Goal: Task Accomplishment & Management: Manage account settings

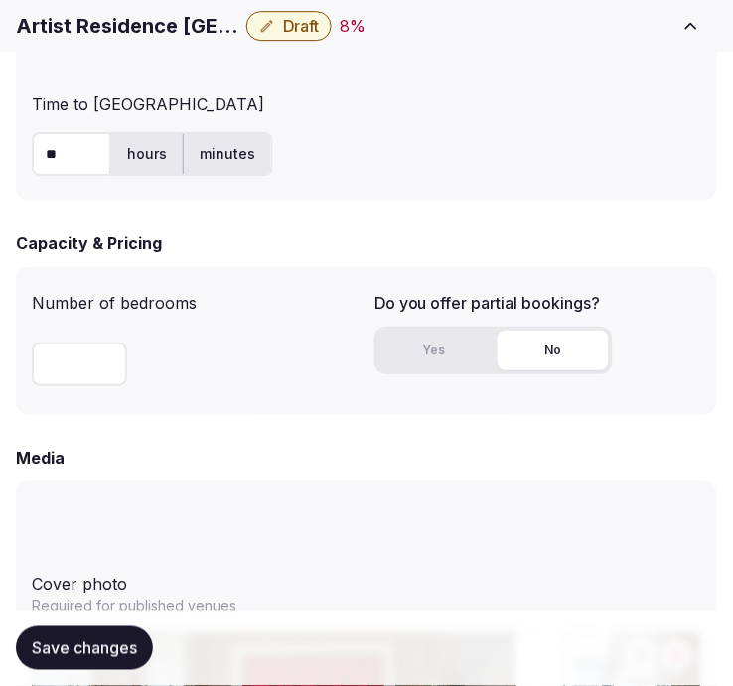
scroll to position [1654, 0]
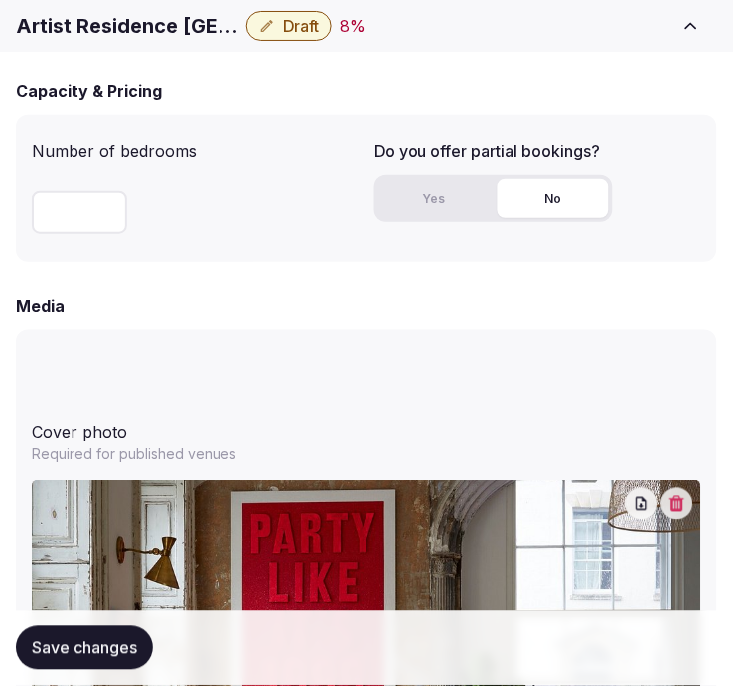
click at [270, 30] on icon "button" at bounding box center [267, 26] width 16 height 16
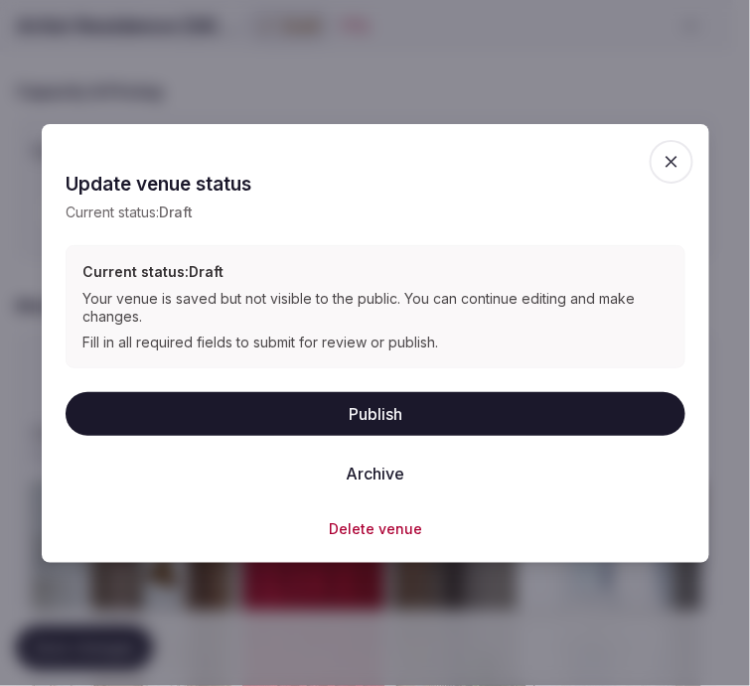
click at [522, 423] on button "Publish" at bounding box center [376, 414] width 620 height 44
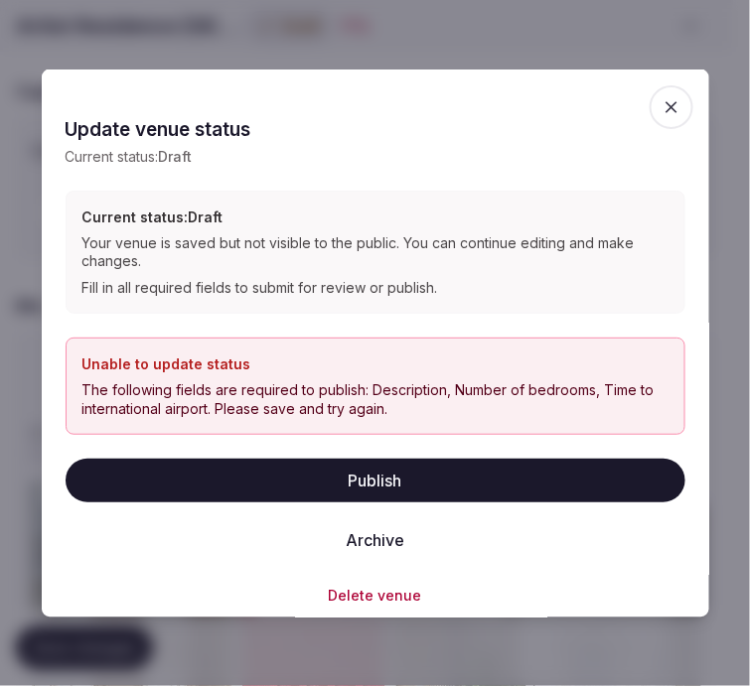
click at [661, 107] on icon "button" at bounding box center [671, 106] width 20 height 20
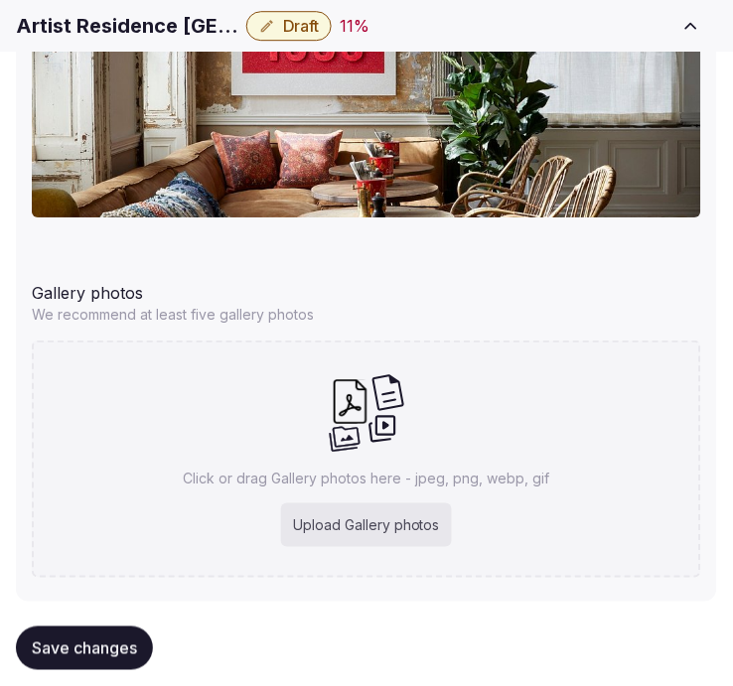
scroll to position [2331, 0]
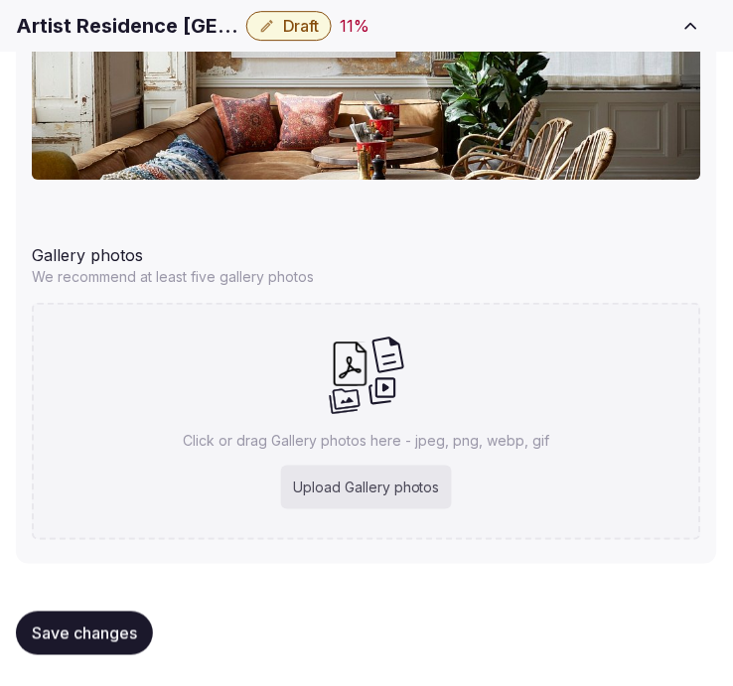
drag, startPoint x: 116, startPoint y: 618, endPoint x: 572, endPoint y: 417, distance: 497.9
click at [116, 618] on button "Save changes" at bounding box center [84, 634] width 137 height 44
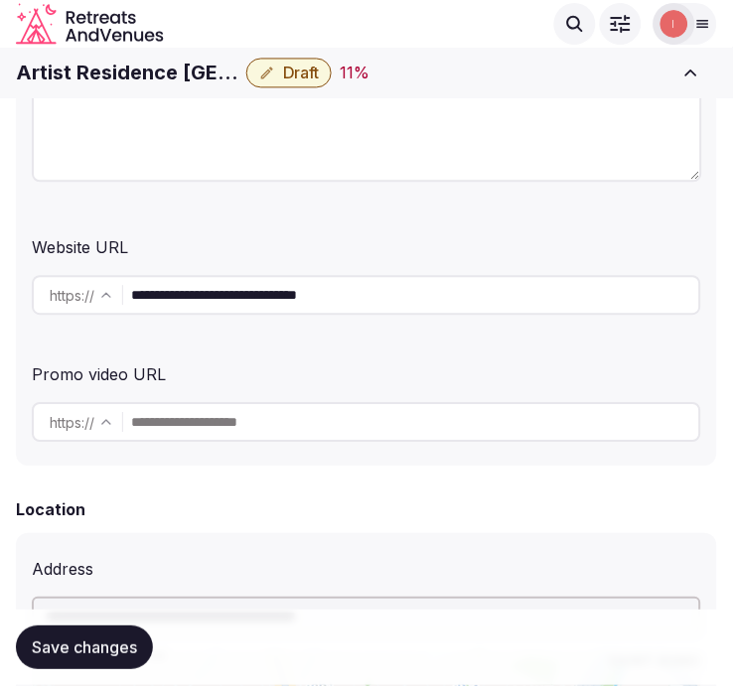
scroll to position [346, 0]
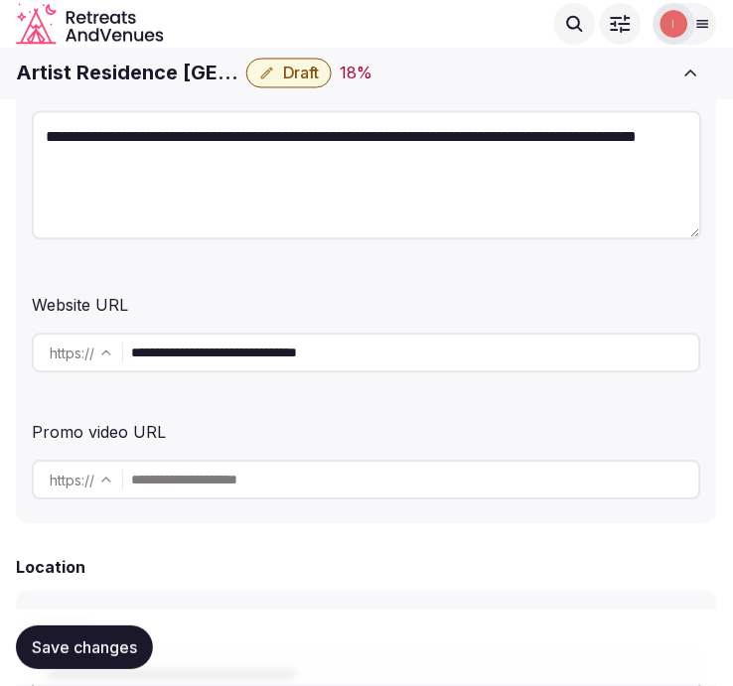
click at [322, 79] on button "Draft" at bounding box center [288, 74] width 85 height 30
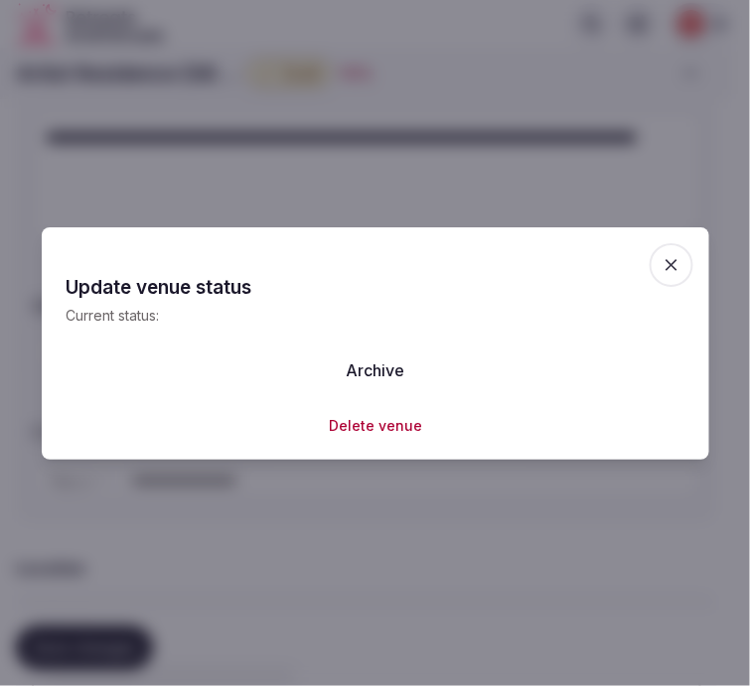
click at [444, 506] on div at bounding box center [375, 343] width 750 height 686
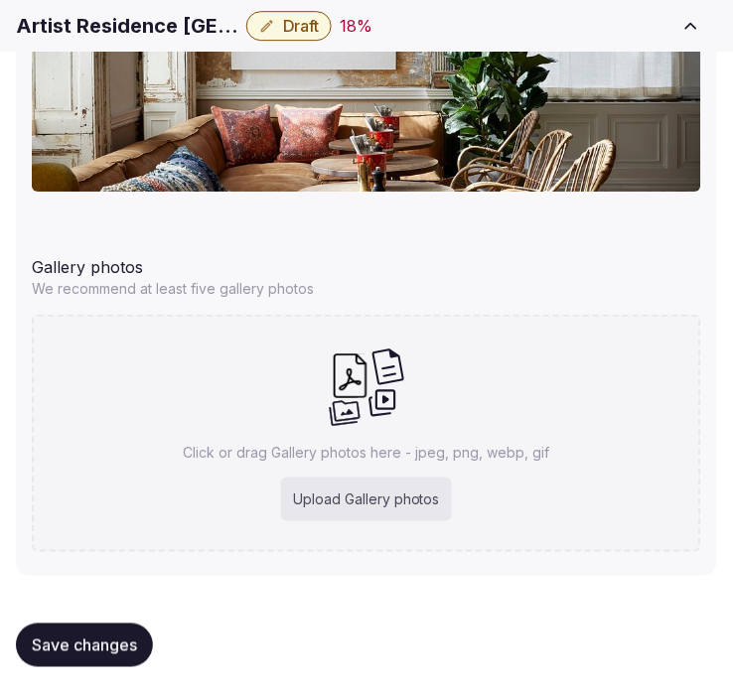
scroll to position [2331, 0]
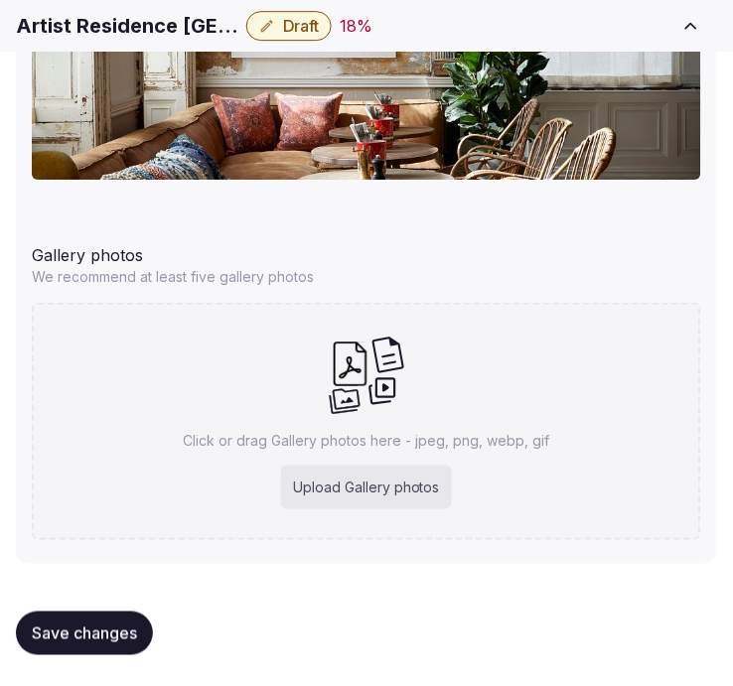
click at [122, 612] on button "Save changes" at bounding box center [84, 634] width 137 height 44
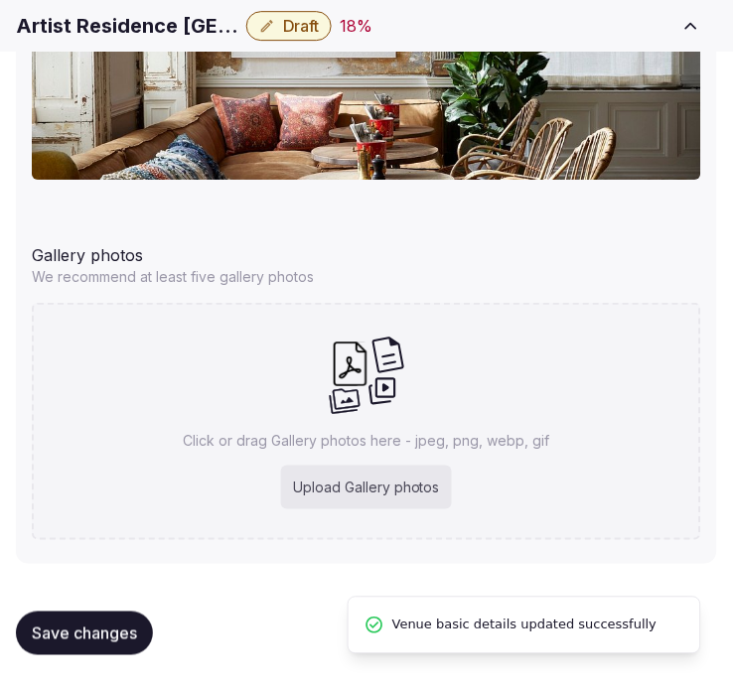
click at [303, 25] on span "Draft" at bounding box center [301, 26] width 36 height 20
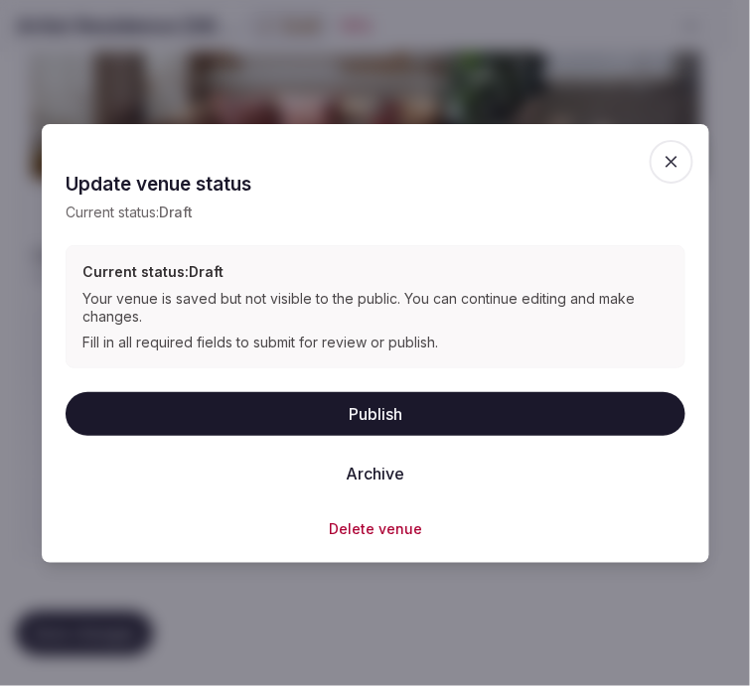
click at [572, 395] on button "Publish" at bounding box center [376, 414] width 620 height 44
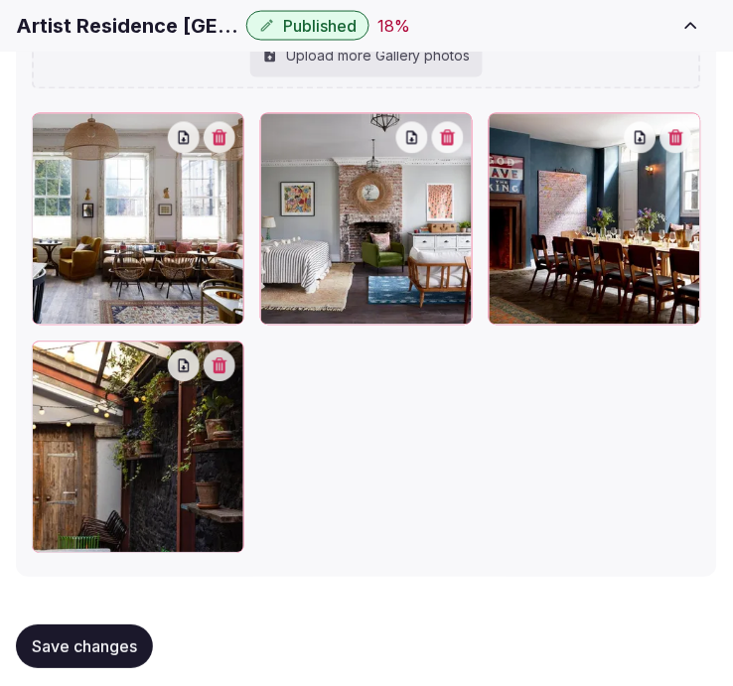
scroll to position [2842, 0]
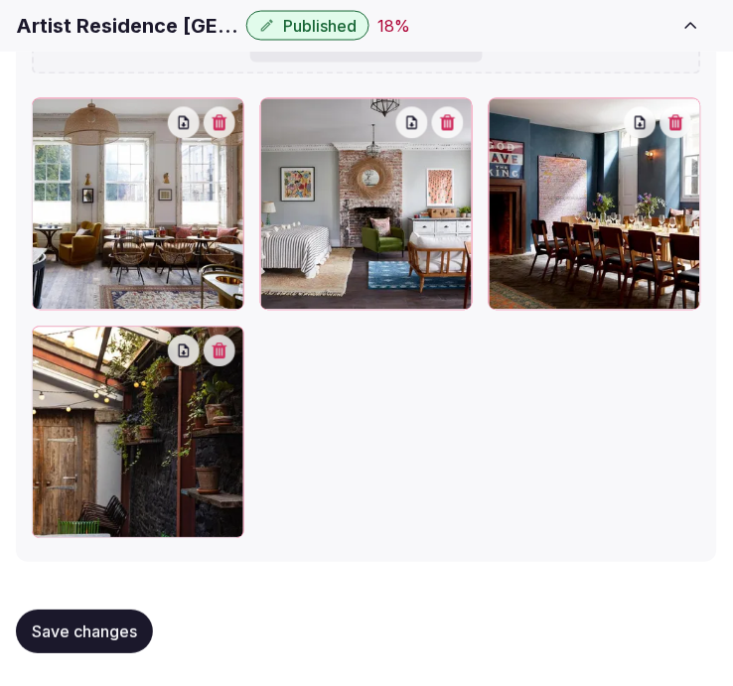
click at [52, 341] on icon at bounding box center [48, 343] width 24 height 24
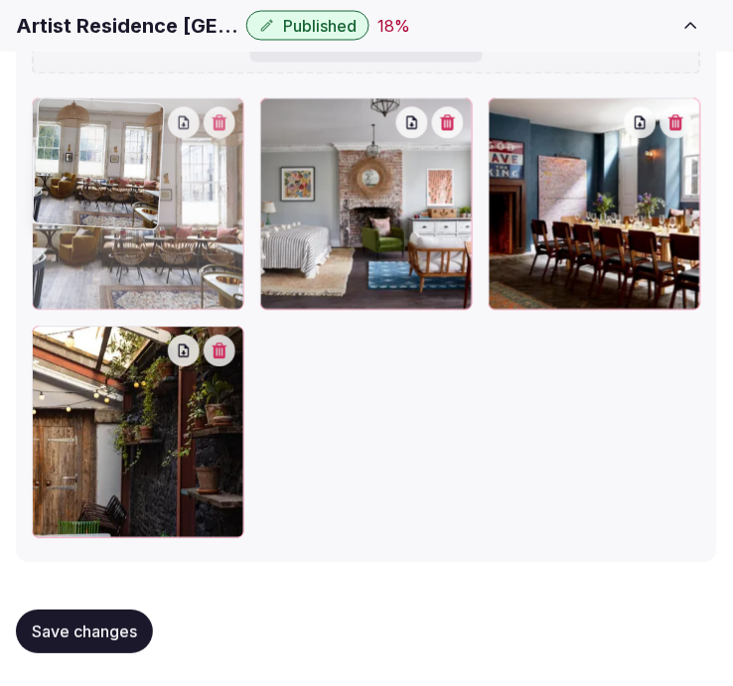
drag, startPoint x: 66, startPoint y: 300, endPoint x: 100, endPoint y: 345, distance: 56.6
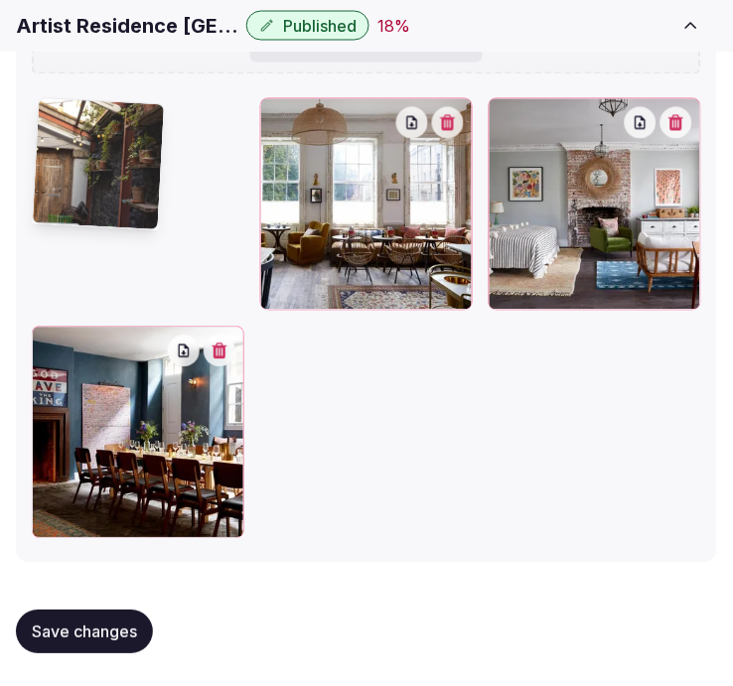
drag, startPoint x: 47, startPoint y: 343, endPoint x: 62, endPoint y: 300, distance: 45.2
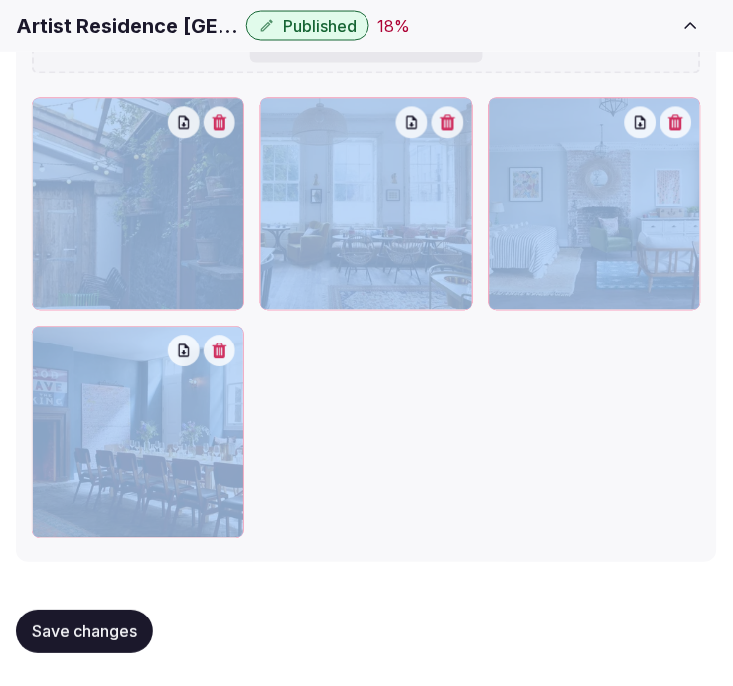
click at [74, 221] on div at bounding box center [138, 204] width 212 height 212
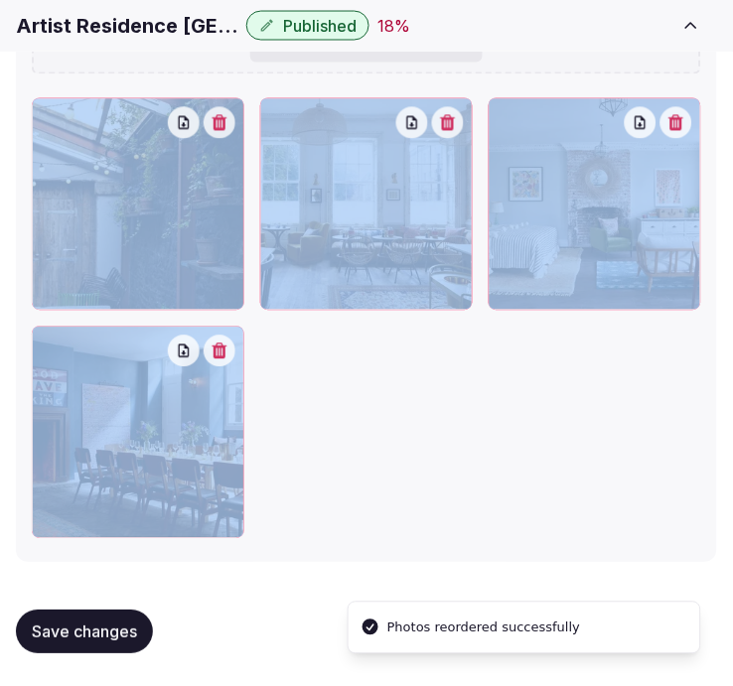
click at [339, 407] on div at bounding box center [366, 318] width 669 height 441
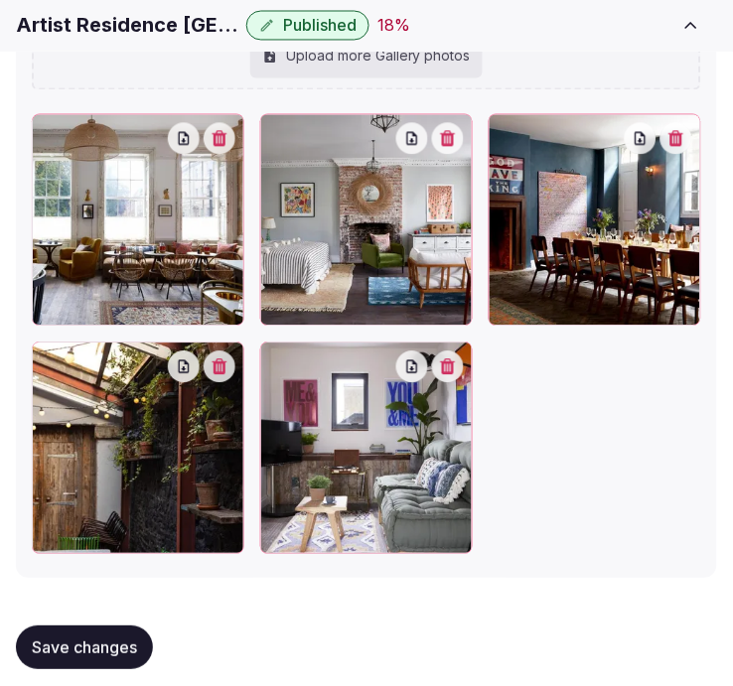
scroll to position [2891, 0]
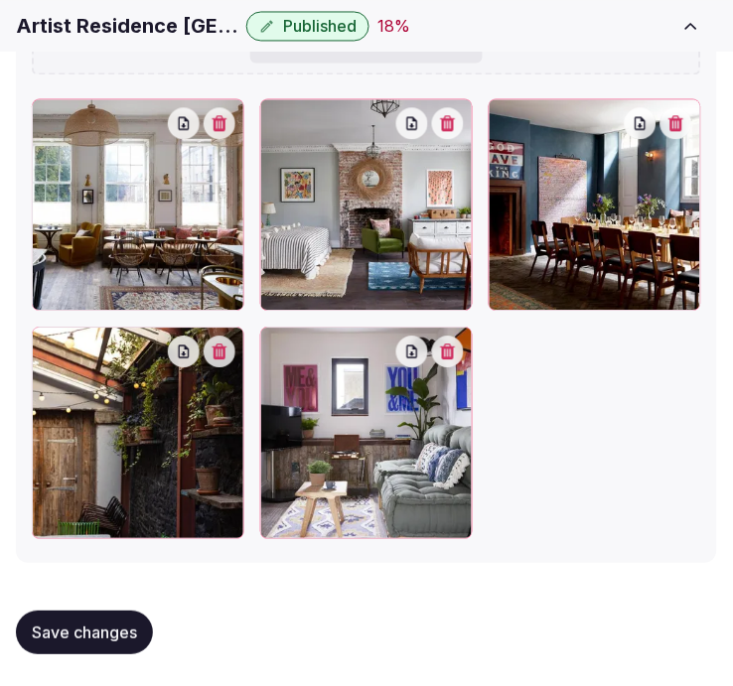
click at [41, 342] on icon at bounding box center [48, 343] width 24 height 24
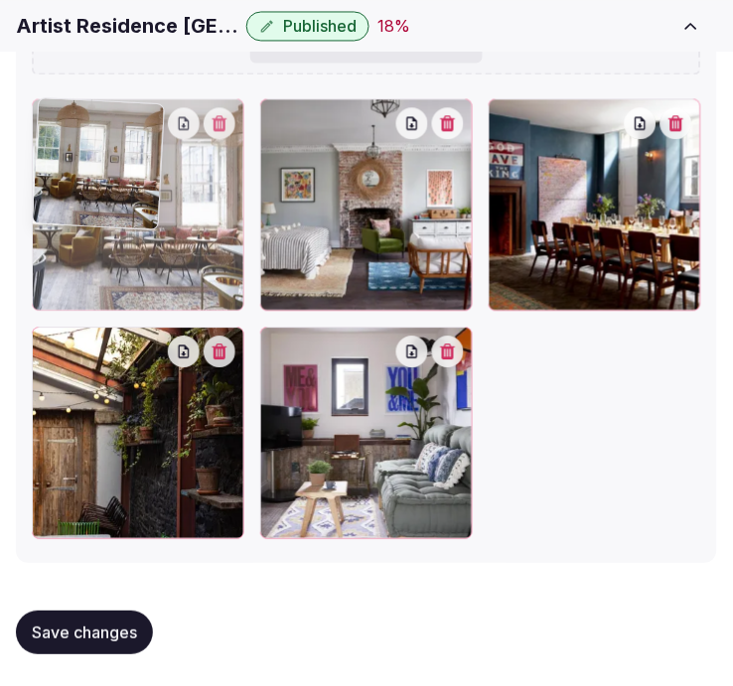
drag, startPoint x: 61, startPoint y: 278, endPoint x: 68, endPoint y: 353, distance: 75.8
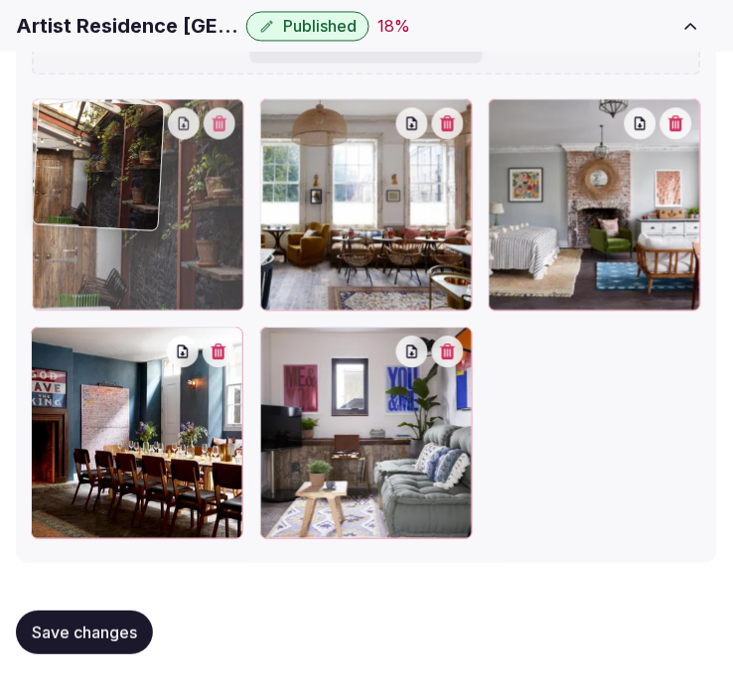
drag, startPoint x: 50, startPoint y: 346, endPoint x: 66, endPoint y: 202, distance: 144.8
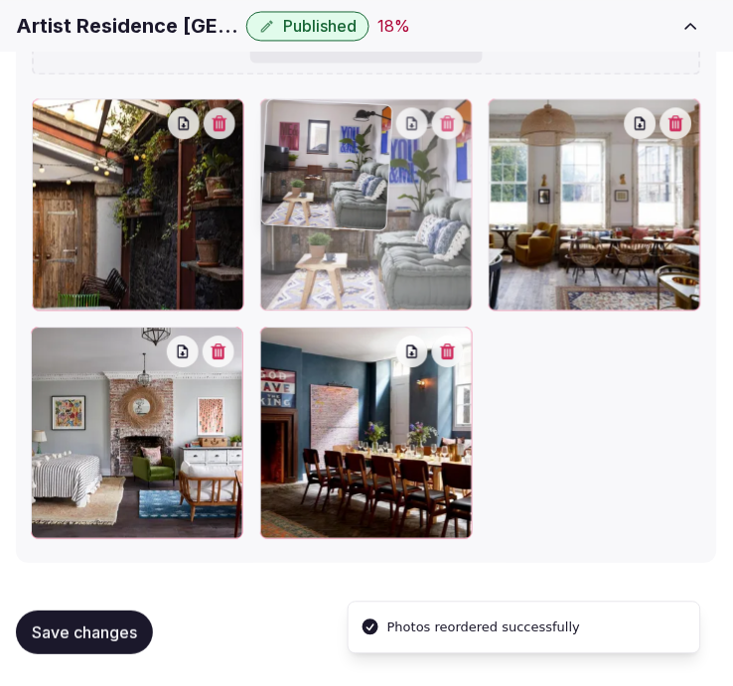
drag, startPoint x: 260, startPoint y: 338, endPoint x: 306, endPoint y: 199, distance: 146.3
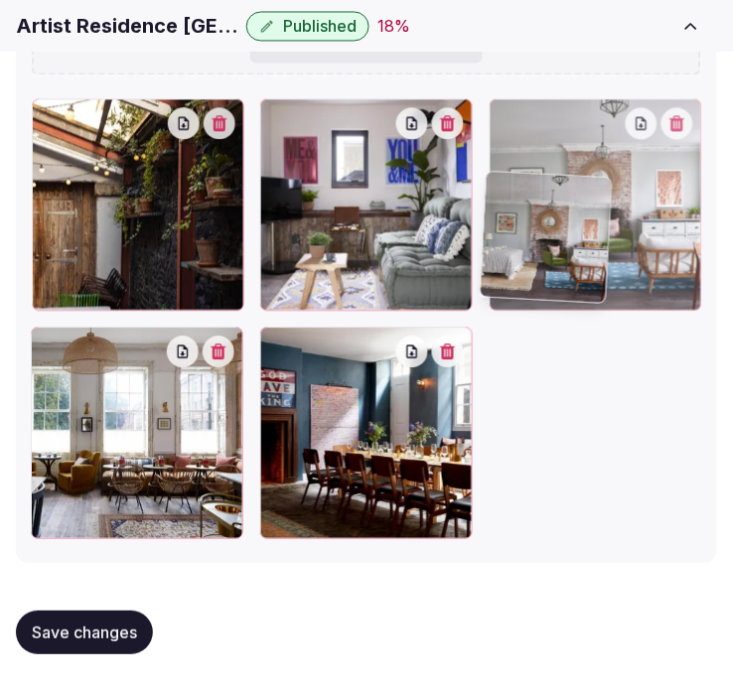
drag, startPoint x: 37, startPoint y: 347, endPoint x: 488, endPoint y: 194, distance: 477.2
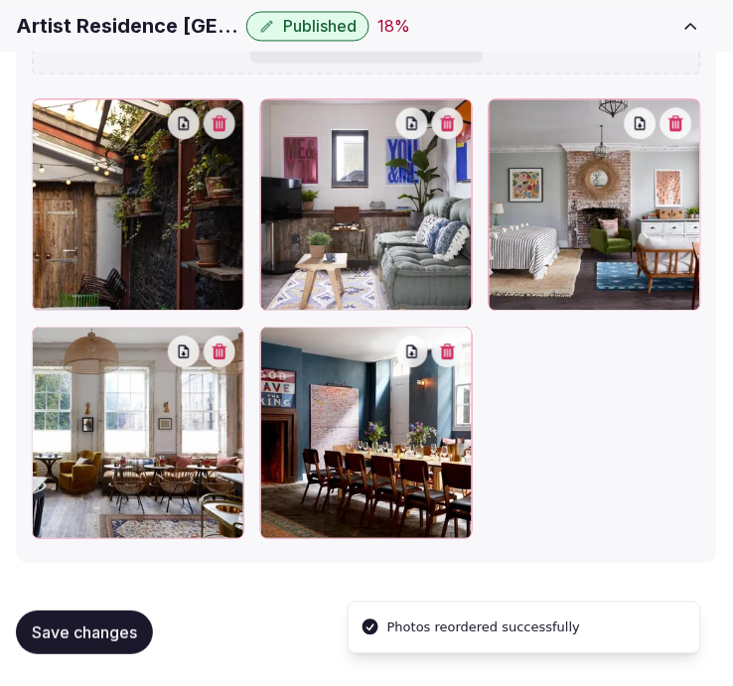
click at [124, 619] on button "Save changes" at bounding box center [84, 633] width 137 height 44
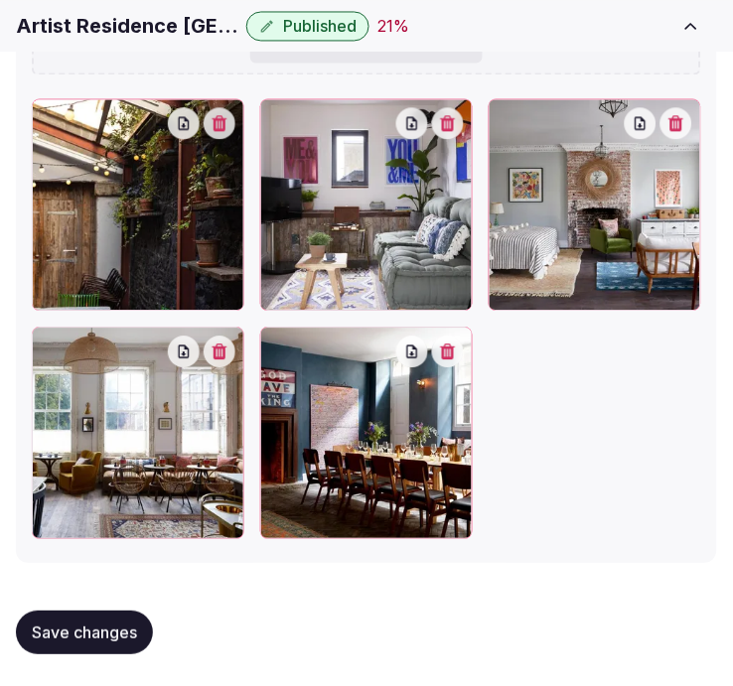
click at [115, 619] on button "Save changes" at bounding box center [84, 633] width 137 height 44
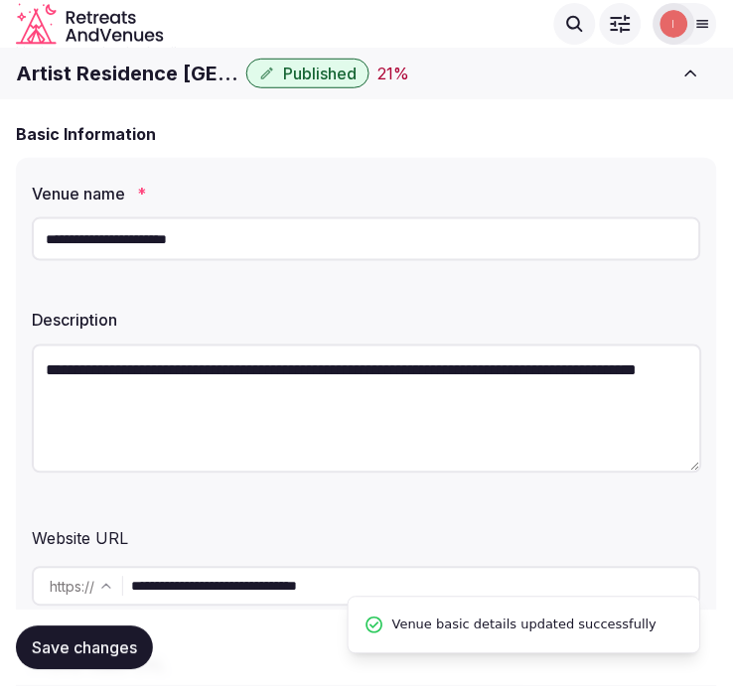
scroll to position [0, 0]
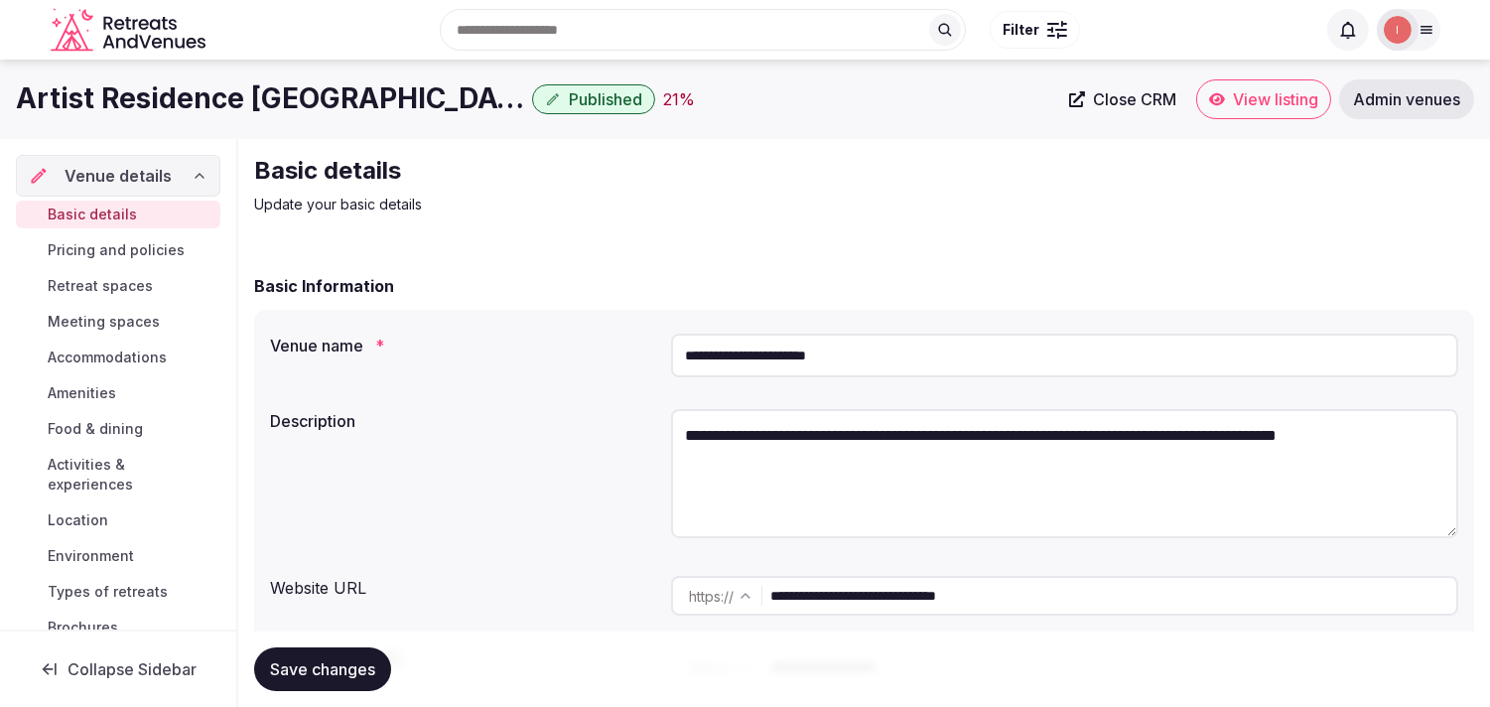
click at [154, 246] on span "Pricing and policies" at bounding box center [116, 250] width 137 height 20
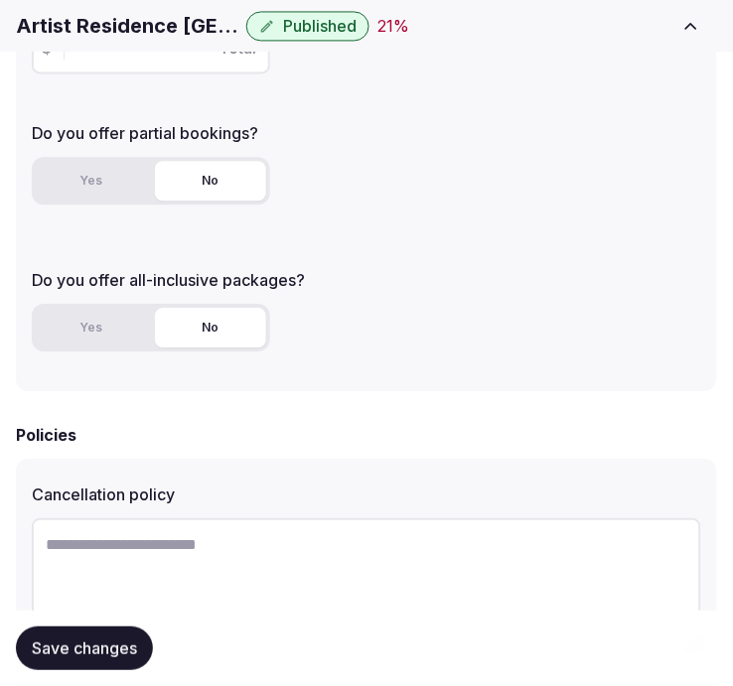
scroll to position [551, 0]
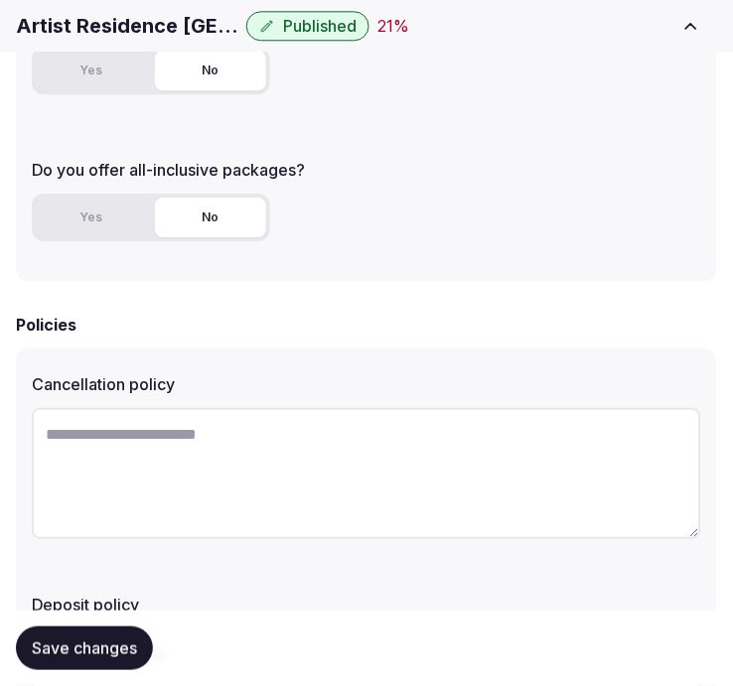
click at [203, 454] on textarea at bounding box center [366, 473] width 669 height 131
paste textarea "**********"
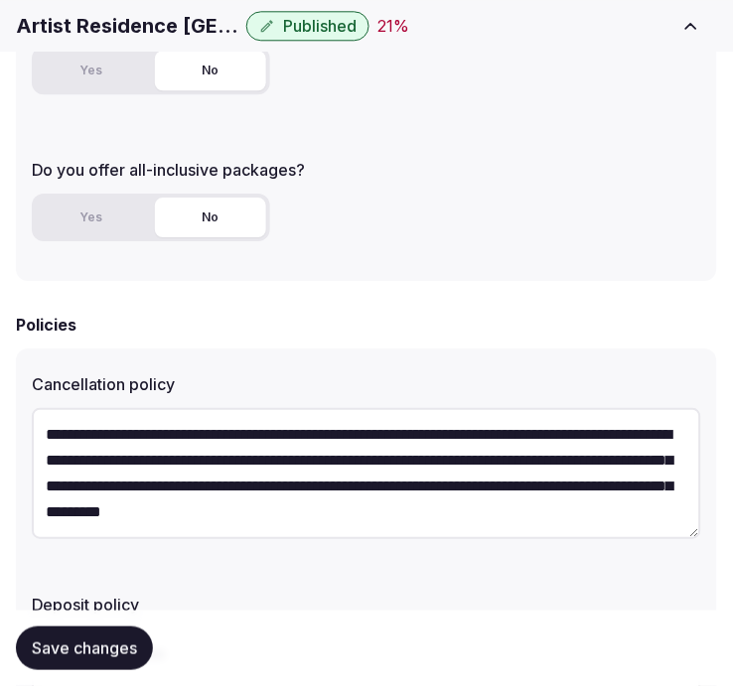
scroll to position [10, 0]
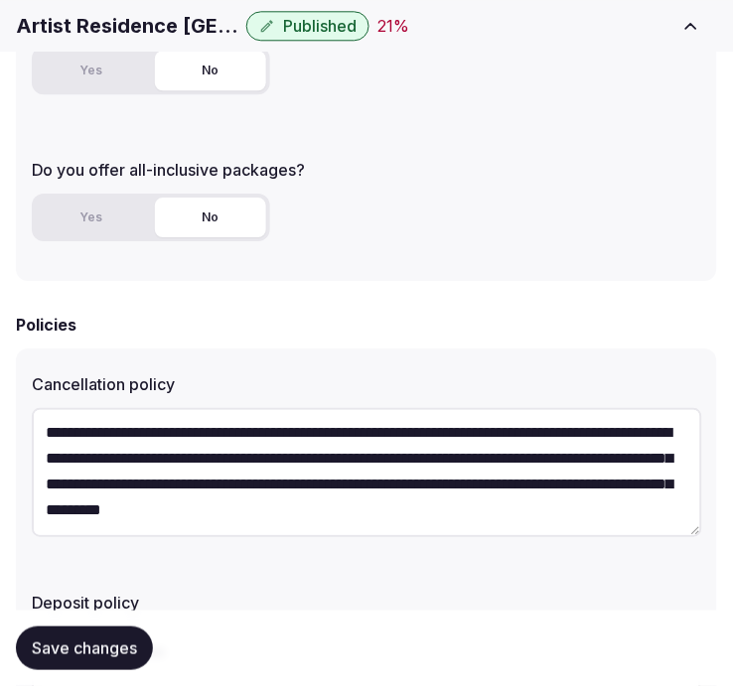
type textarea "**********"
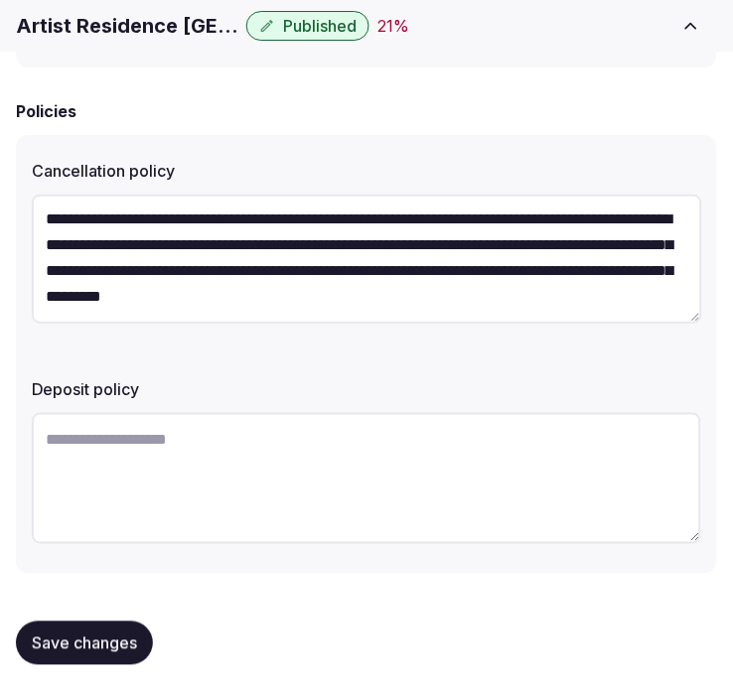
scroll to position [771, 0]
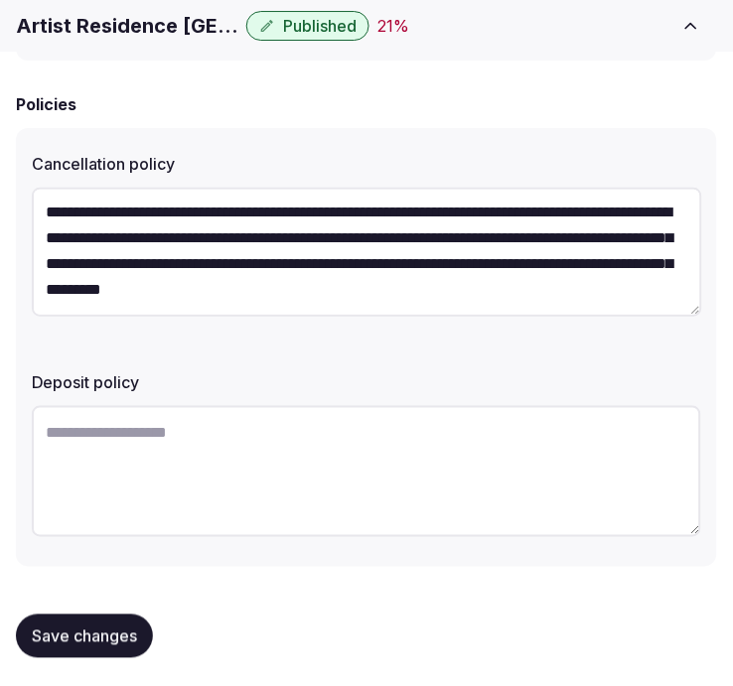
click at [367, 406] on textarea at bounding box center [366, 471] width 669 height 131
paste textarea "**********"
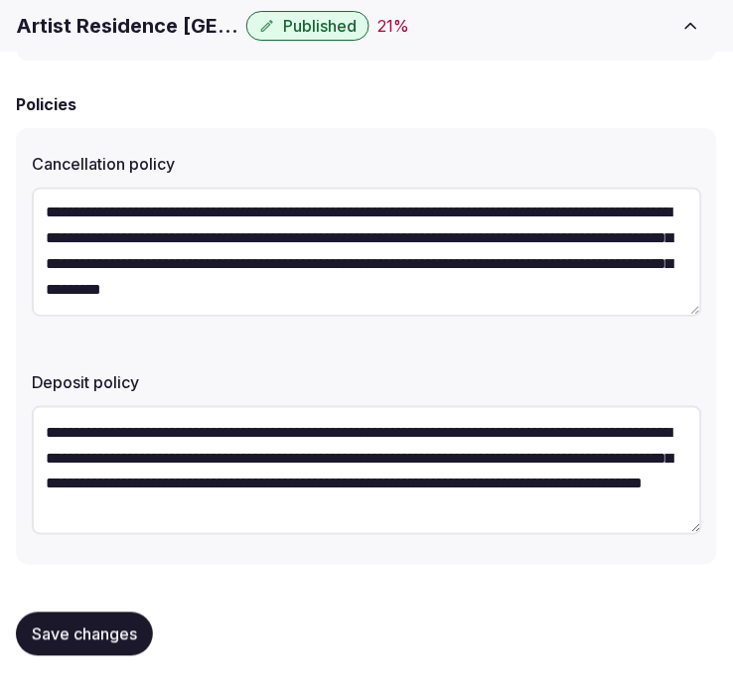
type textarea "**********"
click at [100, 626] on span "Save changes" at bounding box center [84, 634] width 105 height 20
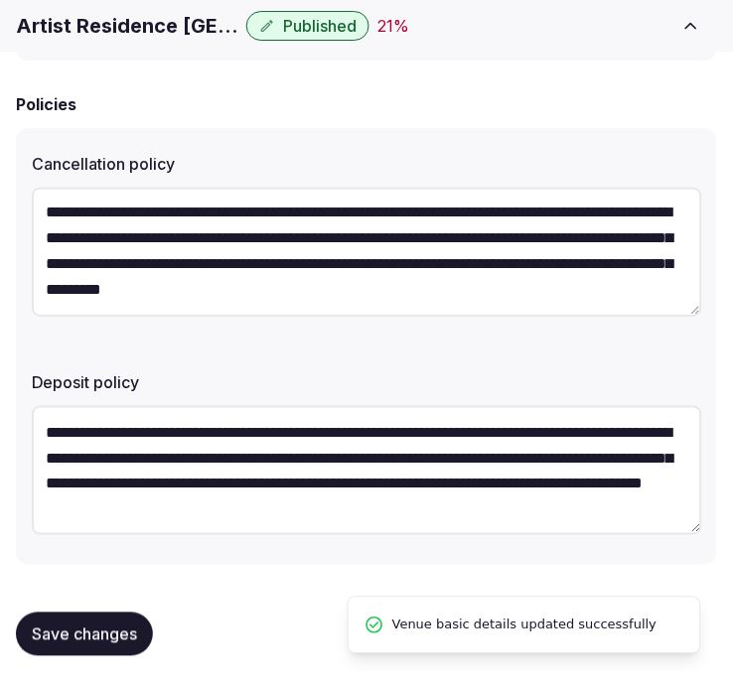
drag, startPoint x: 41, startPoint y: 622, endPoint x: 122, endPoint y: 559, distance: 102.7
click at [42, 624] on span "Save changes" at bounding box center [84, 634] width 105 height 20
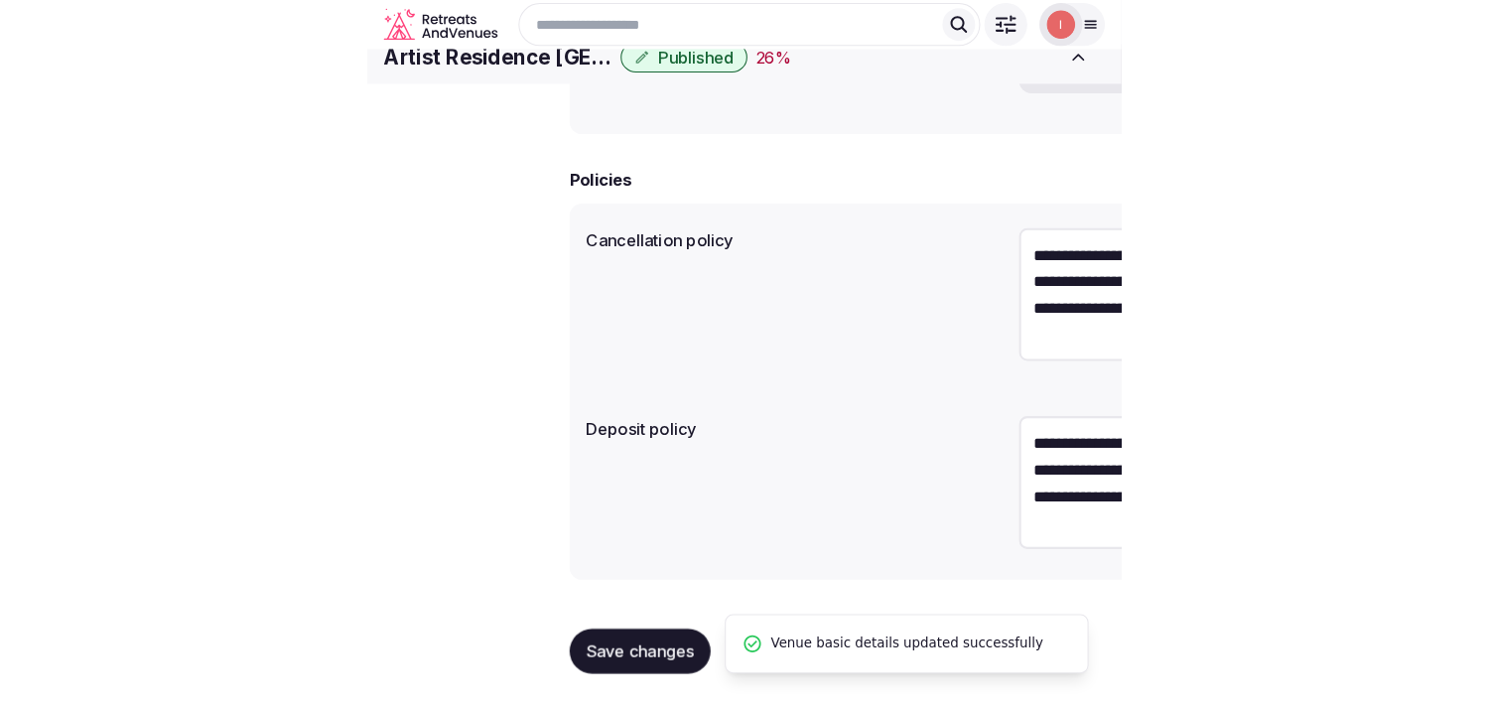
scroll to position [0, 0]
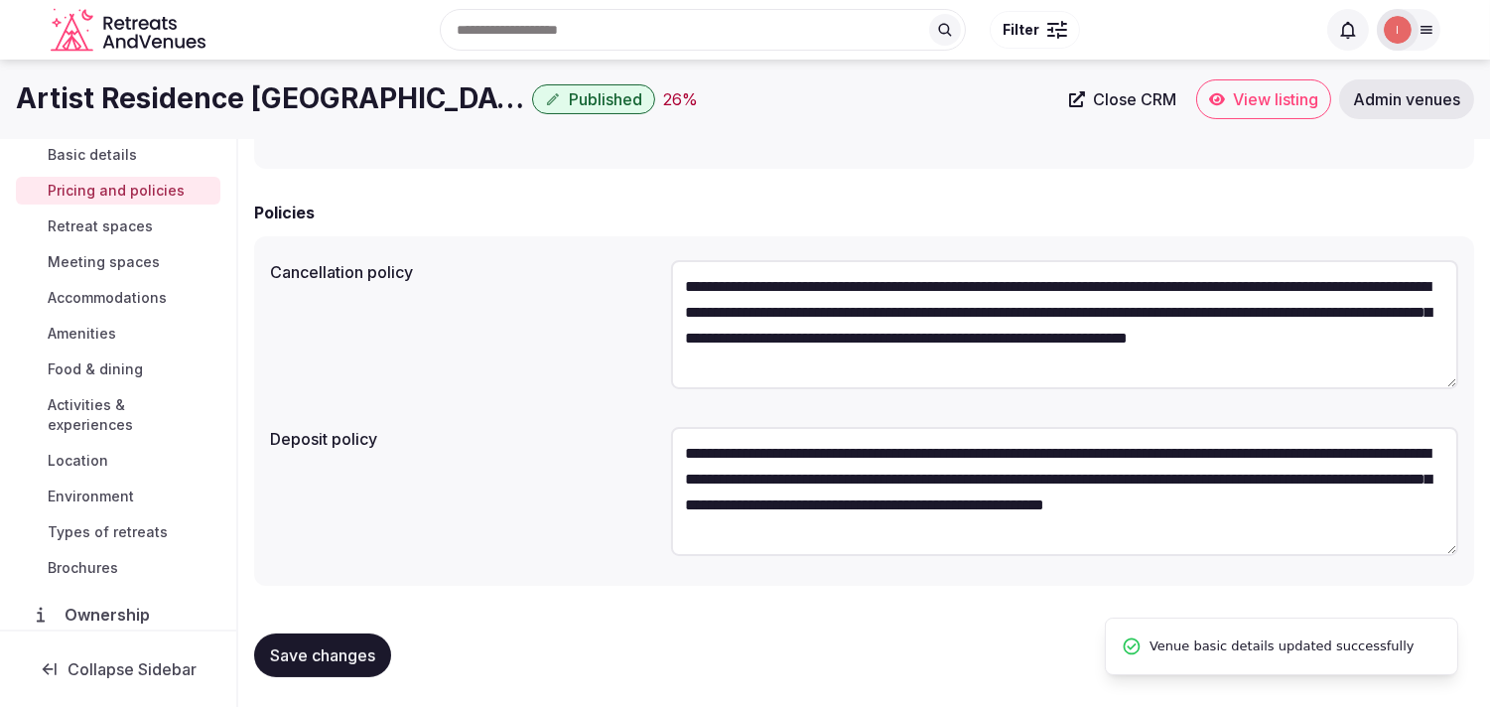
click at [131, 224] on span "Retreat spaces" at bounding box center [100, 226] width 105 height 20
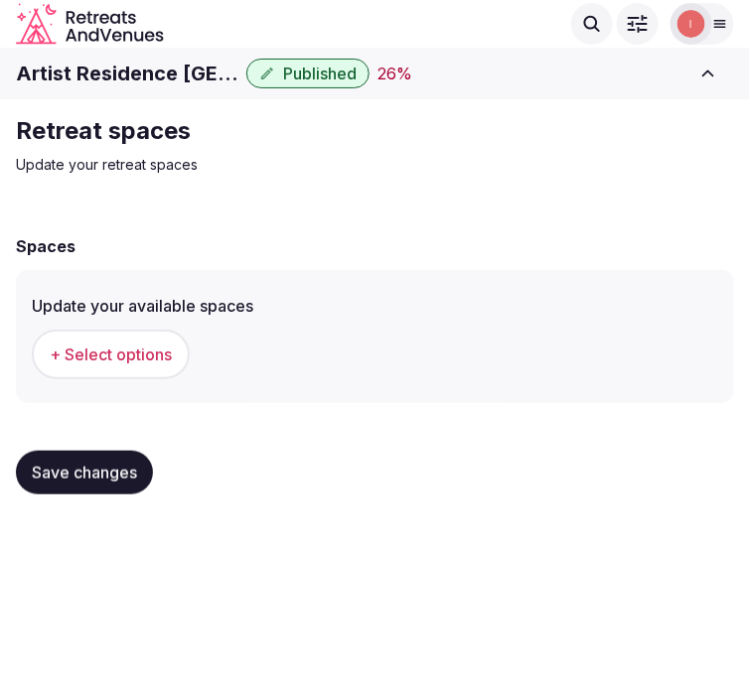
click at [117, 338] on button "+ Select options" at bounding box center [111, 355] width 158 height 50
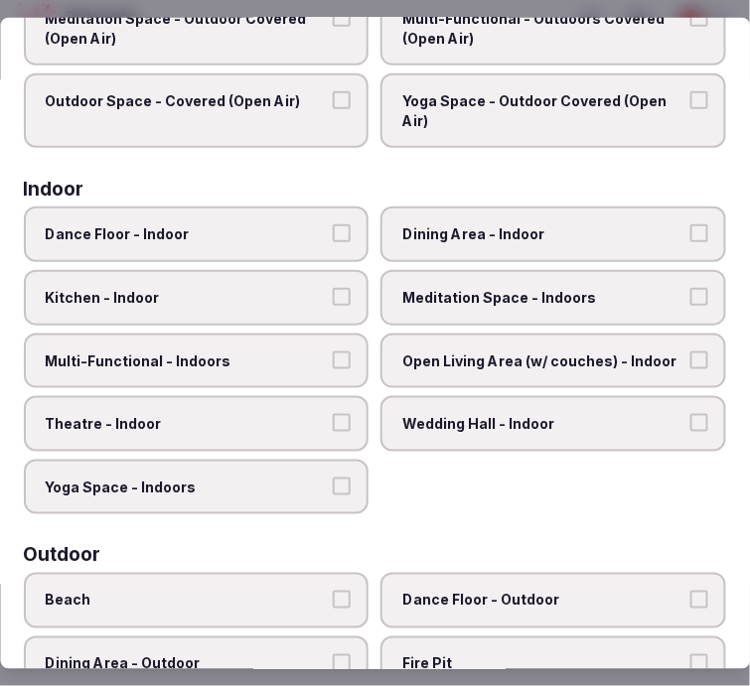
scroll to position [220, 0]
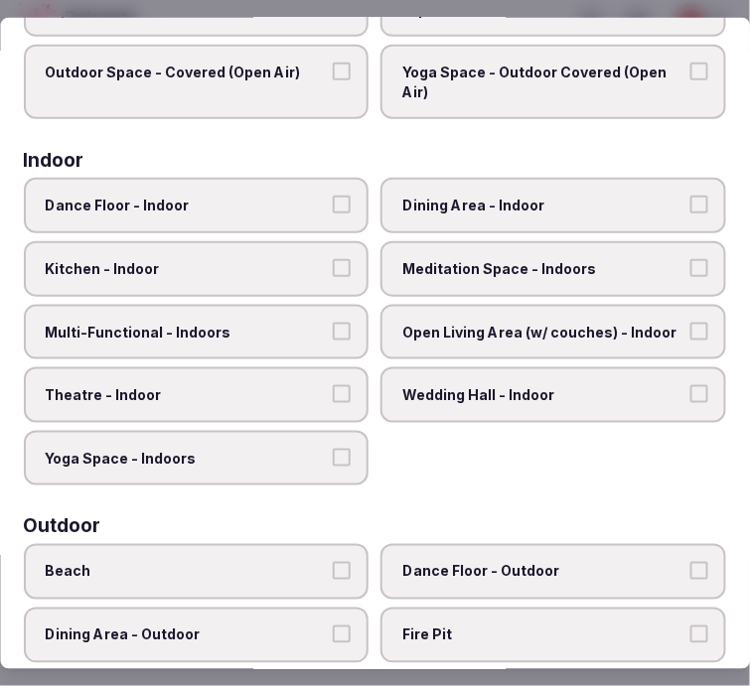
click at [442, 211] on label "Dining Area - Indoor" at bounding box center [554, 206] width 346 height 56
click at [690, 211] on button "Dining Area - Indoor" at bounding box center [699, 205] width 18 height 18
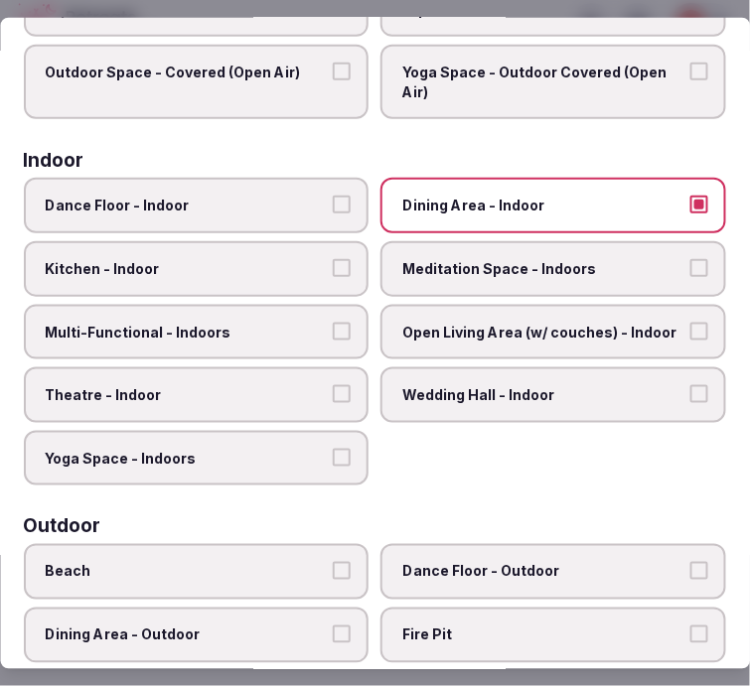
click at [294, 329] on span "Multi-Functional - Indoors" at bounding box center [187, 332] width 282 height 20
click at [334, 329] on button "Multi-Functional - Indoors" at bounding box center [343, 331] width 18 height 18
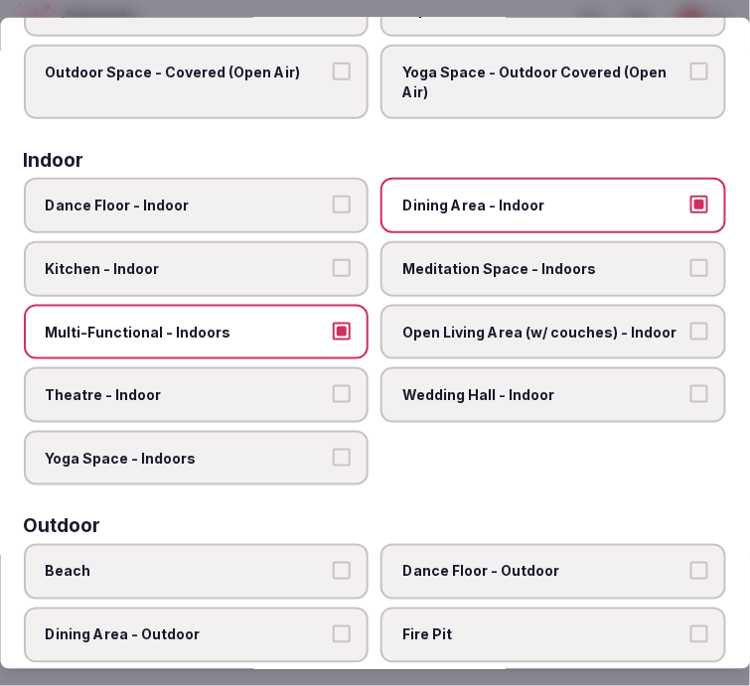
click at [306, 279] on label "Kitchen - Indoor" at bounding box center [197, 269] width 346 height 56
click at [334, 277] on button "Kitchen - Indoor" at bounding box center [343, 268] width 18 height 18
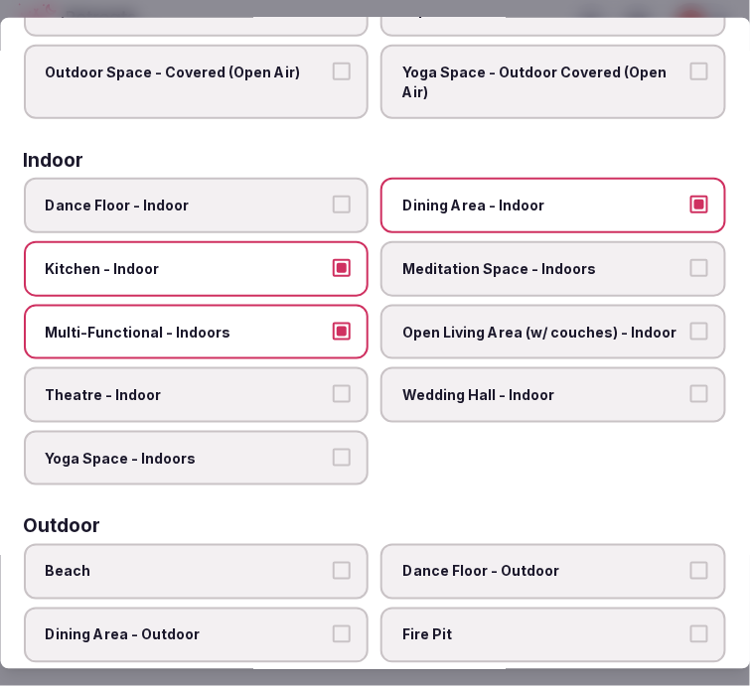
click at [306, 279] on label "Kitchen - Indoor" at bounding box center [197, 269] width 346 height 56
click at [334, 277] on button "Kitchen - Indoor" at bounding box center [343, 268] width 18 height 18
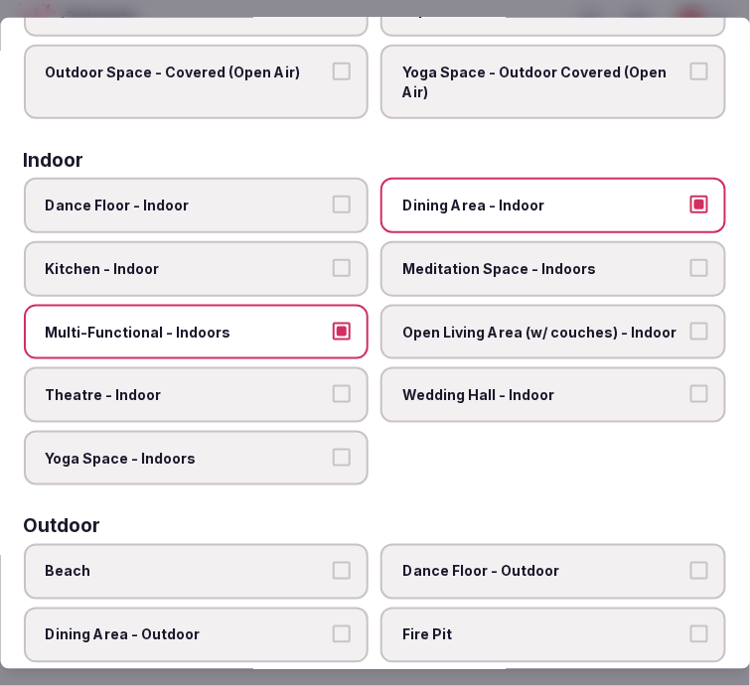
click at [283, 391] on span "Theatre - Indoor" at bounding box center [187, 395] width 282 height 20
click at [334, 391] on button "Theatre - Indoor" at bounding box center [343, 394] width 18 height 18
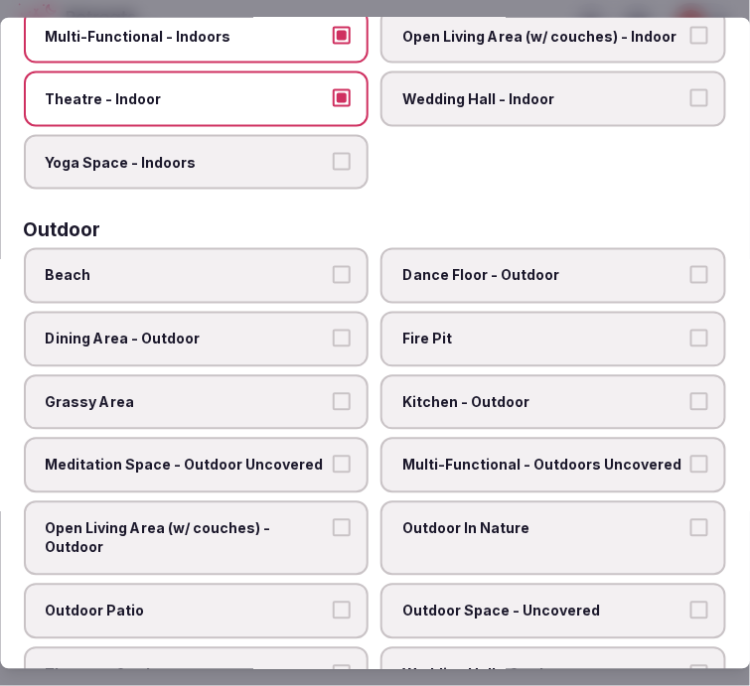
scroll to position [551, 0]
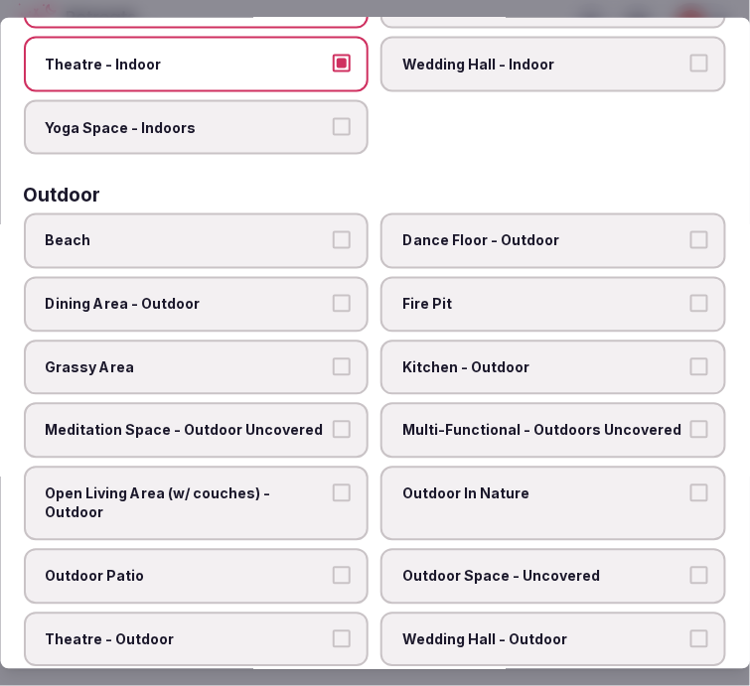
click at [301, 215] on label "Beach" at bounding box center [197, 241] width 346 height 56
click at [334, 231] on button "Beach" at bounding box center [343, 240] width 18 height 18
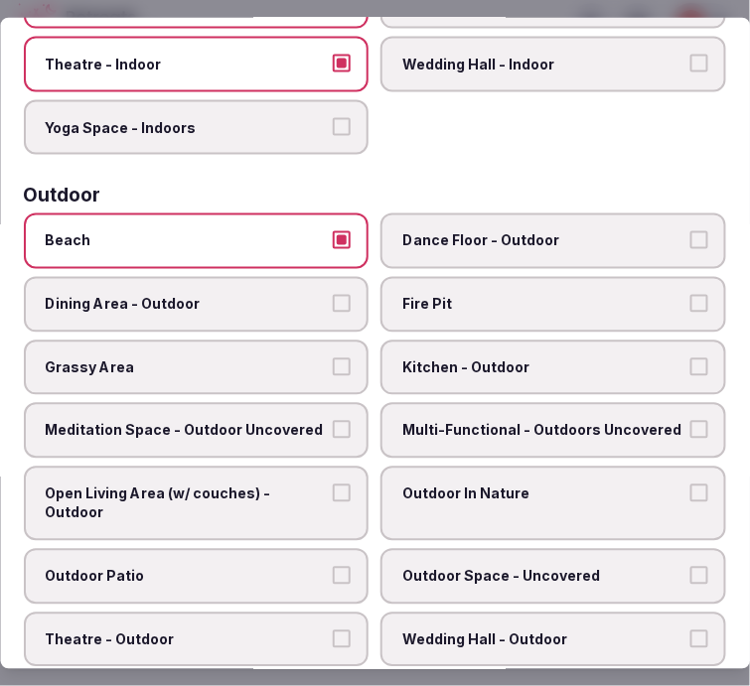
click at [301, 215] on label "Beach" at bounding box center [197, 241] width 346 height 56
click at [334, 231] on button "Beach" at bounding box center [343, 240] width 18 height 18
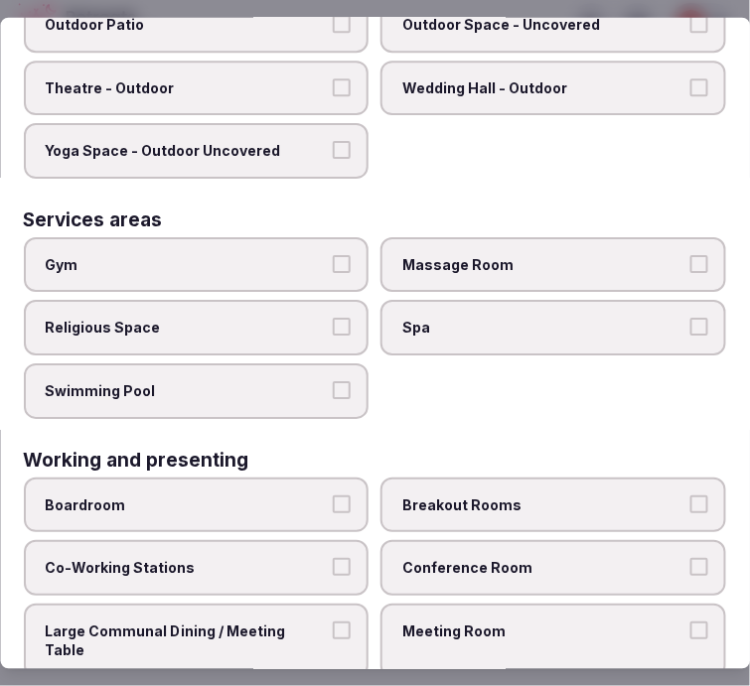
scroll to position [1139, 0]
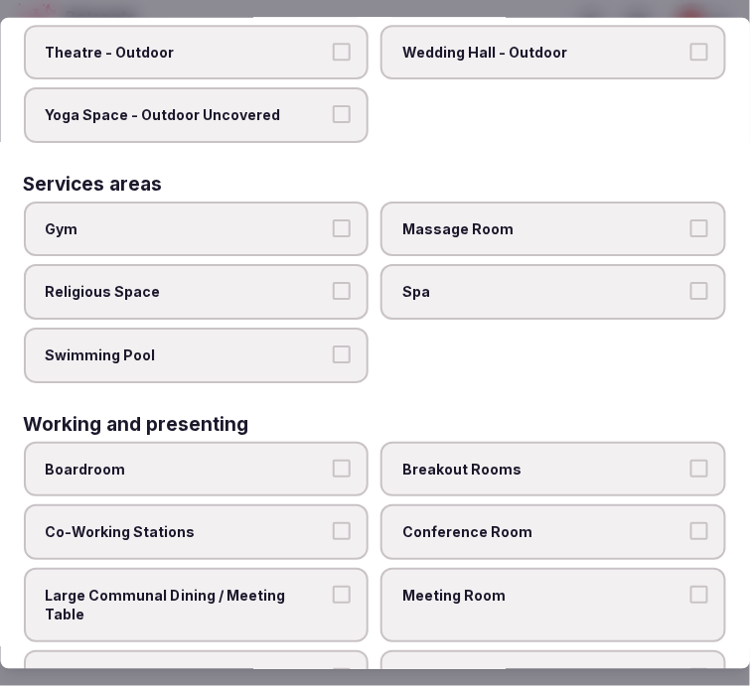
click at [441, 522] on span "Conference Room" at bounding box center [544, 532] width 282 height 20
click at [690, 522] on button "Conference Room" at bounding box center [699, 531] width 18 height 18
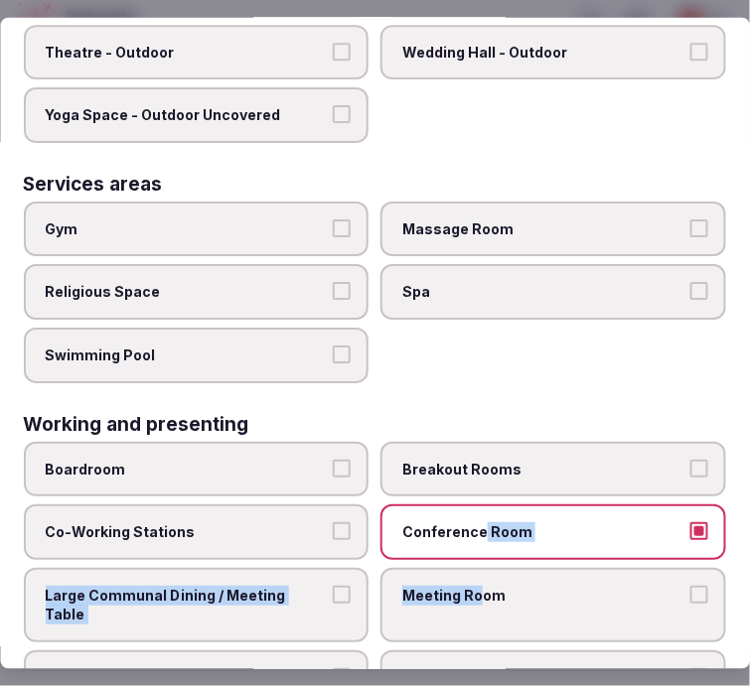
click at [471, 528] on div "Boardroom Breakout Rooms Co-Working Stations Conference Room Large Communal Din…" at bounding box center [375, 573] width 702 height 264
click at [470, 586] on span "Meeting Room" at bounding box center [544, 596] width 282 height 20
click at [690, 586] on button "Meeting Room" at bounding box center [699, 595] width 18 height 18
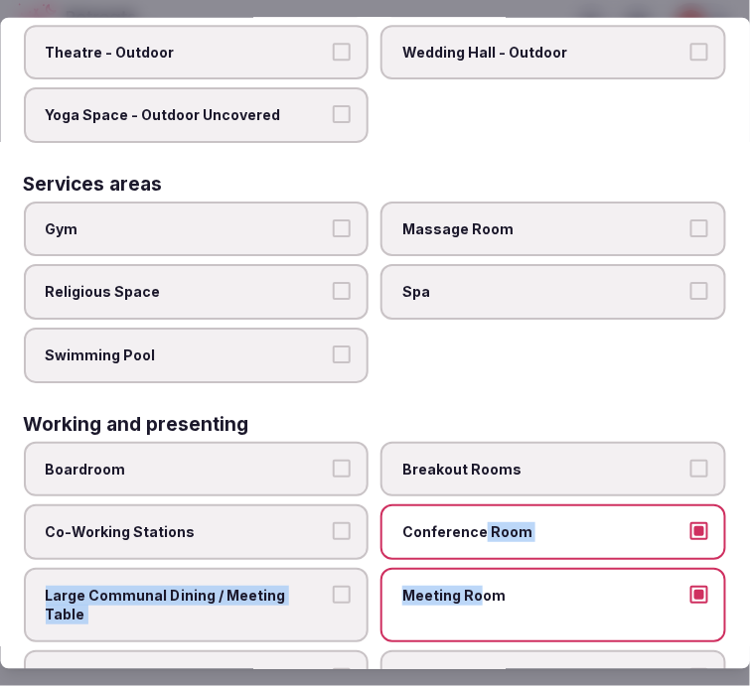
click at [474, 522] on span "Conference Room" at bounding box center [544, 532] width 282 height 20
click at [690, 522] on button "Conference Room" at bounding box center [699, 531] width 18 height 18
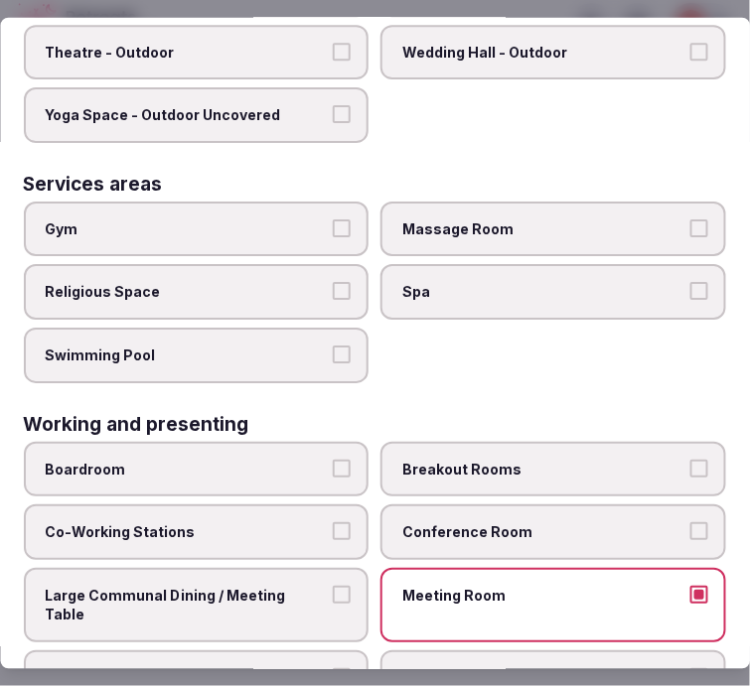
click at [334, 586] on button "Large Communal Dining / Meeting Table" at bounding box center [343, 595] width 18 height 18
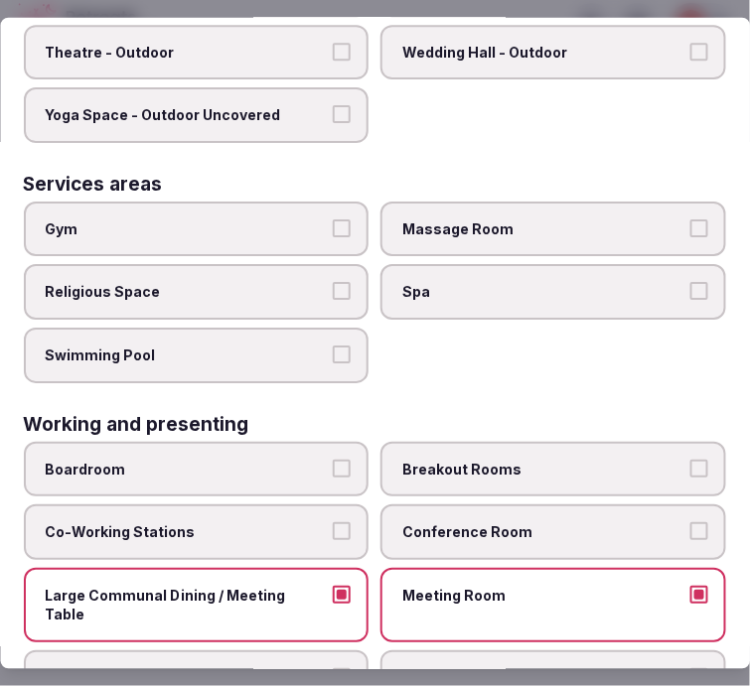
click at [503, 586] on span "Meeting Room" at bounding box center [544, 596] width 282 height 20
click at [690, 586] on button "Meeting Room" at bounding box center [699, 595] width 18 height 18
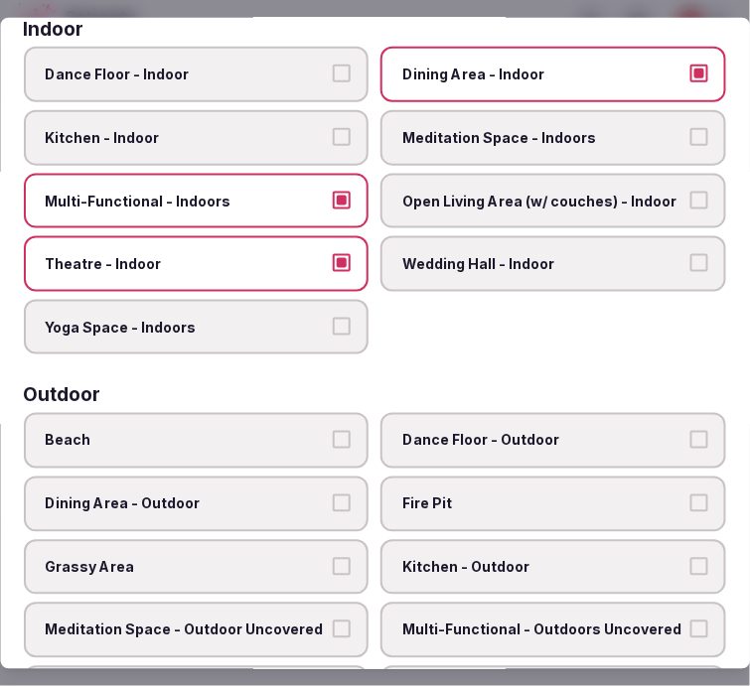
scroll to position [0, 0]
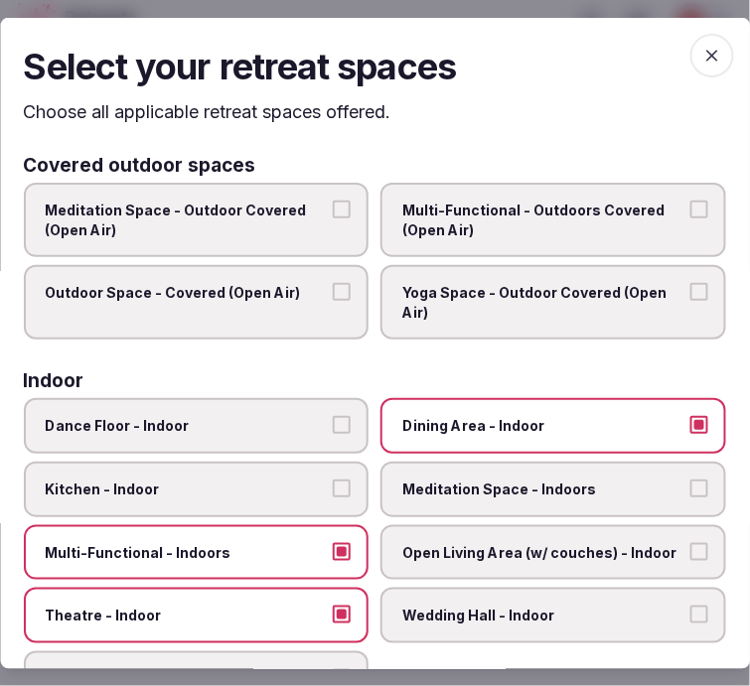
click at [702, 45] on icon "button" at bounding box center [712, 55] width 20 height 20
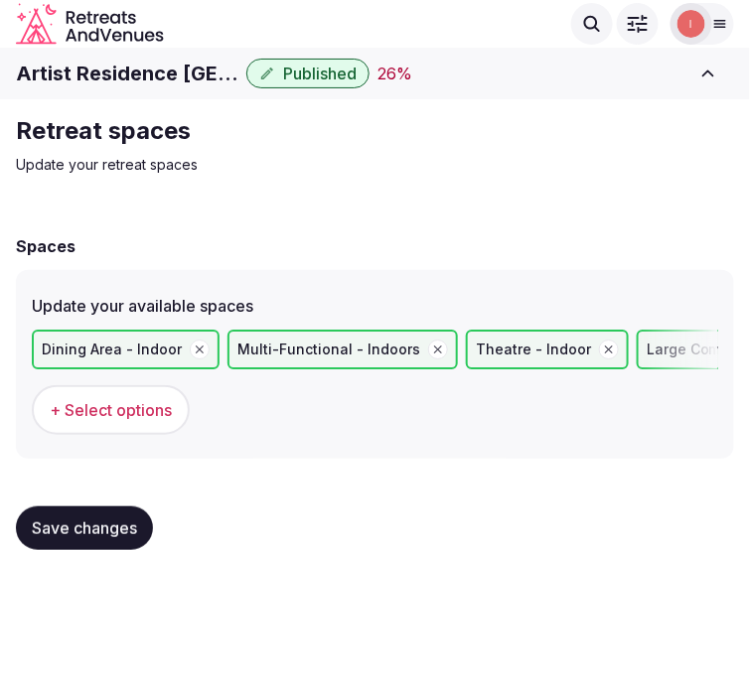
click at [91, 520] on span "Save changes" at bounding box center [84, 528] width 105 height 20
click at [38, 522] on div "Saving..." at bounding box center [77, 528] width 122 height 44
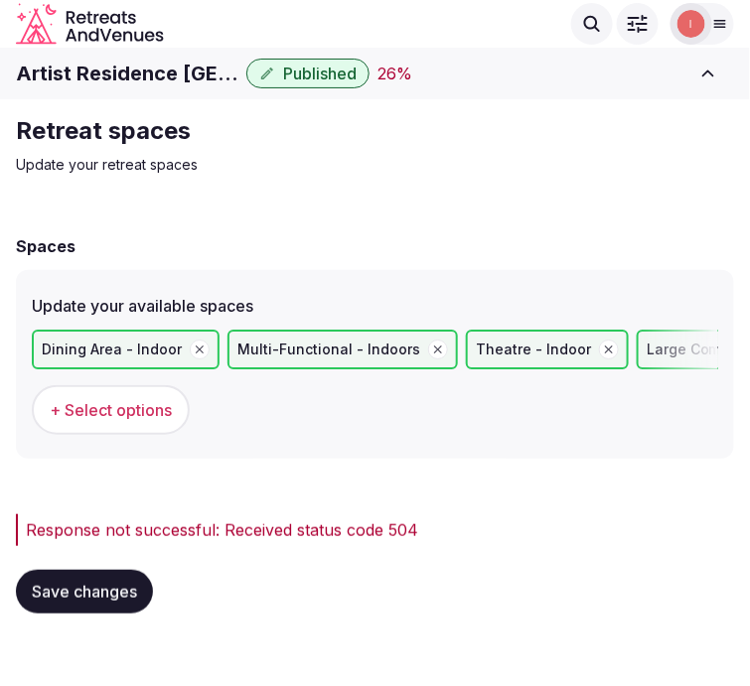
click at [41, 592] on span "Save changes" at bounding box center [84, 592] width 105 height 20
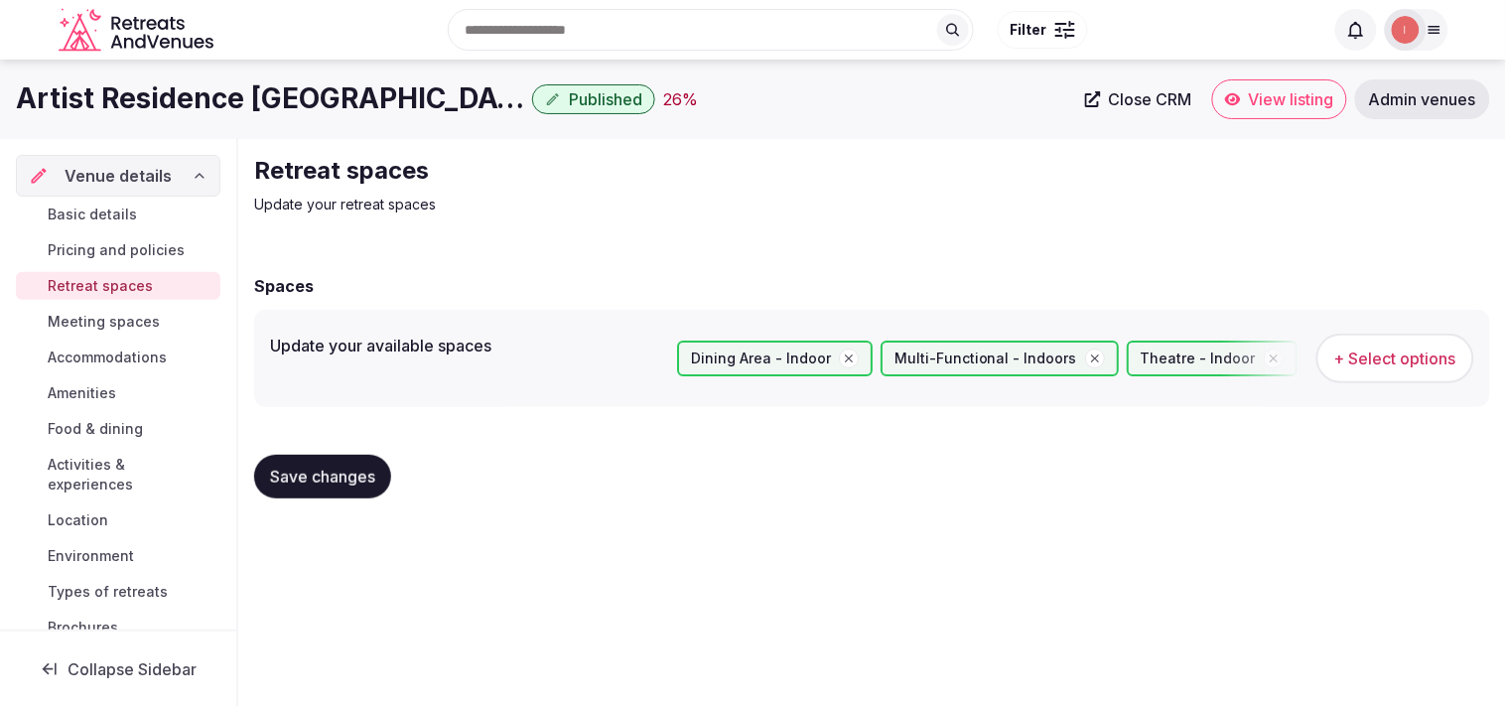
click at [73, 322] on span "Meeting spaces" at bounding box center [104, 322] width 112 height 20
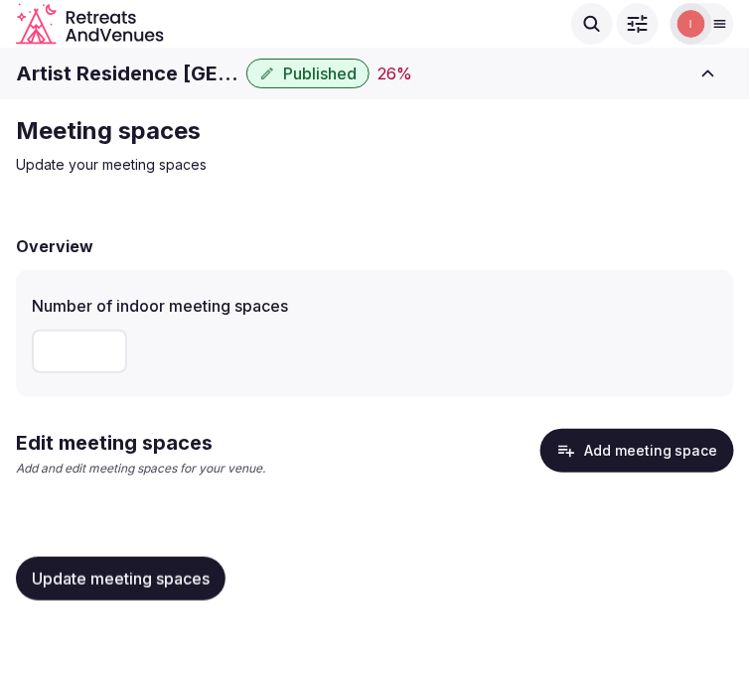
click at [36, 343] on input "number" at bounding box center [79, 352] width 95 height 44
type input "*"
click at [126, 576] on span "Update meeting spaces" at bounding box center [121, 579] width 178 height 20
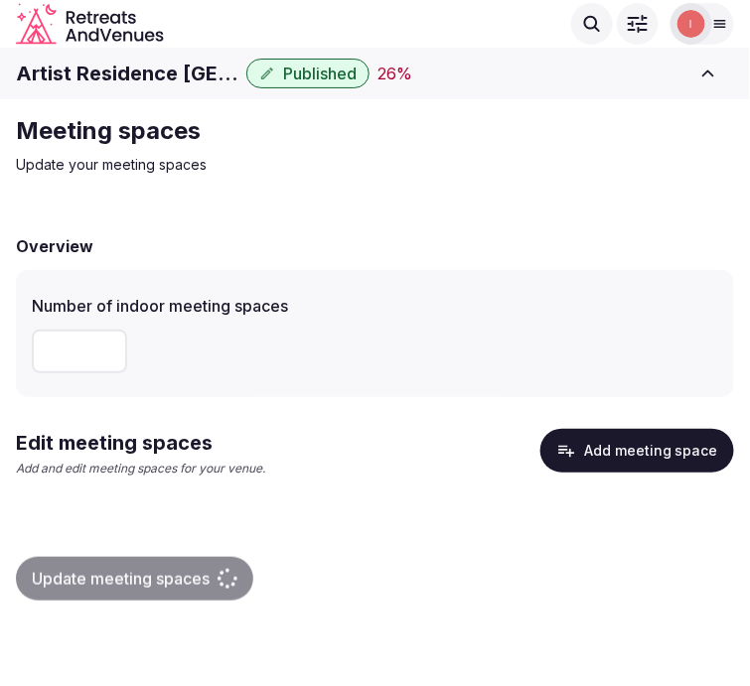
click at [641, 434] on button "Add meeting space" at bounding box center [637, 451] width 194 height 44
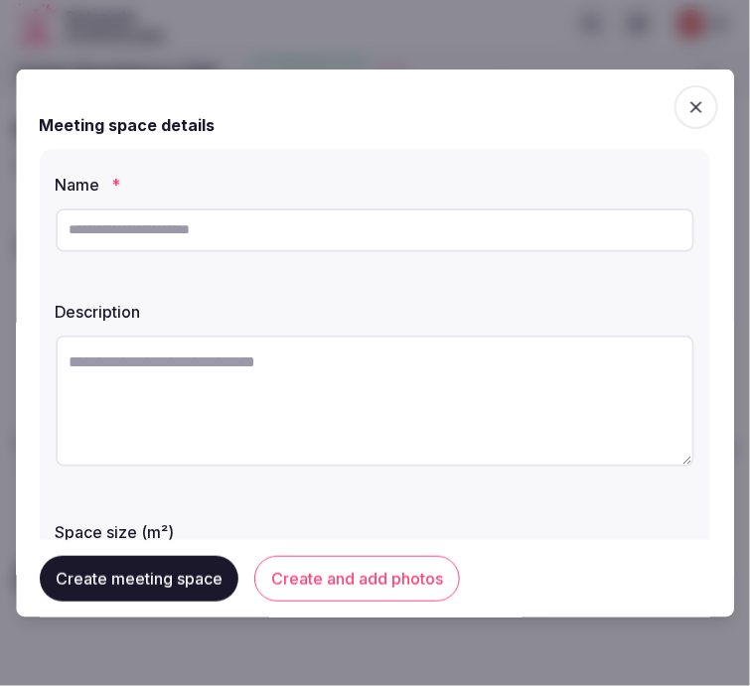
click at [394, 221] on div at bounding box center [375, 230] width 638 height 60
drag, startPoint x: 398, startPoint y: 221, endPoint x: 302, endPoint y: 250, distance: 100.5
click at [302, 250] on input "text" at bounding box center [375, 229] width 638 height 44
paste input "**********"
type input "**********"
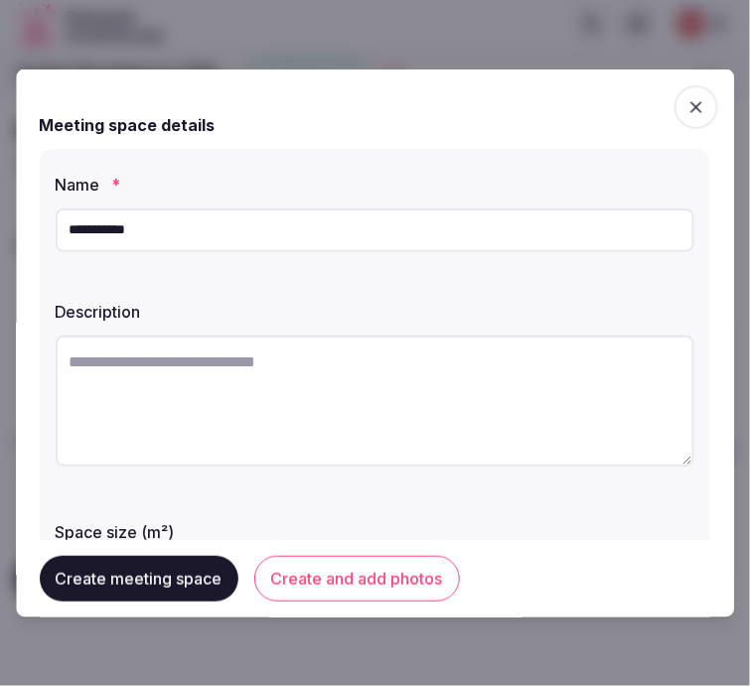
drag, startPoint x: 448, startPoint y: 325, endPoint x: 441, endPoint y: 344, distance: 20.1
click at [441, 342] on div "Description" at bounding box center [375, 385] width 638 height 189
click at [441, 357] on textarea at bounding box center [375, 400] width 638 height 131
paste textarea "**********"
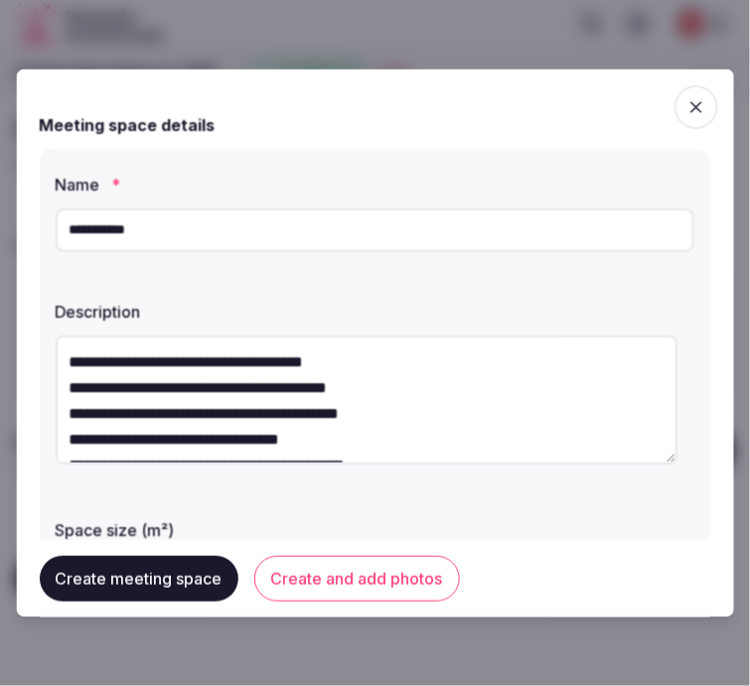
click at [66, 383] on textarea "**********" at bounding box center [367, 399] width 622 height 129
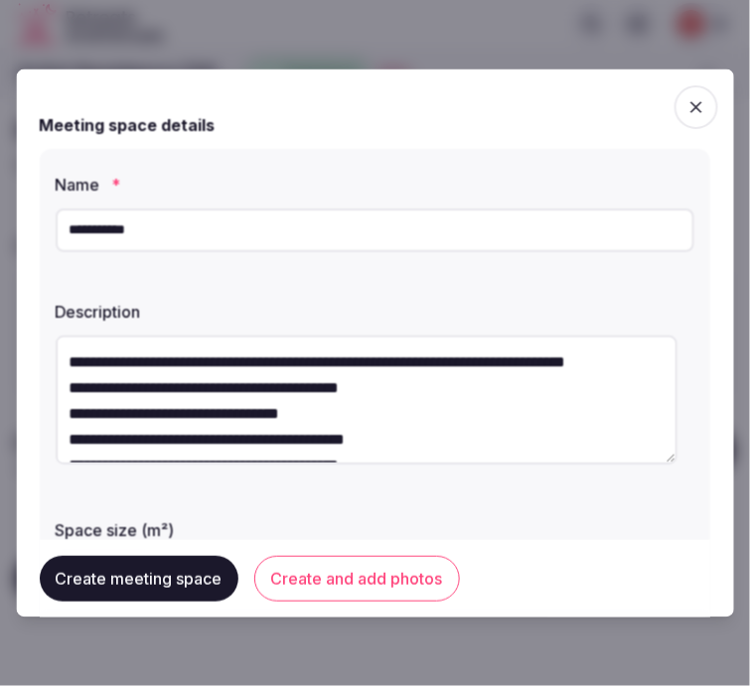
click at [65, 414] on textarea "**********" at bounding box center [367, 399] width 622 height 129
click at [67, 414] on textarea "**********" at bounding box center [367, 399] width 622 height 129
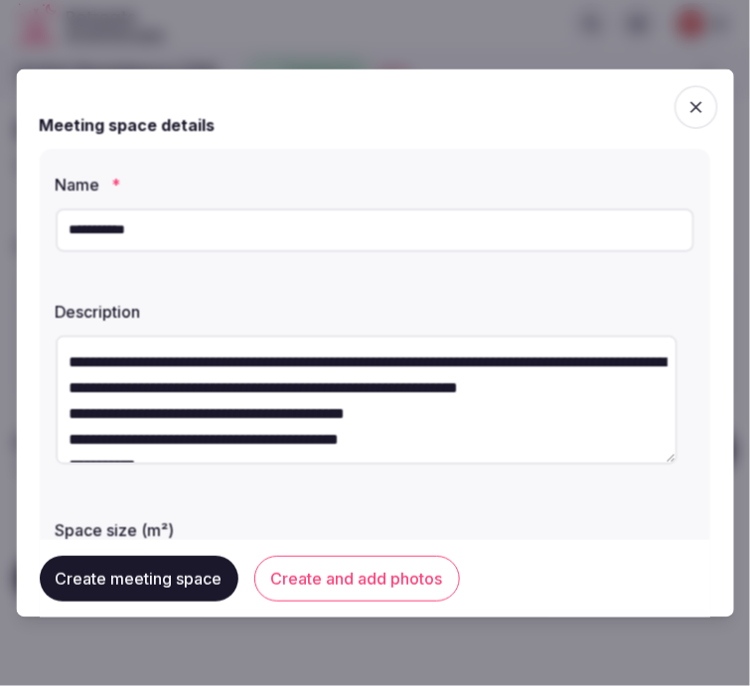
click at [65, 434] on textarea "**********" at bounding box center [367, 399] width 622 height 129
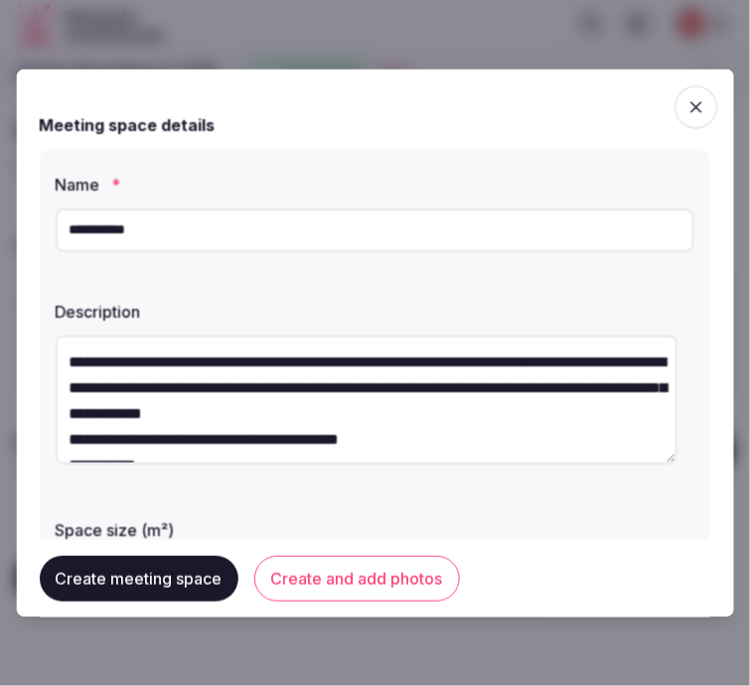
click at [67, 437] on textarea "**********" at bounding box center [367, 399] width 622 height 129
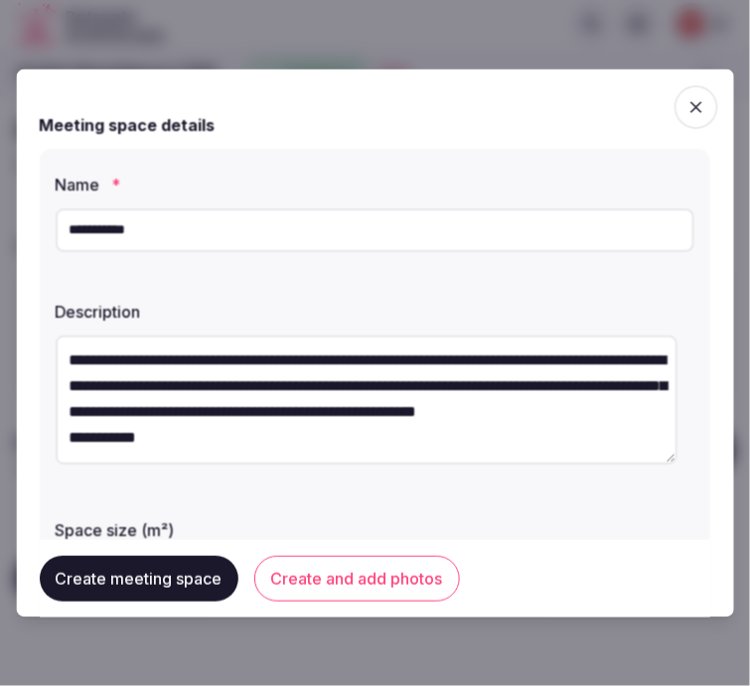
scroll to position [26, 0]
click at [64, 432] on textarea "**********" at bounding box center [367, 399] width 622 height 129
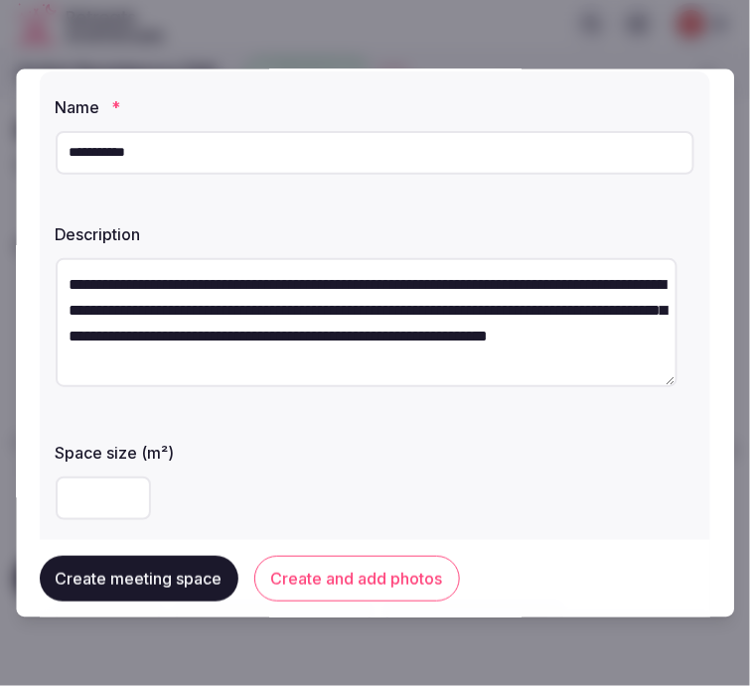
scroll to position [110, 0]
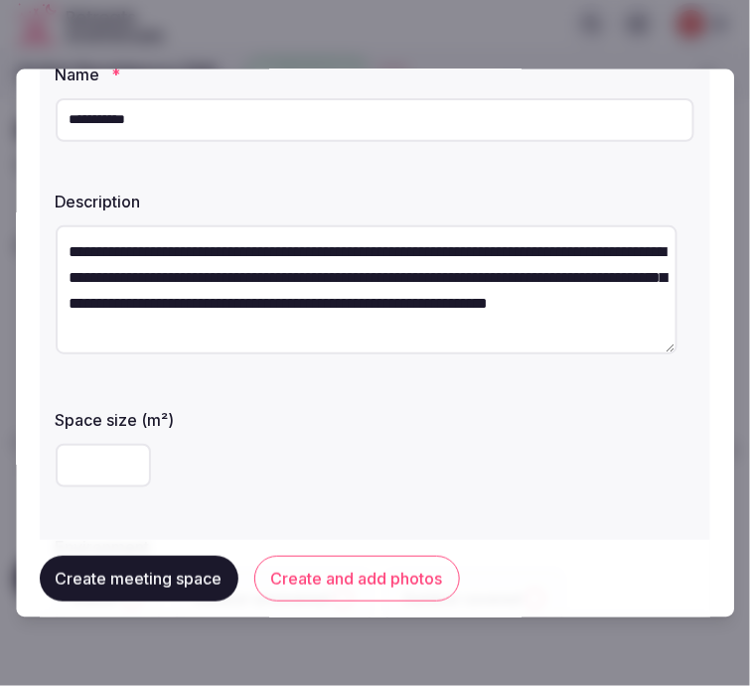
type textarea "**********"
click at [380, 570] on button "Create and add photos" at bounding box center [357, 579] width 206 height 46
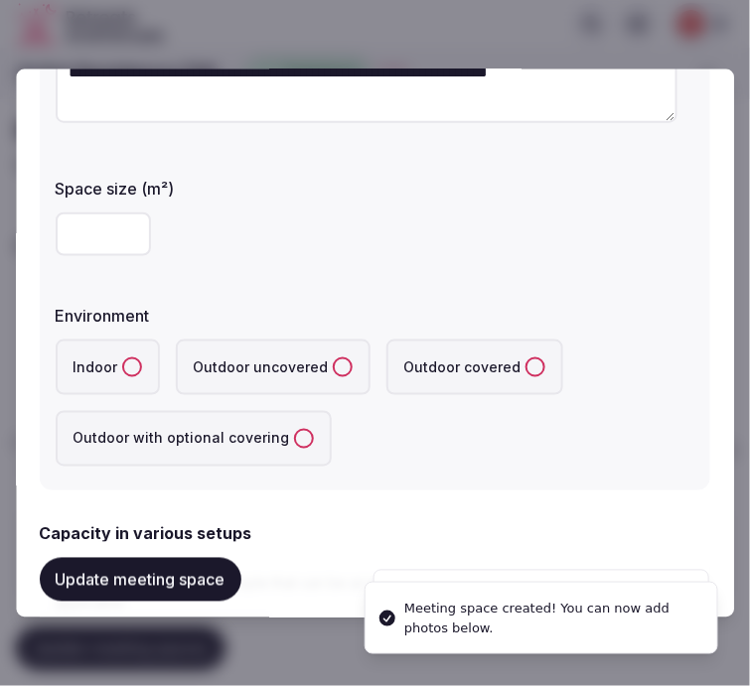
scroll to position [551, 0]
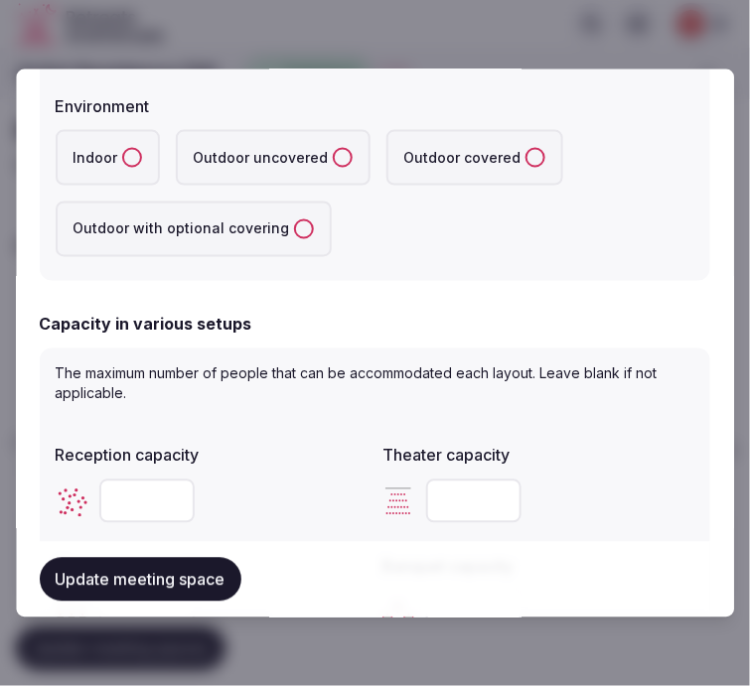
click at [122, 160] on button "Indoor" at bounding box center [132, 157] width 20 height 20
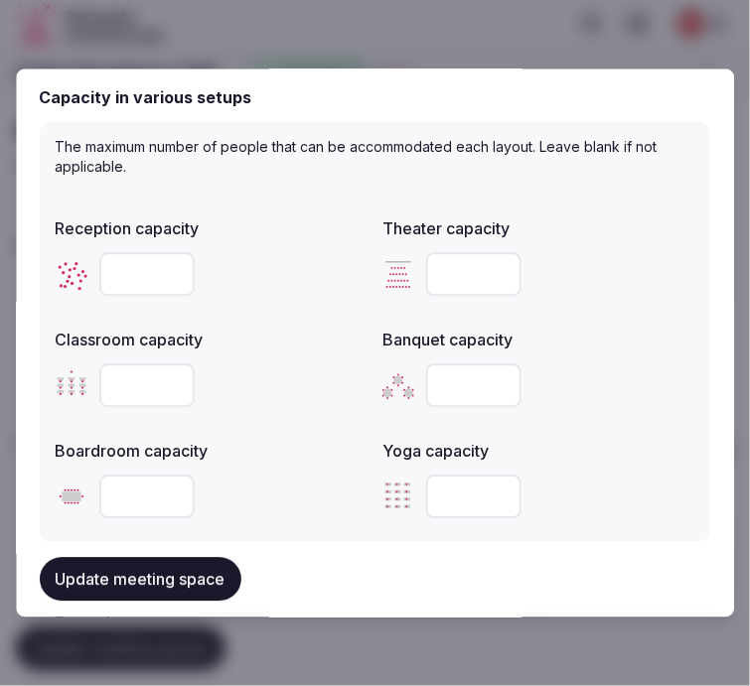
scroll to position [771, 0]
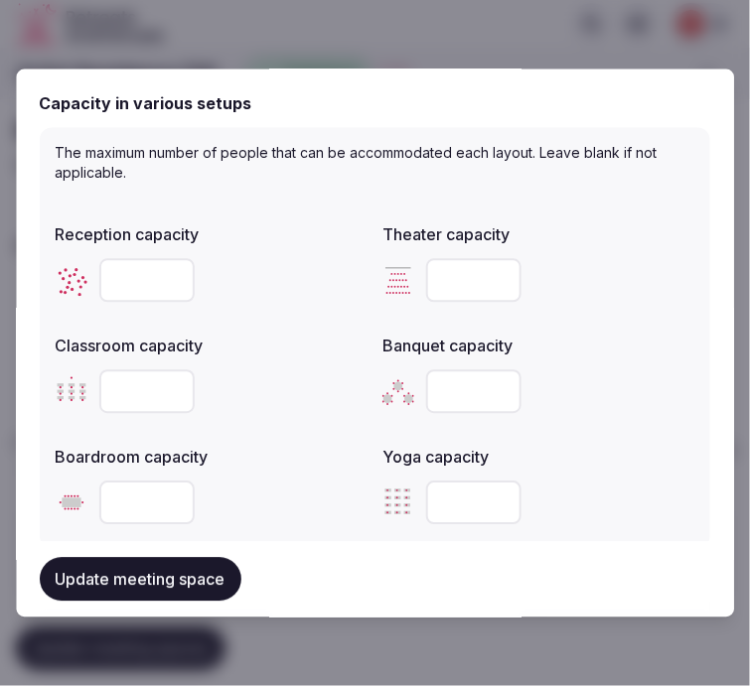
click at [86, 284] on icon at bounding box center [72, 280] width 32 height 32
click at [105, 282] on input "number" at bounding box center [146, 280] width 95 height 44
type input "**"
click at [312, 474] on div at bounding box center [212, 503] width 312 height 60
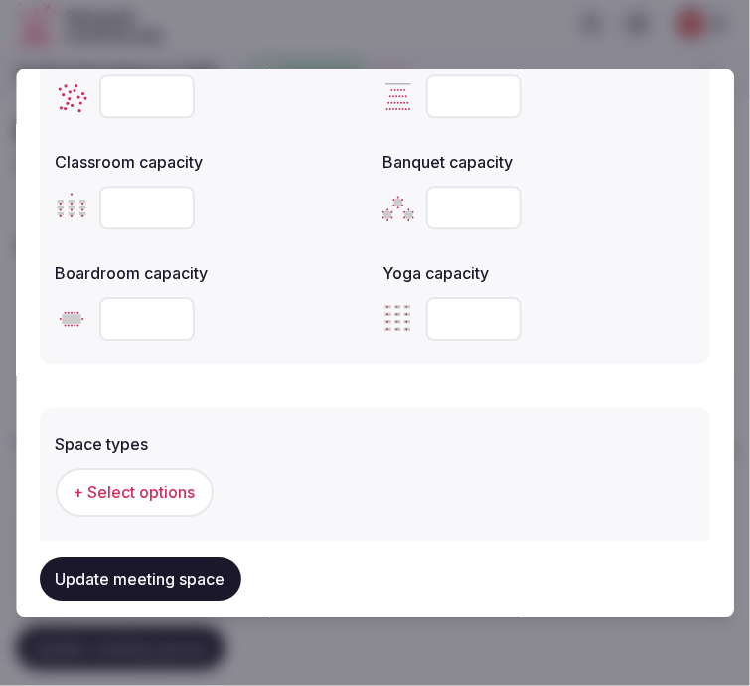
scroll to position [1103, 0]
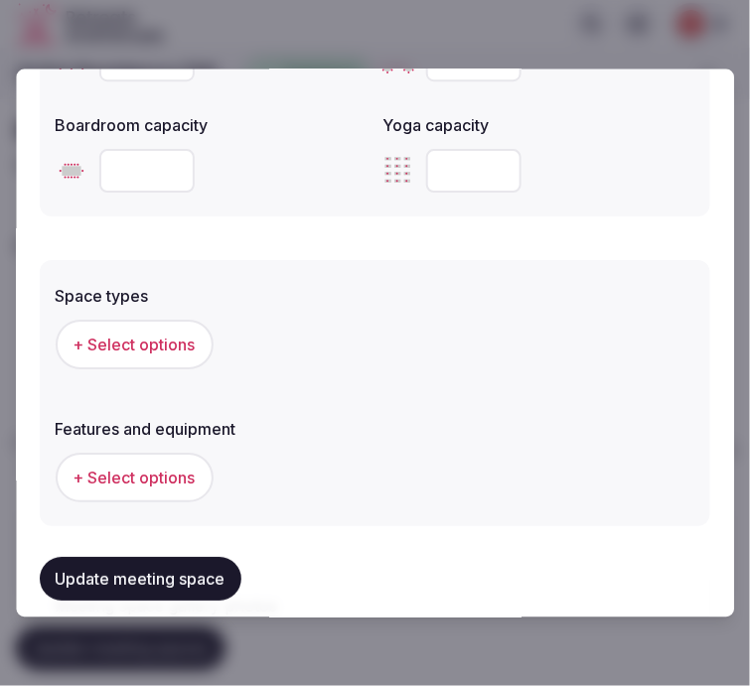
click at [131, 339] on span "+ Select options" at bounding box center [134, 345] width 122 height 22
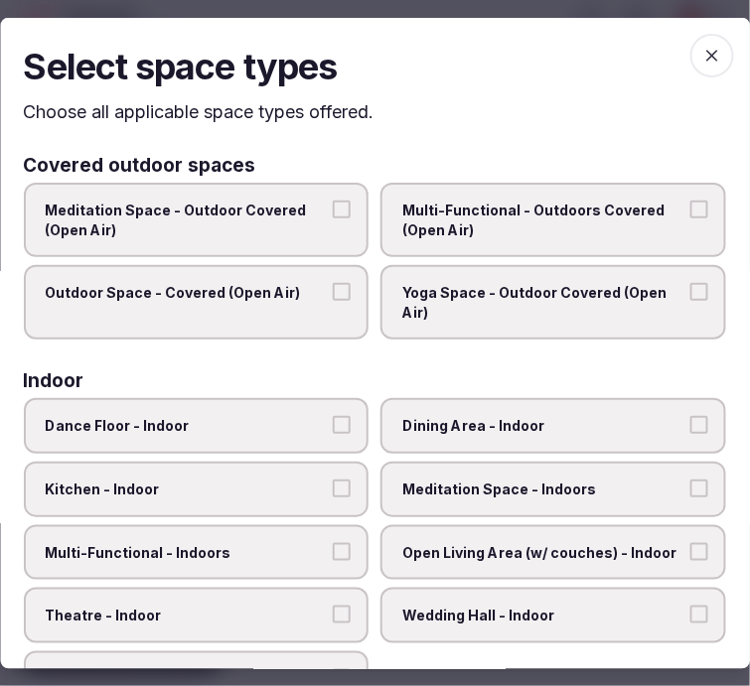
click at [460, 425] on span "Dining Area - Indoor" at bounding box center [544, 426] width 282 height 20
click at [690, 425] on button "Dining Area - Indoor" at bounding box center [699, 425] width 18 height 18
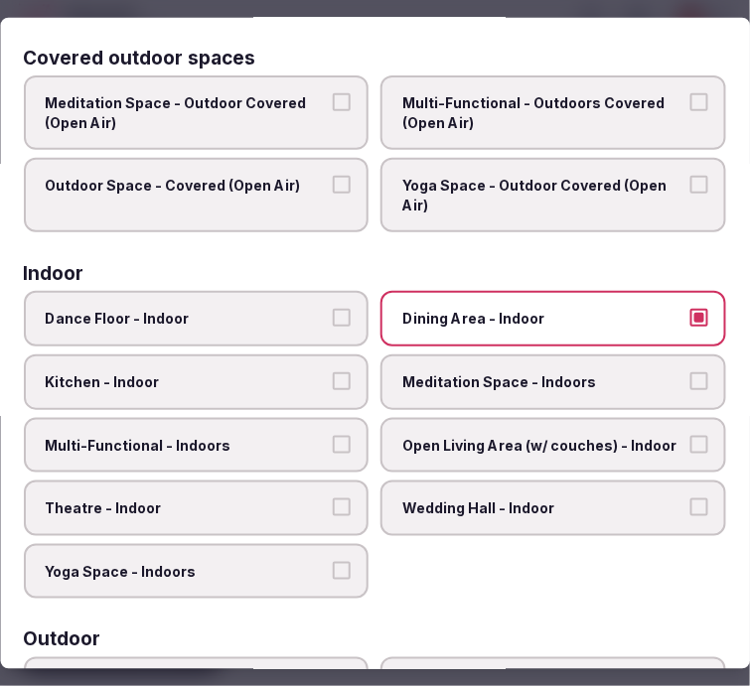
scroll to position [220, 0]
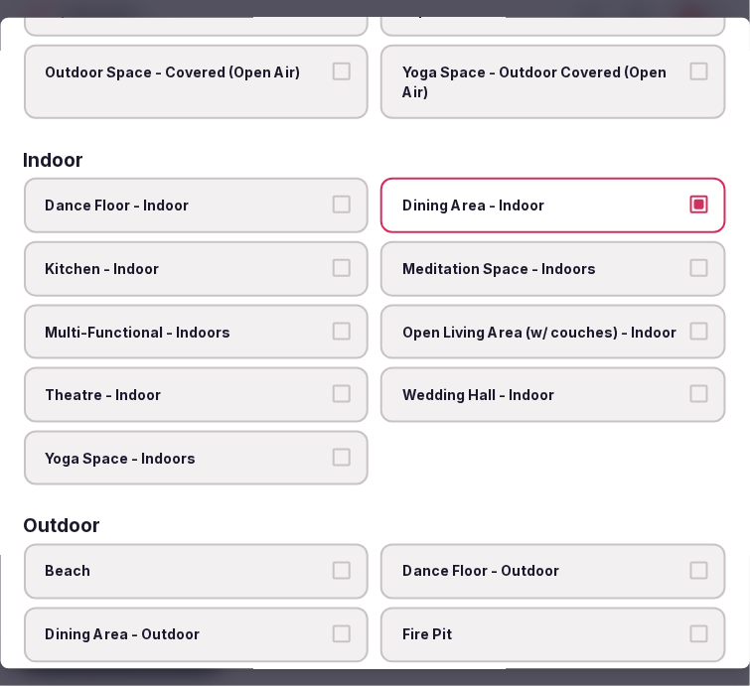
click at [300, 347] on label "Multi-Functional - Indoors" at bounding box center [197, 332] width 346 height 56
click at [334, 340] on button "Multi-Functional - Indoors" at bounding box center [343, 331] width 18 height 18
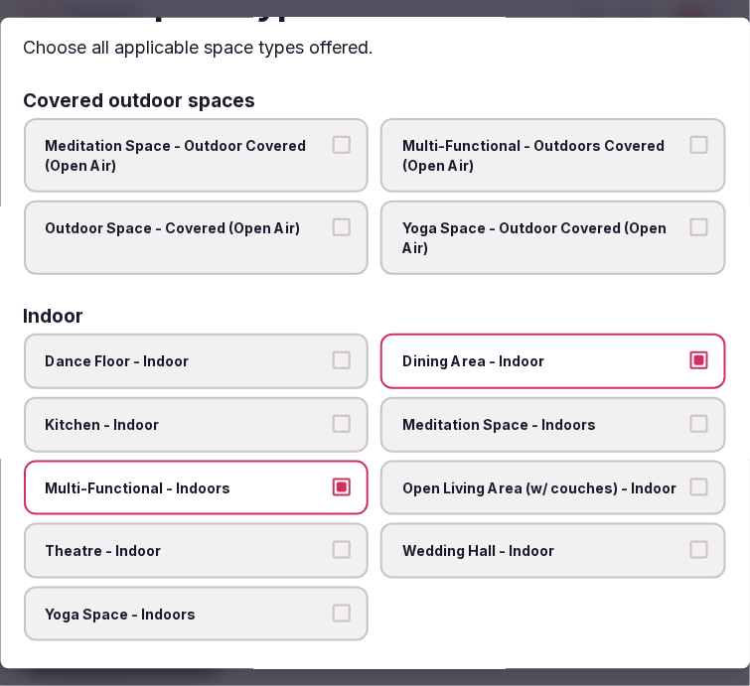
scroll to position [0, 0]
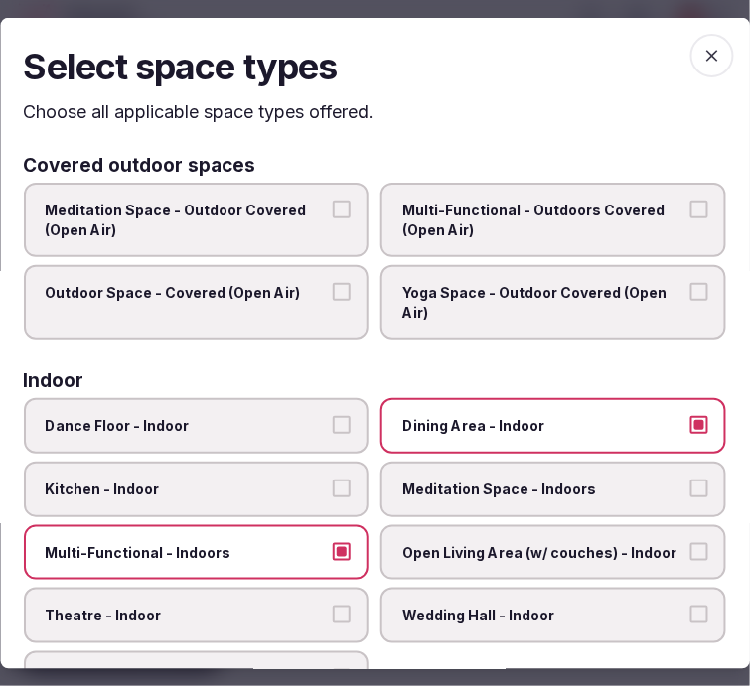
click at [697, 66] on span "button" at bounding box center [712, 55] width 44 height 44
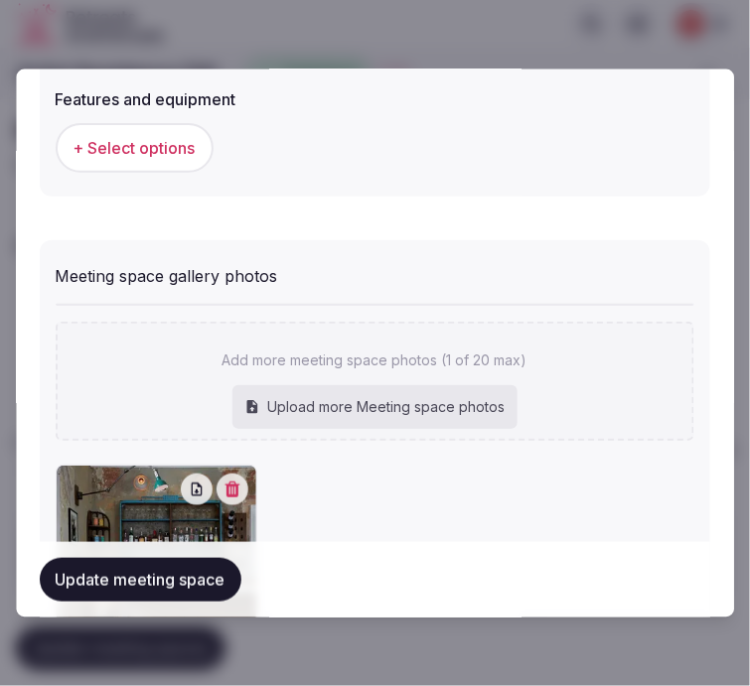
scroll to position [1544, 0]
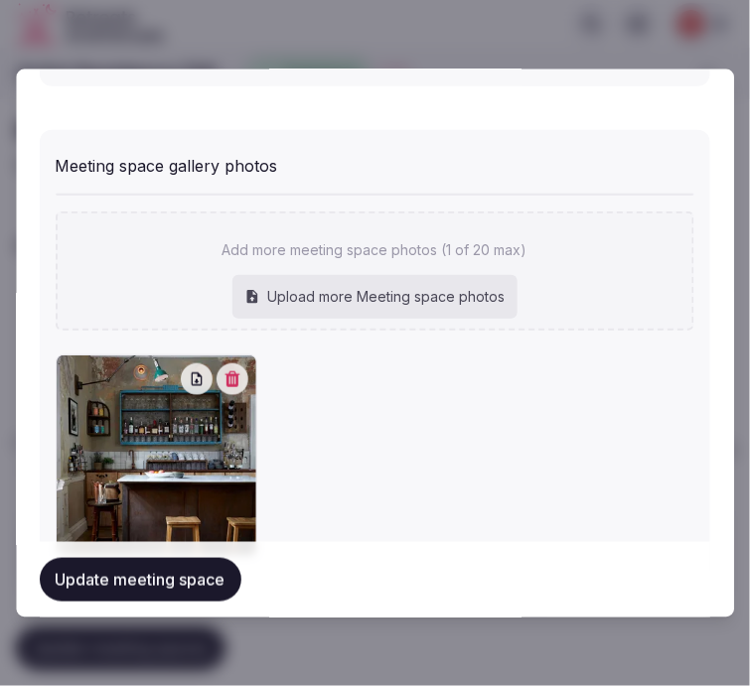
click at [183, 580] on button "Update meeting space" at bounding box center [141, 580] width 202 height 44
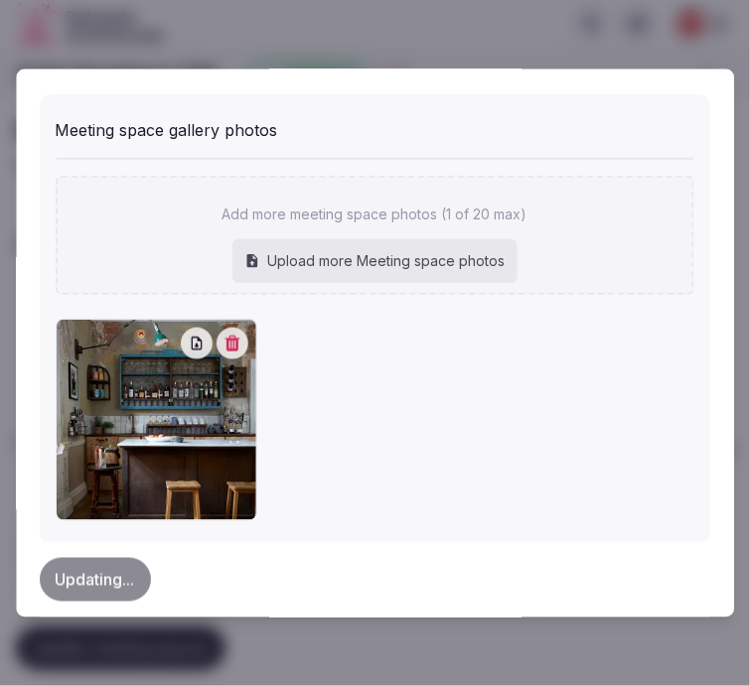
scroll to position [1608, 0]
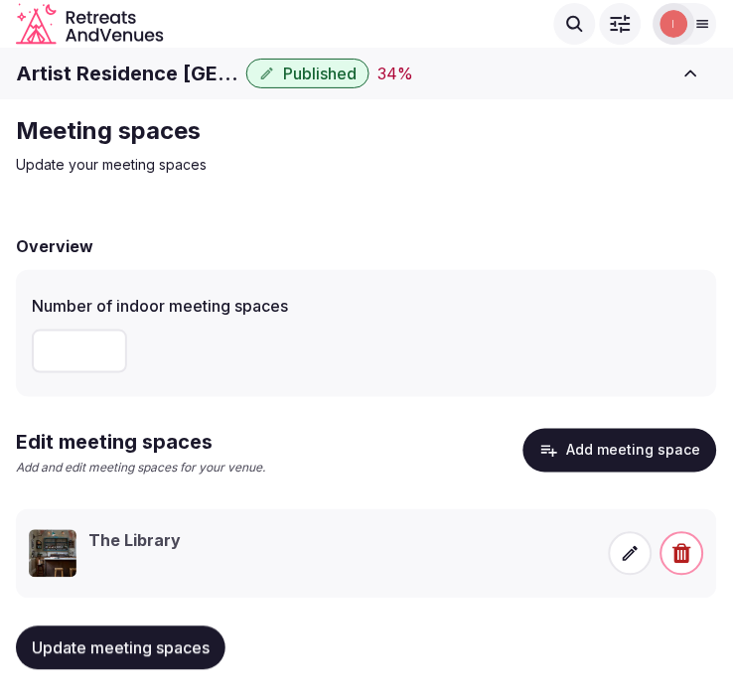
click at [622, 552] on icon at bounding box center [631, 554] width 20 height 20
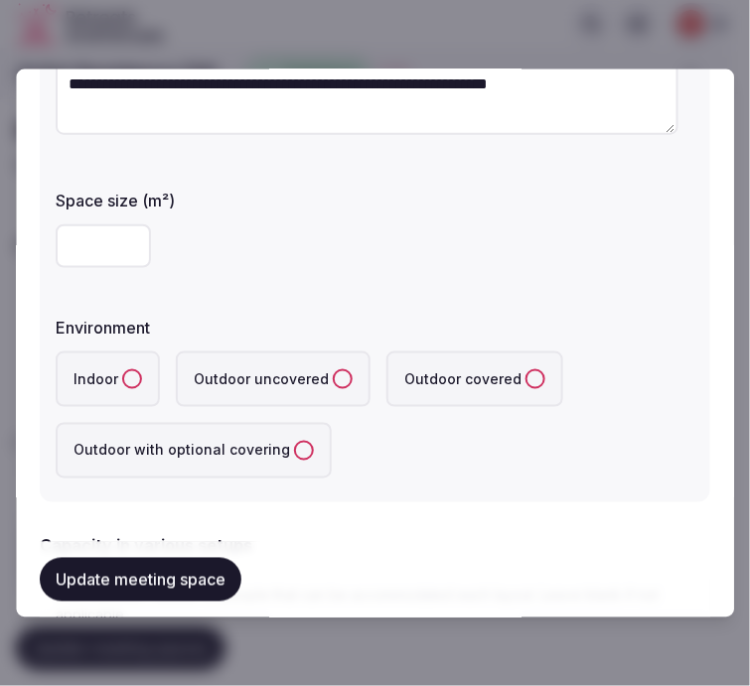
scroll to position [331, 0]
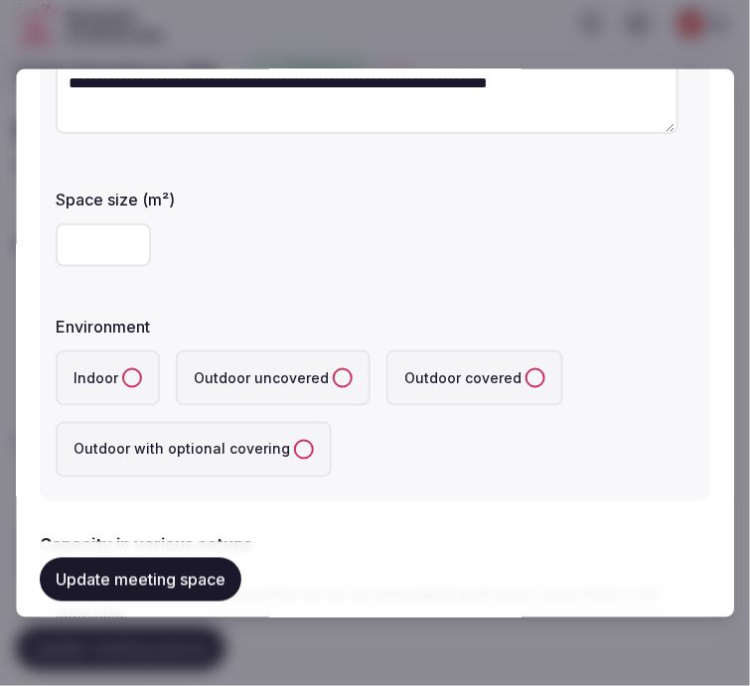
click at [97, 254] on input "number" at bounding box center [103, 244] width 95 height 44
type input "**"
click at [143, 375] on label "Indoor" at bounding box center [108, 377] width 104 height 56
click at [142, 375] on button "Indoor" at bounding box center [132, 377] width 20 height 20
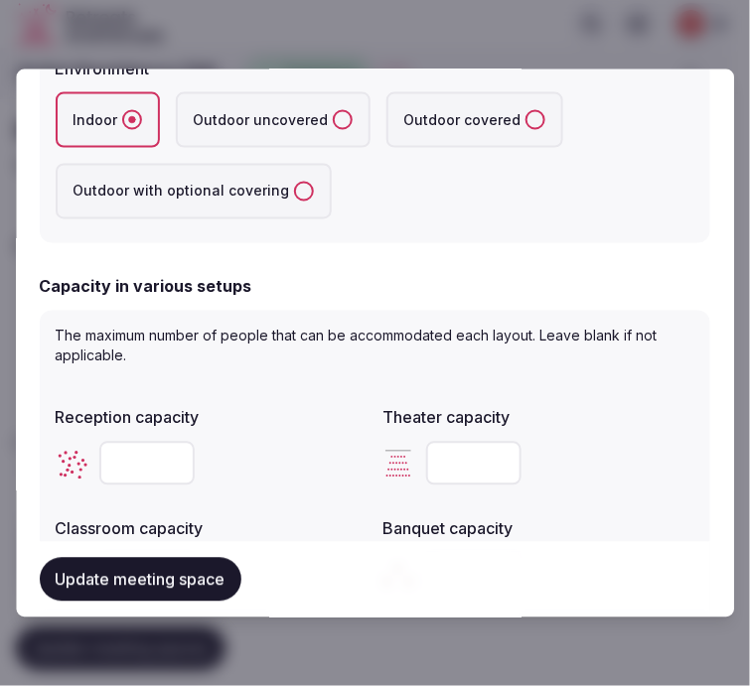
scroll to position [771, 0]
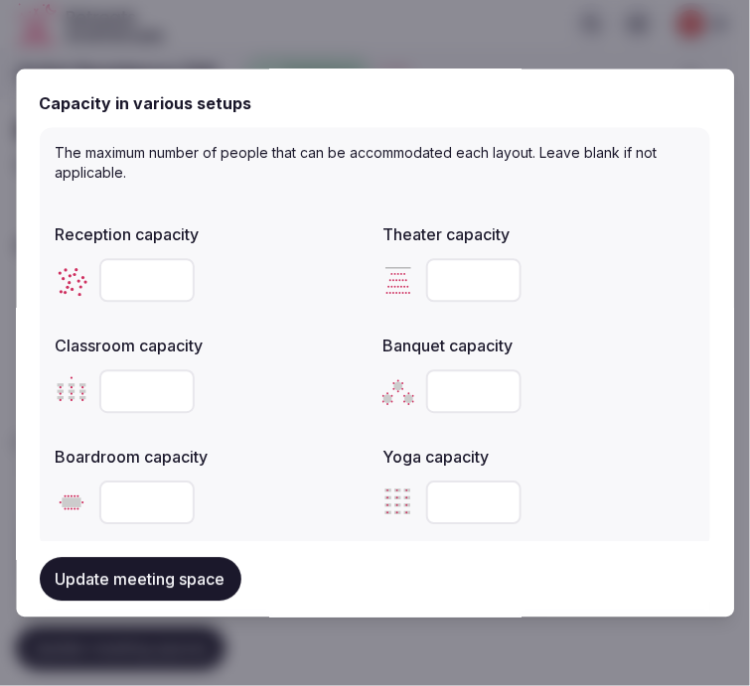
click at [154, 278] on input "number" at bounding box center [146, 280] width 95 height 44
type input "**"
click at [303, 405] on div at bounding box center [212, 391] width 312 height 44
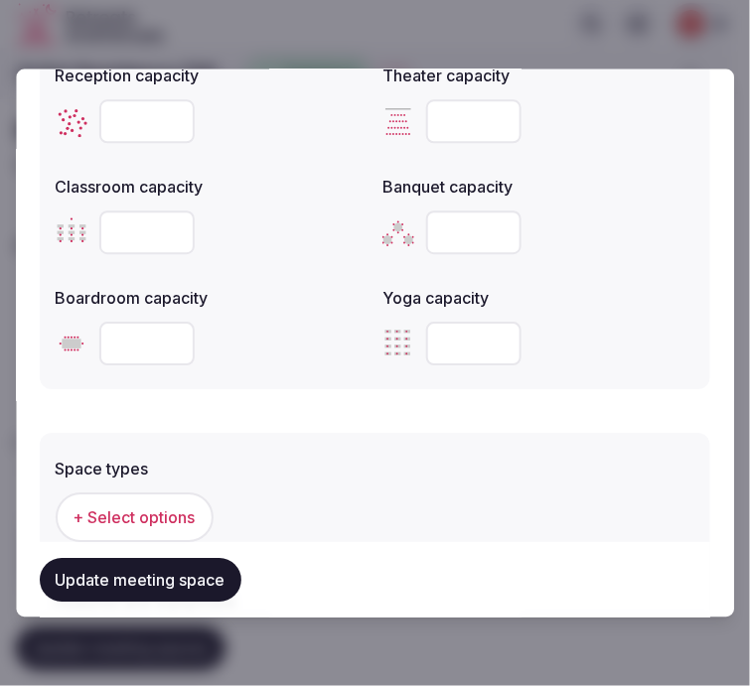
scroll to position [1213, 0]
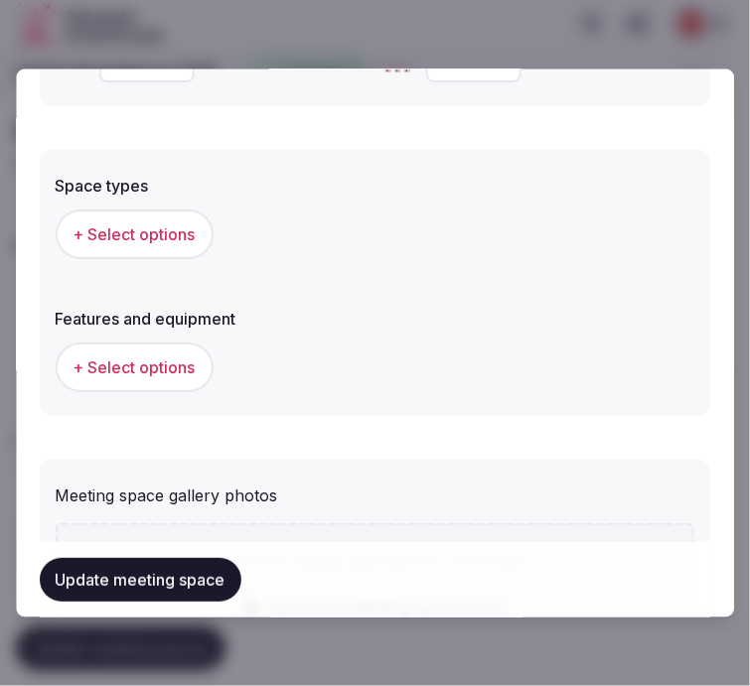
click at [134, 235] on span "+ Select options" at bounding box center [134, 234] width 122 height 22
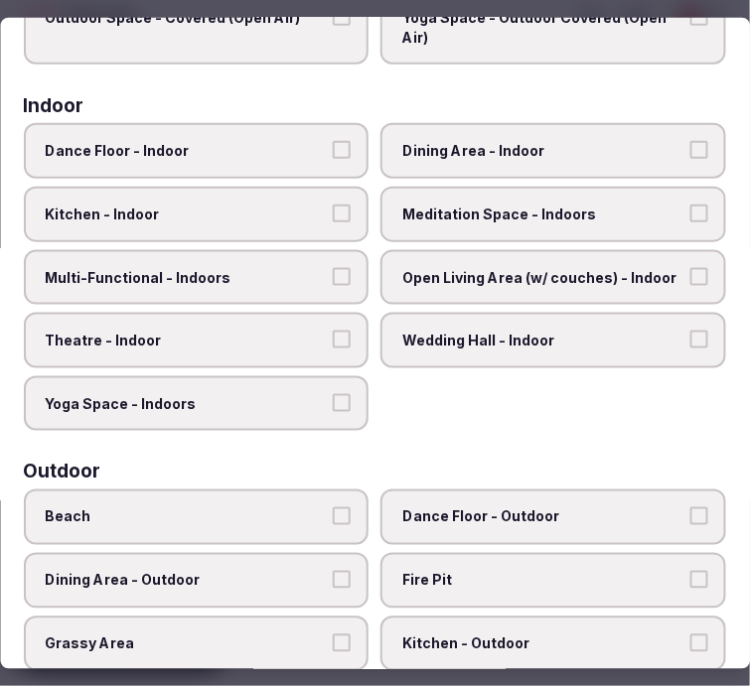
scroll to position [331, 0]
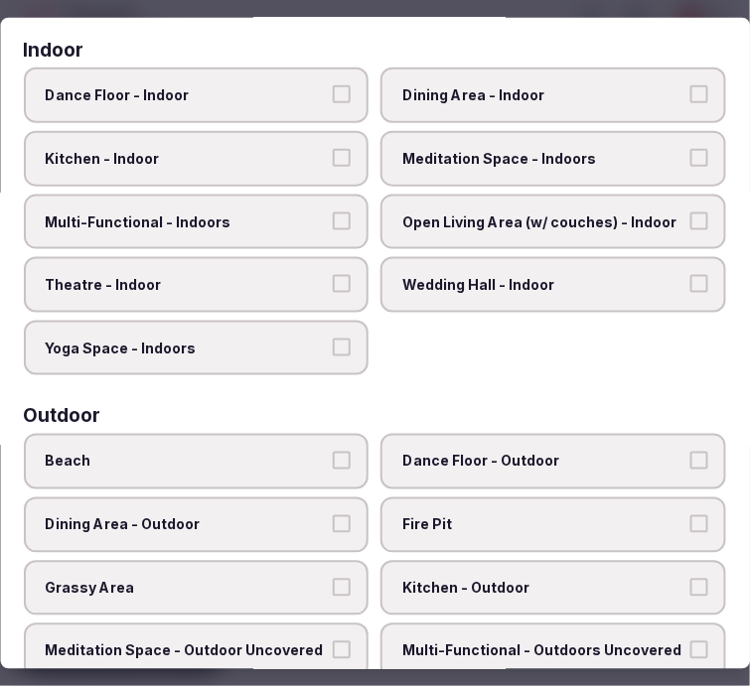
click at [541, 89] on span "Dining Area - Indoor" at bounding box center [544, 95] width 282 height 20
click at [690, 89] on button "Dining Area - Indoor" at bounding box center [699, 94] width 18 height 18
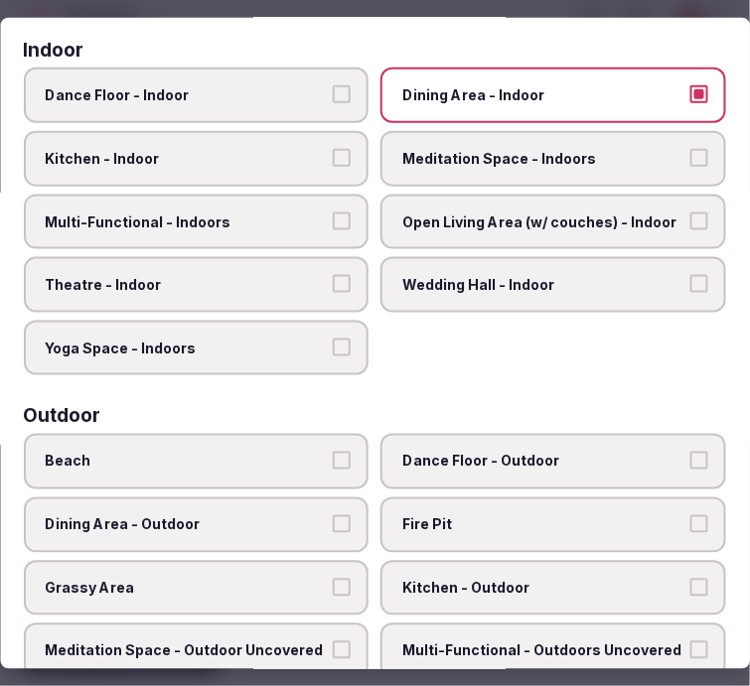
click at [301, 216] on span "Multi-Functional - Indoors" at bounding box center [187, 221] width 282 height 20
click at [334, 216] on button "Multi-Functional - Indoors" at bounding box center [343, 220] width 18 height 18
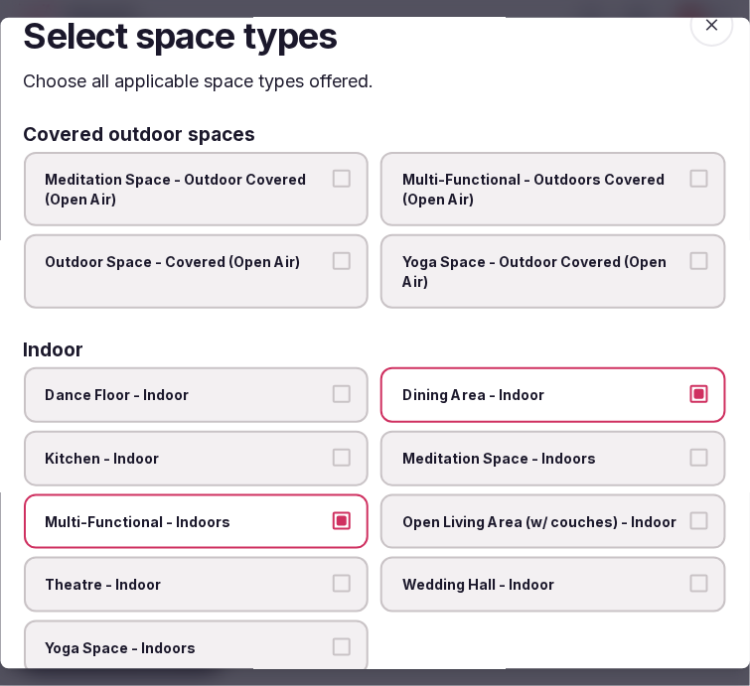
scroll to position [0, 0]
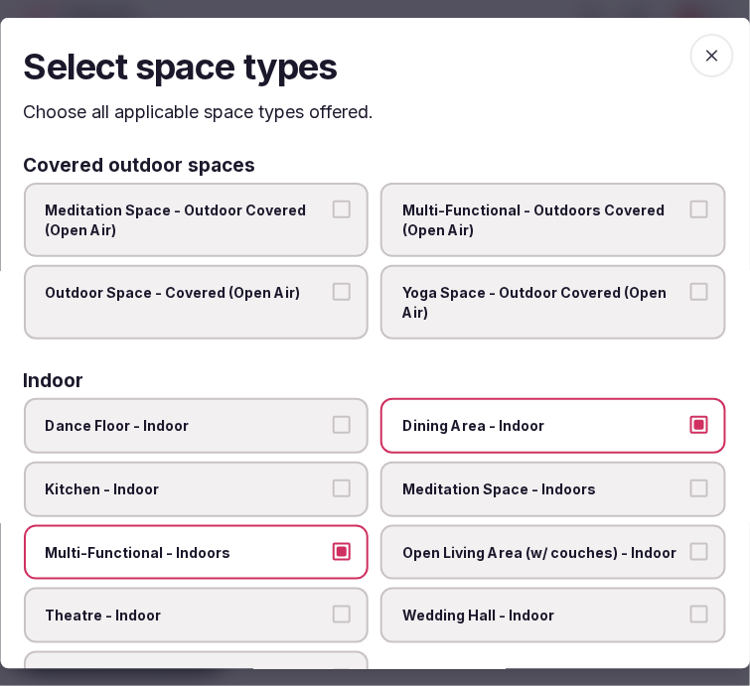
click at [703, 54] on icon "button" at bounding box center [712, 55] width 20 height 20
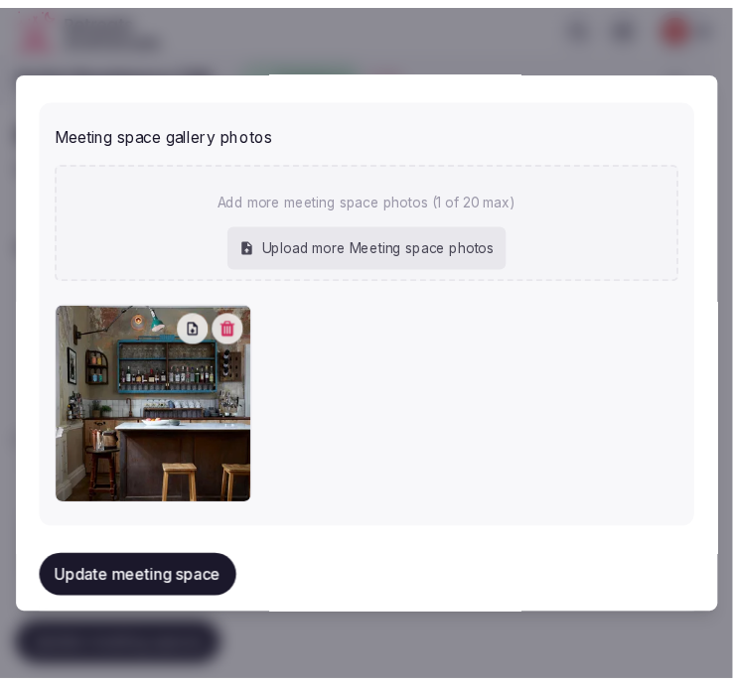
scroll to position [1590, 0]
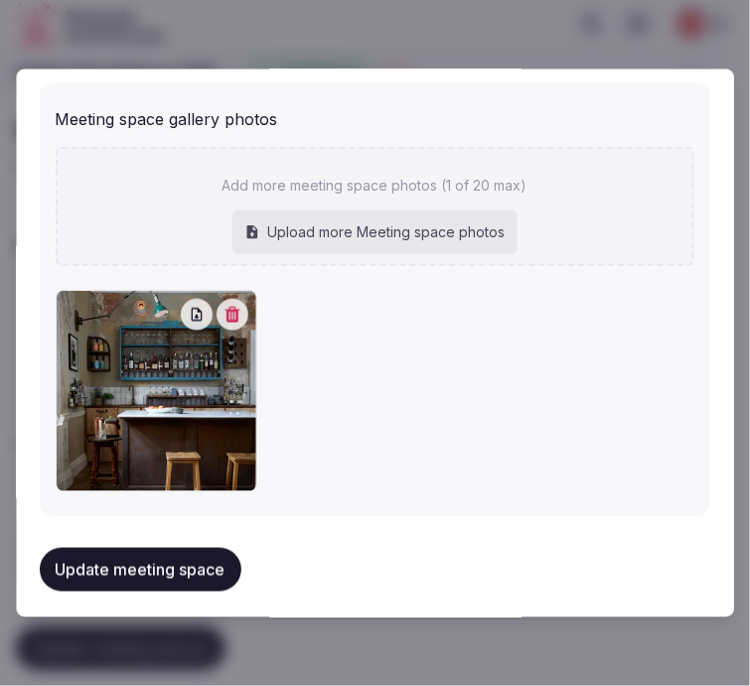
click at [151, 562] on button "Update meeting space" at bounding box center [141, 570] width 202 height 44
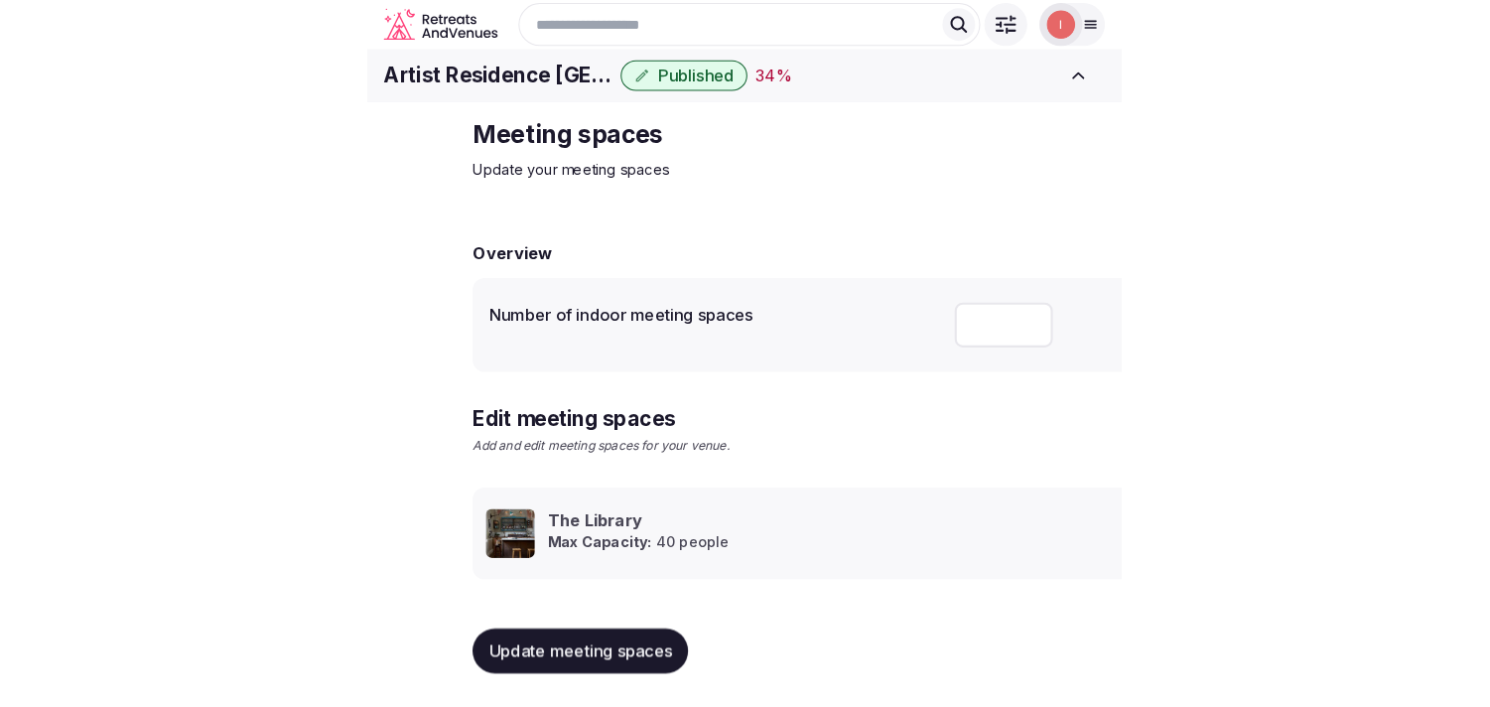
scroll to position [18, 0]
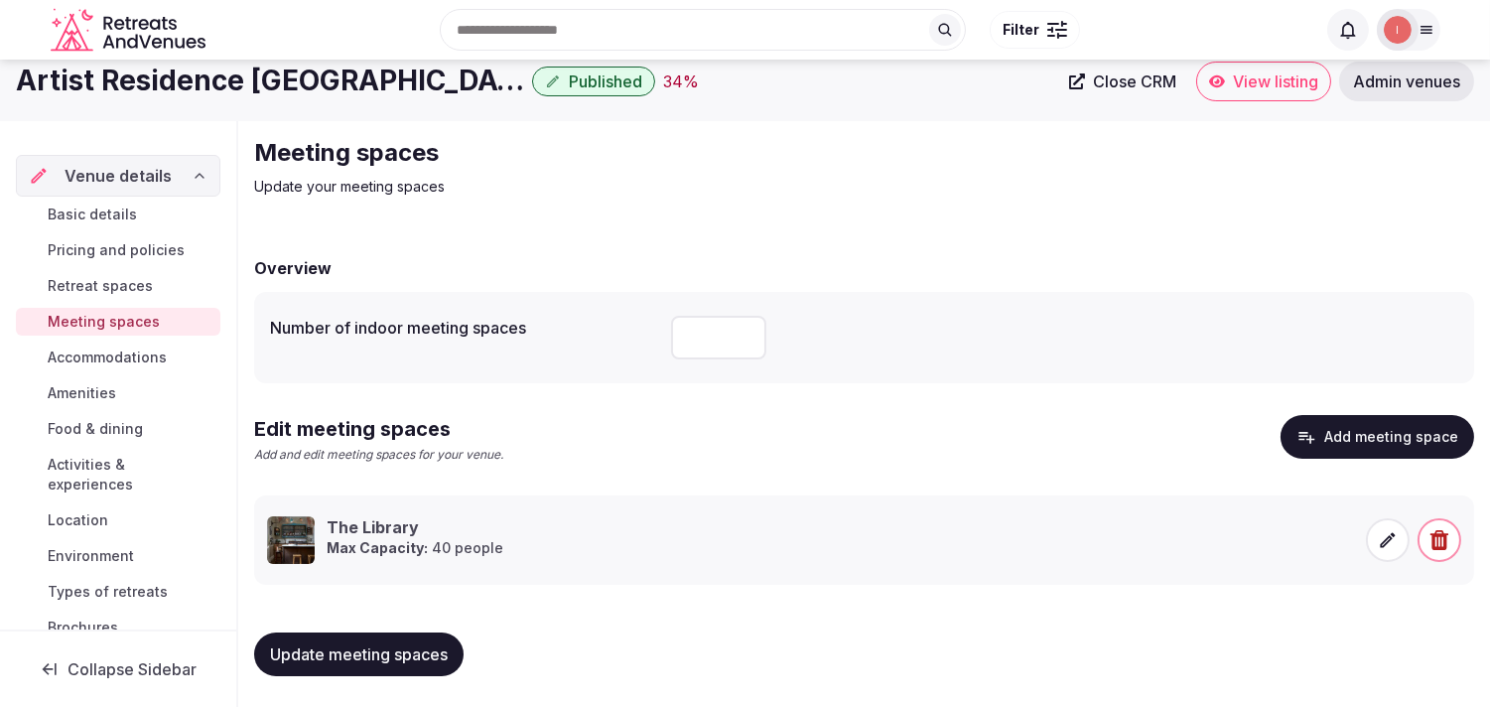
click at [153, 358] on span "Accommodations" at bounding box center [107, 357] width 119 height 20
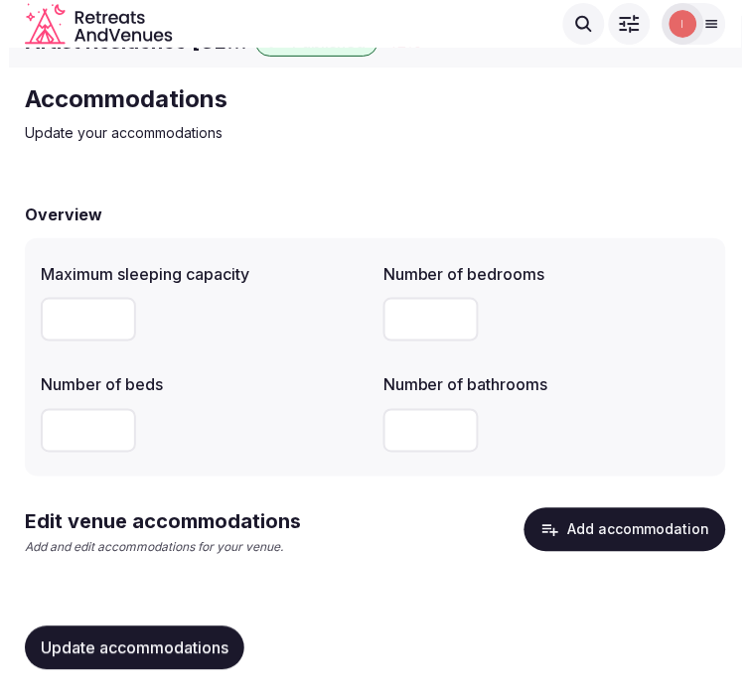
scroll to position [57, 0]
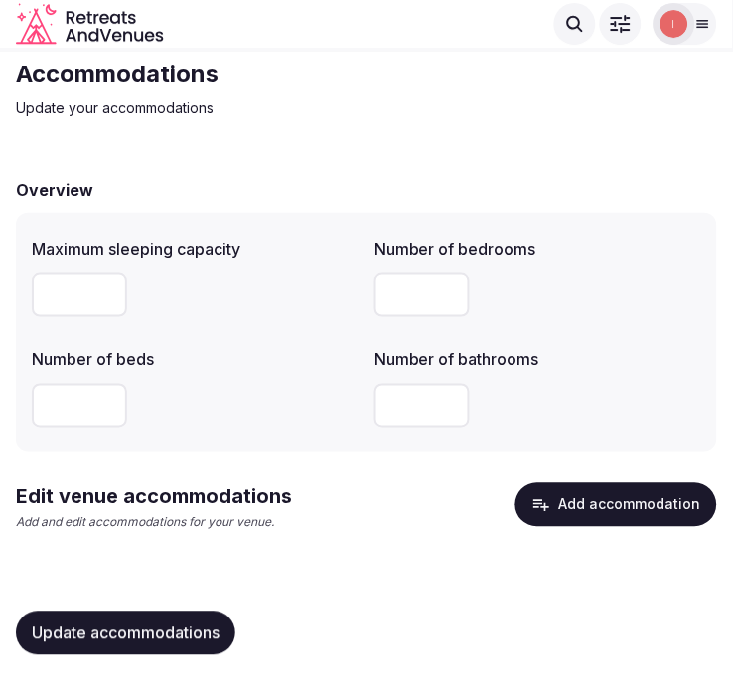
click at [572, 509] on button "Add accommodation" at bounding box center [616, 506] width 202 height 44
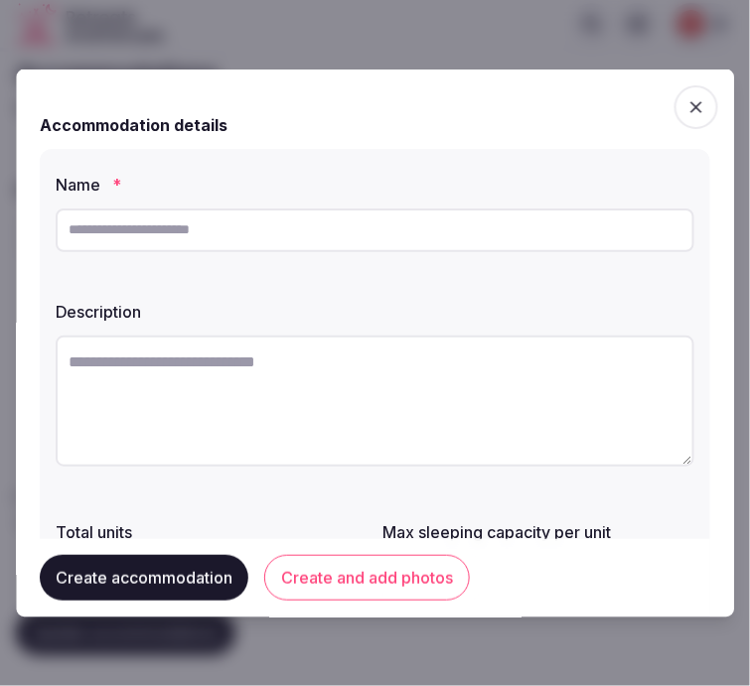
click at [501, 225] on input "text" at bounding box center [375, 229] width 638 height 44
paste input "**********"
type input "**********"
click at [408, 365] on textarea at bounding box center [375, 400] width 638 height 131
paste textarea "**********"
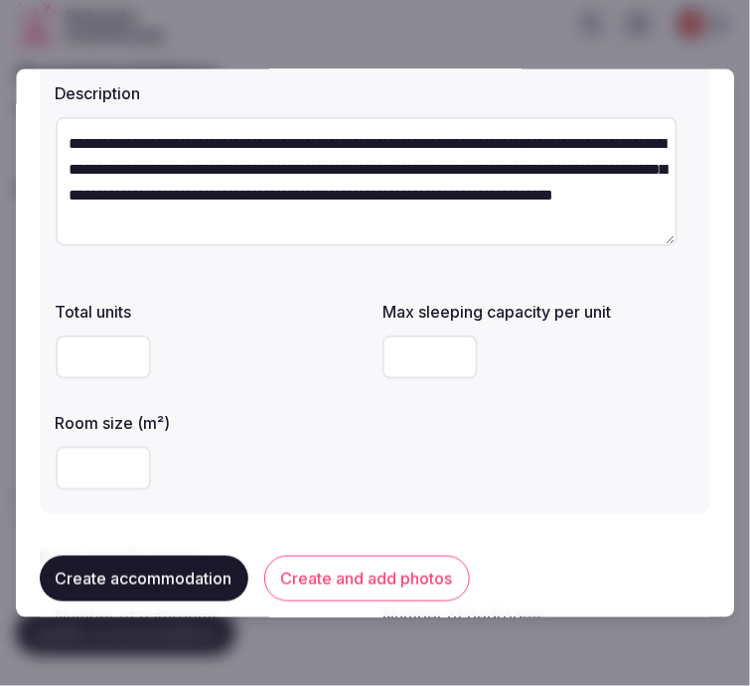
scroll to position [220, 0]
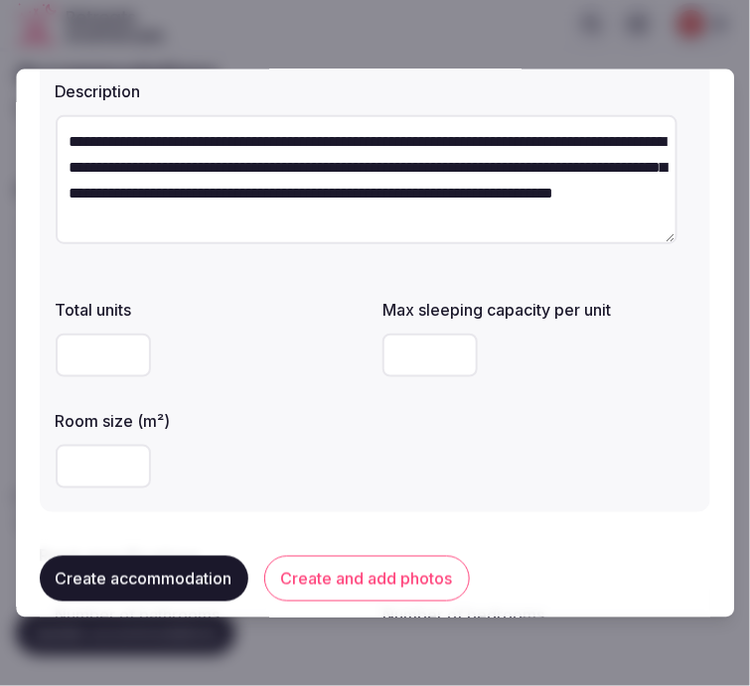
type textarea "**********"
click at [97, 474] on input "number" at bounding box center [103, 466] width 95 height 44
type input "**"
click at [354, 472] on div "**" at bounding box center [212, 466] width 312 height 44
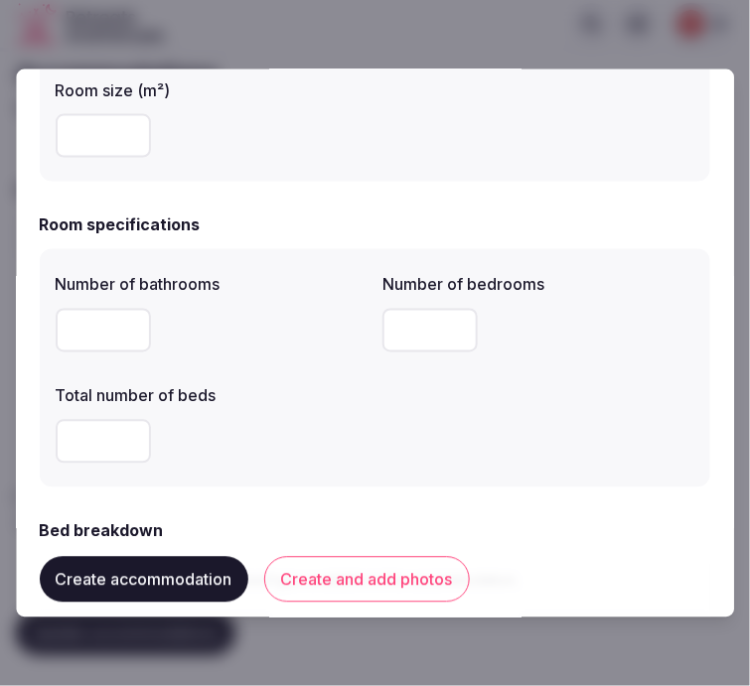
scroll to position [661, 0]
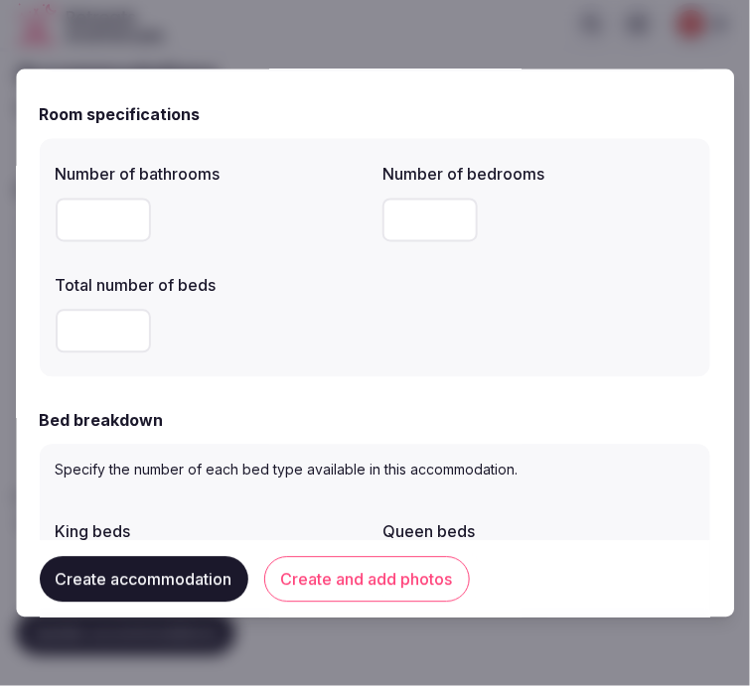
click at [95, 235] on input "number" at bounding box center [103, 220] width 95 height 44
type input "*"
click at [407, 220] on input "*" at bounding box center [430, 220] width 95 height 44
type input "*"
click at [86, 325] on input "*" at bounding box center [103, 331] width 95 height 44
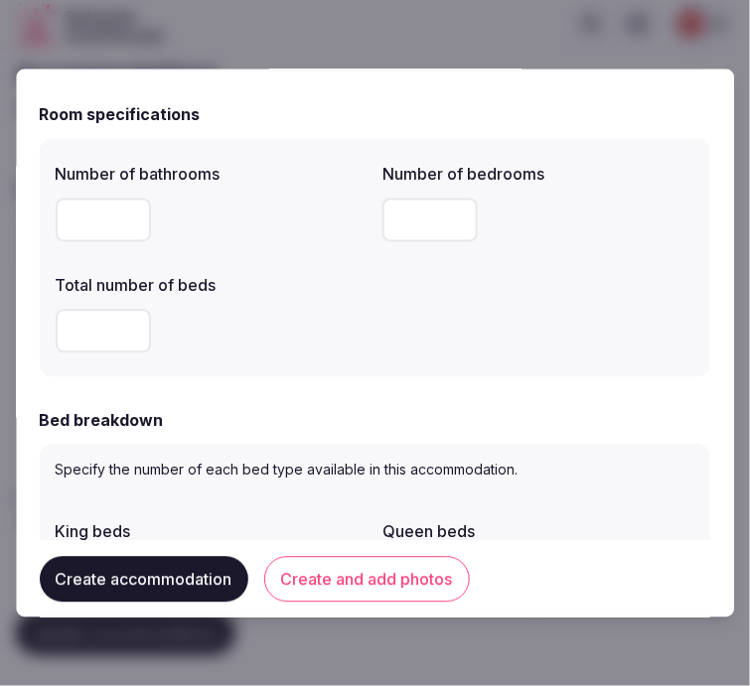
type input "*"
click at [531, 353] on div "Number of bathrooms * Number of bedrooms * Total number of beds *" at bounding box center [375, 257] width 638 height 207
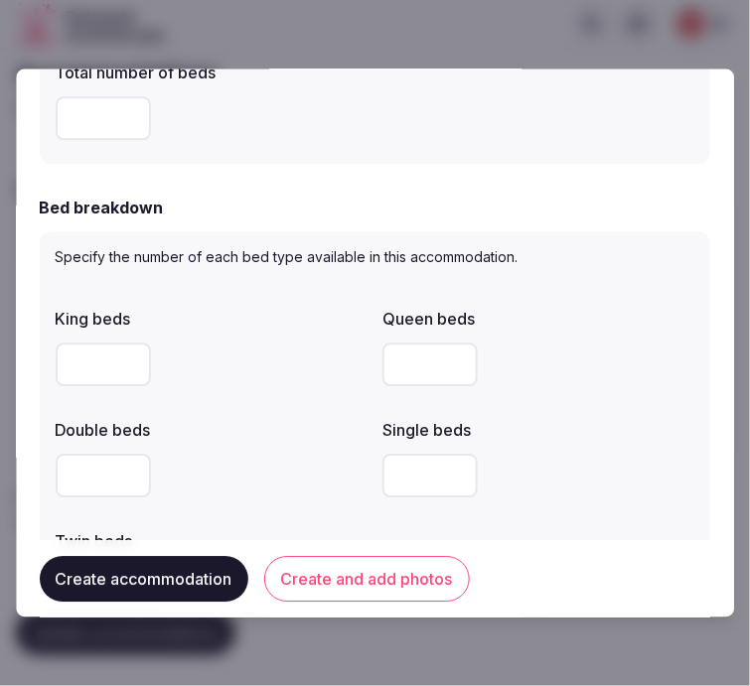
scroll to position [882, 0]
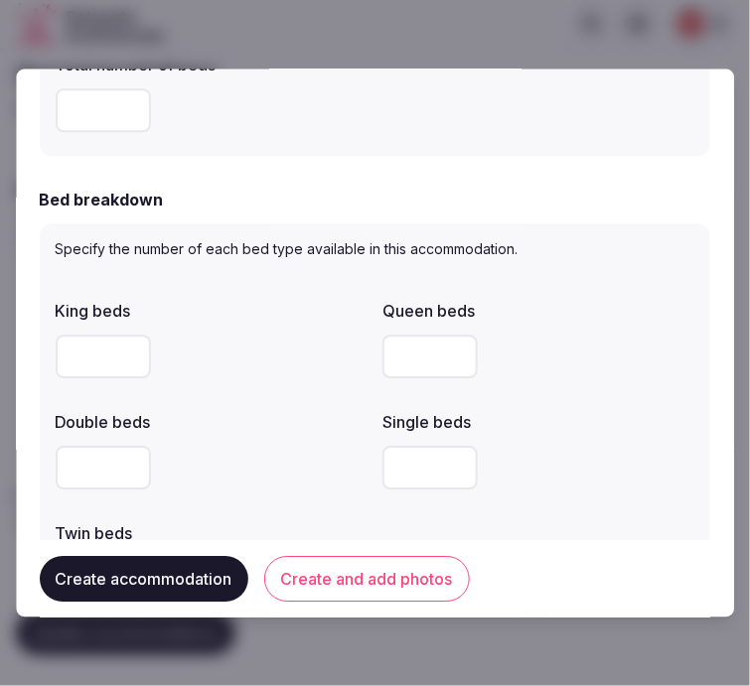
click at [434, 346] on input "number" at bounding box center [430, 357] width 95 height 44
type input "*"
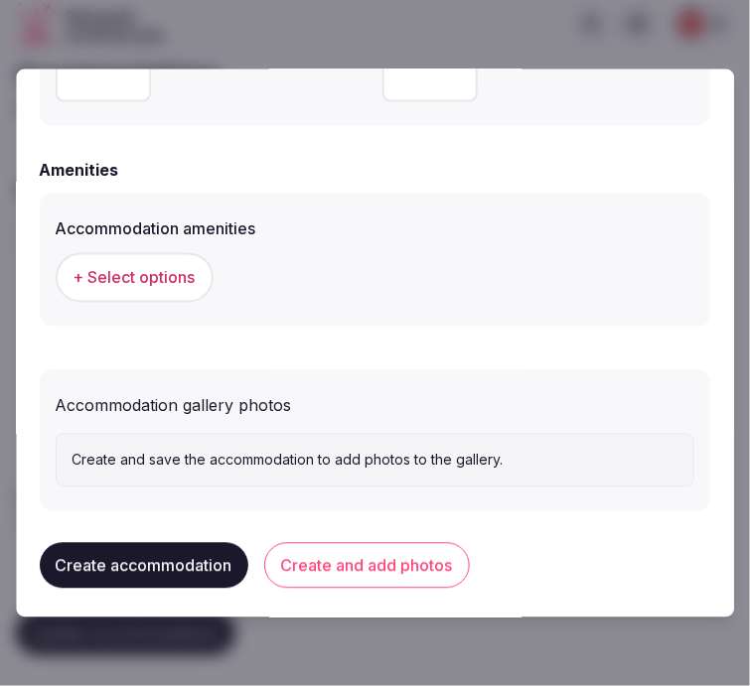
scroll to position [1912, 0]
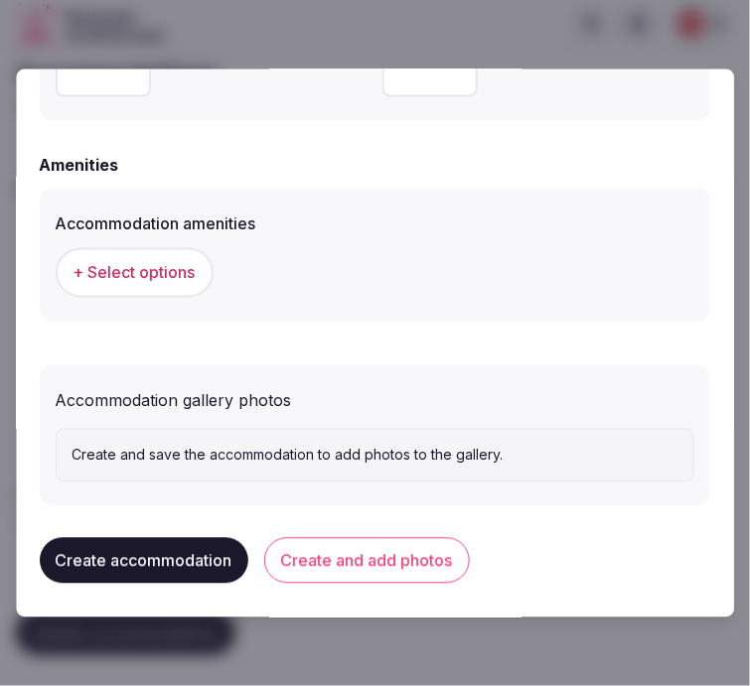
click at [181, 286] on button "+ Select options" at bounding box center [135, 272] width 158 height 50
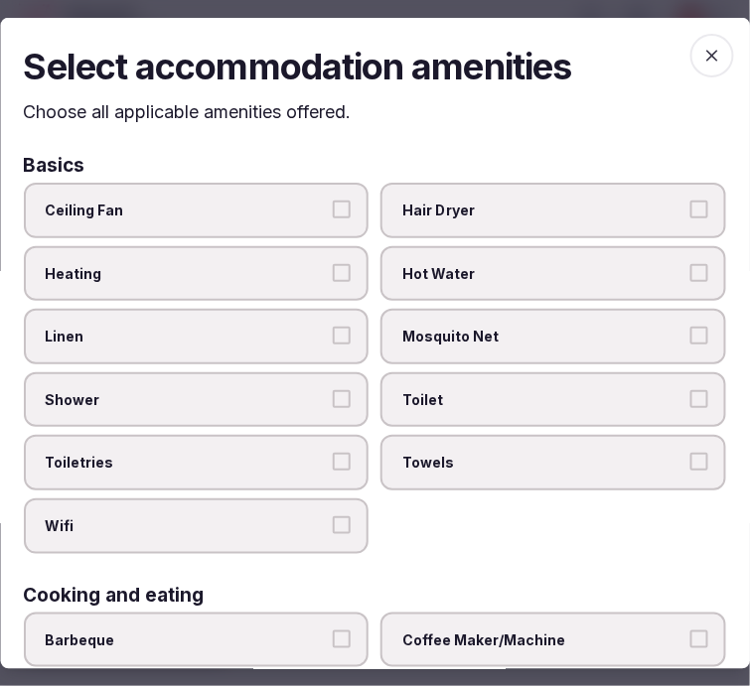
drag, startPoint x: 255, startPoint y: 328, endPoint x: 301, endPoint y: 362, distance: 57.4
click at [261, 330] on span "Linen" at bounding box center [187, 337] width 282 height 20
click at [334, 330] on button "Linen" at bounding box center [343, 336] width 18 height 18
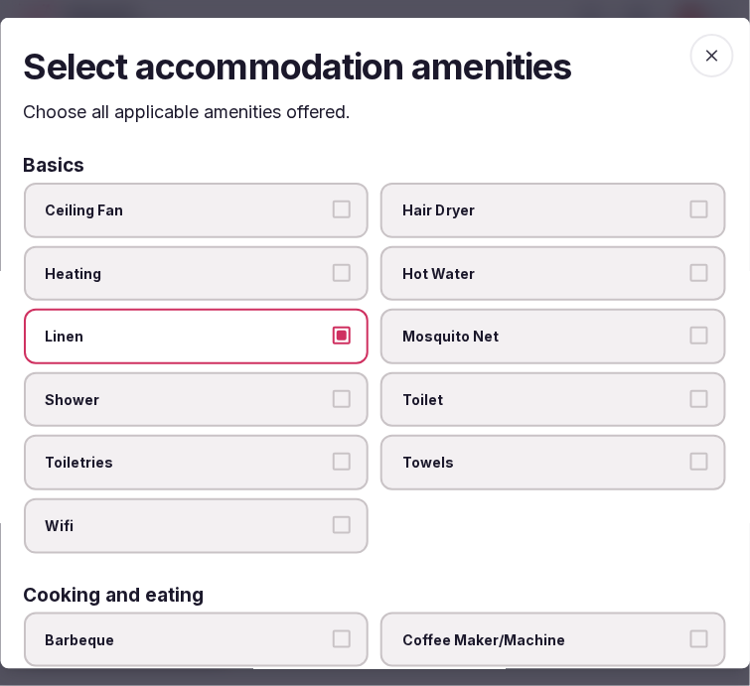
click at [296, 390] on span "Shower" at bounding box center [187, 400] width 282 height 20
click at [334, 390] on button "Shower" at bounding box center [343, 399] width 18 height 18
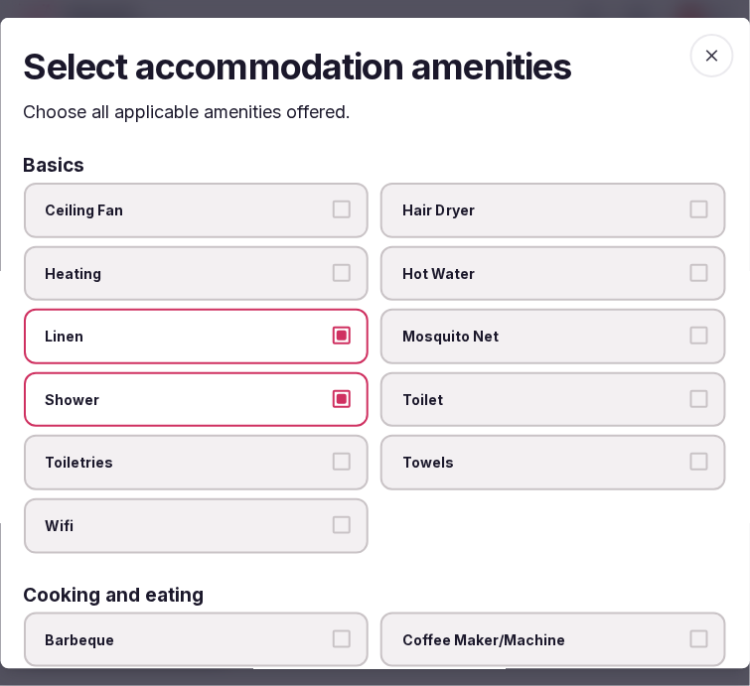
drag, startPoint x: 316, startPoint y: 438, endPoint x: 328, endPoint y: 477, distance: 40.5
click at [316, 441] on label "Toiletries" at bounding box center [197, 463] width 346 height 56
click at [334, 453] on button "Toiletries" at bounding box center [343, 462] width 18 height 18
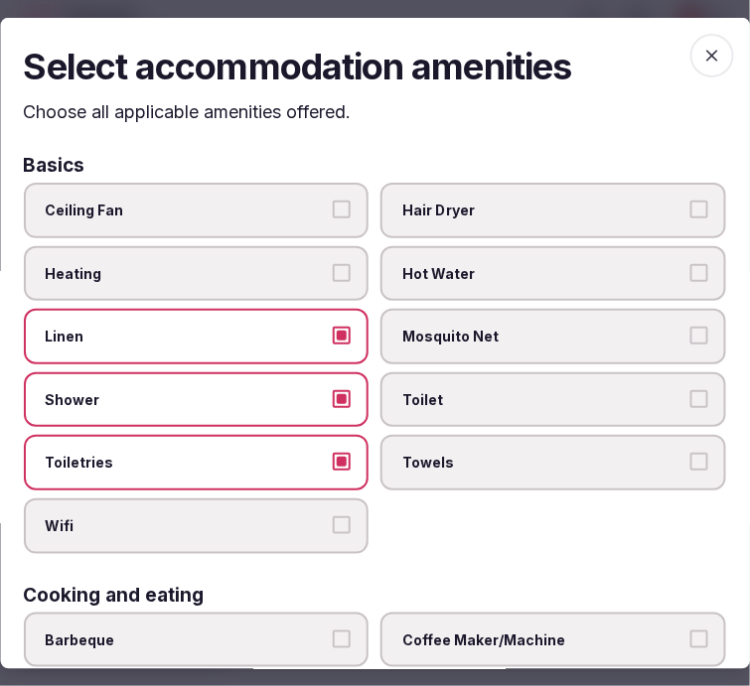
click at [341, 516] on button "Wifi" at bounding box center [343, 525] width 18 height 18
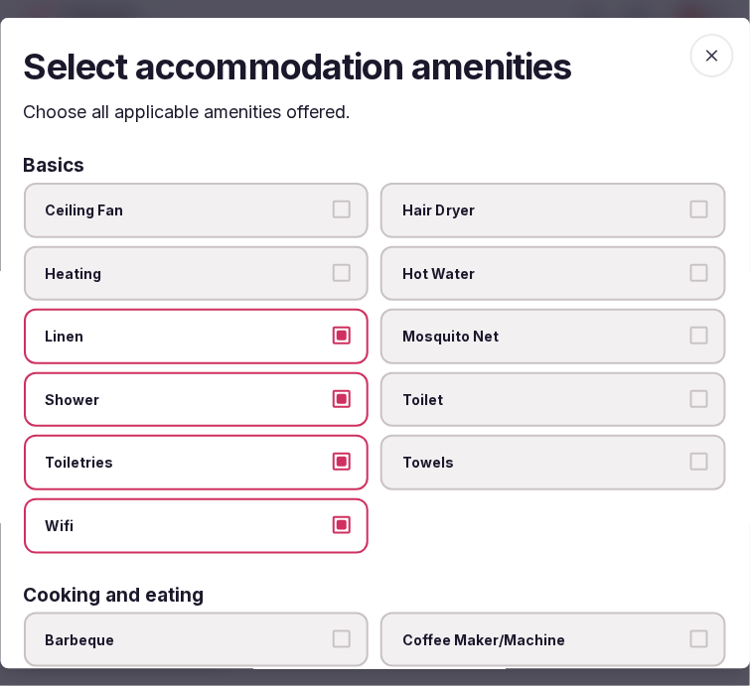
drag, startPoint x: 487, startPoint y: 397, endPoint x: 522, endPoint y: 438, distance: 53.5
click at [492, 398] on span "Toilet" at bounding box center [544, 400] width 282 height 20
click at [690, 398] on button "Toilet" at bounding box center [699, 399] width 18 height 18
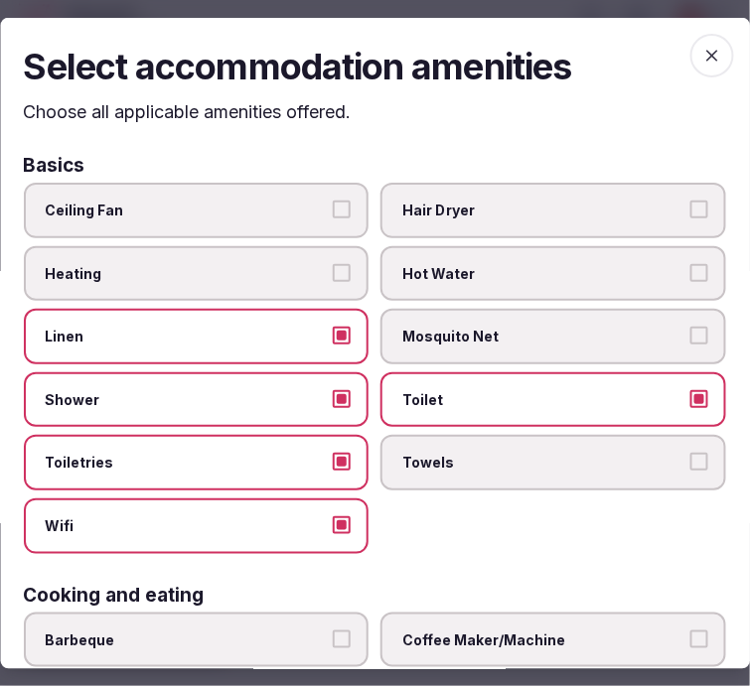
drag, startPoint x: 536, startPoint y: 453, endPoint x: 546, endPoint y: 452, distance: 10.0
click at [538, 453] on span "Towels" at bounding box center [544, 463] width 282 height 20
click at [690, 453] on button "Towels" at bounding box center [699, 462] width 18 height 18
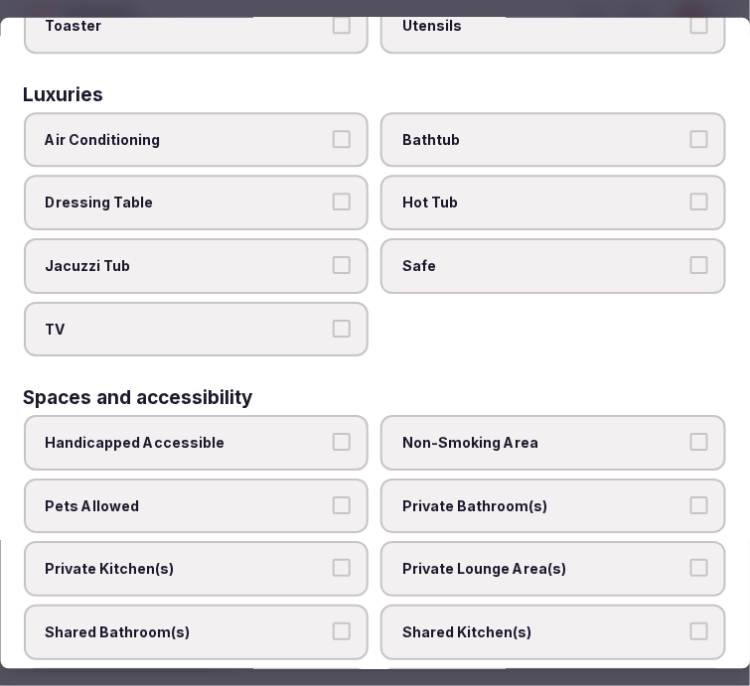
scroll to position [1103, 0]
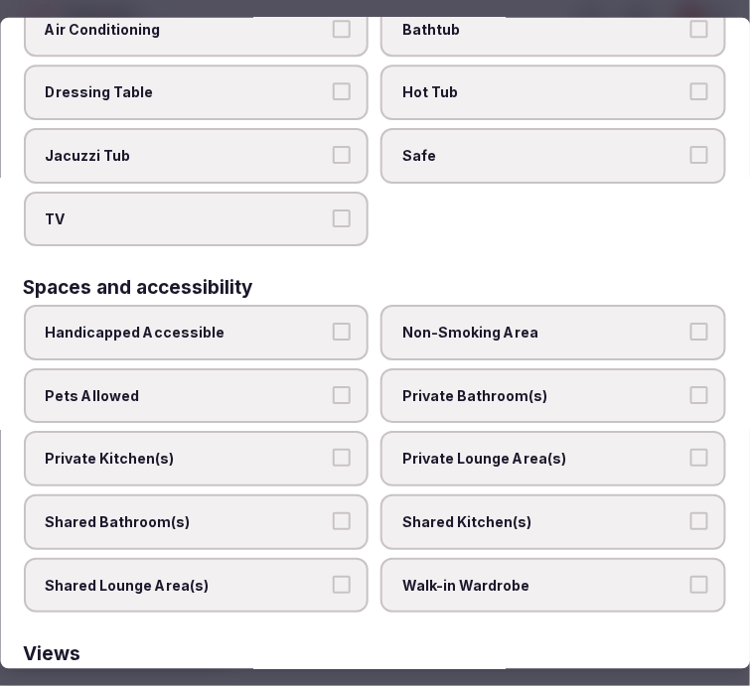
click at [494, 386] on span "Private Bathroom(s)" at bounding box center [544, 396] width 282 height 20
click at [690, 386] on button "Private Bathroom(s)" at bounding box center [699, 395] width 18 height 18
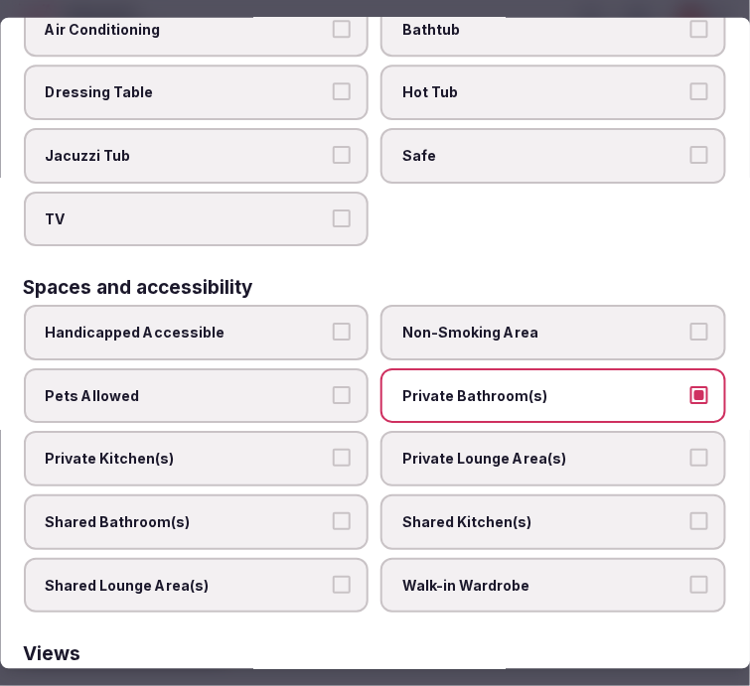
click at [519, 449] on span "Private Lounge Area(s)" at bounding box center [544, 459] width 282 height 20
click at [690, 449] on button "Private Lounge Area(s)" at bounding box center [699, 458] width 18 height 18
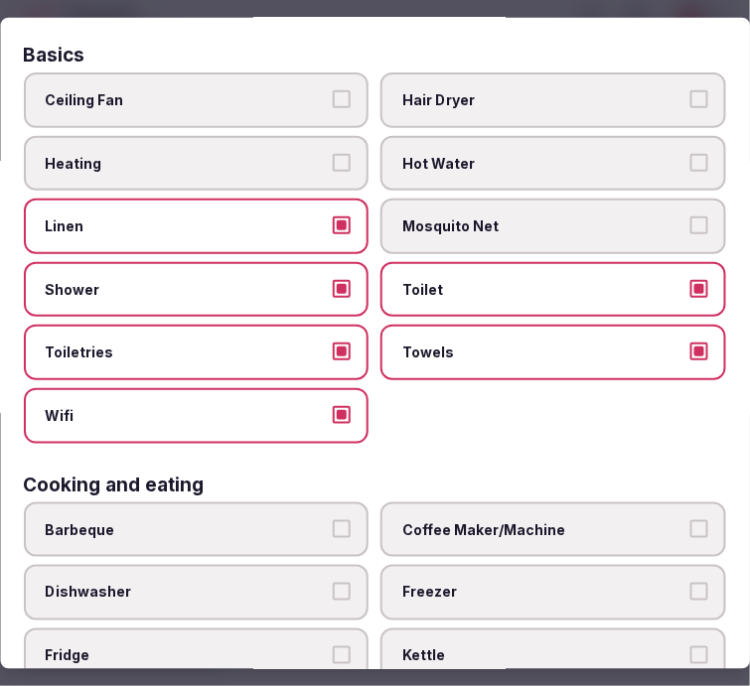
scroll to position [0, 0]
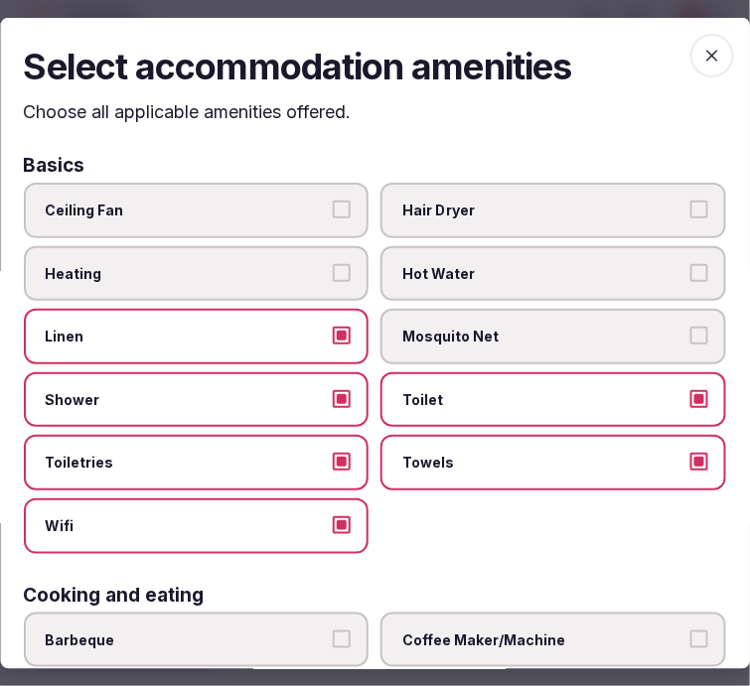
click at [702, 53] on icon "button" at bounding box center [712, 55] width 20 height 20
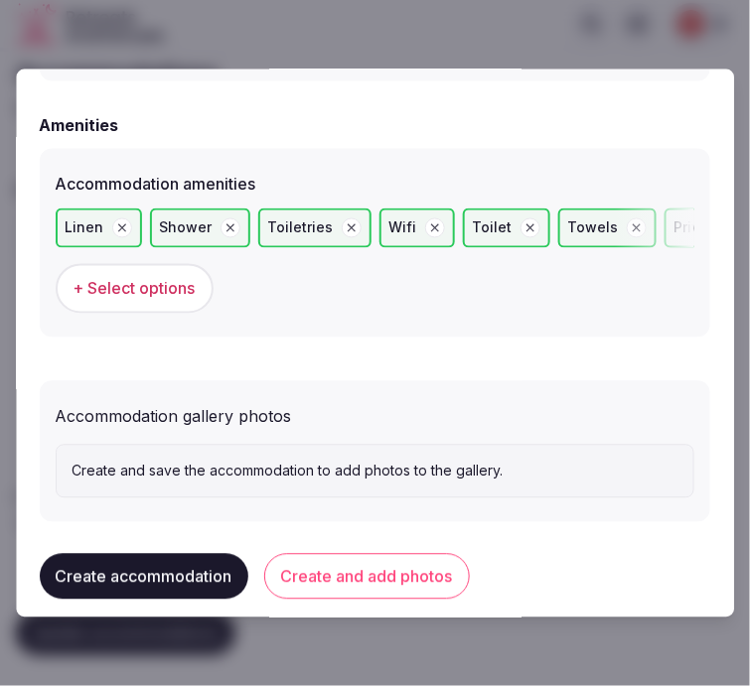
scroll to position [1967, 0]
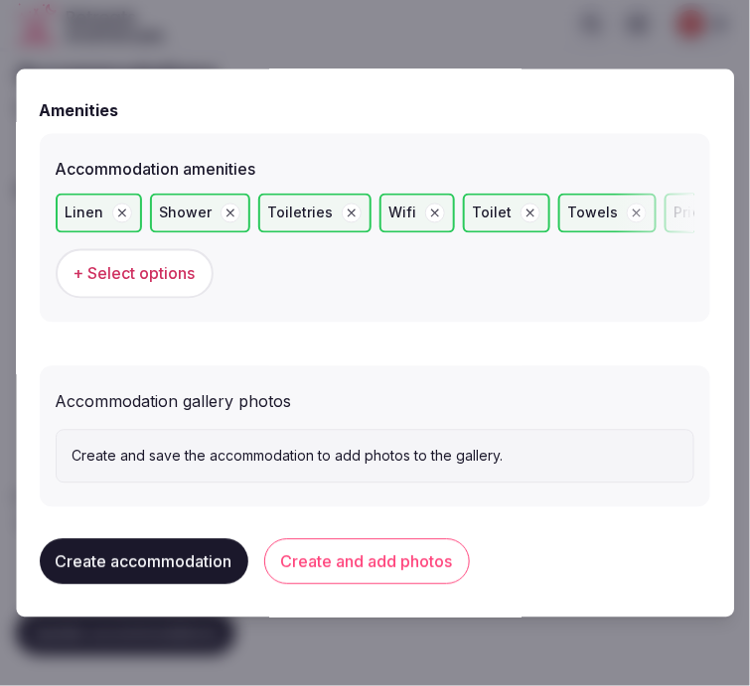
click at [438, 564] on button "Create and add photos" at bounding box center [367, 561] width 206 height 46
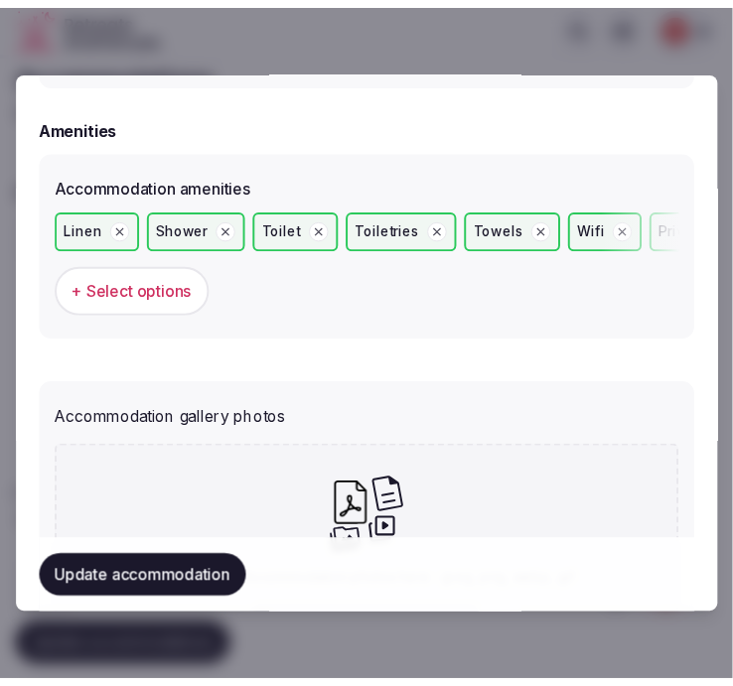
scroll to position [2096, 0]
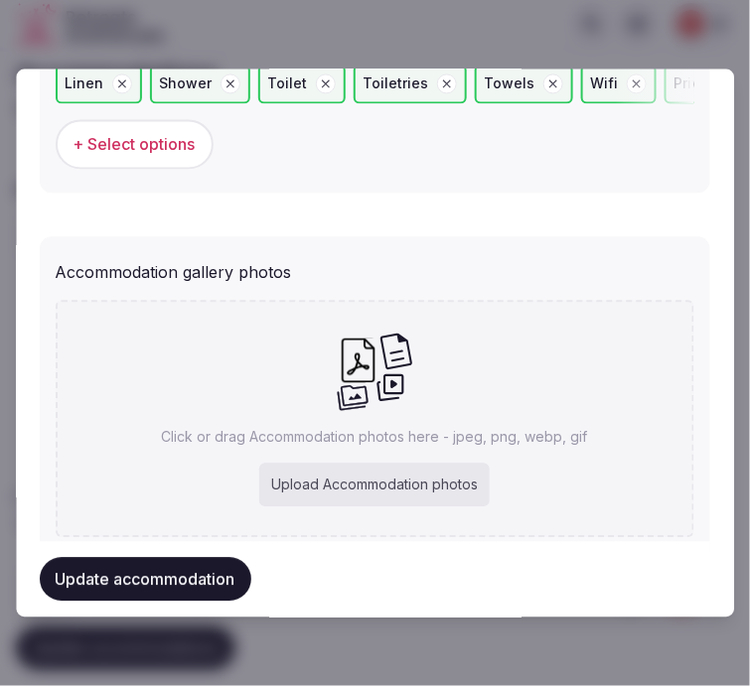
click at [222, 571] on button "Update accommodation" at bounding box center [145, 580] width 211 height 44
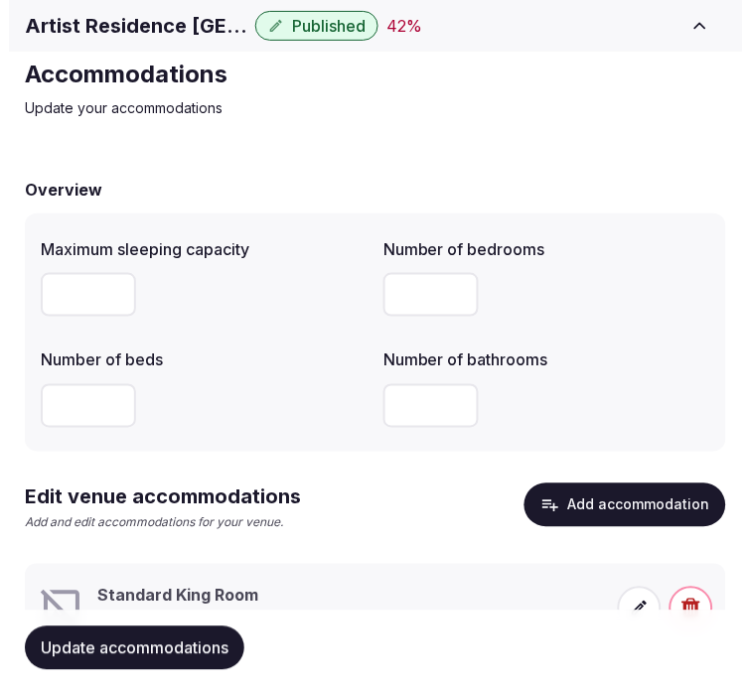
scroll to position [146, 0]
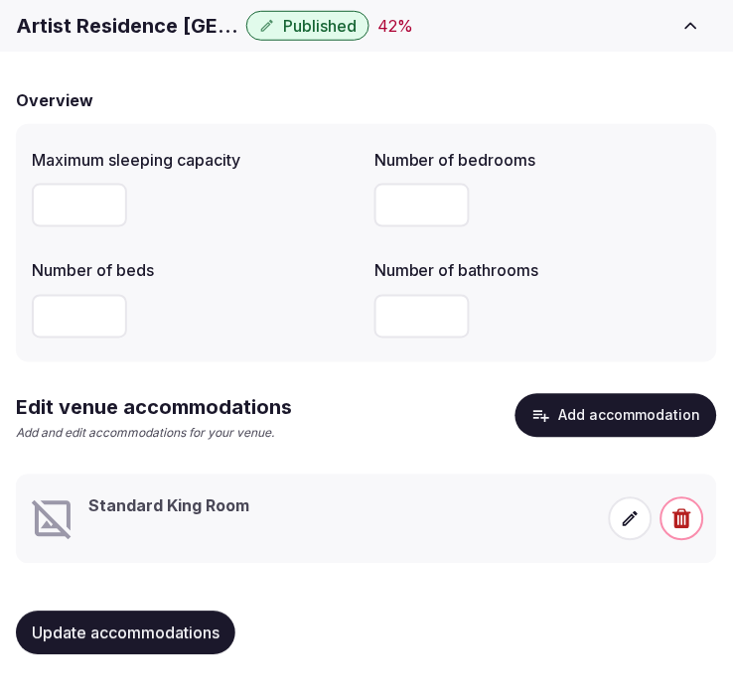
click at [645, 509] on span at bounding box center [631, 519] width 44 height 44
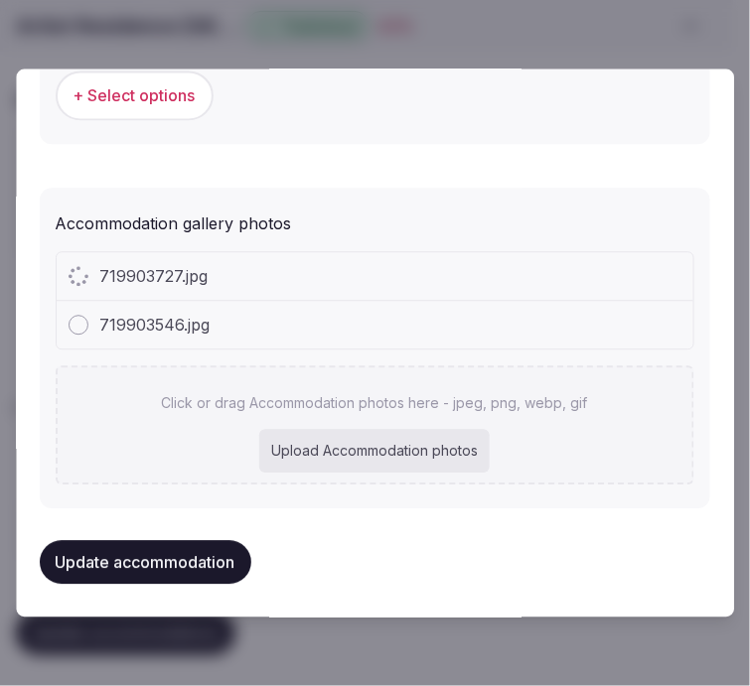
scroll to position [2148, 0]
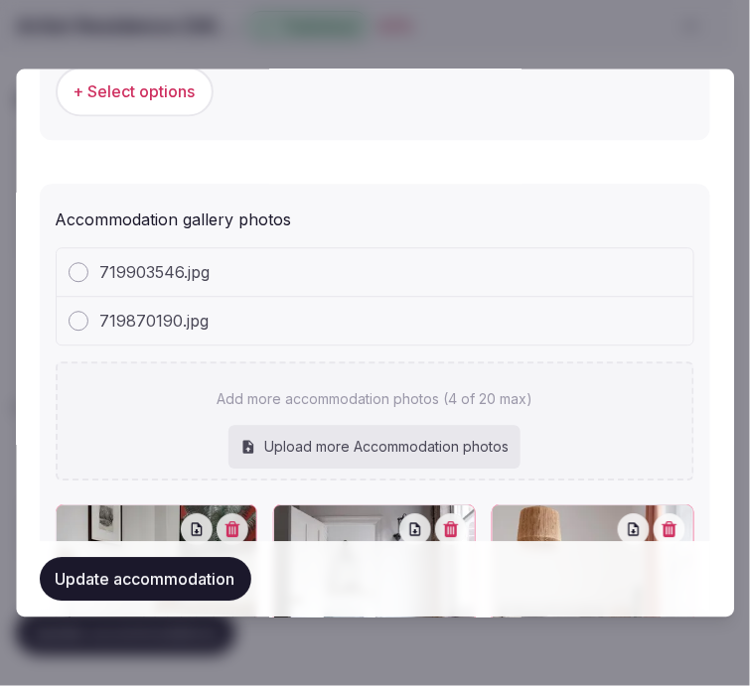
click at [103, 577] on button "Update accommodation" at bounding box center [145, 580] width 211 height 44
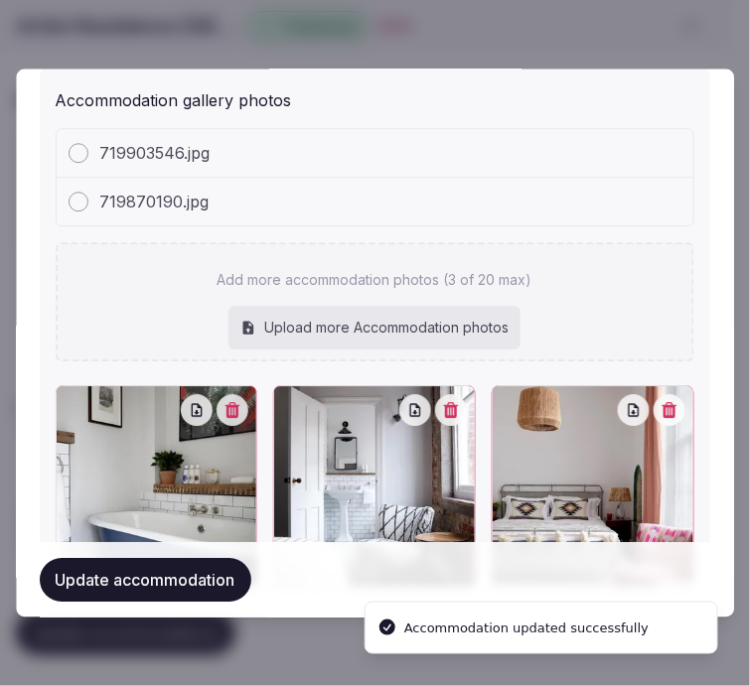
scroll to position [2365, 0]
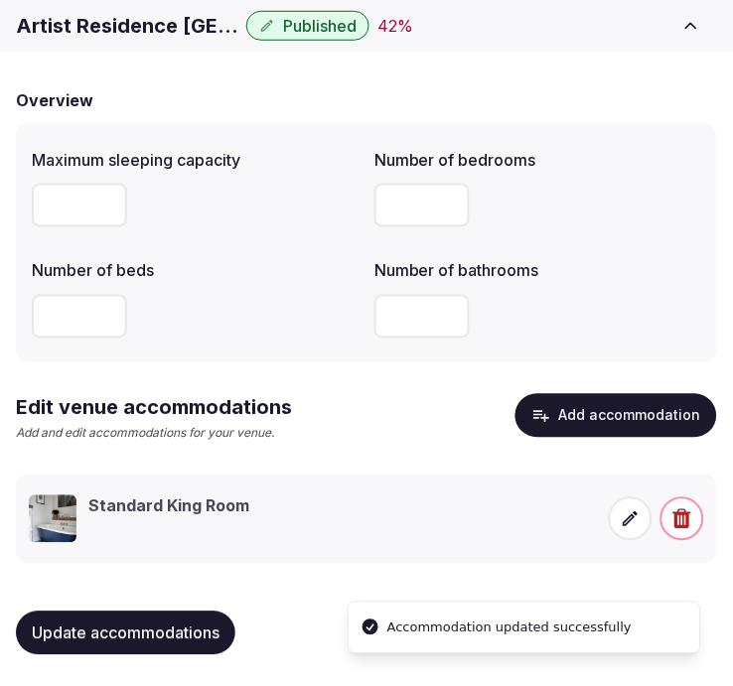
click at [621, 514] on icon at bounding box center [631, 519] width 20 height 20
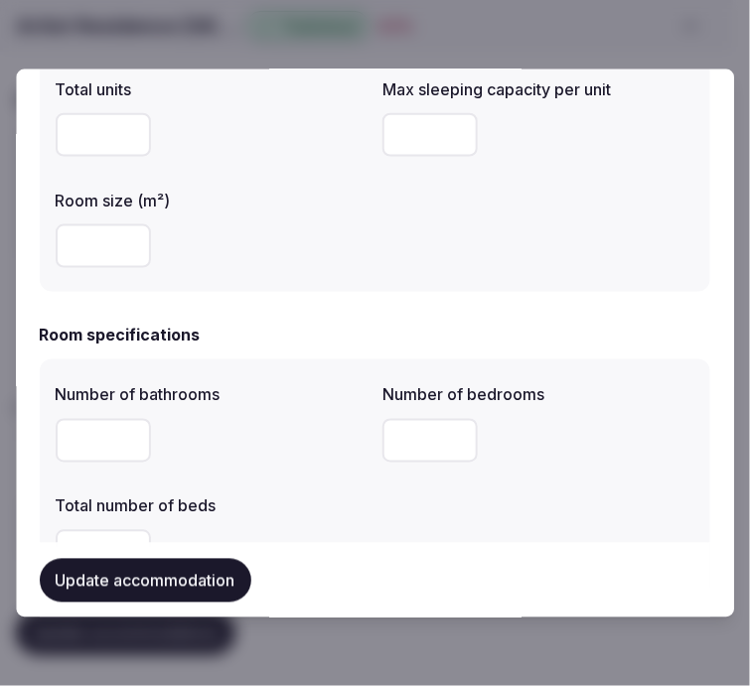
scroll to position [331, 0]
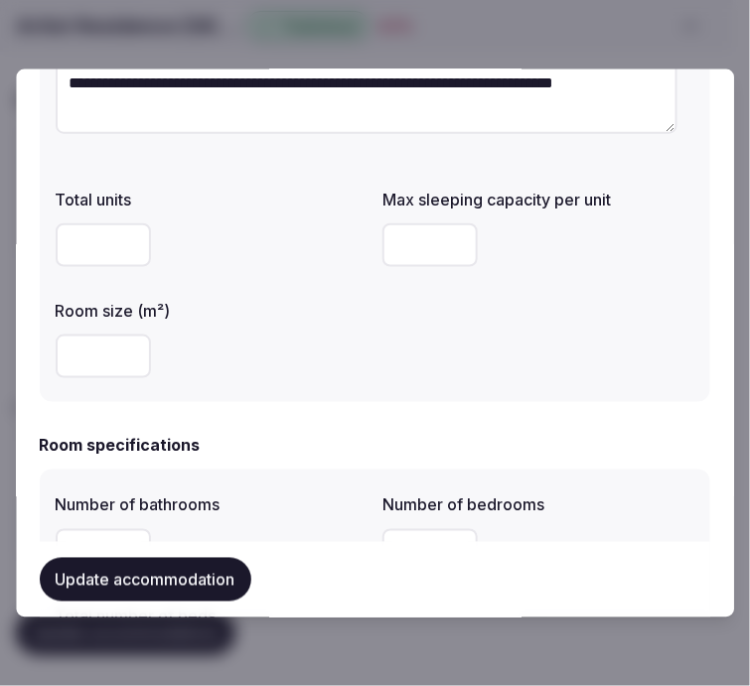
click at [417, 235] on input "number" at bounding box center [430, 244] width 95 height 44
type input "*"
click at [199, 592] on button "Update accommodation" at bounding box center [145, 580] width 211 height 44
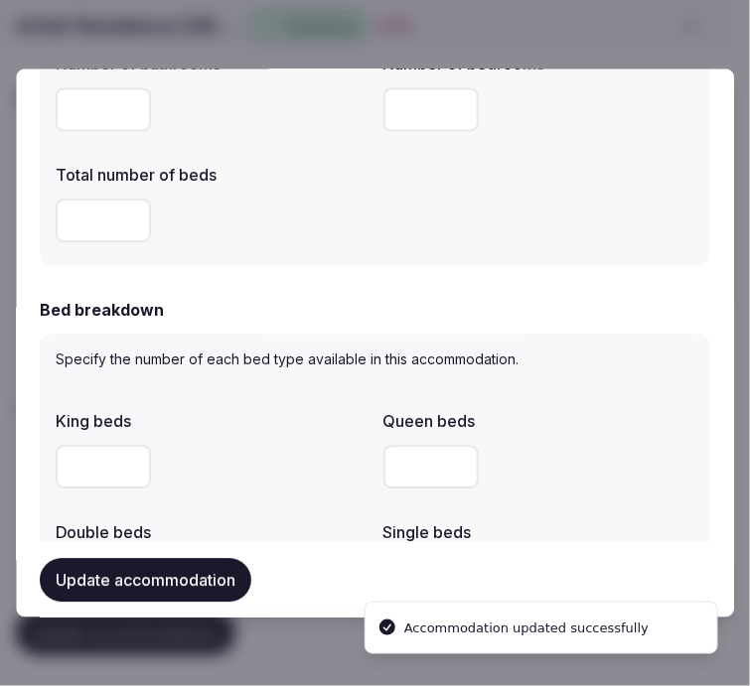
scroll to position [0, 0]
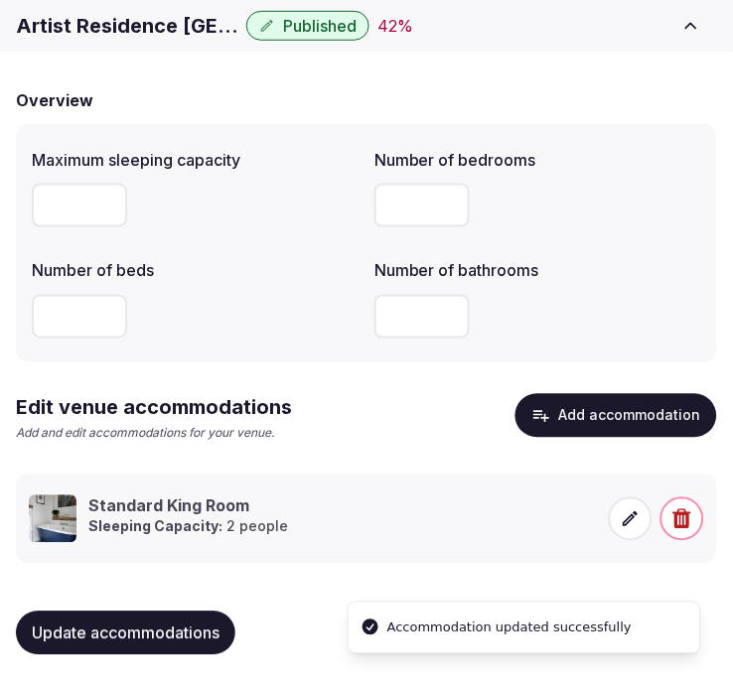
click at [631, 514] on icon at bounding box center [630, 518] width 15 height 15
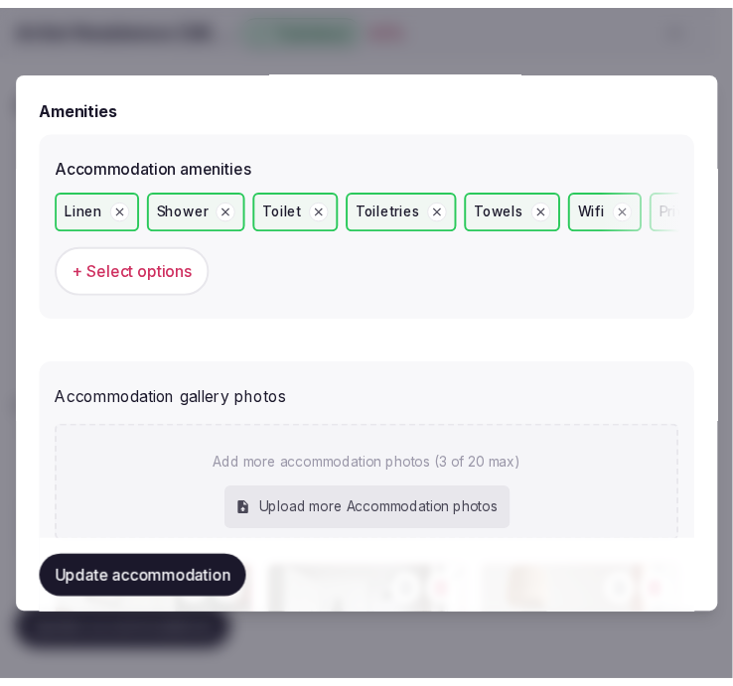
scroll to position [2251, 0]
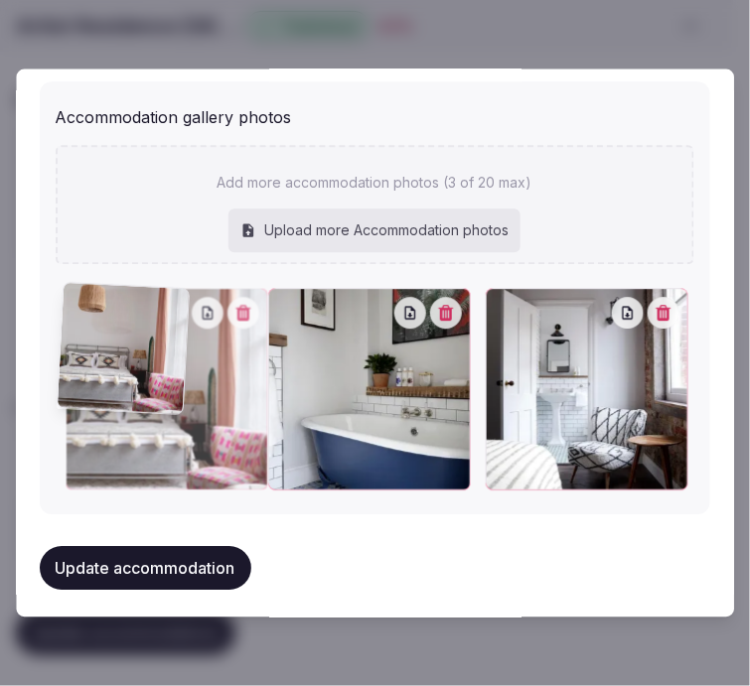
drag, startPoint x: 503, startPoint y: 303, endPoint x: 61, endPoint y: 308, distance: 442.8
click at [69, 308] on icon at bounding box center [81, 305] width 24 height 24
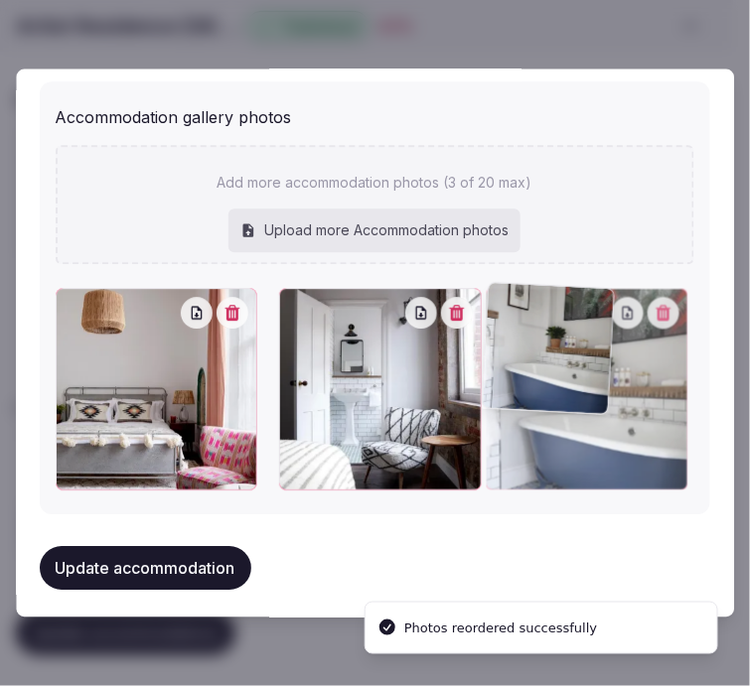
drag, startPoint x: 298, startPoint y: 306, endPoint x: 593, endPoint y: 329, distance: 295.7
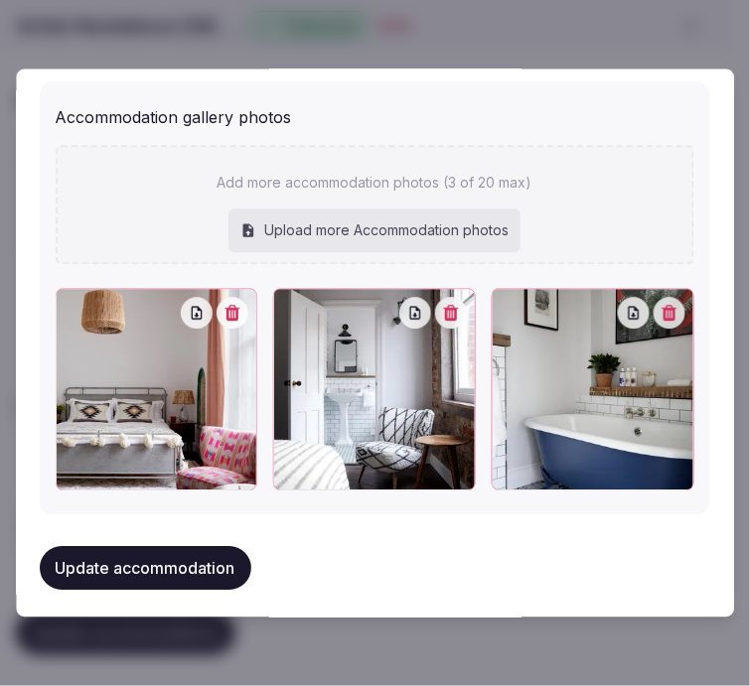
click at [228, 554] on button "Update accommodation" at bounding box center [145, 568] width 211 height 44
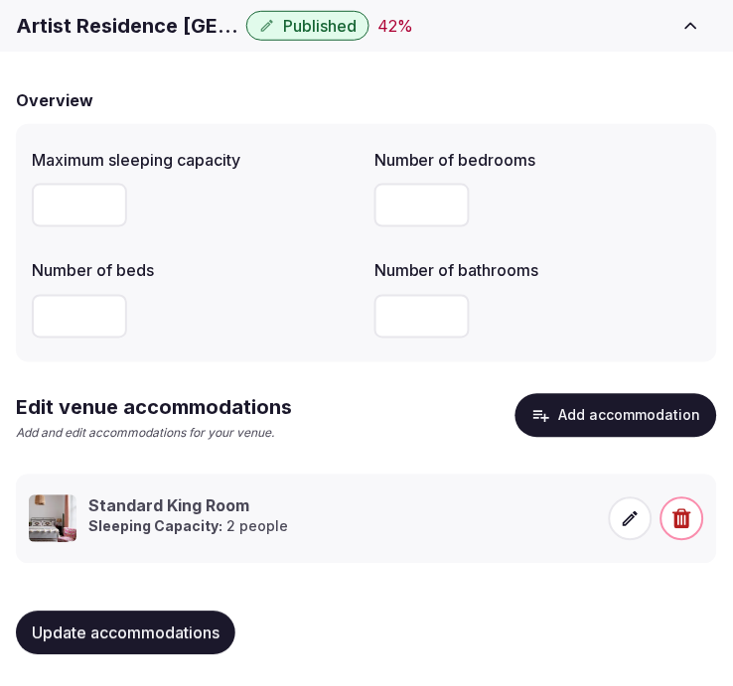
click at [99, 638] on span "Update accommodations" at bounding box center [126, 633] width 188 height 20
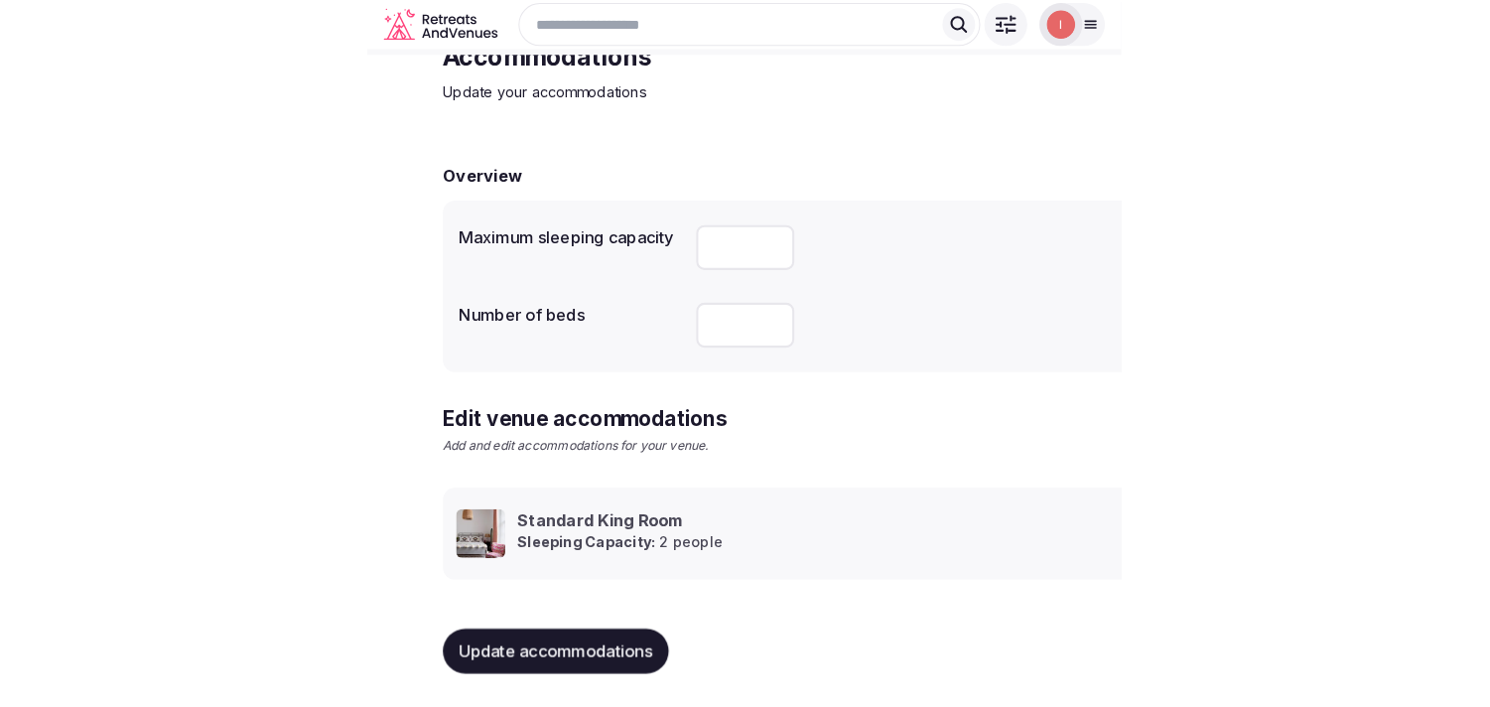
scroll to position [93, 0]
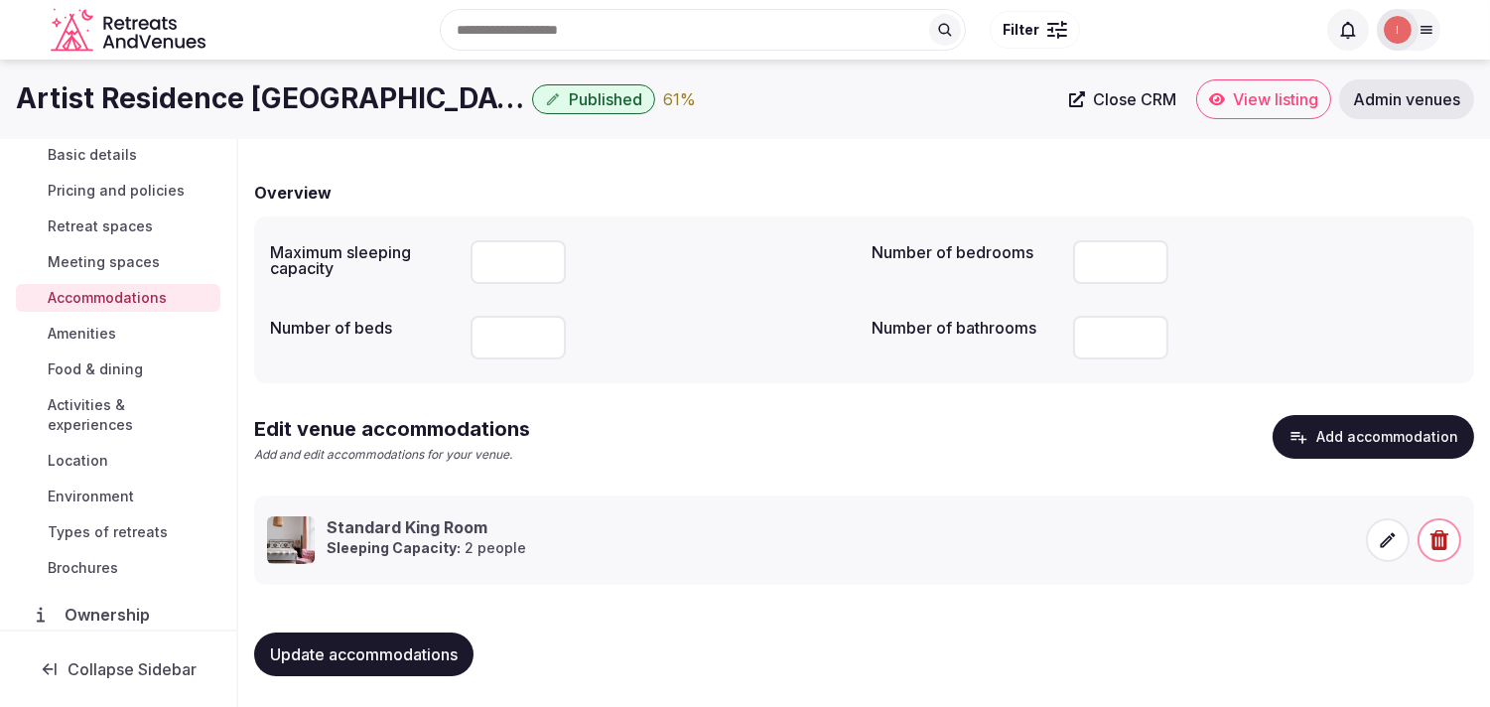
click at [104, 326] on span "Amenities" at bounding box center [82, 334] width 69 height 20
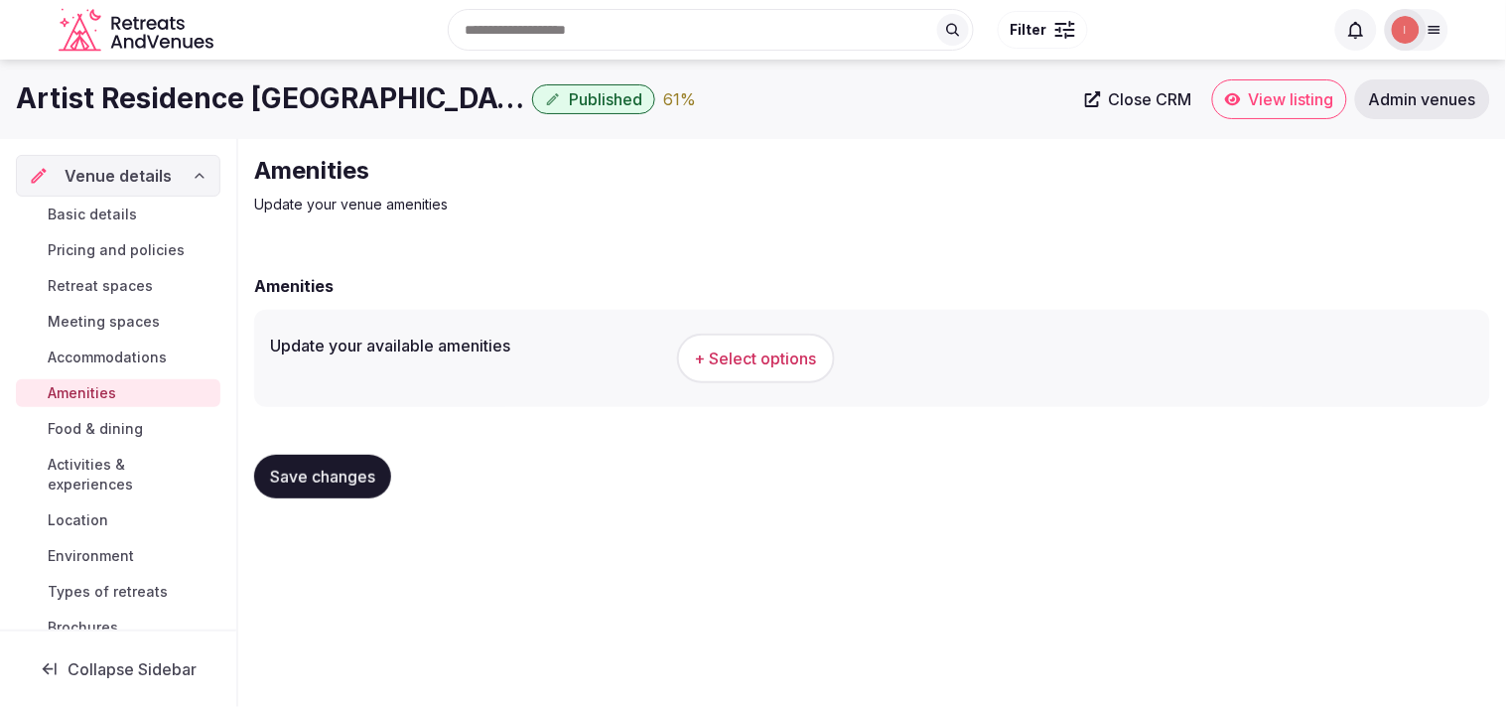
click at [732, 380] on button "+ Select options" at bounding box center [756, 359] width 158 height 50
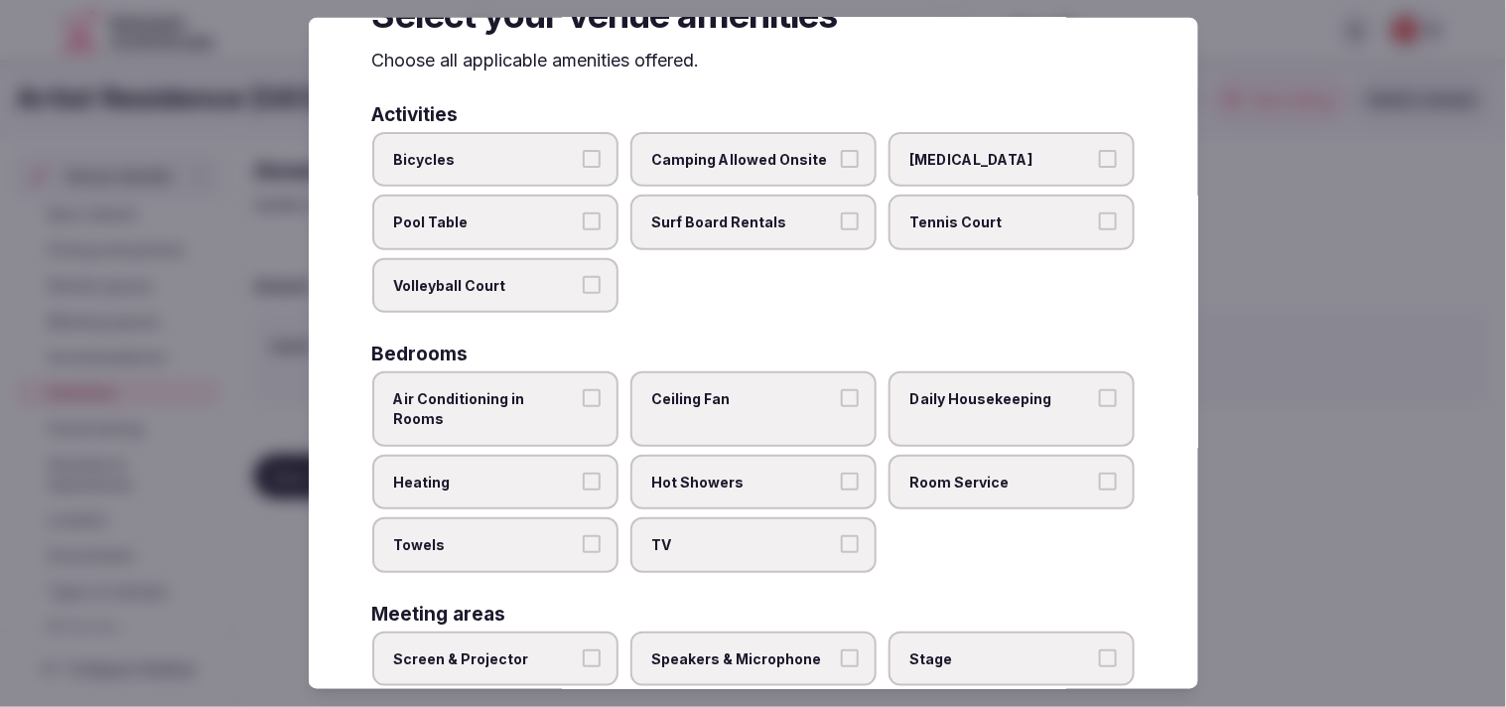
scroll to position [110, 0]
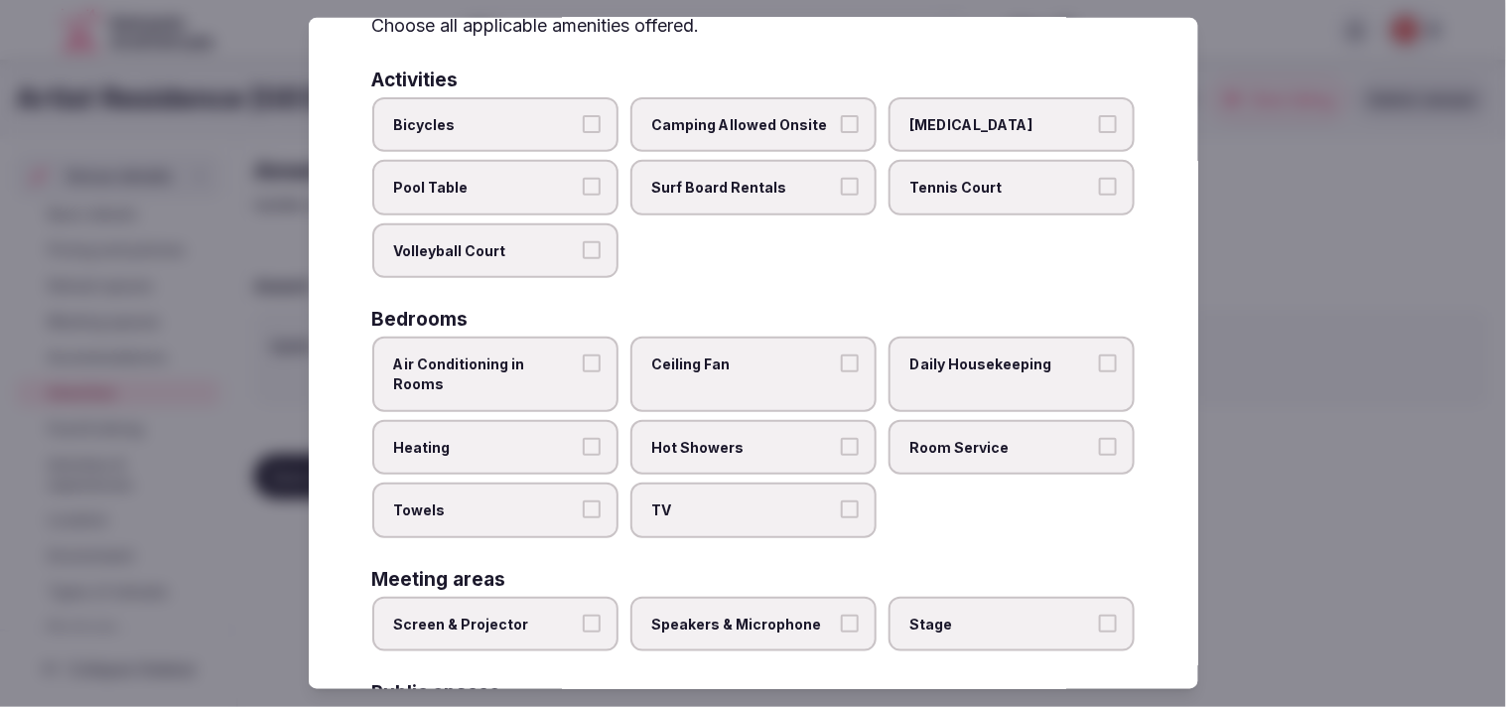
click at [612, 363] on label "Air Conditioning in Rooms" at bounding box center [495, 374] width 246 height 74
click at [601, 363] on button "Air Conditioning in Rooms" at bounding box center [592, 363] width 18 height 18
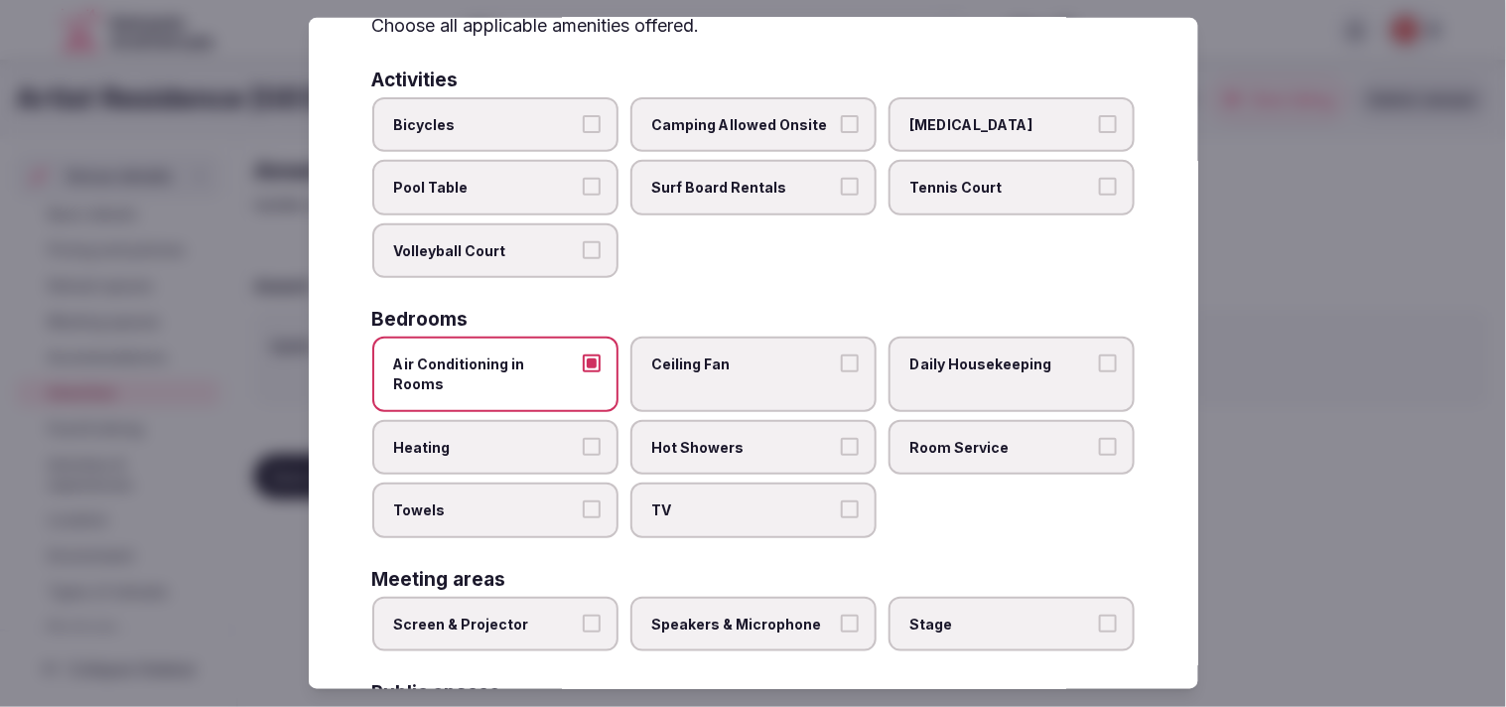
drag, startPoint x: 971, startPoint y: 411, endPoint x: 826, endPoint y: 412, distance: 145.0
click at [732, 437] on span "Room Service" at bounding box center [1001, 447] width 183 height 20
click at [732, 343] on label "Daily Housekeeping" at bounding box center [1012, 374] width 246 height 74
click at [732, 354] on button "Daily Housekeeping" at bounding box center [1108, 363] width 18 height 18
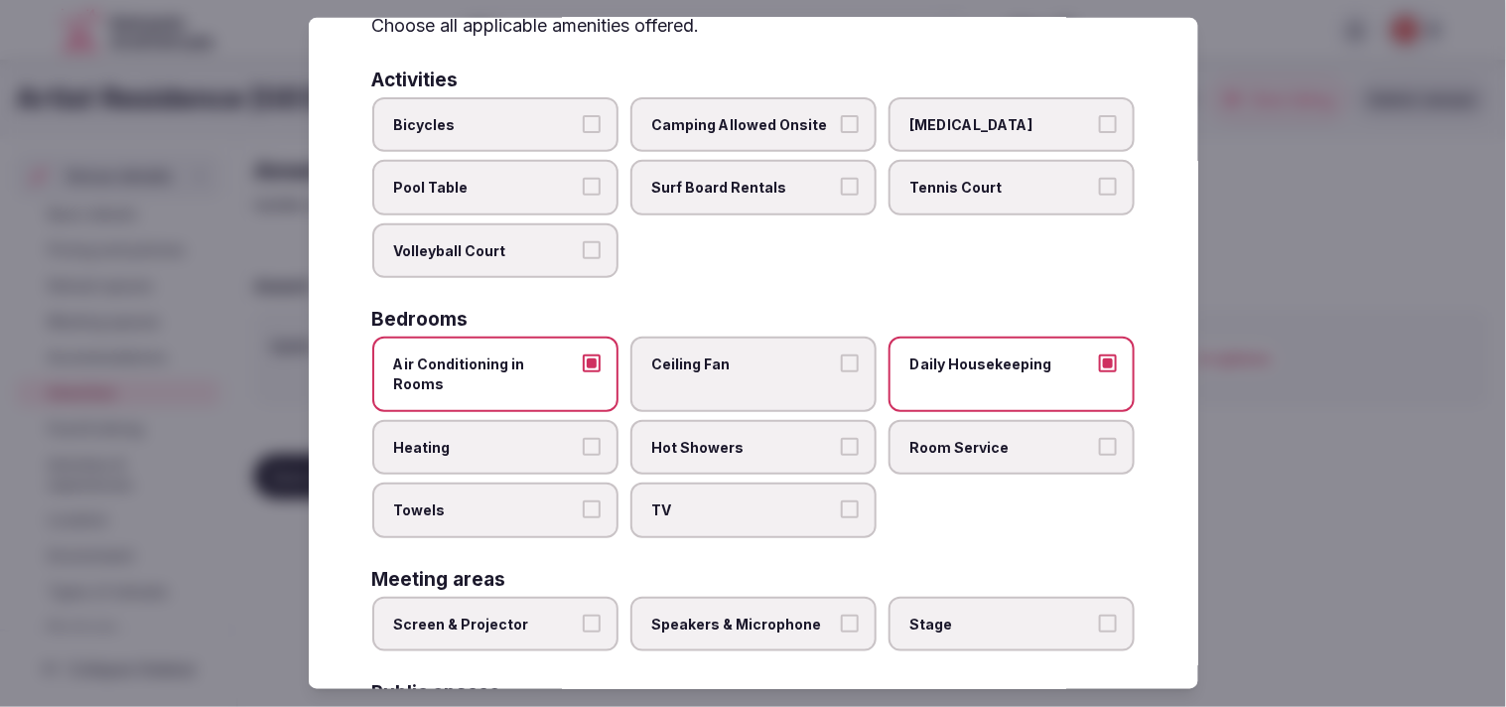
click at [732, 419] on label "Room Service" at bounding box center [1012, 447] width 246 height 56
click at [732, 437] on button "Room Service" at bounding box center [1108, 446] width 18 height 18
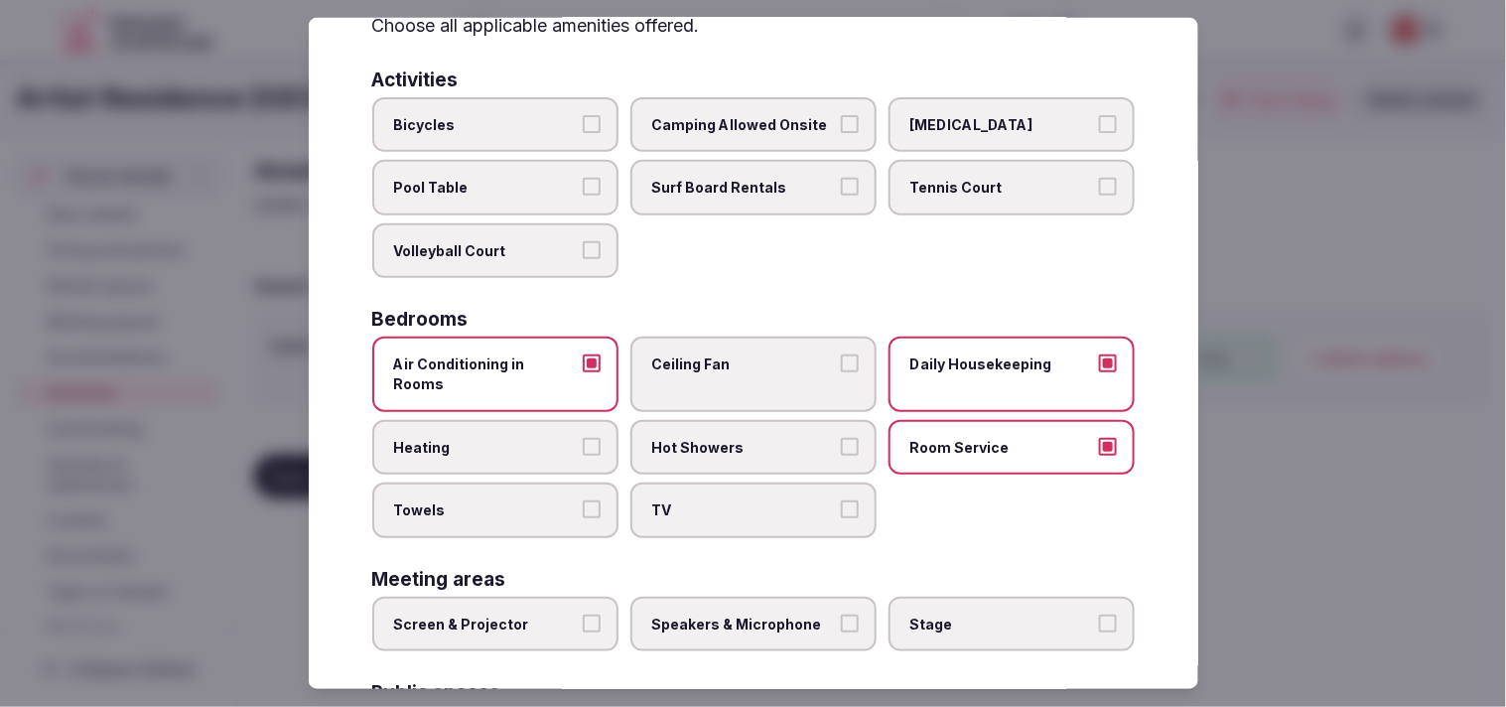
click at [569, 500] on label "Towels" at bounding box center [495, 511] width 246 height 56
click at [583, 500] on button "Towels" at bounding box center [592, 509] width 18 height 18
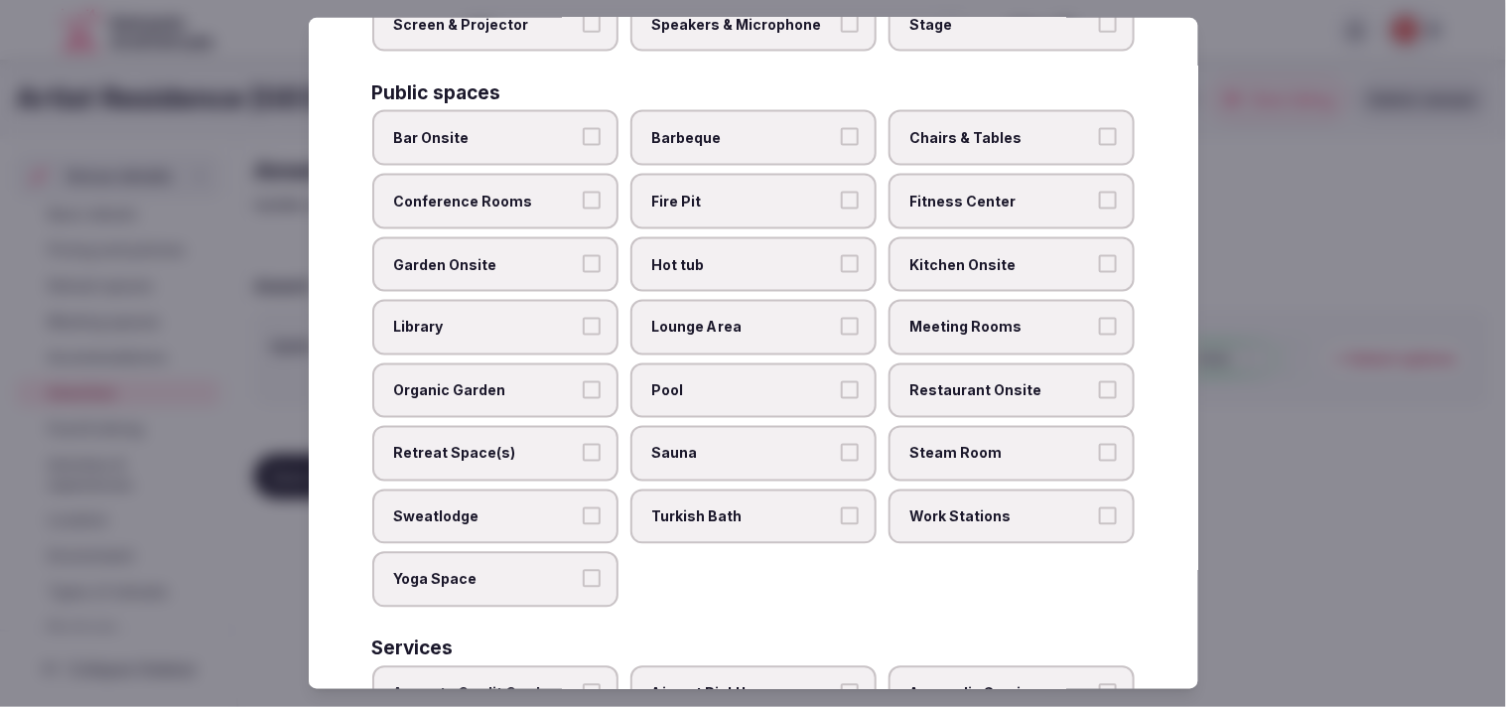
scroll to position [661, 0]
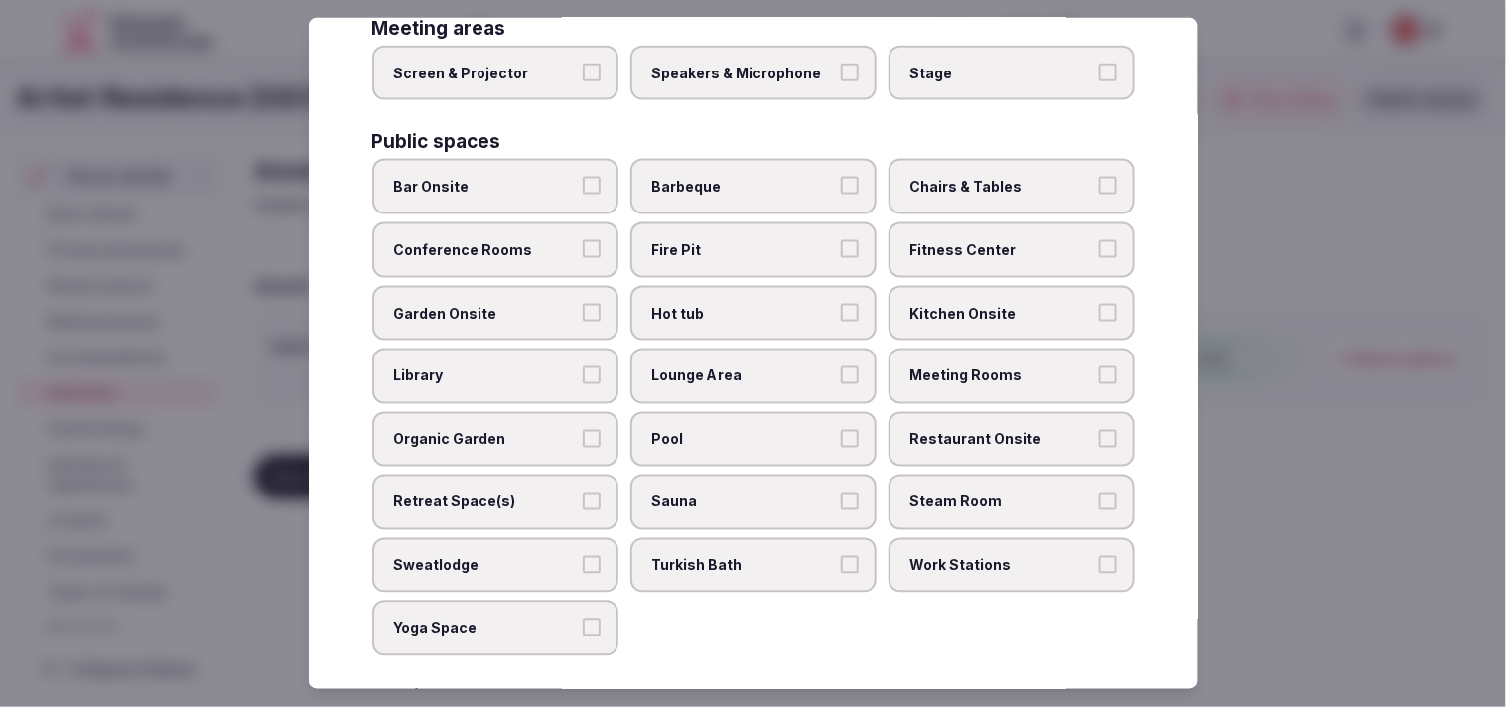
click at [589, 177] on button "Bar Onsite" at bounding box center [592, 186] width 18 height 18
click at [732, 159] on label "Chairs & Tables" at bounding box center [1012, 187] width 246 height 56
click at [732, 177] on button "Chairs & Tables" at bounding box center [1108, 186] width 18 height 18
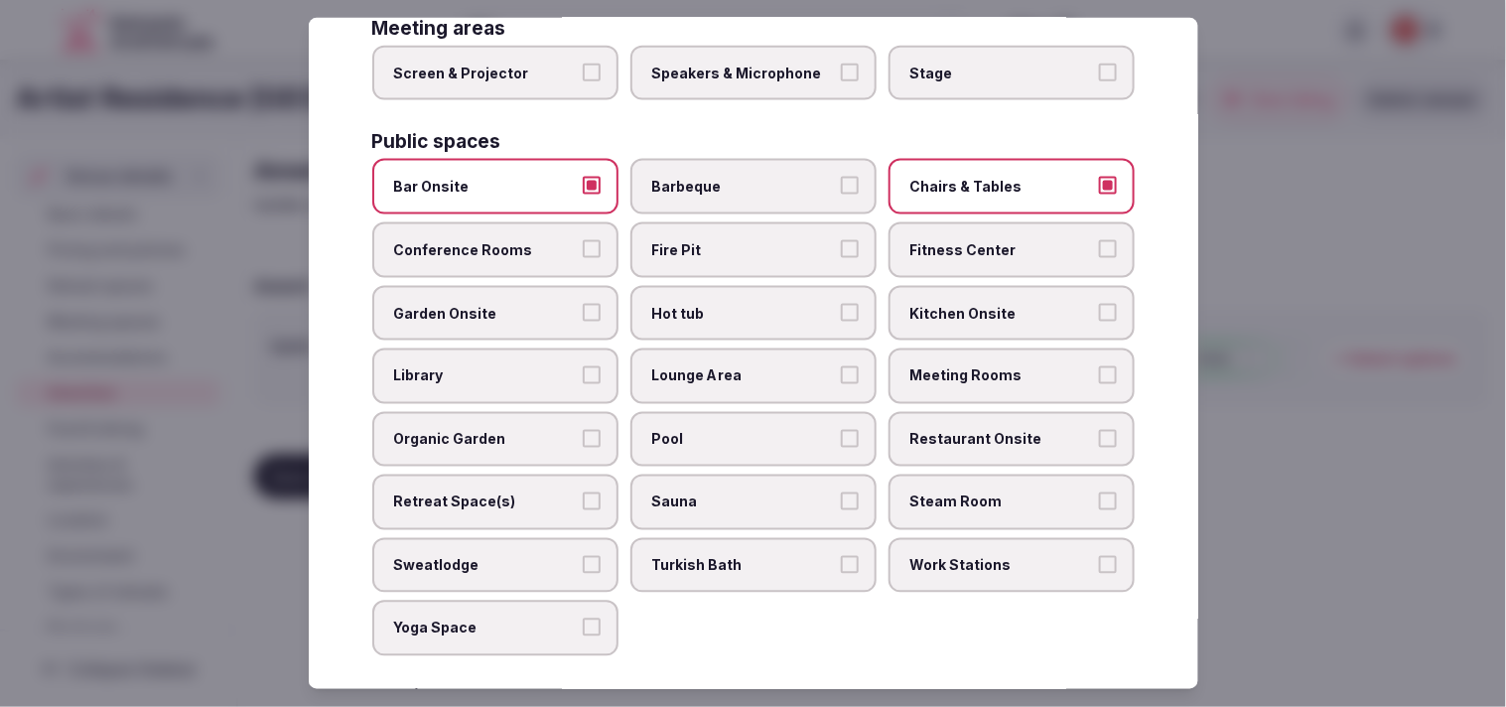
scroll to position [771, 0]
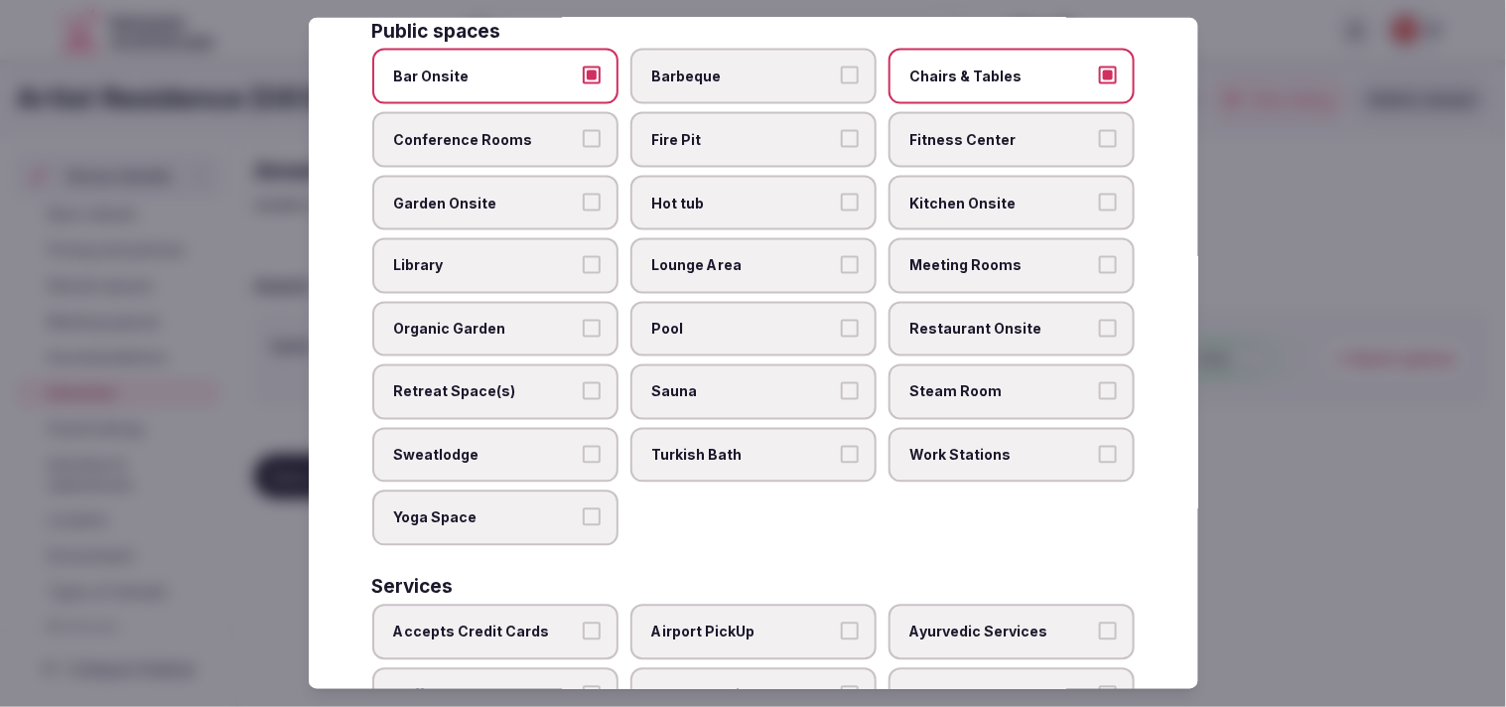
click at [732, 320] on span "Restaurant Onsite" at bounding box center [1001, 330] width 183 height 20
click at [732, 320] on button "Restaurant Onsite" at bounding box center [1108, 329] width 18 height 18
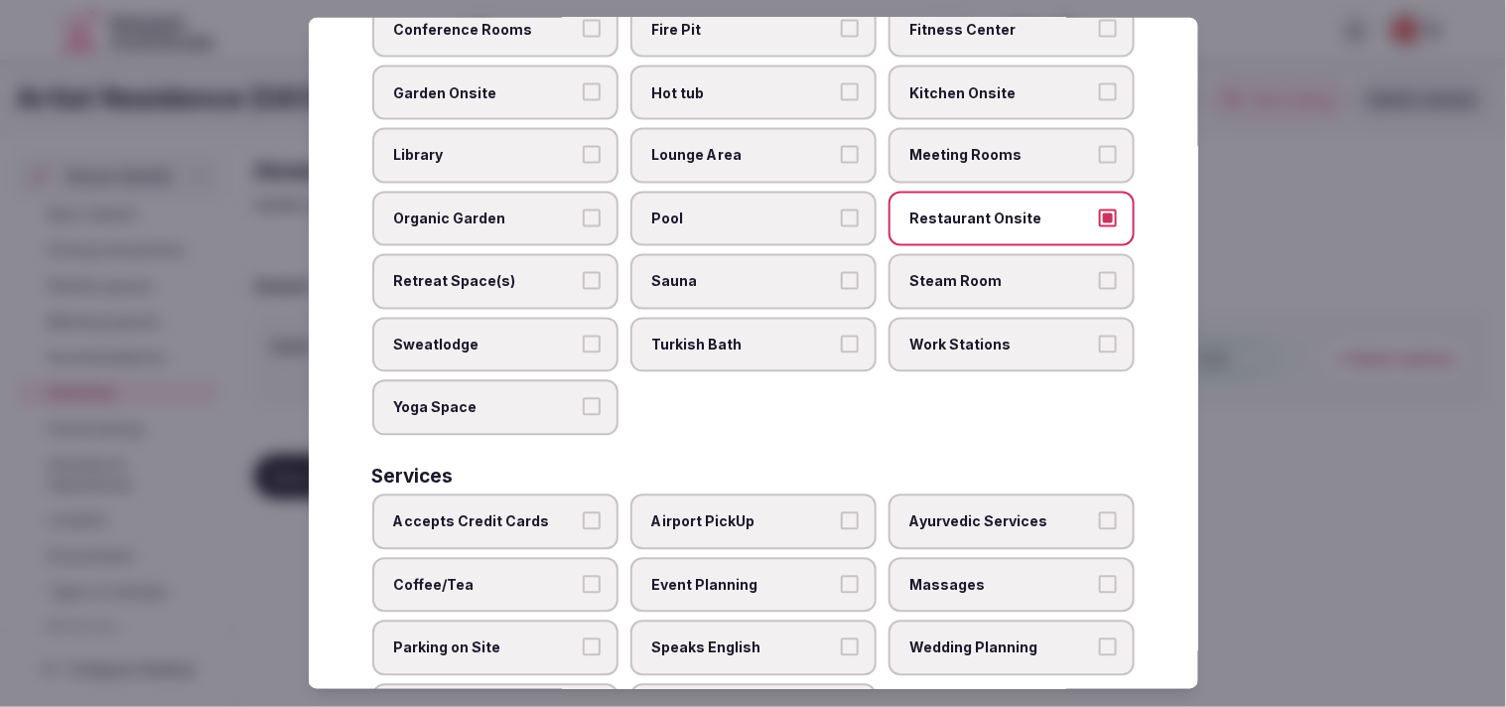
click at [732, 128] on label "Meeting Rooms" at bounding box center [1012, 156] width 246 height 56
click at [732, 146] on button "Meeting Rooms" at bounding box center [1108, 155] width 18 height 18
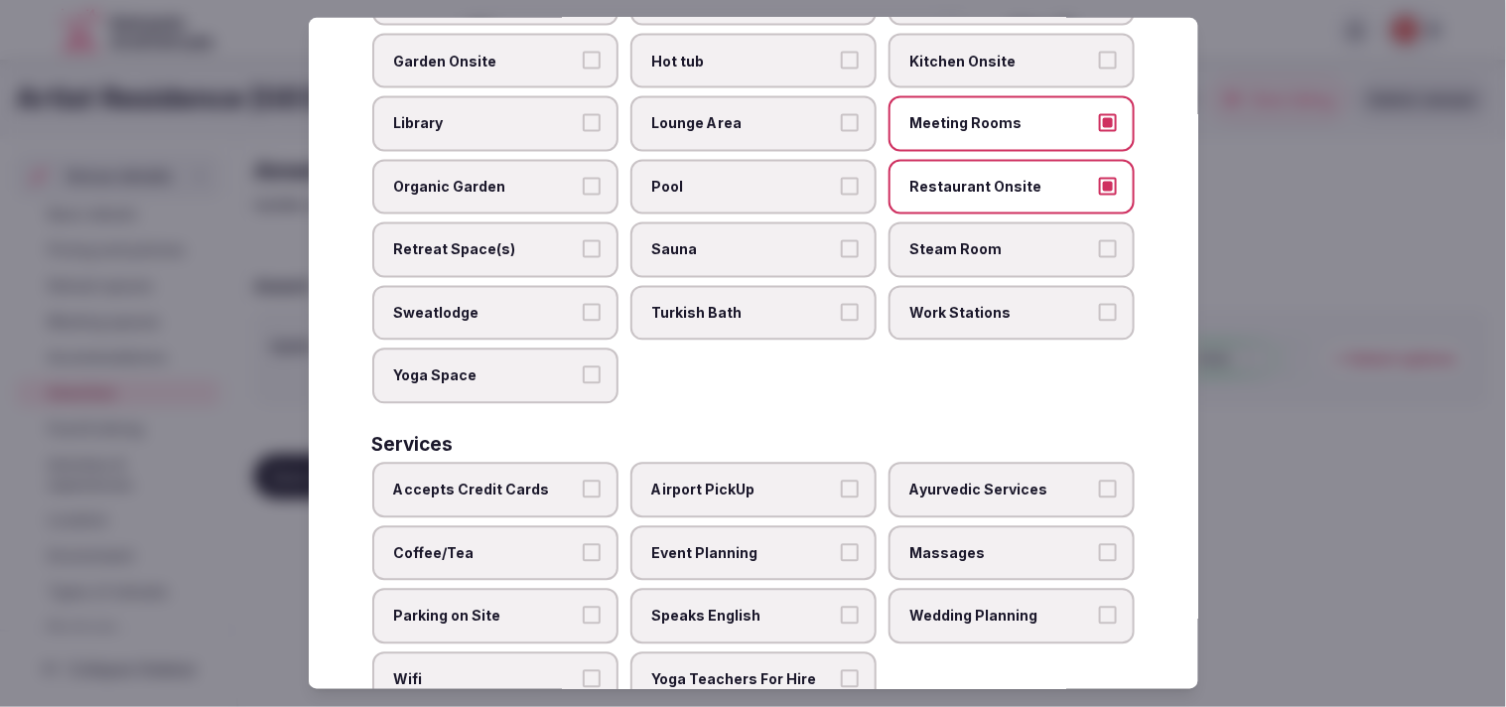
scroll to position [924, 0]
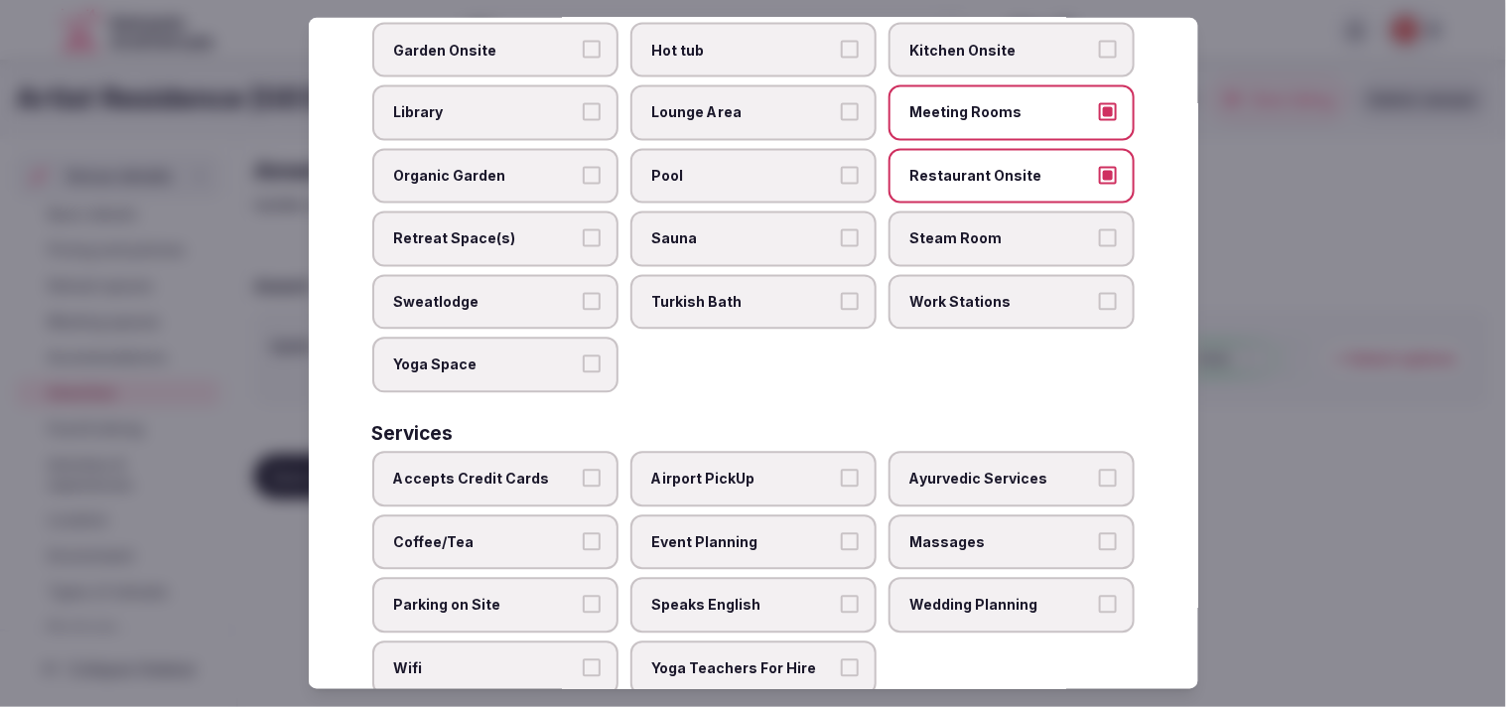
click at [590, 452] on label "Accepts Credit Cards" at bounding box center [495, 480] width 246 height 56
click at [590, 470] on button "Accepts Credit Cards" at bounding box center [592, 479] width 18 height 18
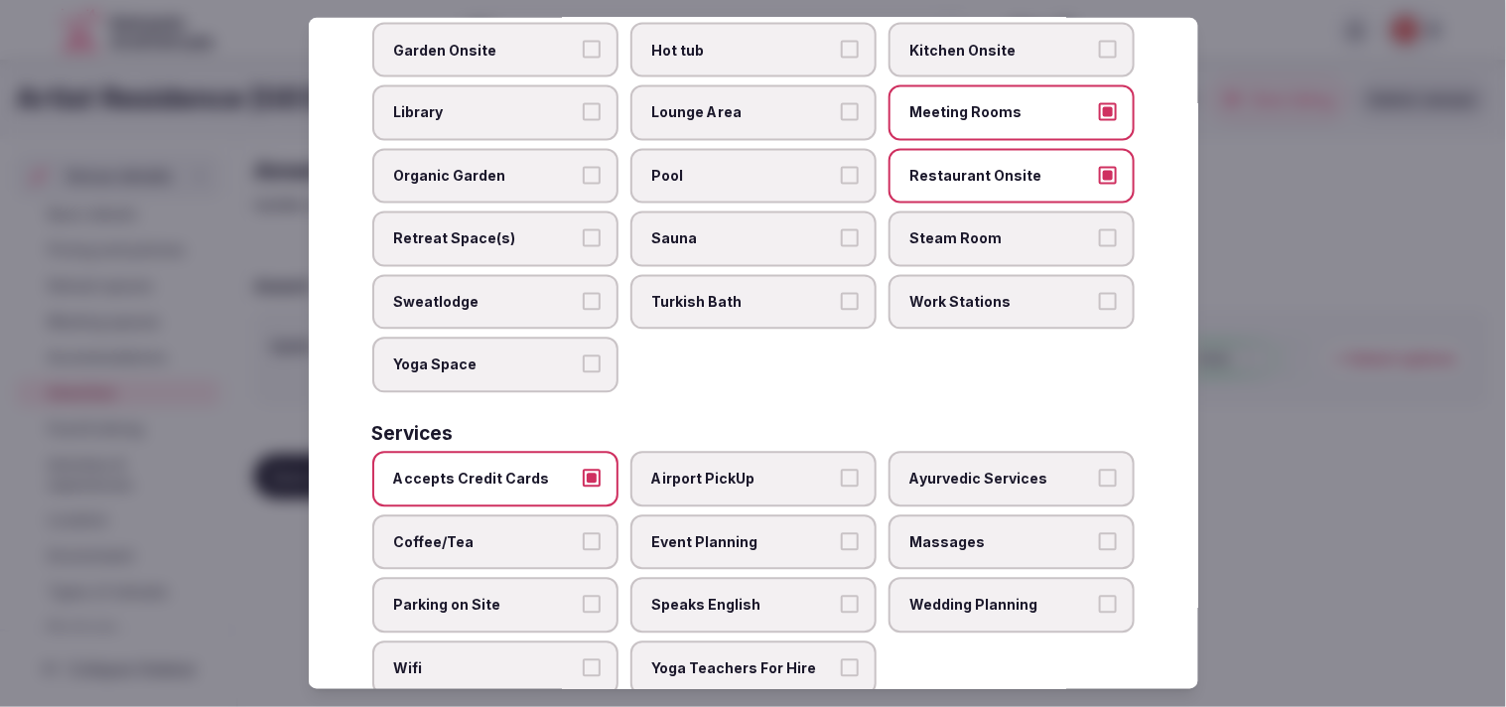
click at [583, 532] on button "Coffee/Tea" at bounding box center [592, 541] width 18 height 18
click at [715, 596] on span "Speaks English" at bounding box center [743, 606] width 183 height 20
click at [732, 596] on button "Speaks English" at bounding box center [850, 605] width 18 height 18
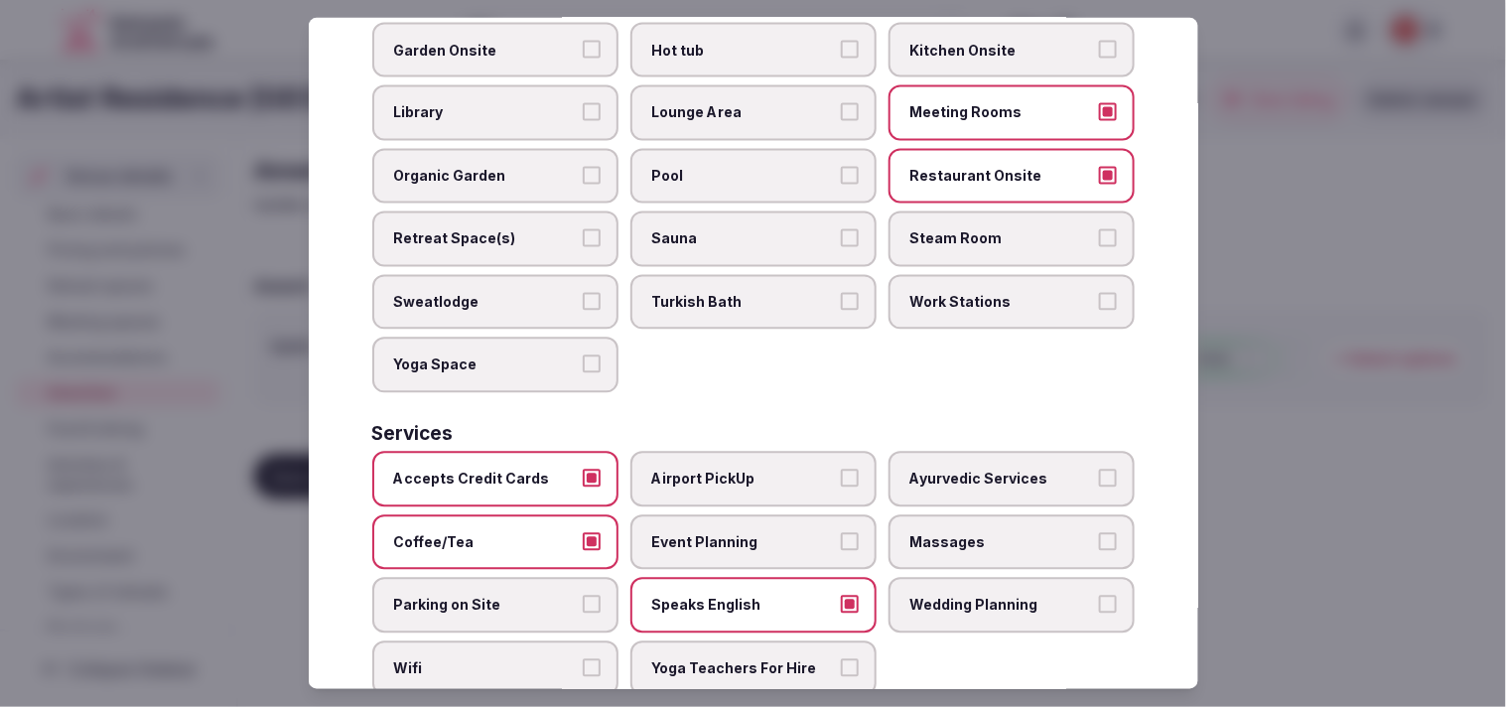
click at [462, 659] on span "Wifi" at bounding box center [485, 669] width 183 height 20
click at [583, 659] on button "Wifi" at bounding box center [592, 668] width 18 height 18
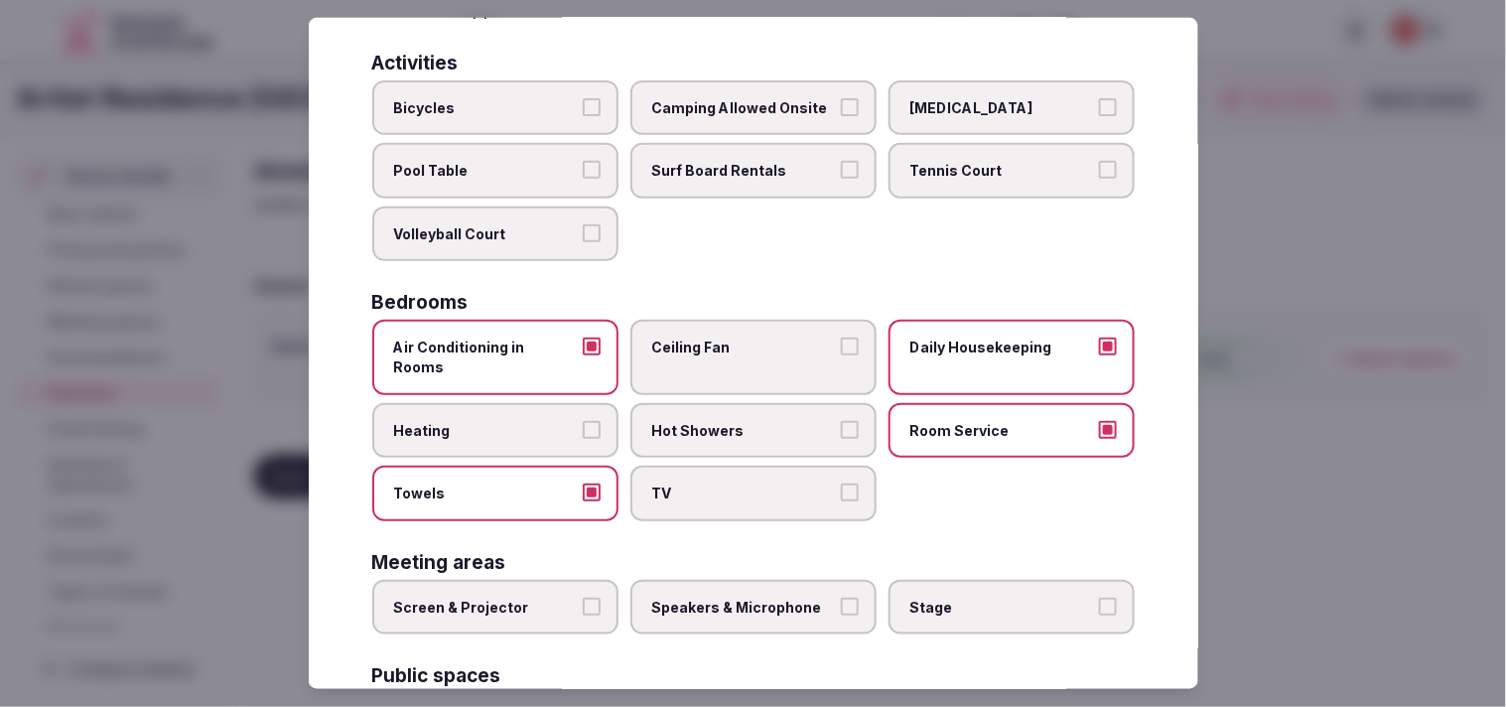
scroll to position [0, 0]
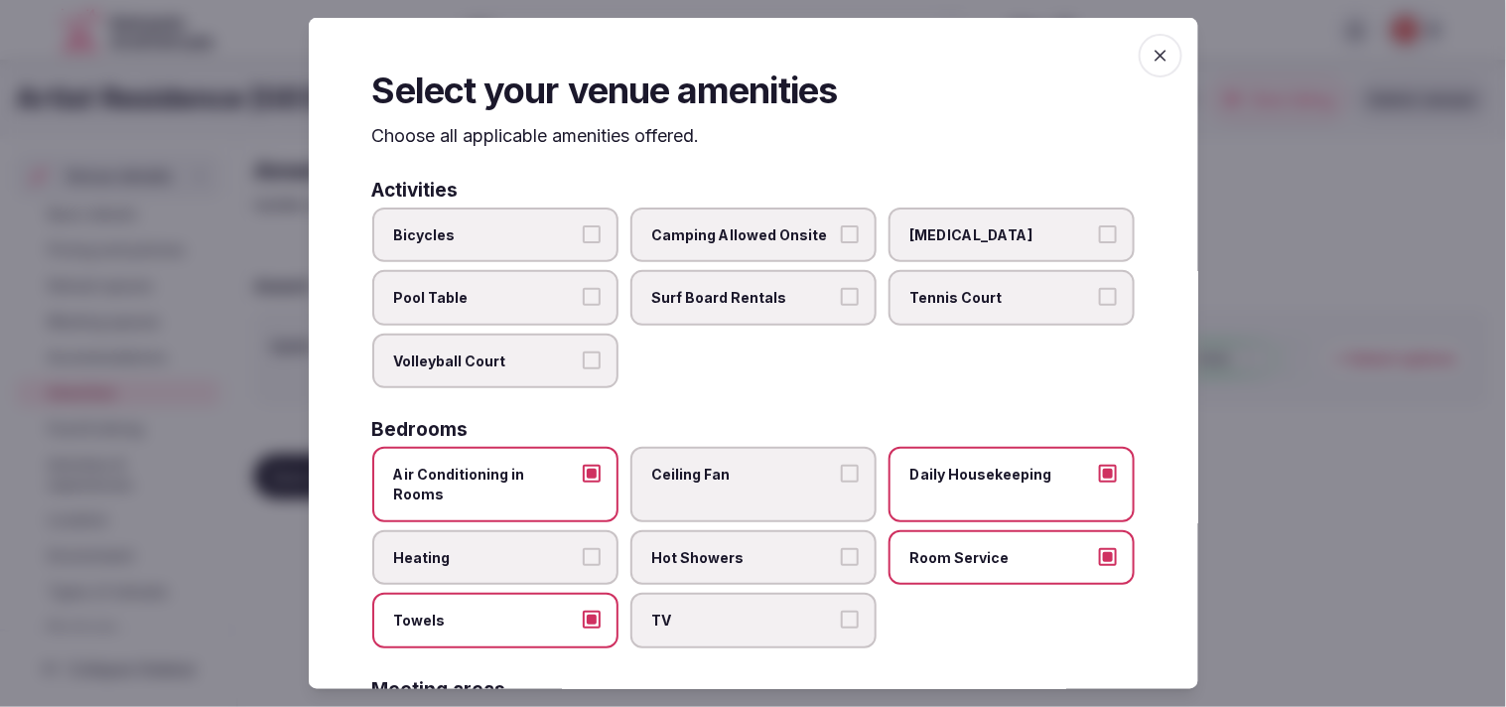
click at [732, 50] on span "button" at bounding box center [1161, 56] width 44 height 44
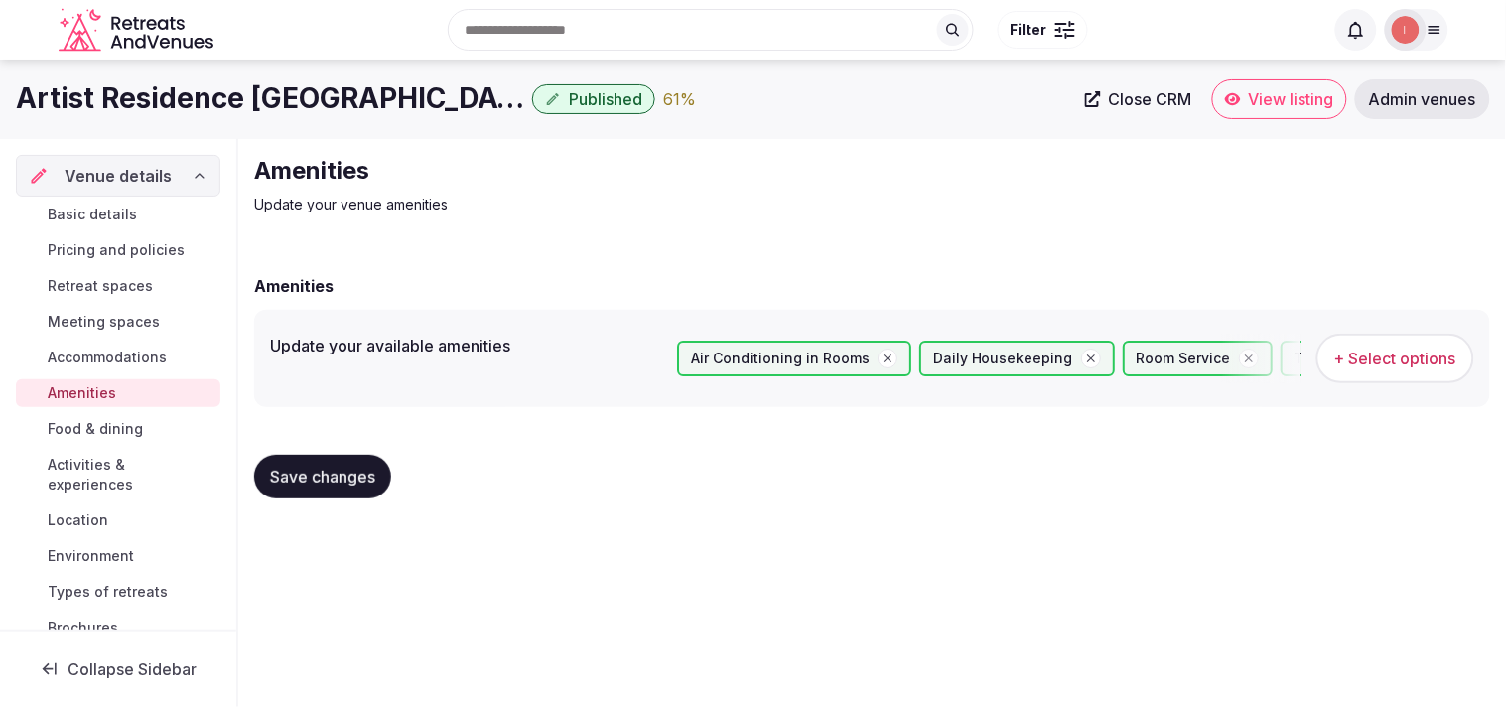
click at [362, 467] on span "Save changes" at bounding box center [322, 477] width 105 height 20
click at [103, 415] on link "Food & dining" at bounding box center [118, 429] width 205 height 28
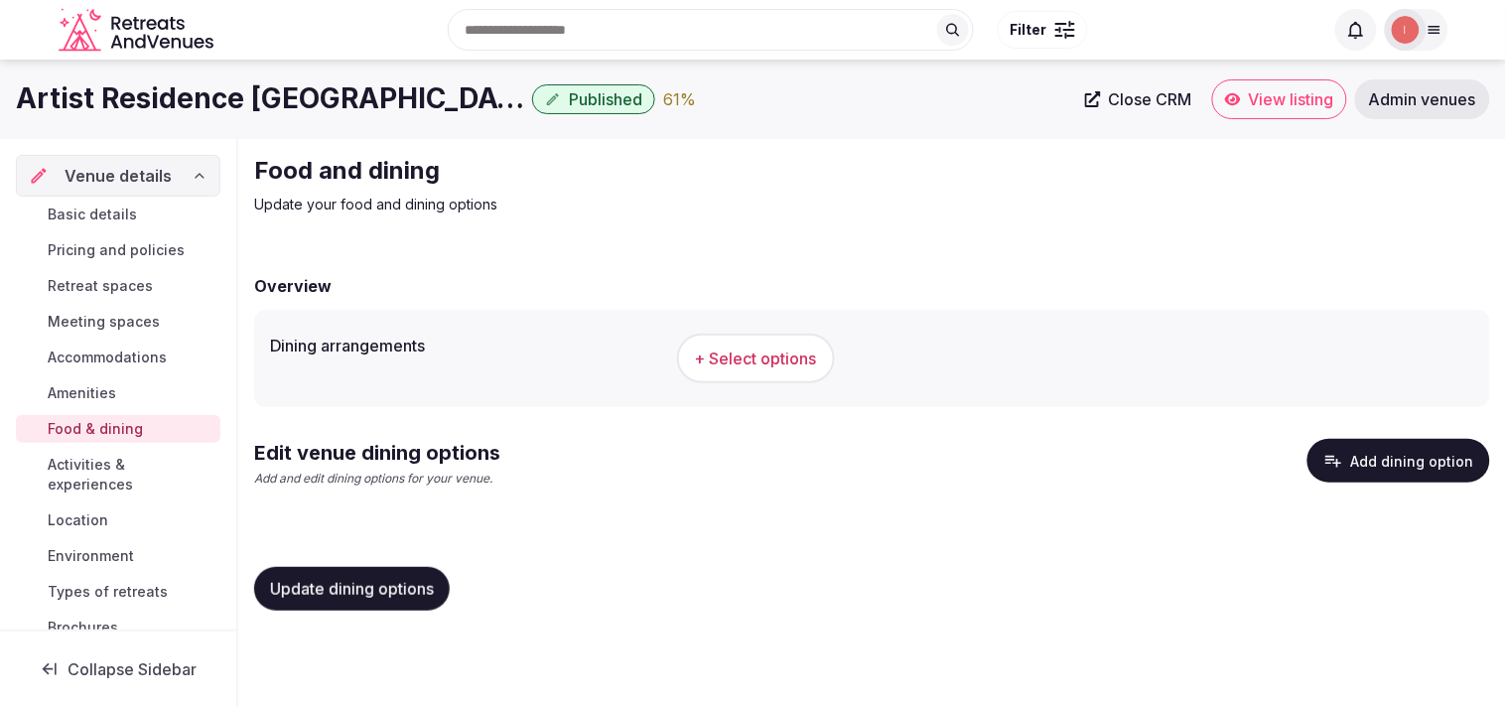
click at [732, 379] on button "+ Select options" at bounding box center [756, 359] width 158 height 50
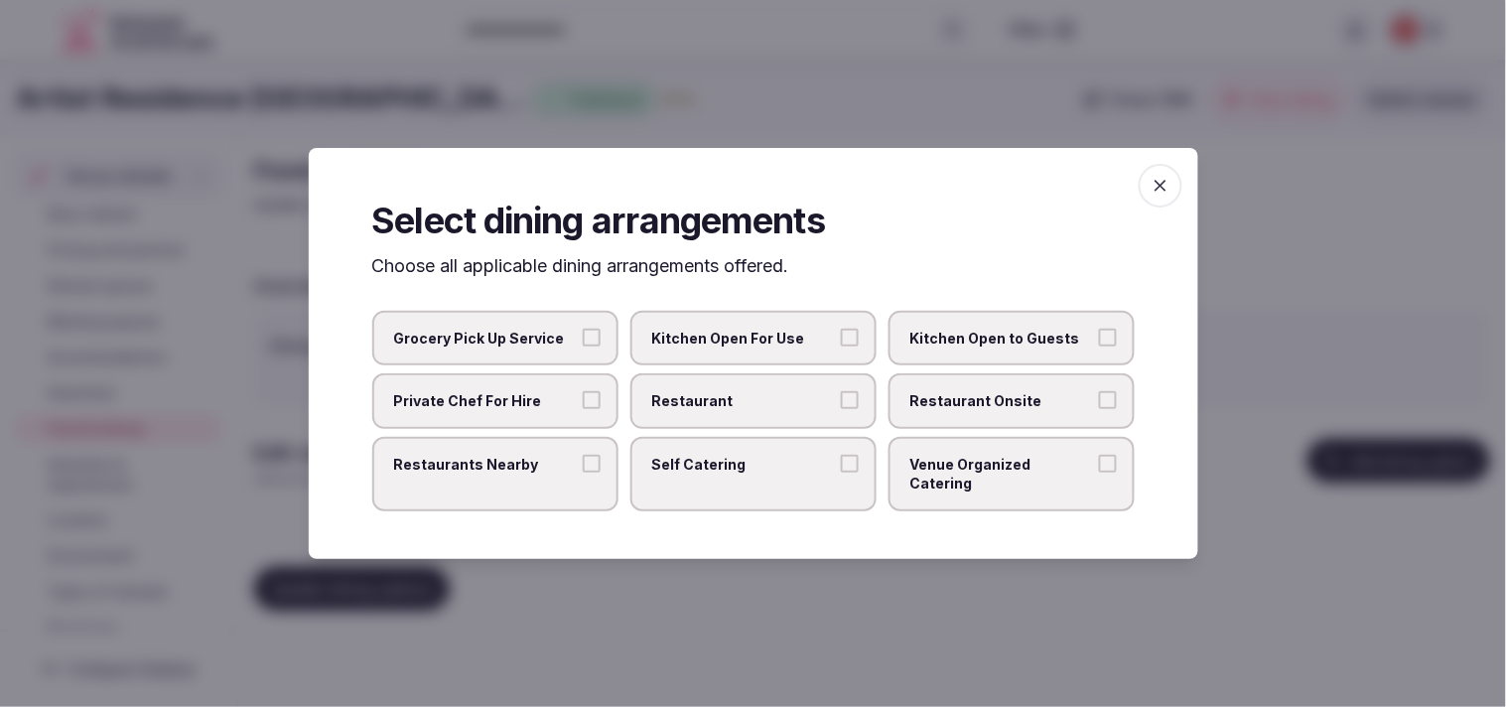
click at [732, 409] on span "Restaurant Onsite" at bounding box center [1001, 401] width 183 height 20
click at [732, 409] on button "Restaurant Onsite" at bounding box center [1108, 400] width 18 height 18
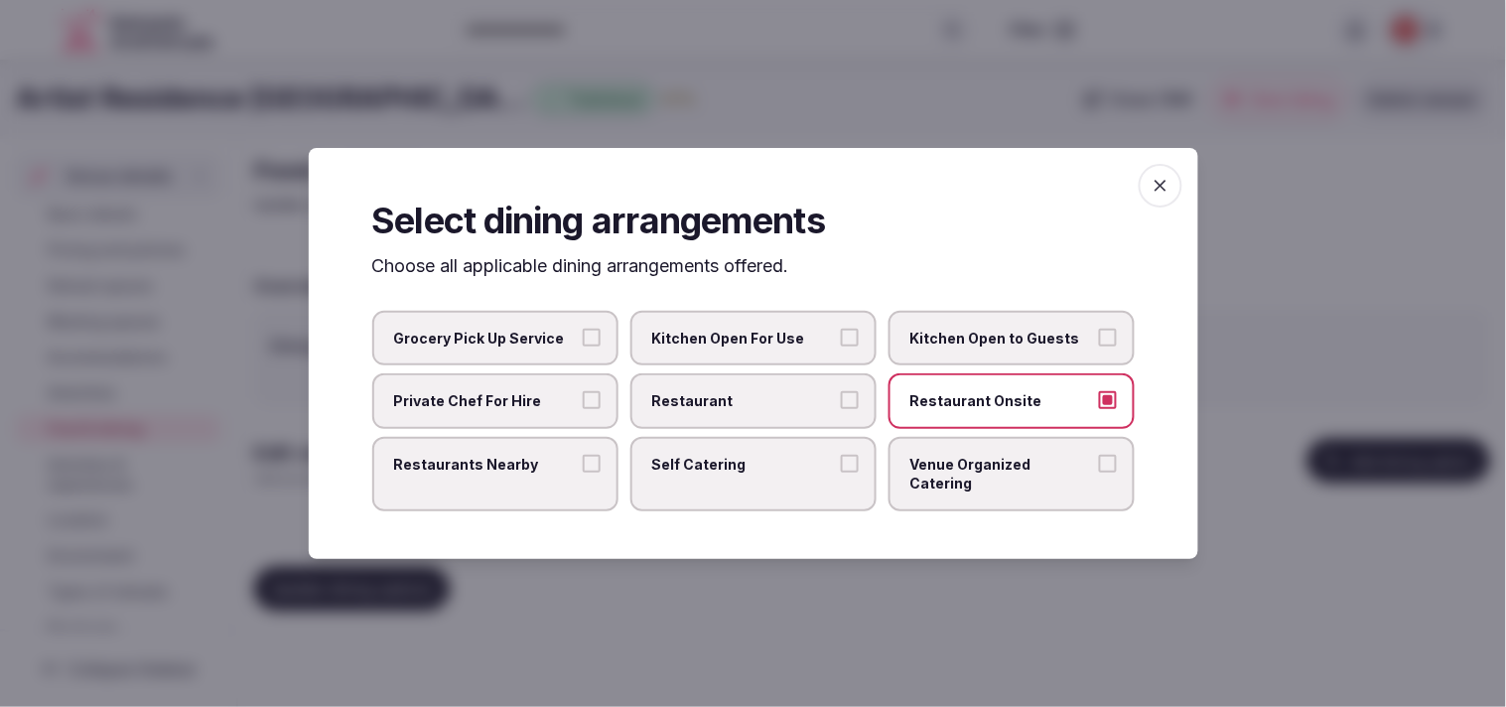
click at [732, 411] on span "Restaurant" at bounding box center [743, 401] width 183 height 20
click at [732, 409] on button "Restaurant" at bounding box center [850, 400] width 18 height 18
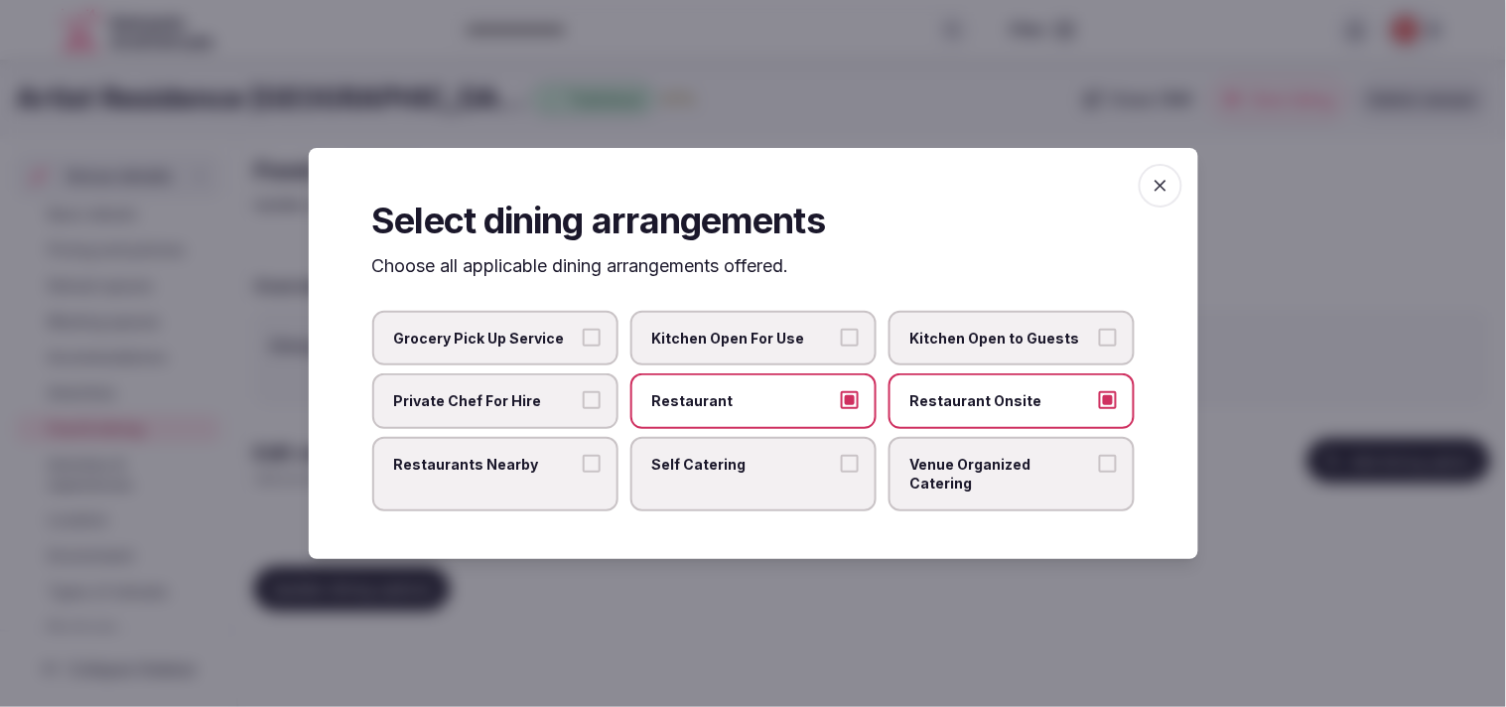
click at [732, 193] on icon "button" at bounding box center [1161, 186] width 20 height 20
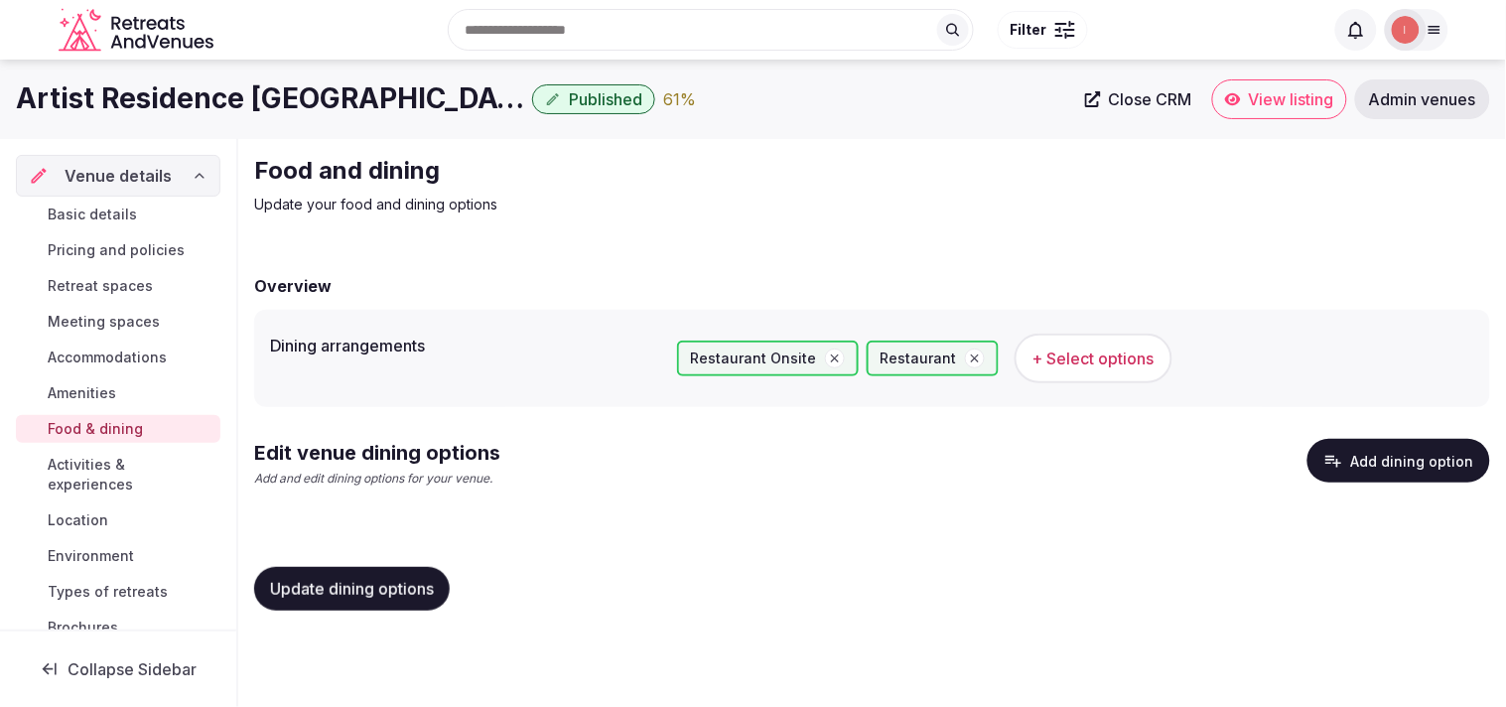
click at [409, 582] on span "Update dining options" at bounding box center [352, 589] width 164 height 20
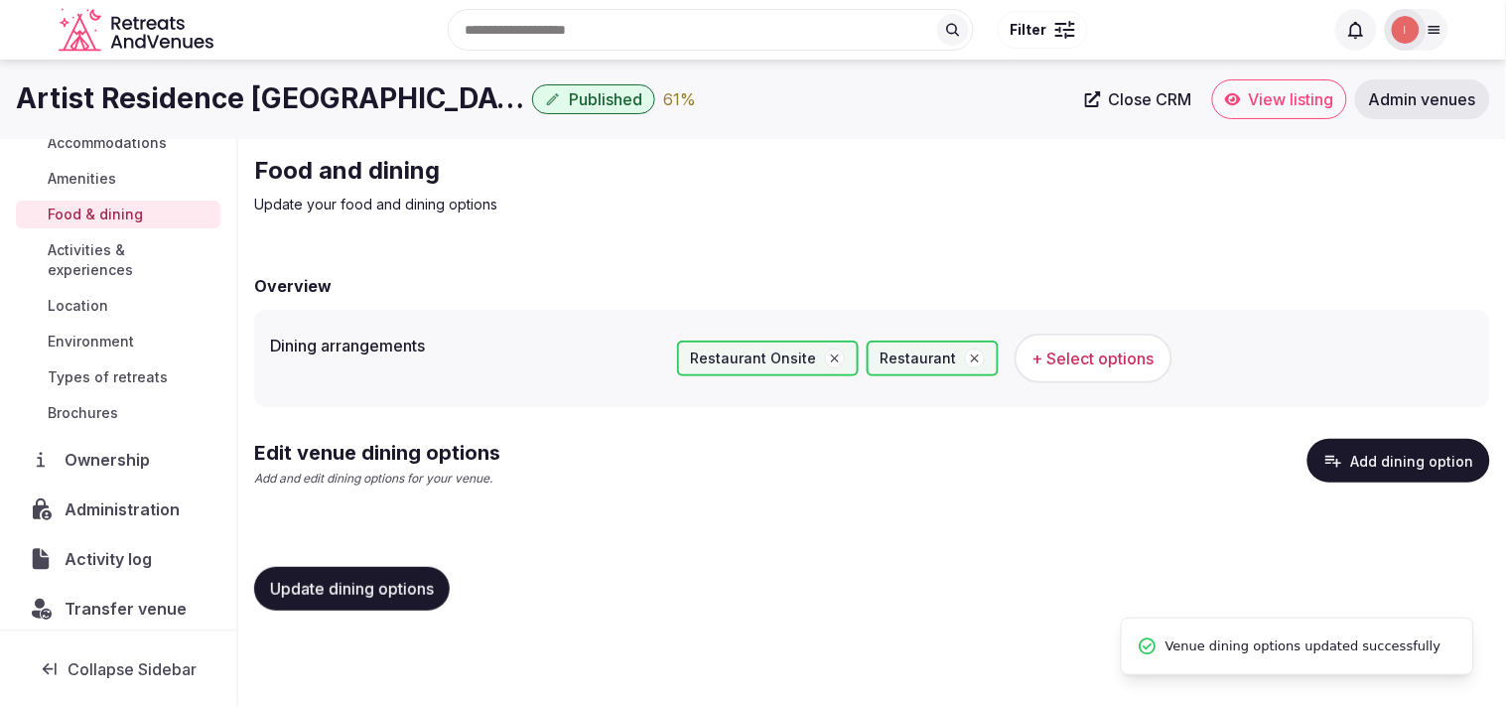
scroll to position [220, 0]
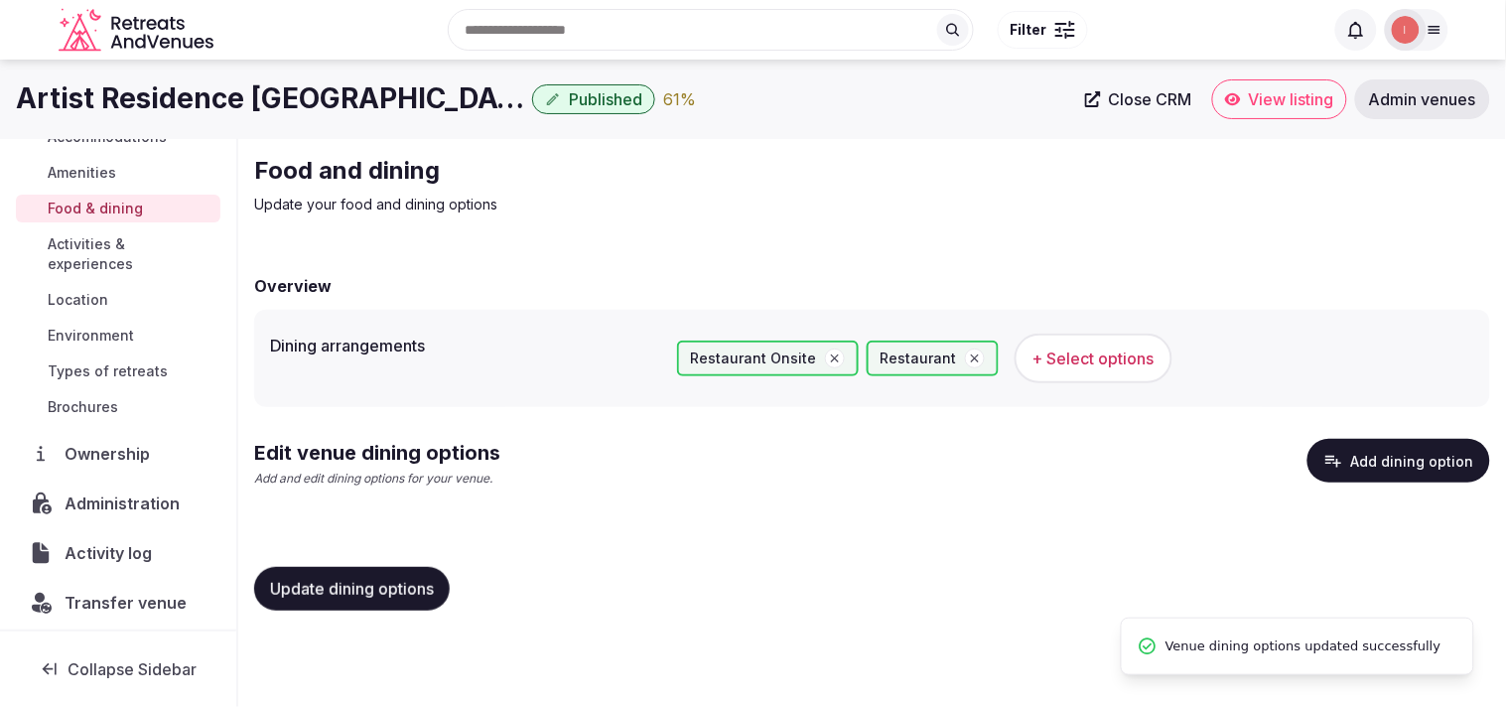
click at [113, 268] on span "Activities & experiences" at bounding box center [130, 254] width 165 height 40
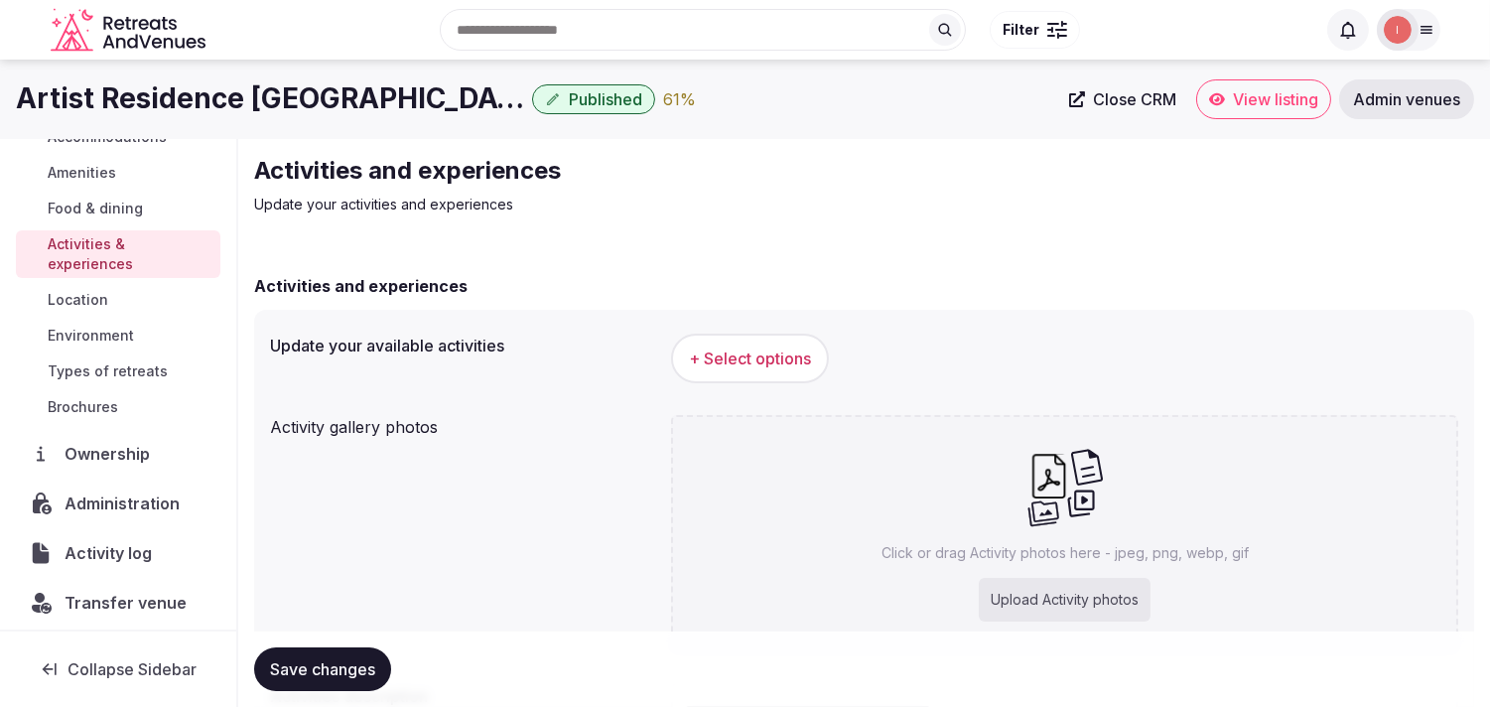
click at [732, 362] on span "+ Select options" at bounding box center [750, 358] width 122 height 22
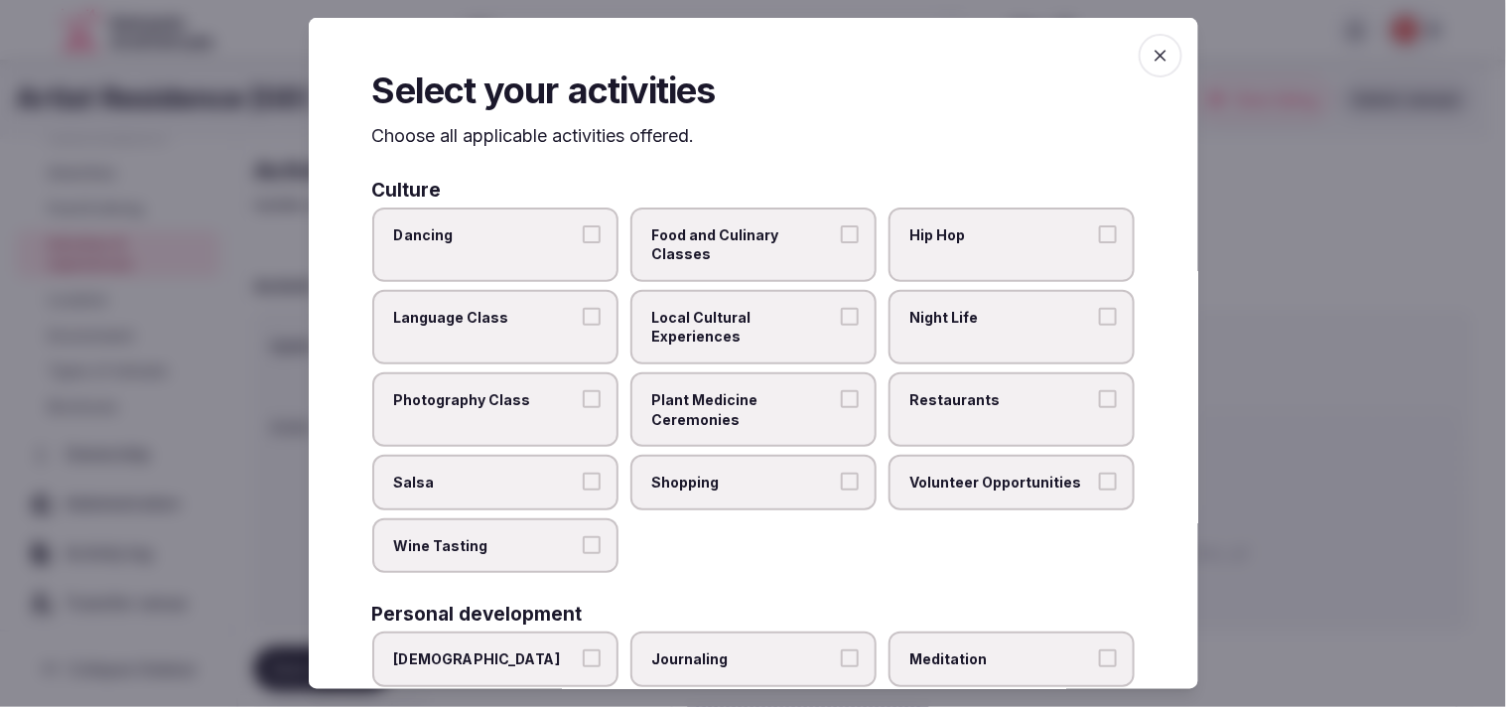
click at [732, 407] on span "Plant Medicine Ceremonies" at bounding box center [743, 409] width 183 height 39
click at [732, 407] on button "Plant Medicine Ceremonies" at bounding box center [850, 399] width 18 height 18
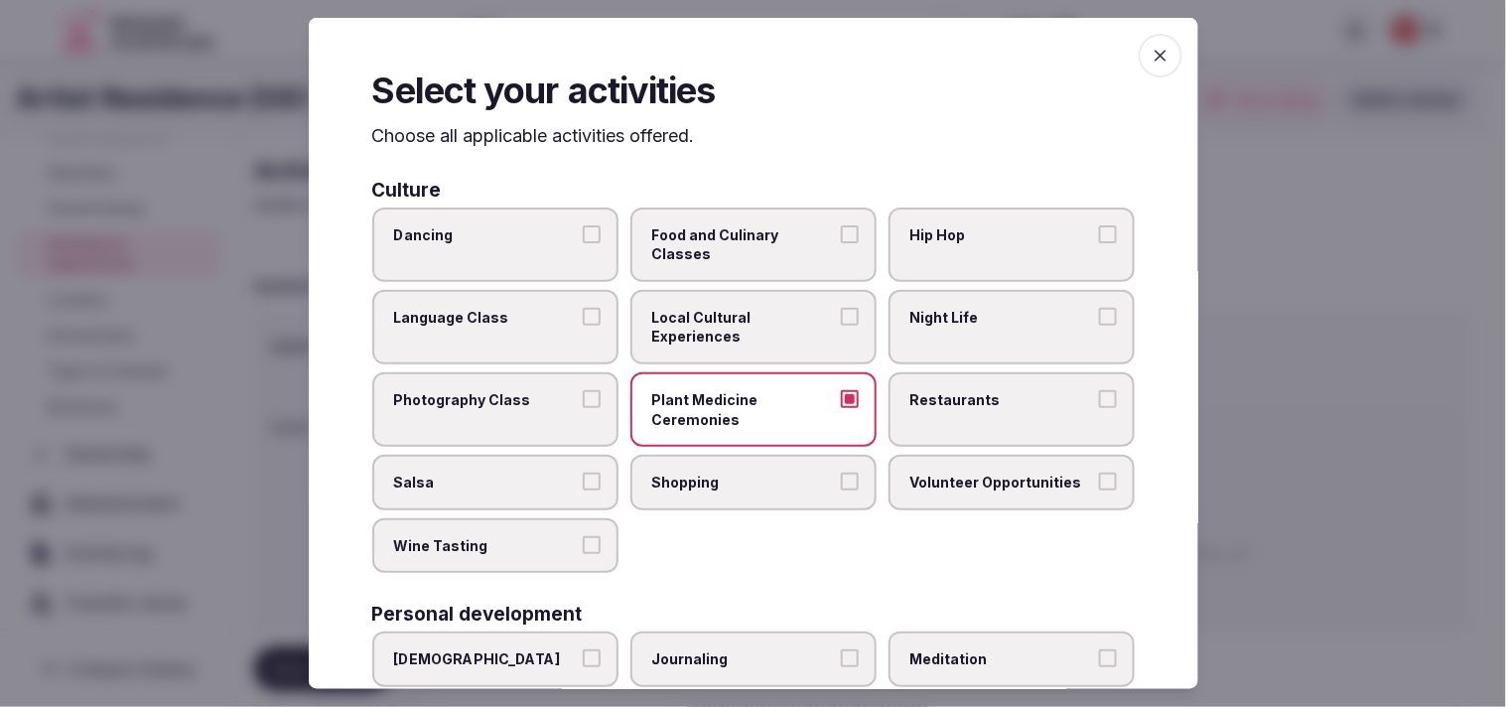
drag, startPoint x: 786, startPoint y: 384, endPoint x: 791, endPoint y: 341, distance: 44.0
click at [732, 383] on label "Plant Medicine Ceremonies" at bounding box center [753, 409] width 246 height 74
click at [732, 390] on button "Plant Medicine Ceremonies" at bounding box center [850, 399] width 18 height 18
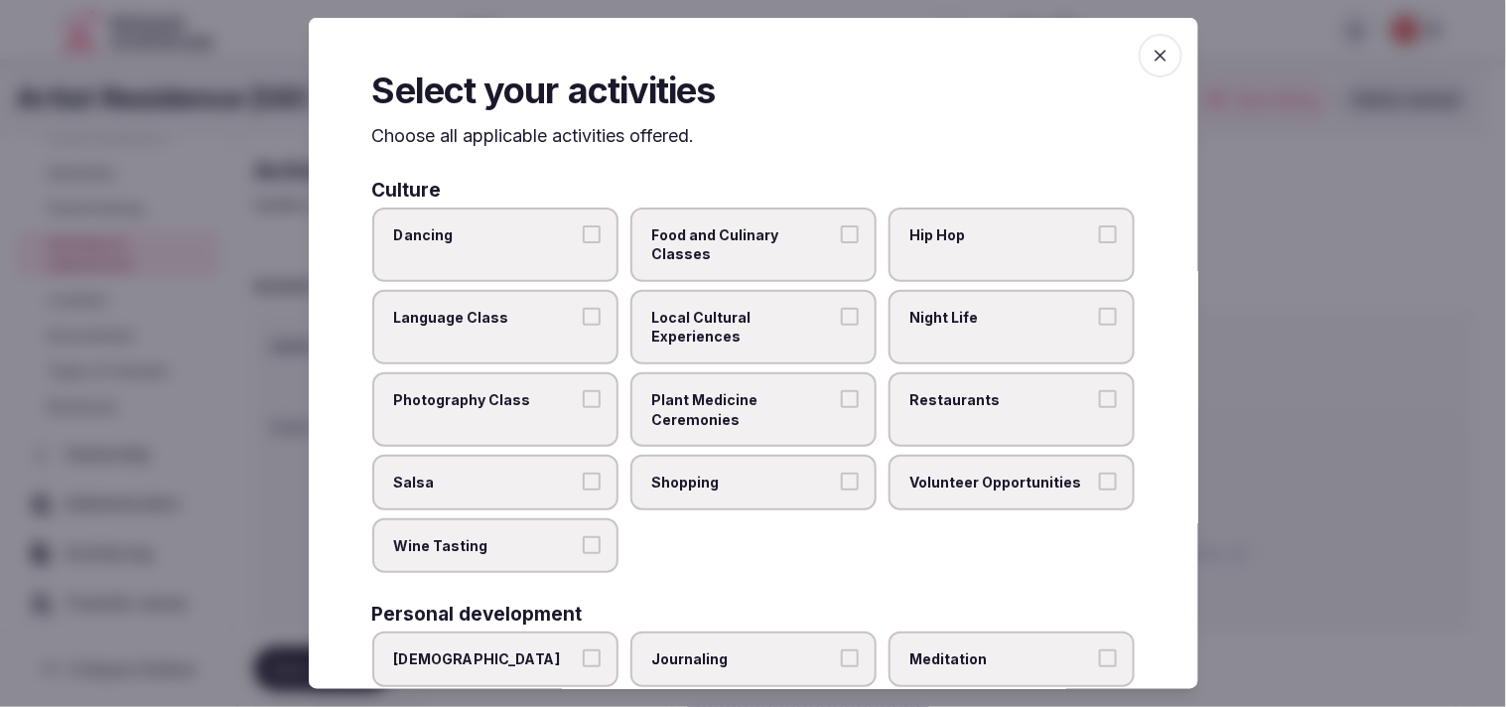
click at [732, 316] on span "Local Cultural Experiences" at bounding box center [743, 327] width 183 height 39
click at [732, 316] on button "Local Cultural Experiences" at bounding box center [850, 317] width 18 height 18
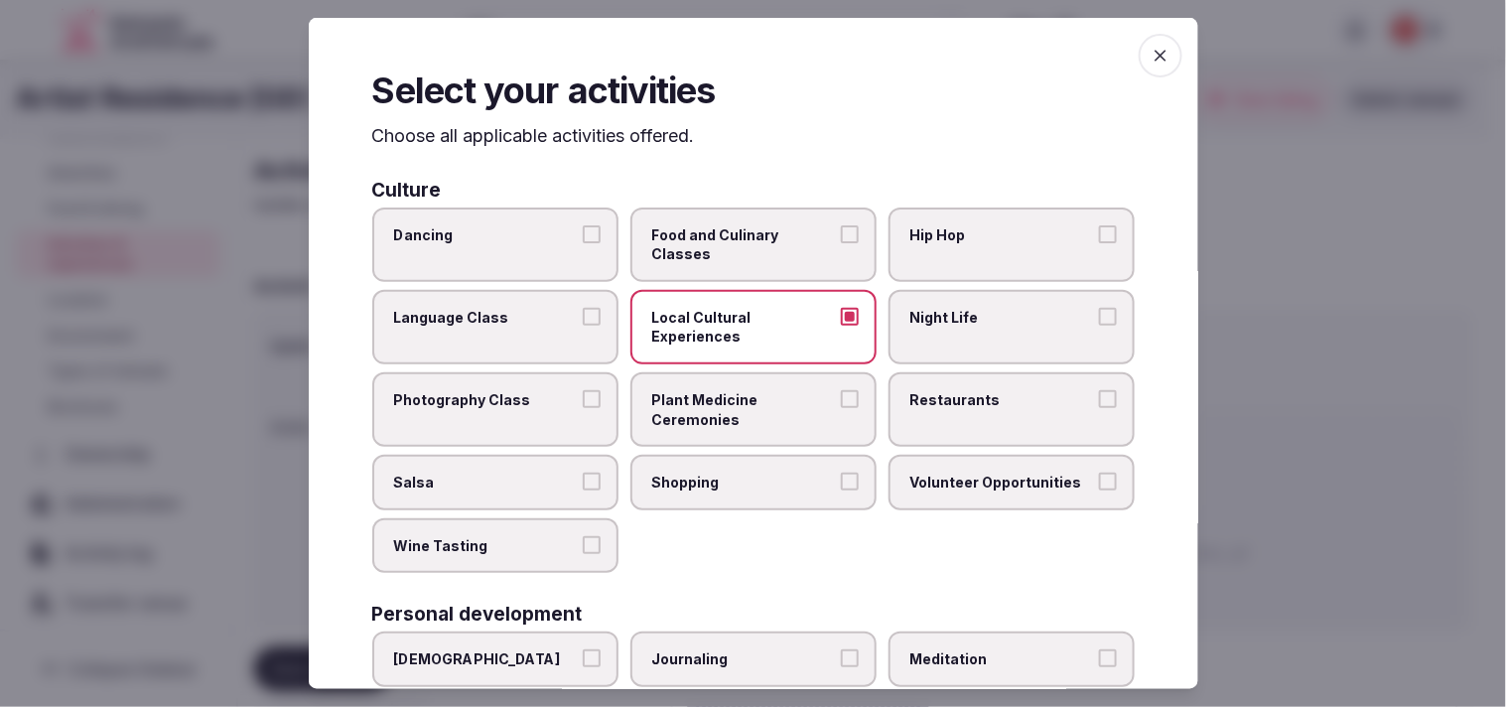
click at [732, 417] on label "Restaurants" at bounding box center [1012, 409] width 246 height 74
click at [732, 408] on button "Restaurants" at bounding box center [1108, 399] width 18 height 18
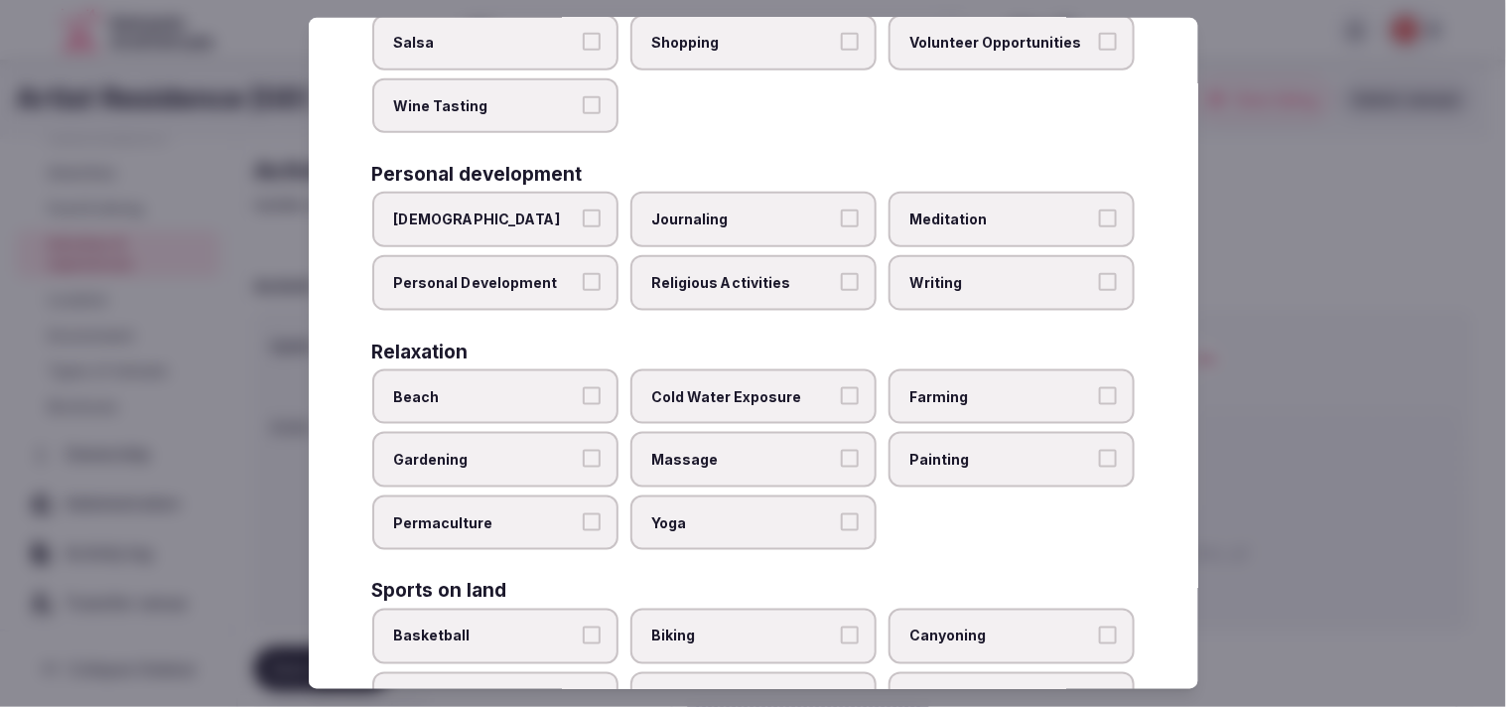
scroll to position [441, 0]
click at [732, 272] on span "Religious Activities" at bounding box center [743, 282] width 183 height 20
click at [732, 272] on button "Religious Activities" at bounding box center [850, 281] width 18 height 18
drag, startPoint x: 562, startPoint y: 275, endPoint x: 577, endPoint y: 270, distance: 15.7
click at [561, 275] on span "Personal Development" at bounding box center [485, 282] width 183 height 20
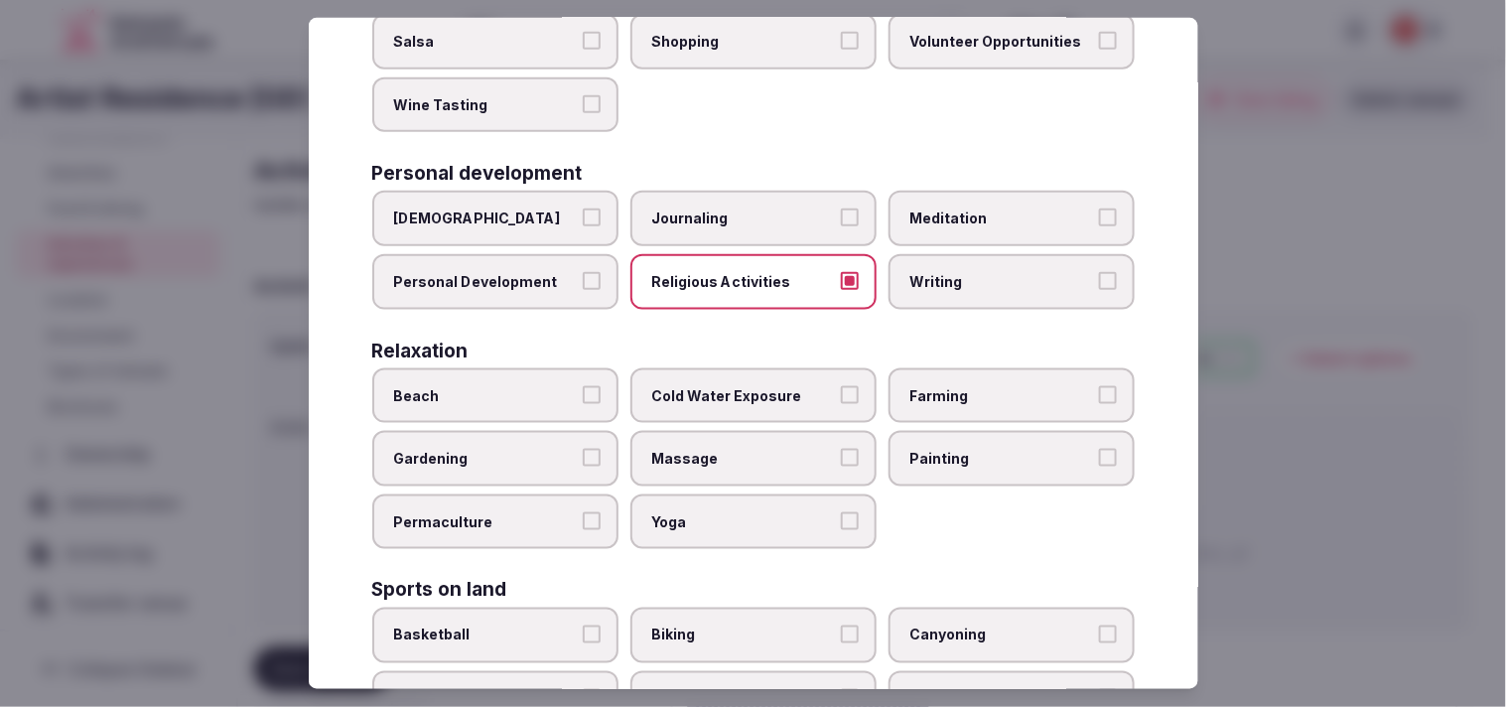
click at [583, 275] on button "Personal Development" at bounding box center [592, 281] width 18 height 18
click at [561, 276] on span "Personal Development" at bounding box center [485, 282] width 183 height 20
click at [583, 276] on button "Personal Development" at bounding box center [592, 281] width 18 height 18
click at [706, 272] on span "Religious Activities" at bounding box center [743, 282] width 183 height 20
click at [732, 272] on button "Religious Activities" at bounding box center [850, 281] width 18 height 18
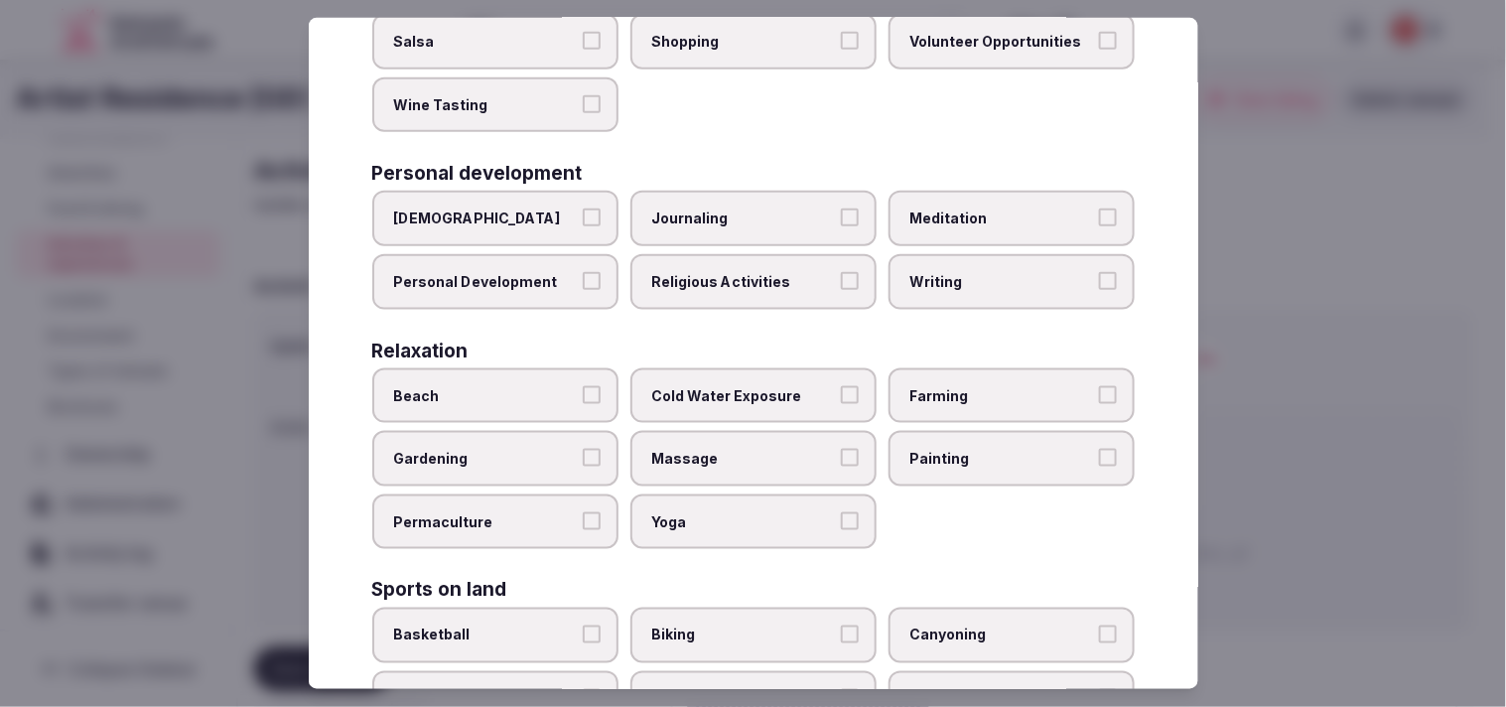
click at [587, 272] on button "Personal Development" at bounding box center [592, 281] width 18 height 18
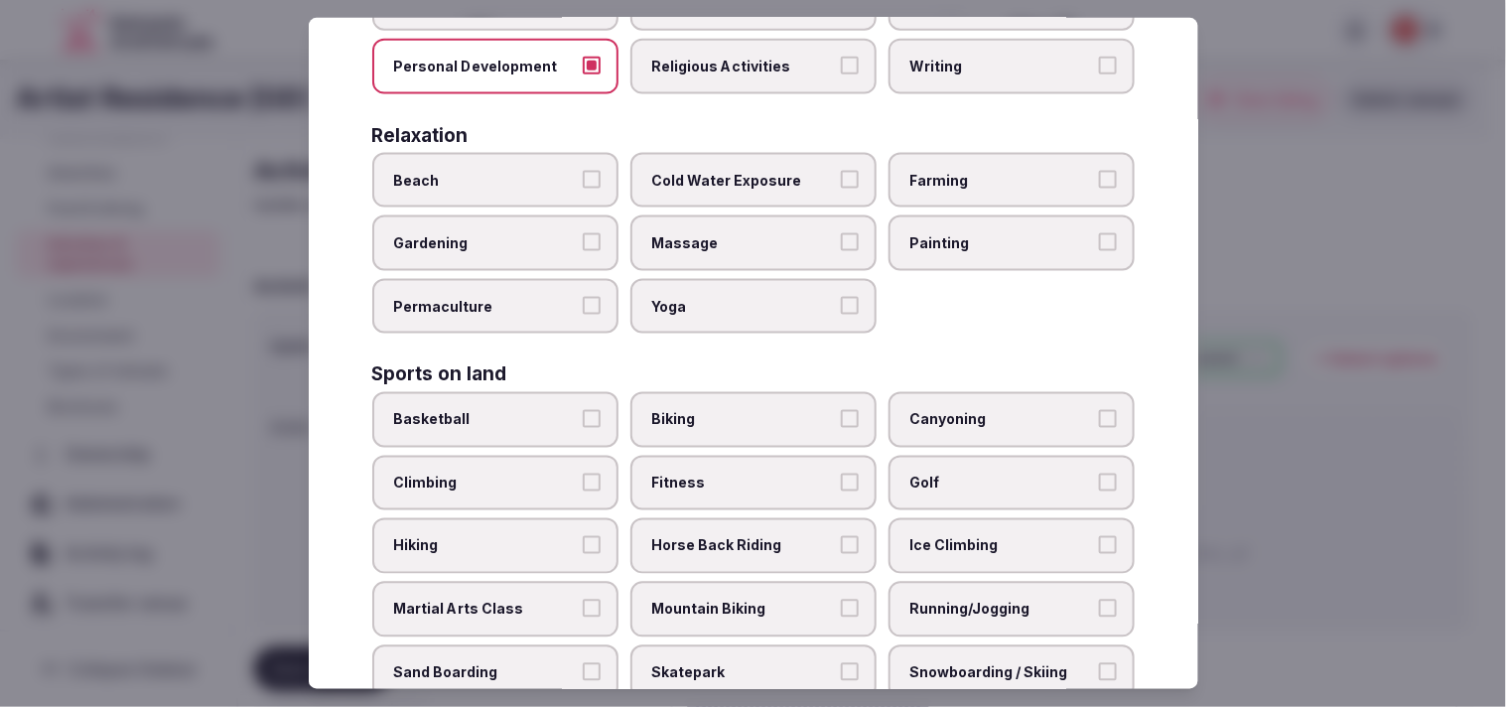
scroll to position [661, 0]
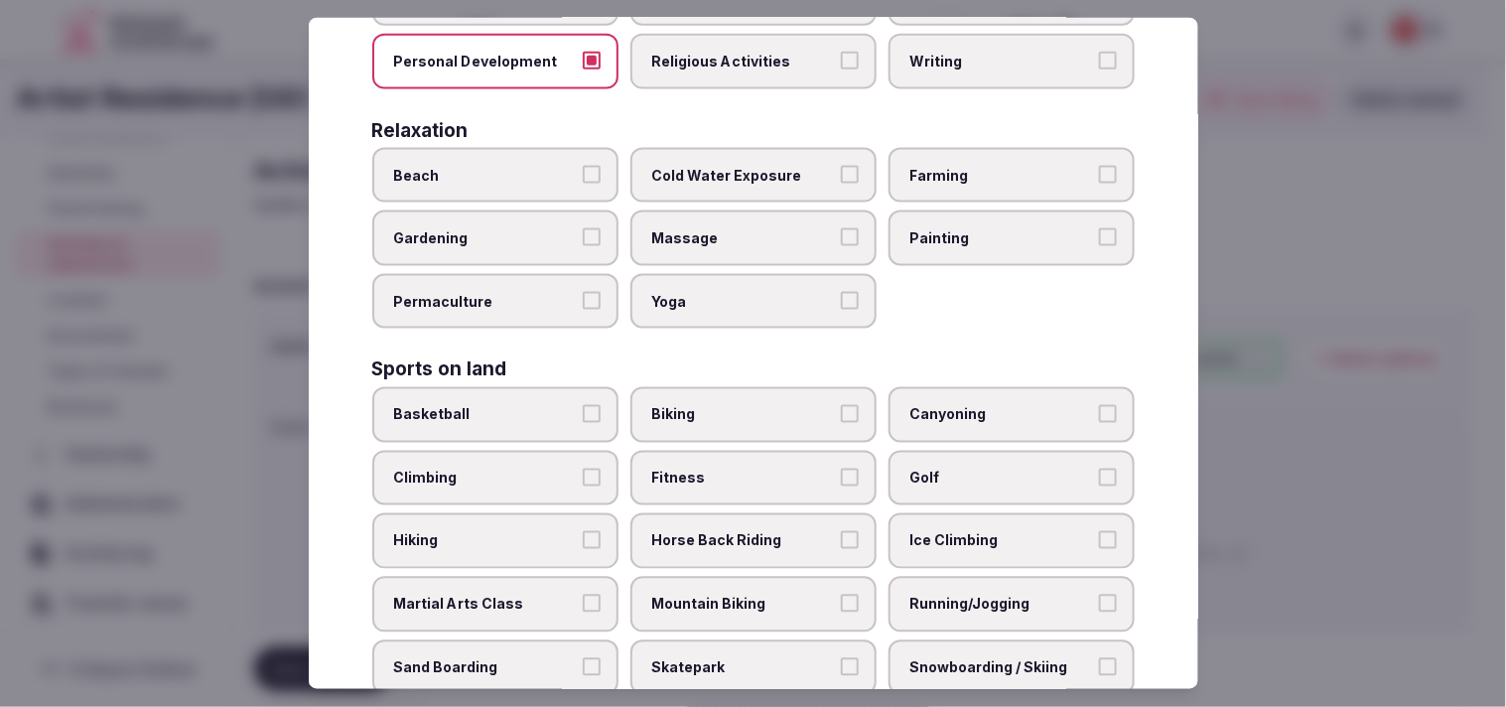
click at [732, 228] on span "Massage" at bounding box center [743, 238] width 183 height 20
click at [732, 228] on button "Massage" at bounding box center [850, 237] width 18 height 18
click at [732, 228] on span "Massage" at bounding box center [743, 238] width 183 height 20
click at [732, 228] on button "Massage" at bounding box center [850, 237] width 18 height 18
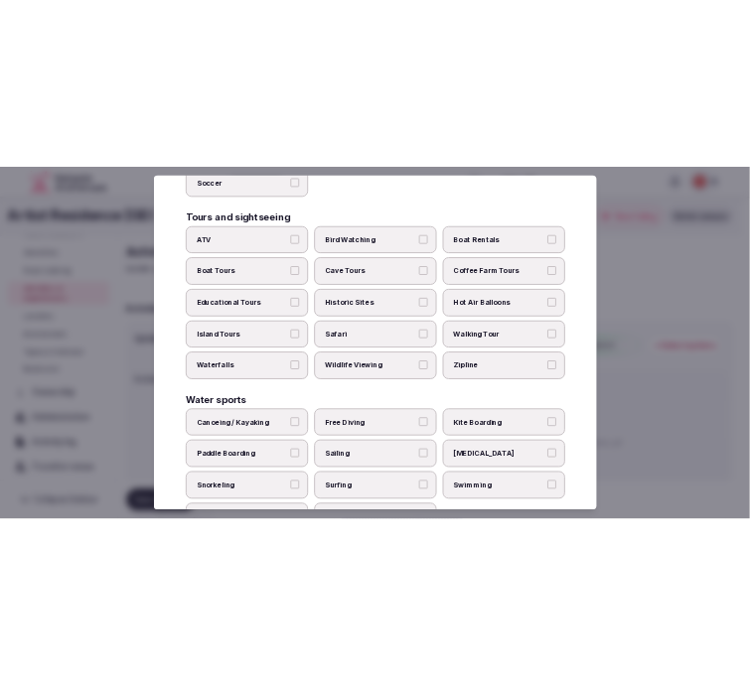
scroll to position [1421, 0]
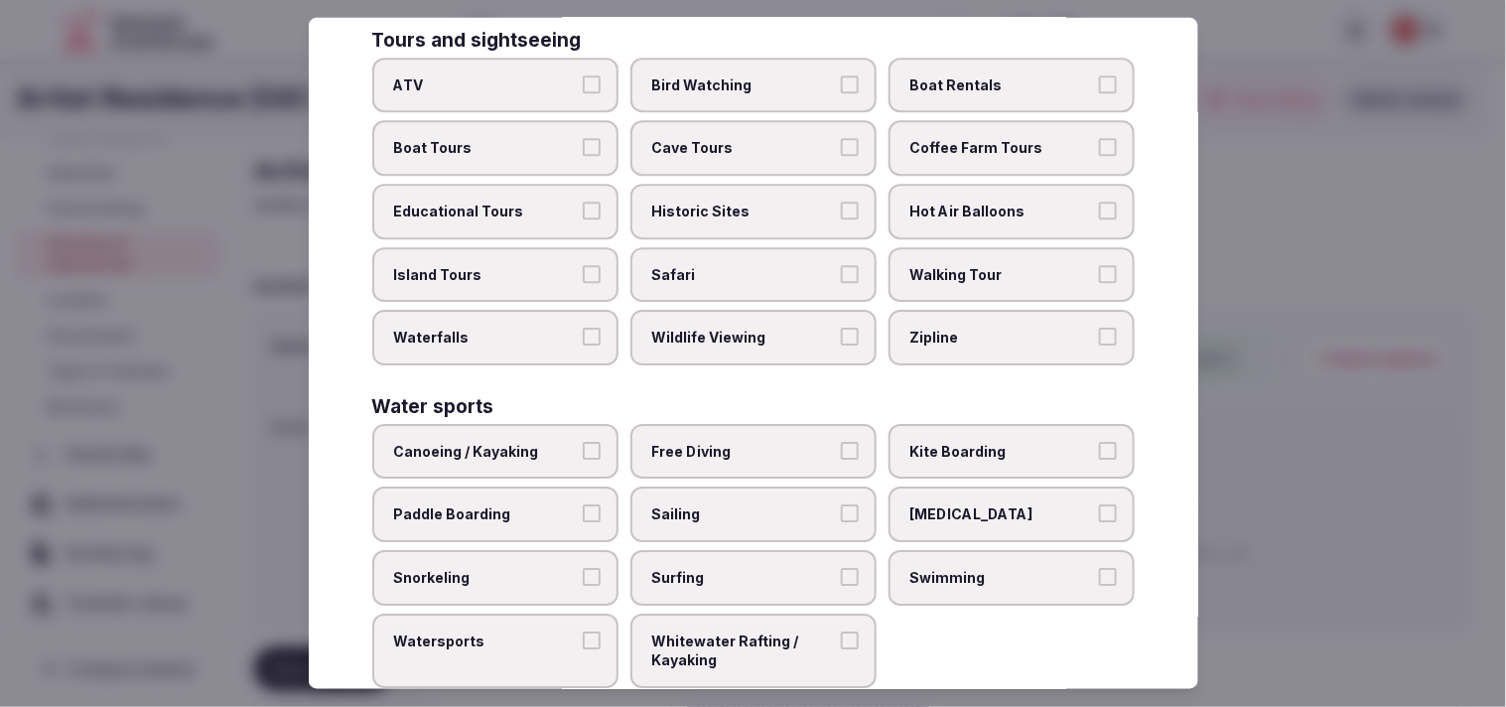
click at [732, 246] on label "Walking Tour" at bounding box center [1012, 274] width 246 height 56
click at [732, 264] on button "Walking Tour" at bounding box center [1108, 273] width 18 height 18
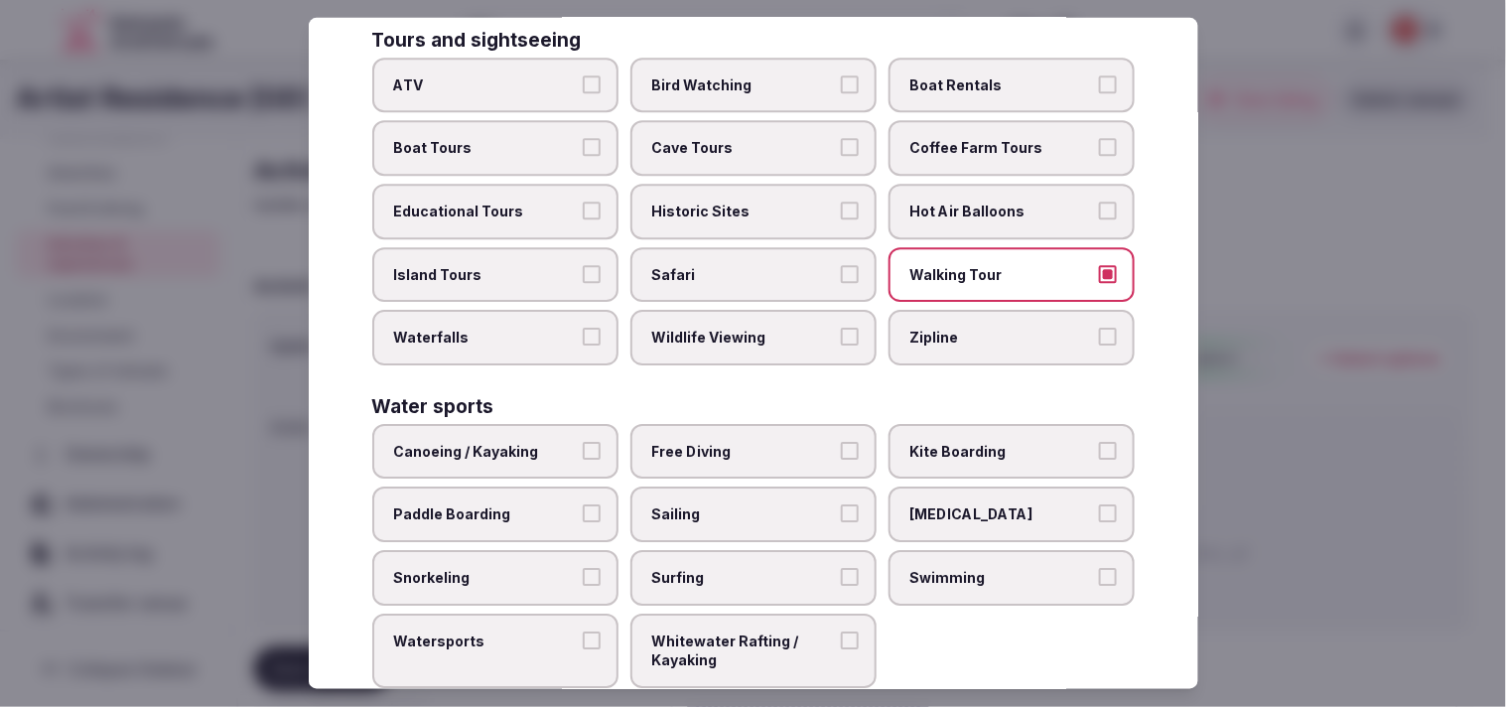
click at [732, 185] on label "Historic Sites" at bounding box center [753, 212] width 246 height 56
click at [732, 202] on button "Historic Sites" at bounding box center [850, 211] width 18 height 18
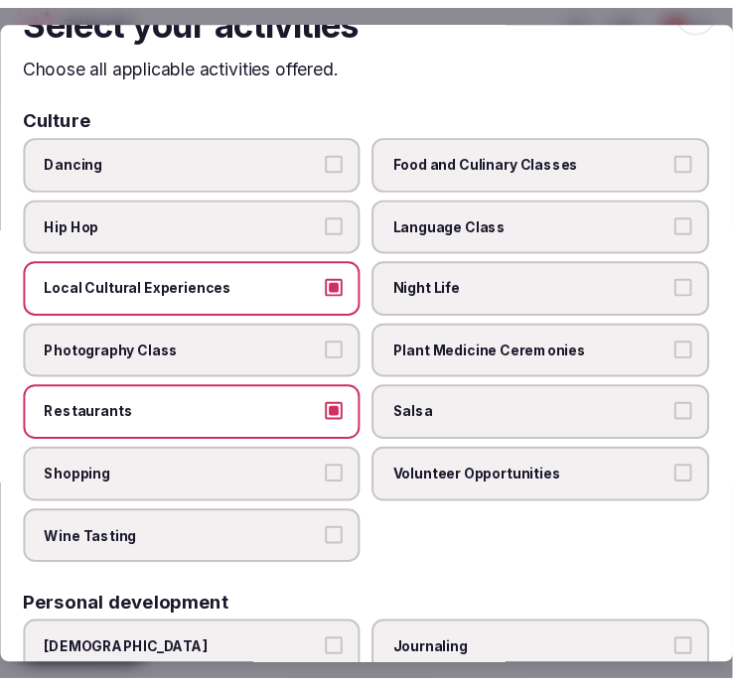
scroll to position [0, 0]
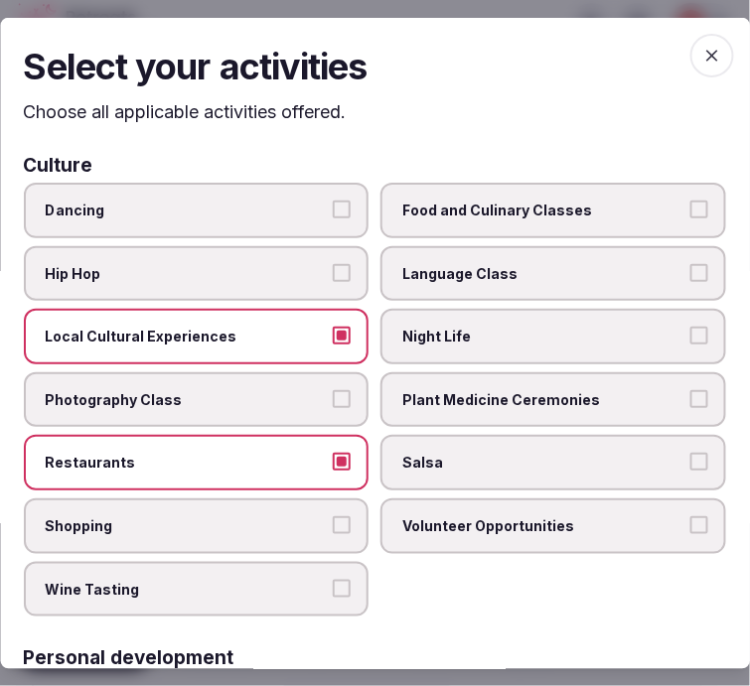
drag, startPoint x: 701, startPoint y: 48, endPoint x: 586, endPoint y: 92, distance: 123.5
click at [706, 50] on icon "button" at bounding box center [712, 55] width 12 height 12
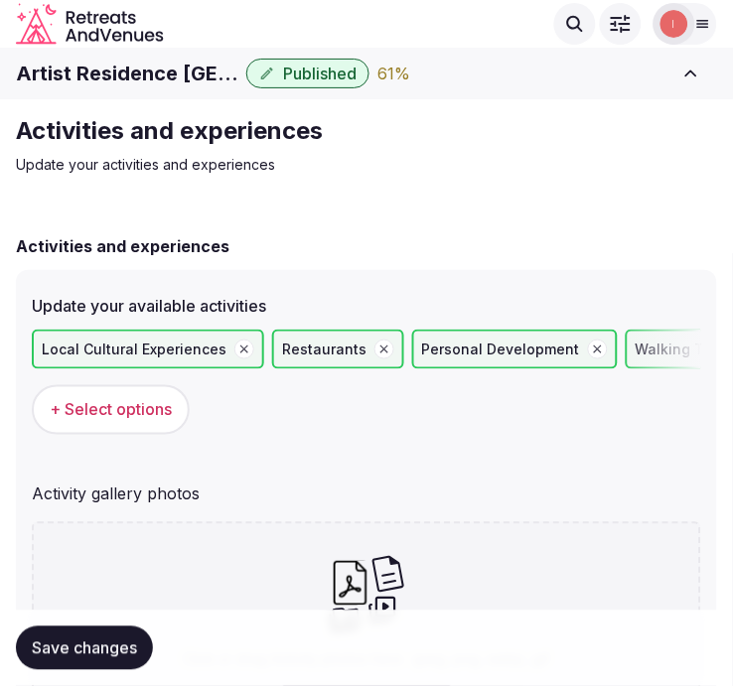
scroll to position [110, 0]
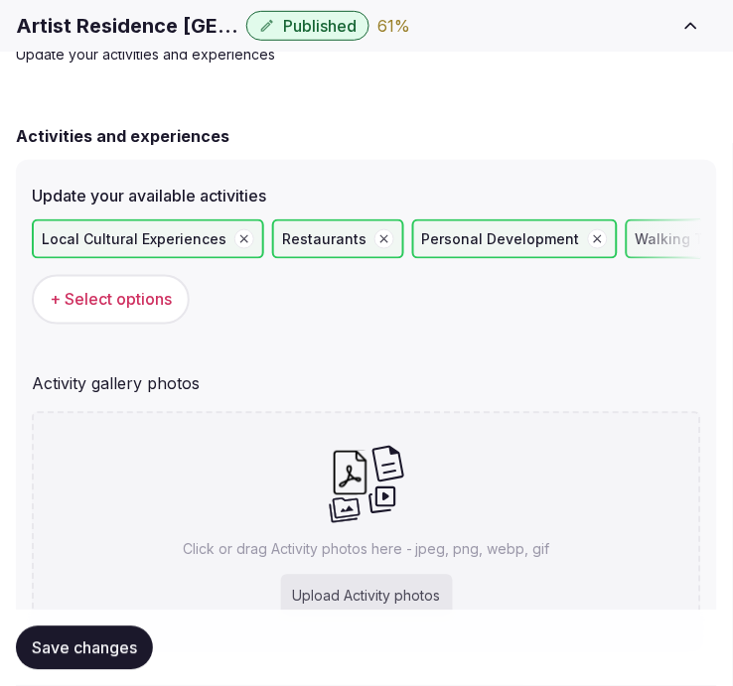
click at [137, 27] on h1 "Artist Residence [GEOGRAPHIC_DATA]" at bounding box center [127, 26] width 222 height 28
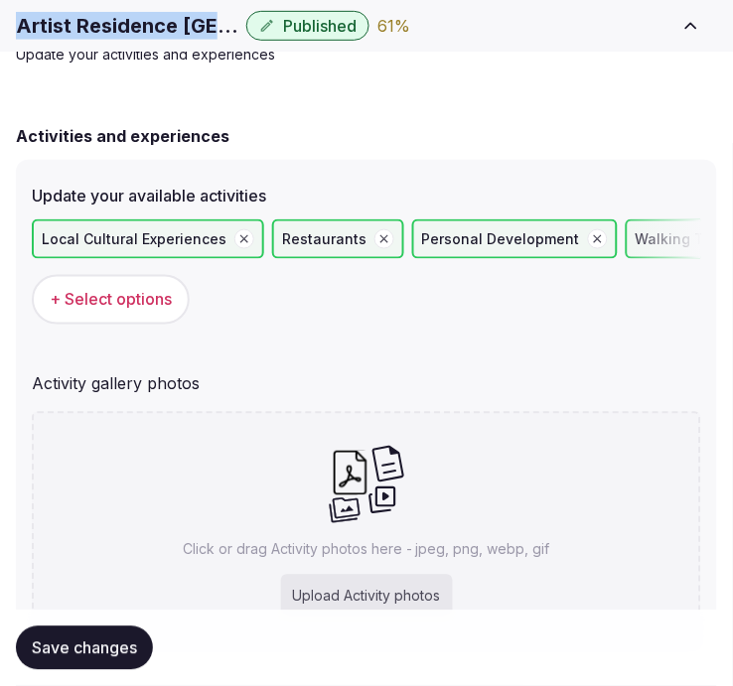
click at [137, 27] on h1 "Artist Residence [GEOGRAPHIC_DATA]" at bounding box center [127, 26] width 222 height 28
copy div "Artist Residence [GEOGRAPHIC_DATA]"
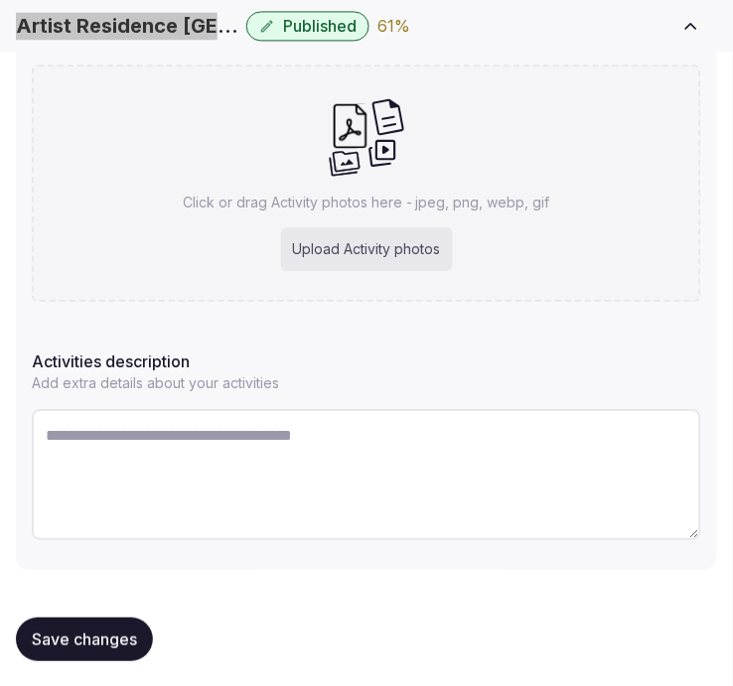
scroll to position [459, 0]
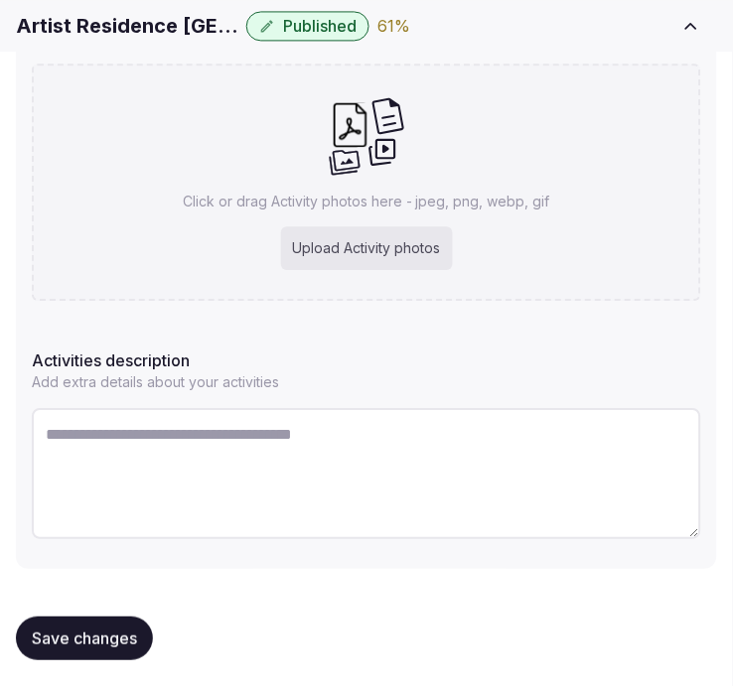
click at [447, 457] on textarea at bounding box center [366, 473] width 669 height 131
paste textarea "**********"
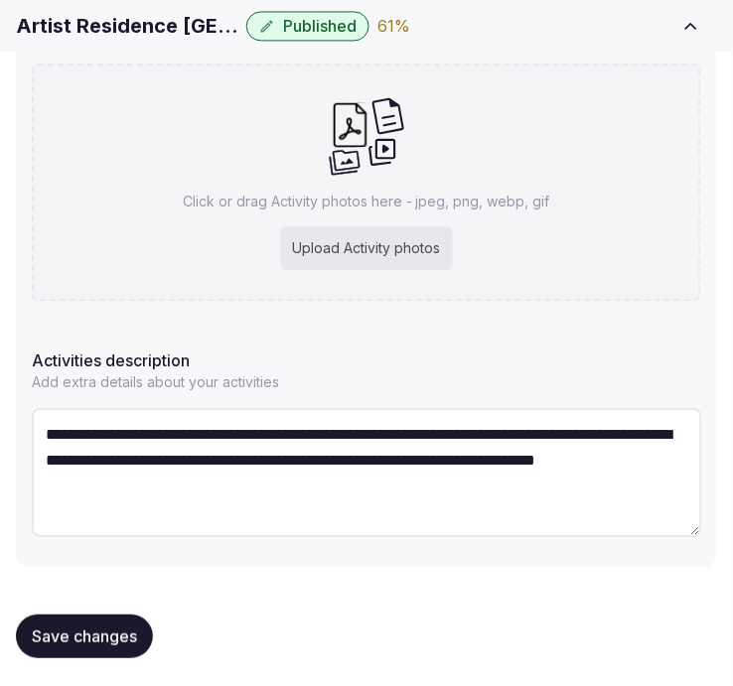
type textarea "**********"
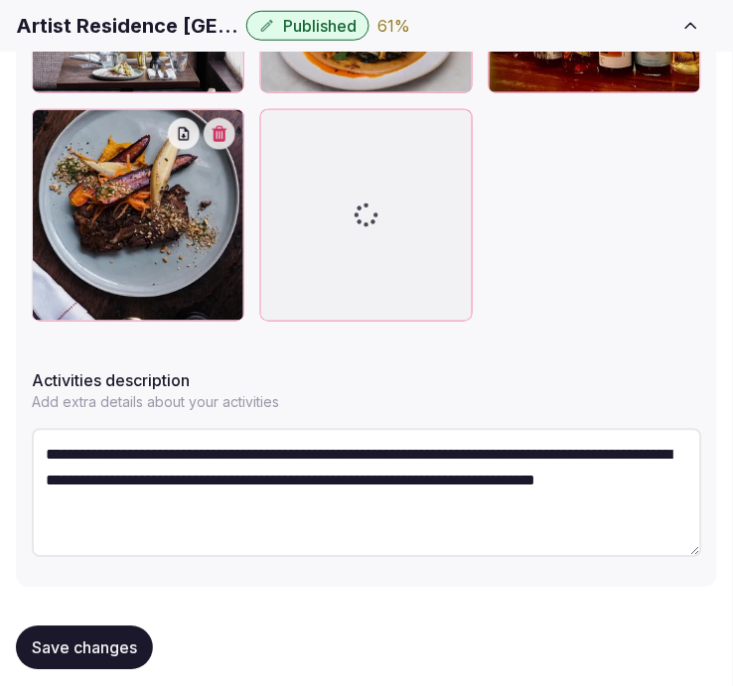
scroll to position [1018, 0]
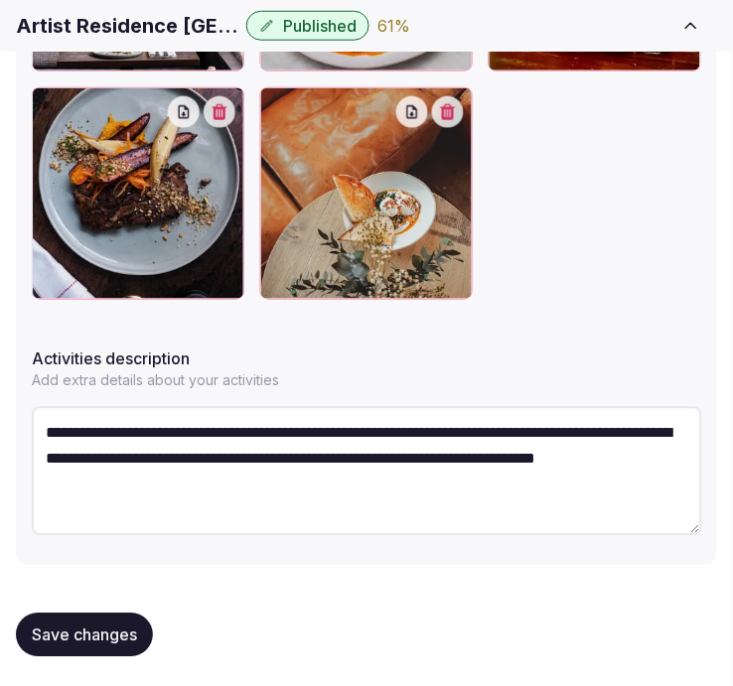
click at [120, 614] on button "Save changes" at bounding box center [84, 636] width 137 height 44
click at [121, 625] on div "Saving..." at bounding box center [77, 636] width 122 height 44
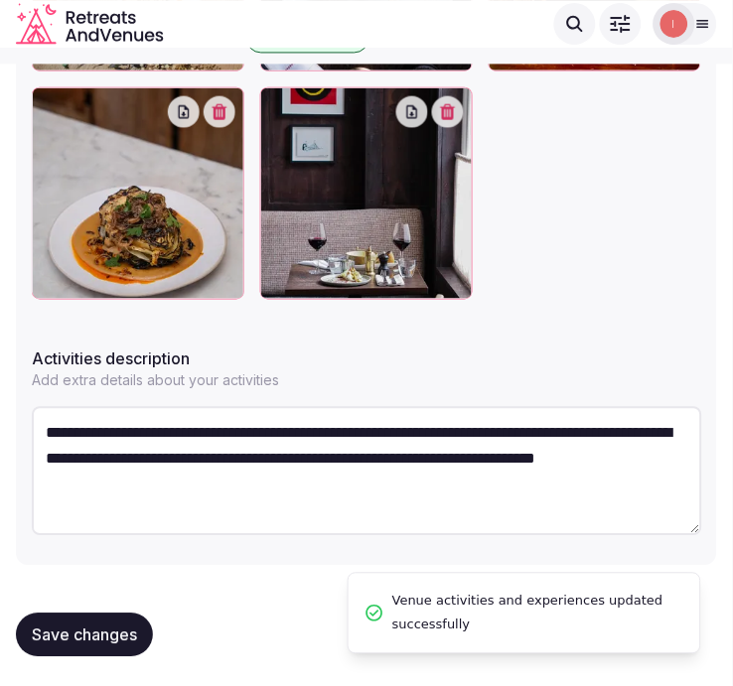
scroll to position [789, 0]
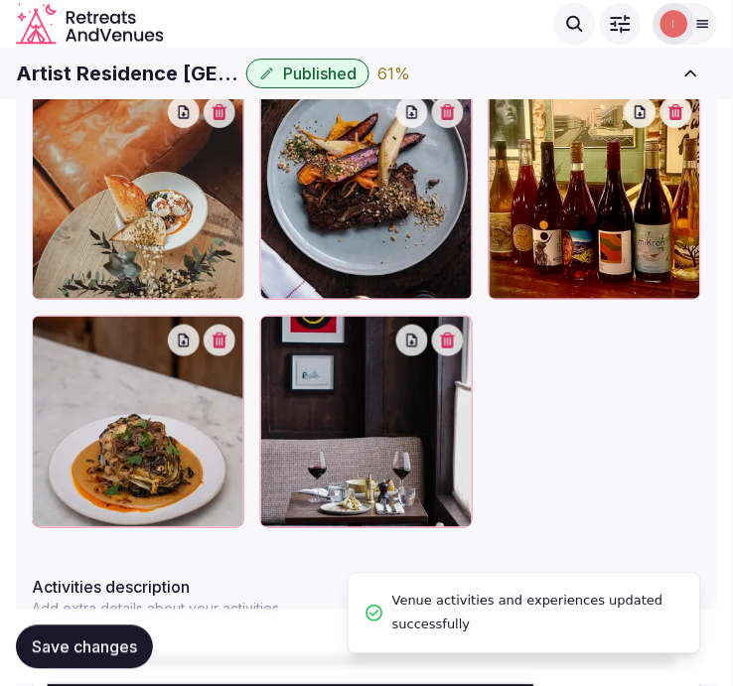
click at [113, 650] on span "Save changes" at bounding box center [84, 648] width 105 height 20
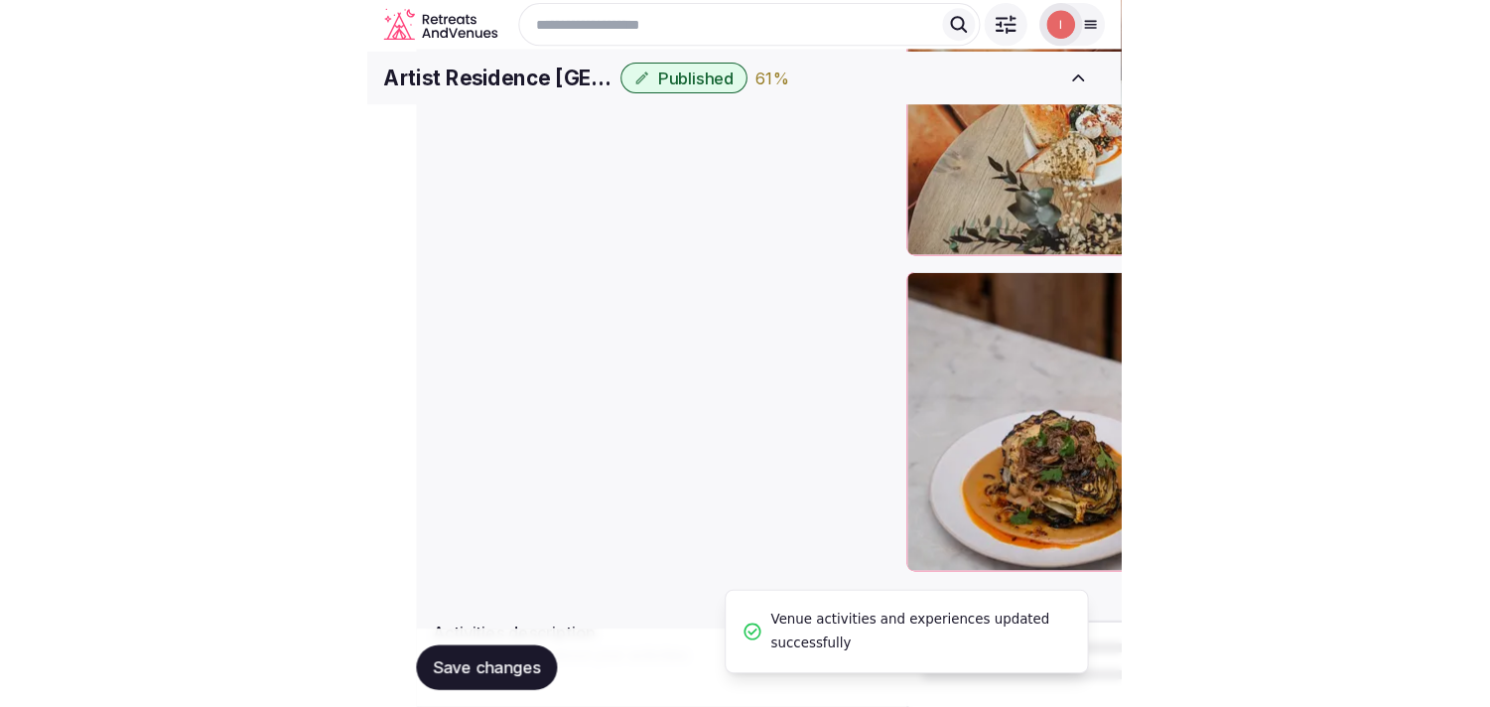
scroll to position [760, 0]
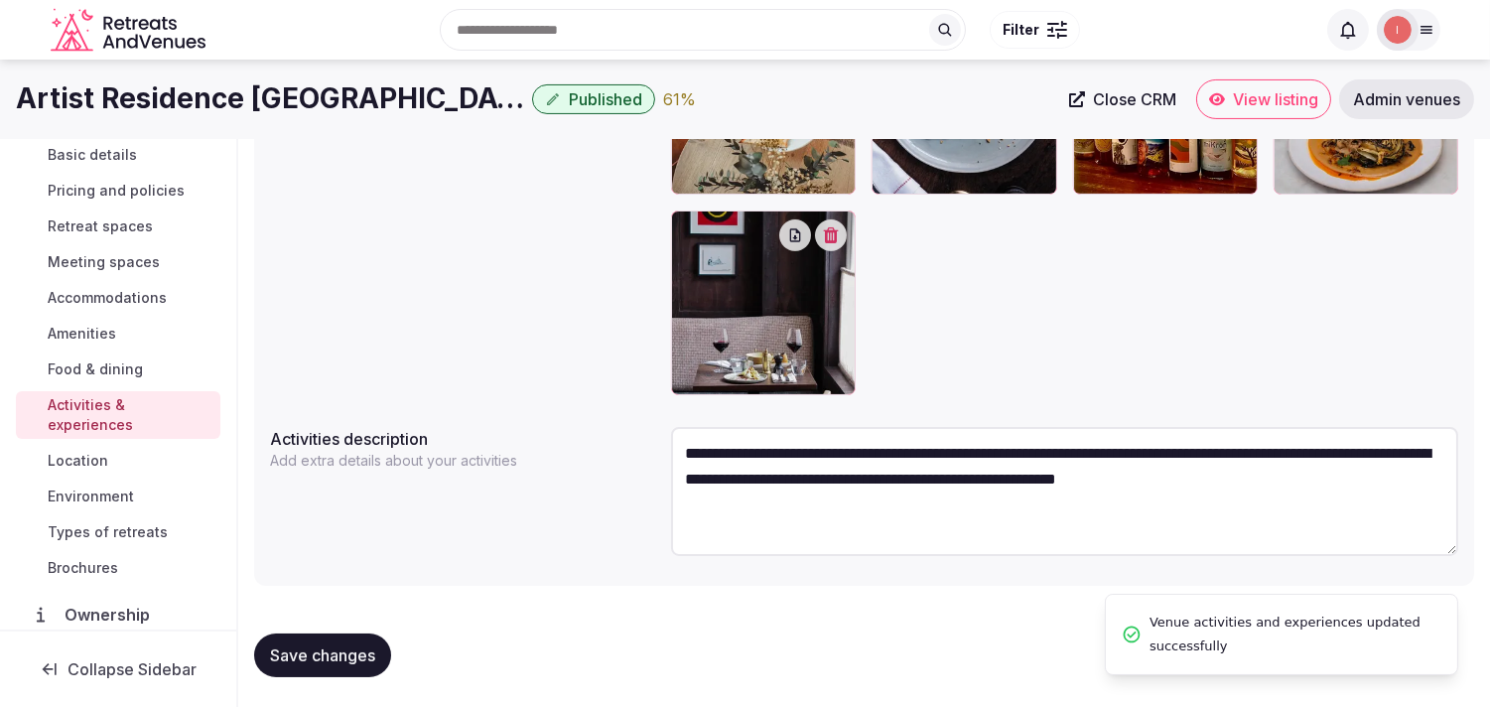
click at [67, 459] on span "Location" at bounding box center [78, 461] width 61 height 20
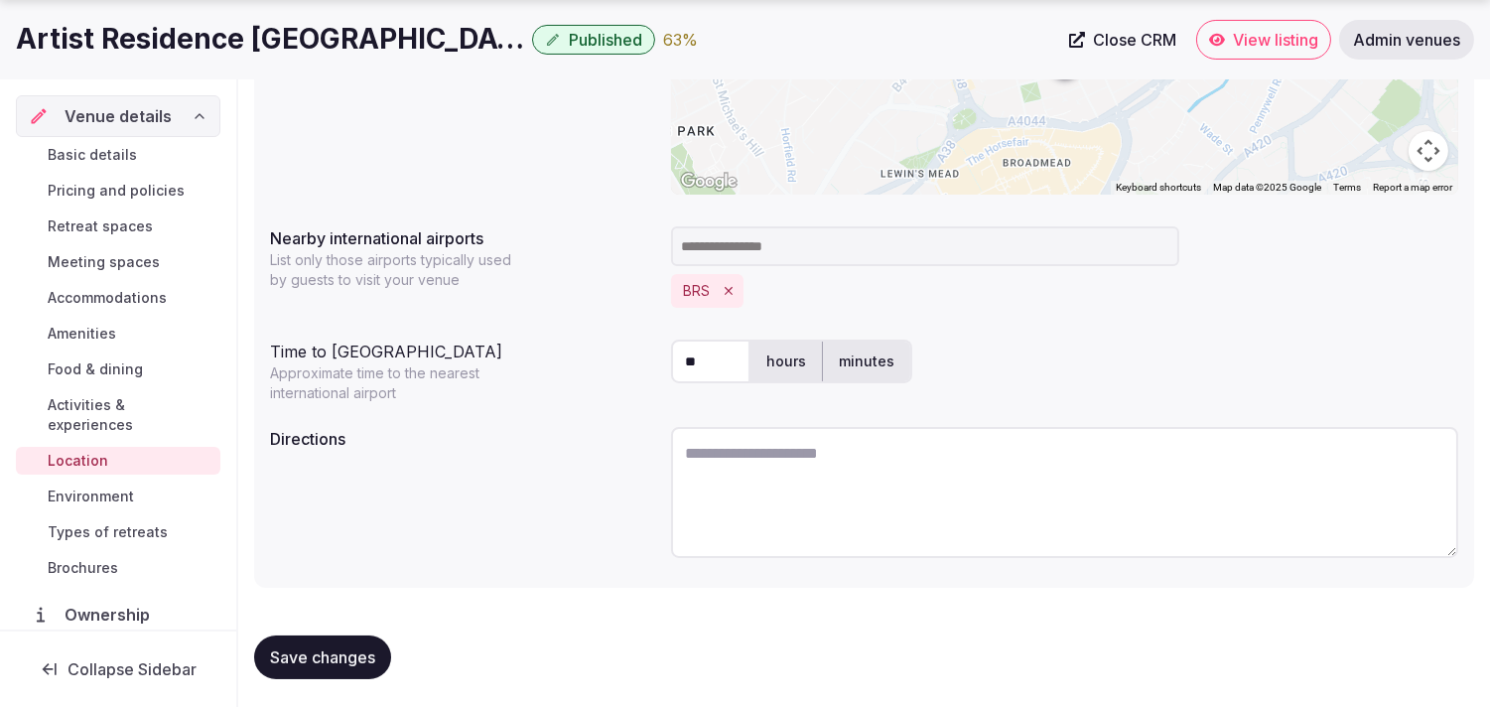
scroll to position [493, 0]
click at [102, 502] on span "Environment" at bounding box center [91, 496] width 86 height 20
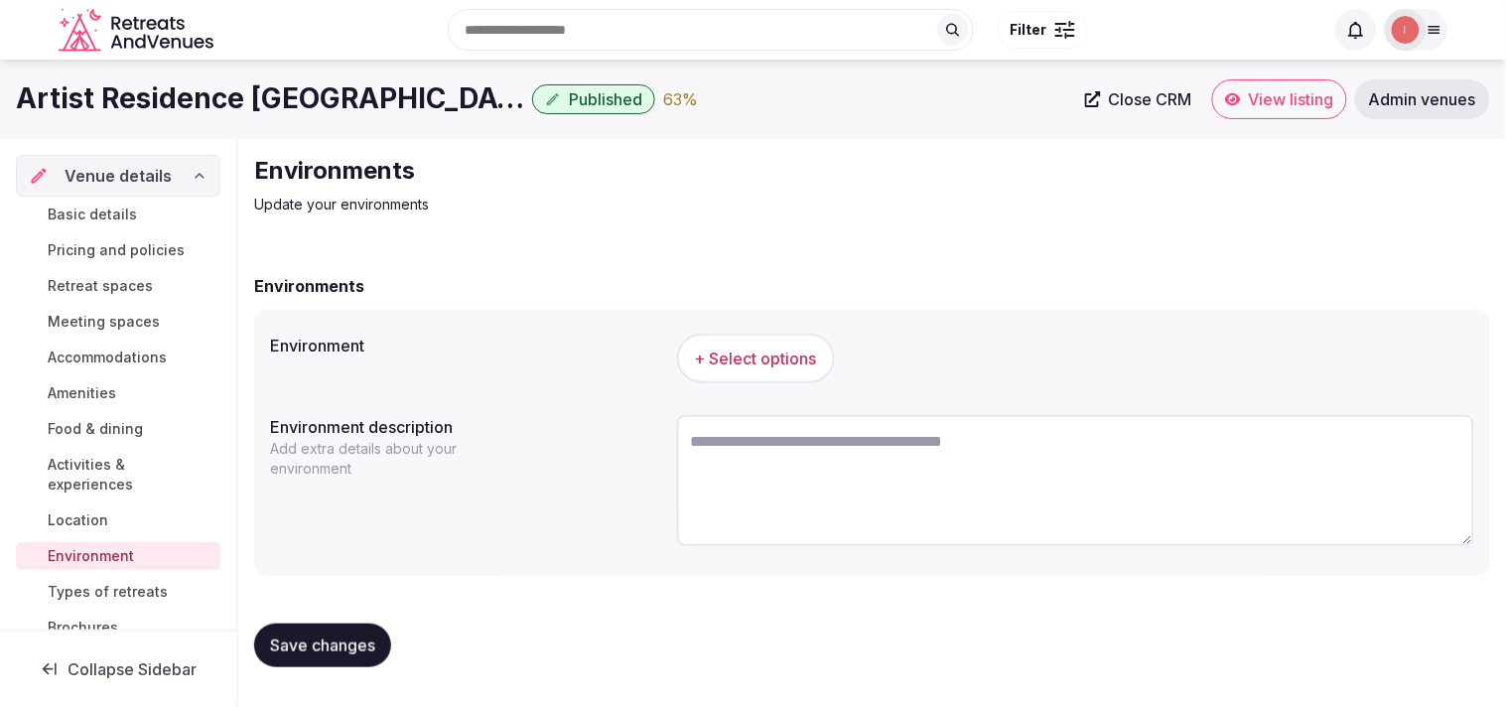
click at [732, 382] on div "+ Select options" at bounding box center [1075, 359] width 797 height 66
click at [732, 361] on span "+ Select options" at bounding box center [756, 358] width 122 height 22
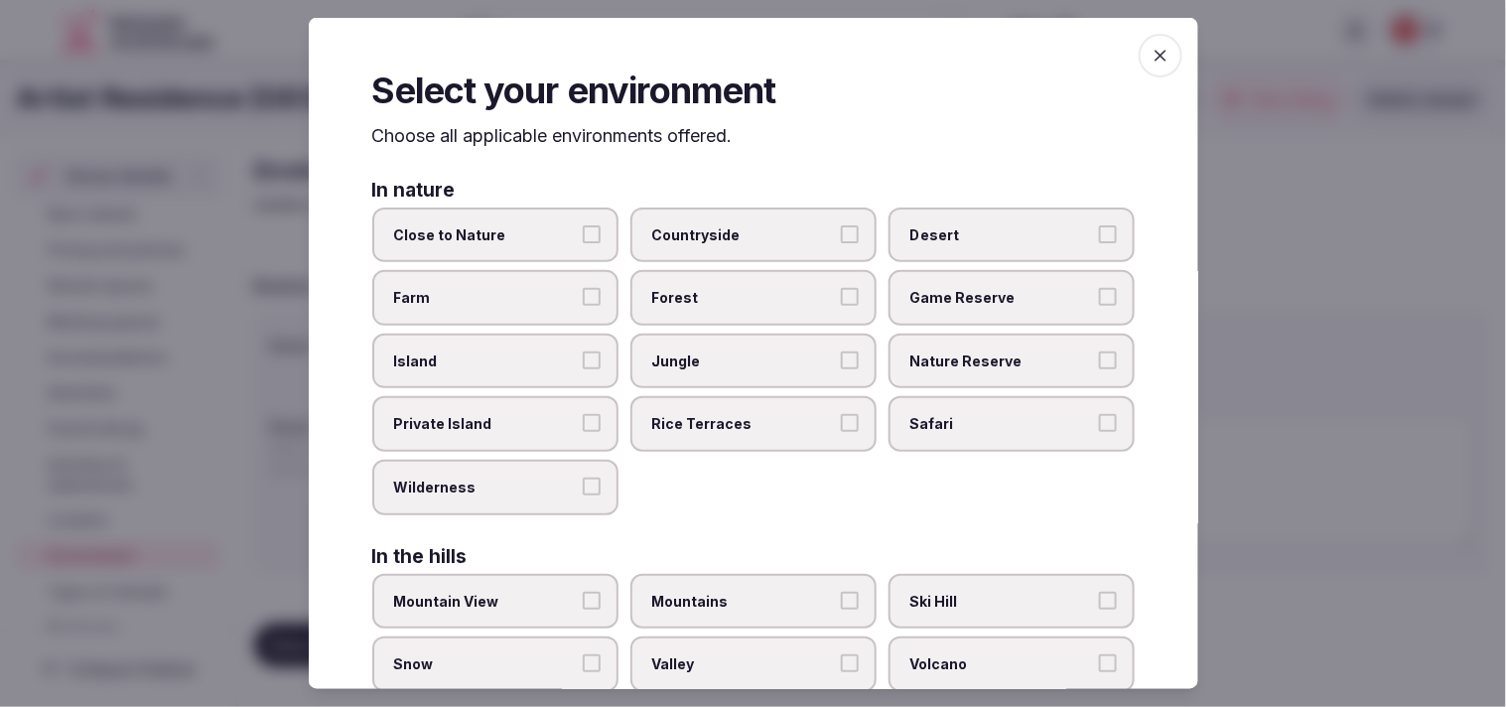
click at [732, 351] on span "Jungle" at bounding box center [743, 361] width 183 height 20
click at [732, 351] on button "Jungle" at bounding box center [850, 360] width 18 height 18
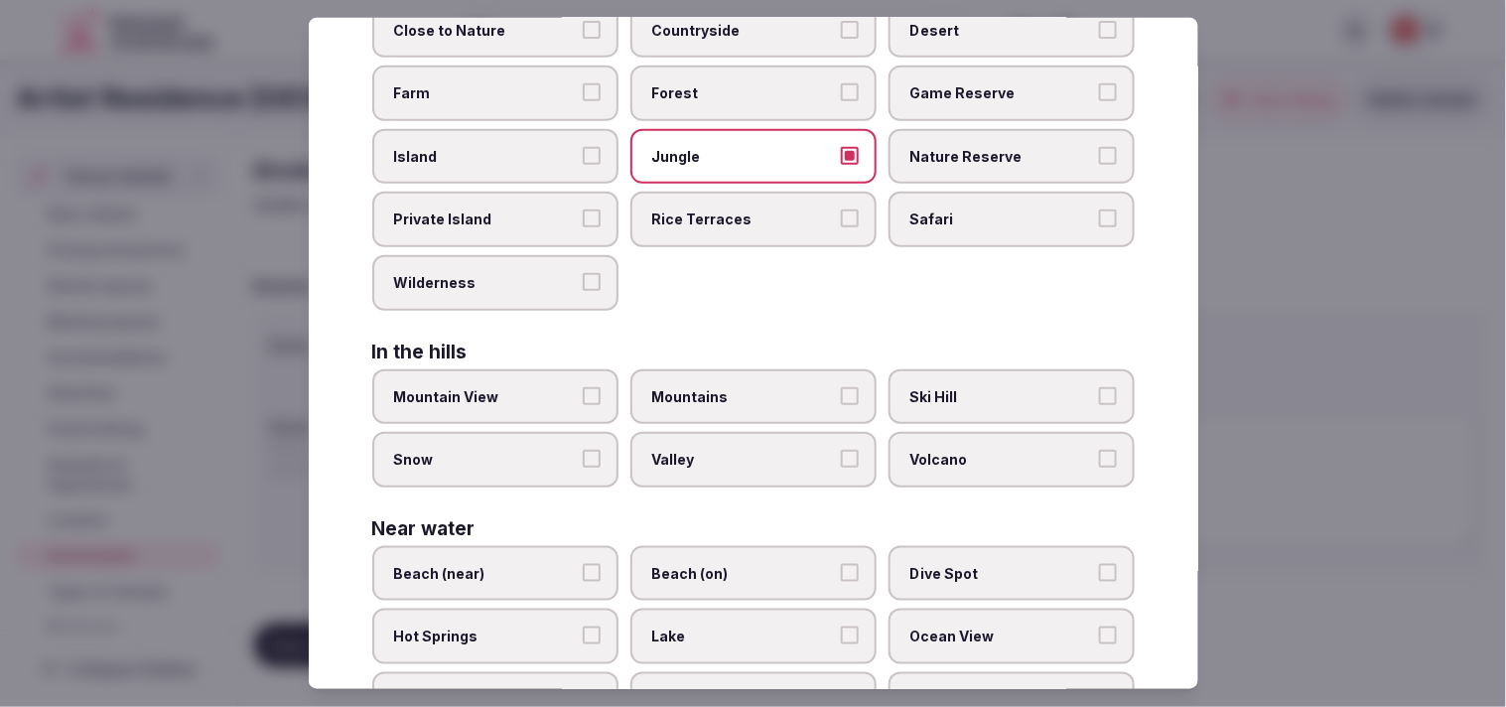
scroll to position [220, 0]
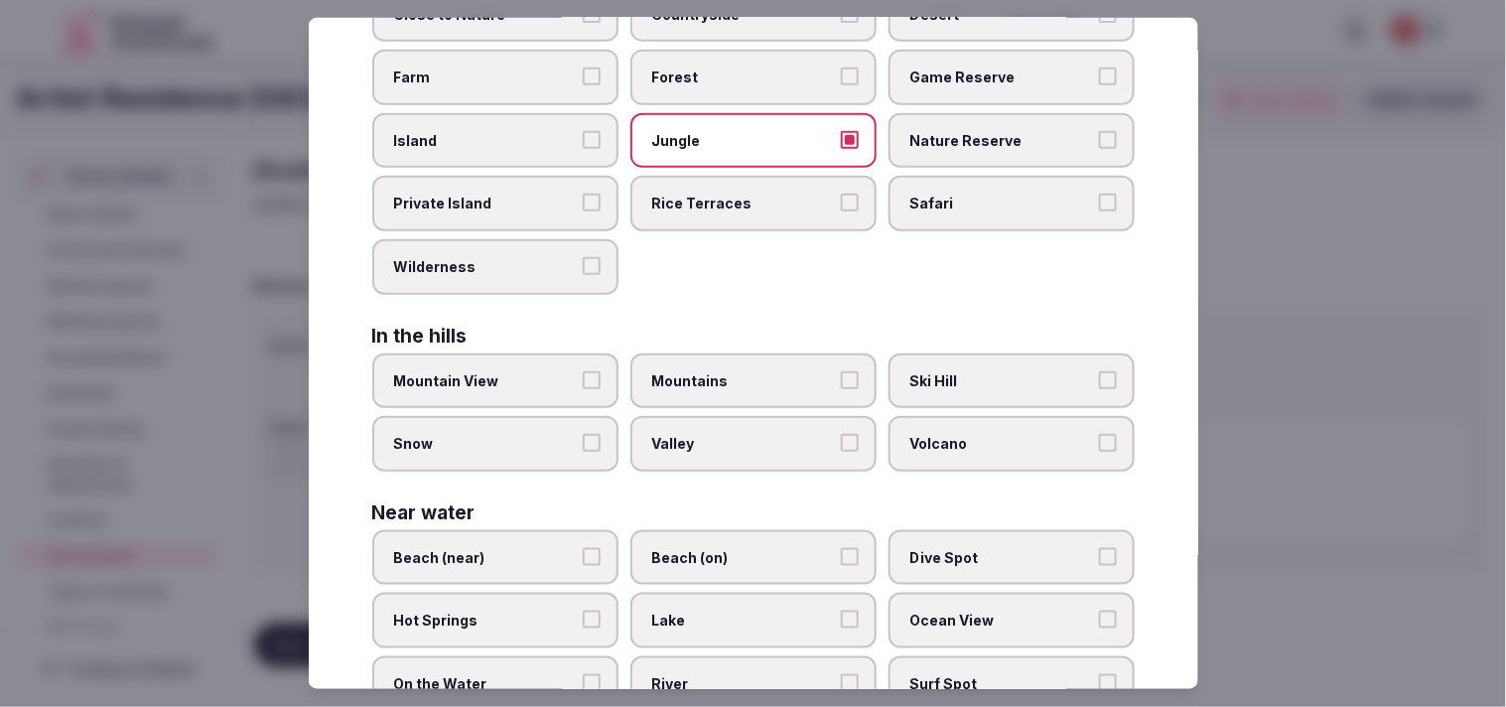
click at [732, 131] on span "Jungle" at bounding box center [743, 141] width 183 height 20
click at [732, 131] on button "Jungle" at bounding box center [850, 140] width 18 height 18
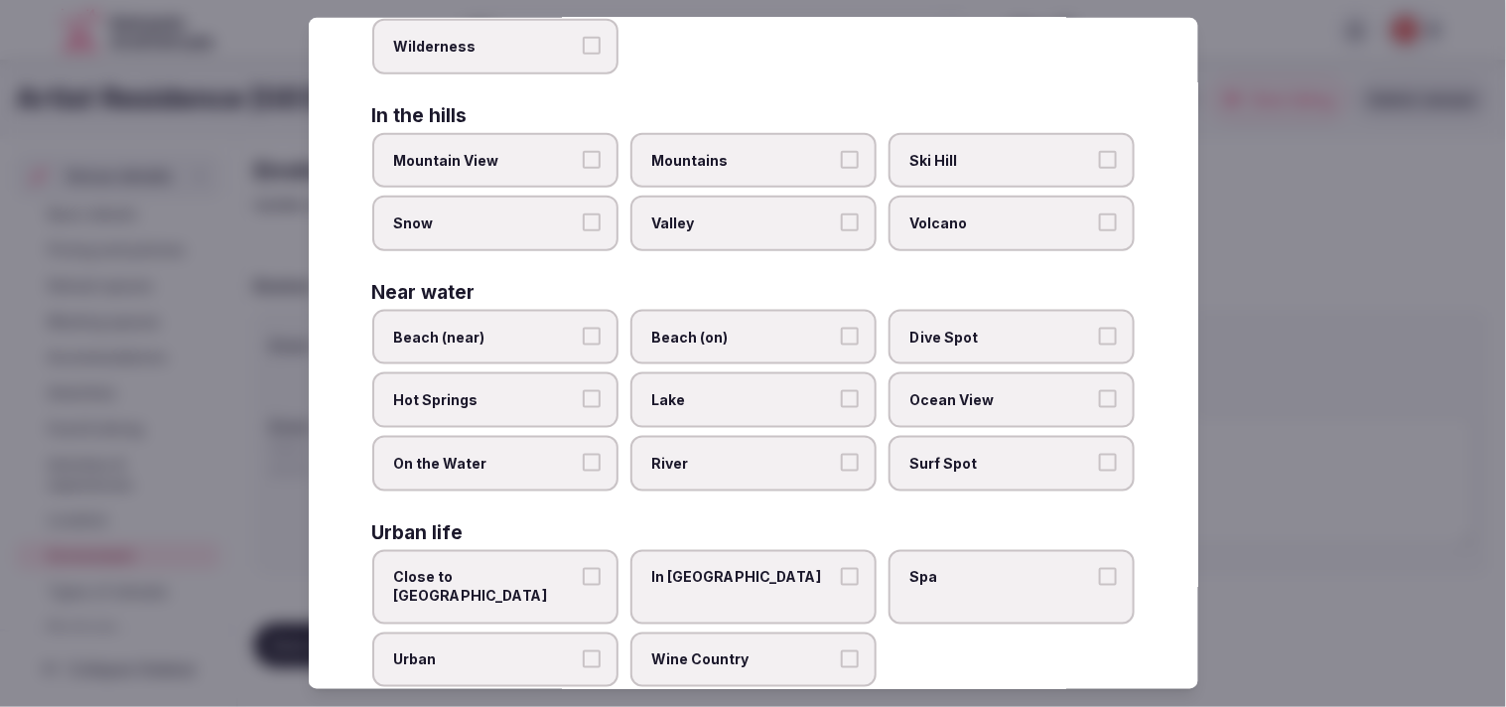
scroll to position [444, 0]
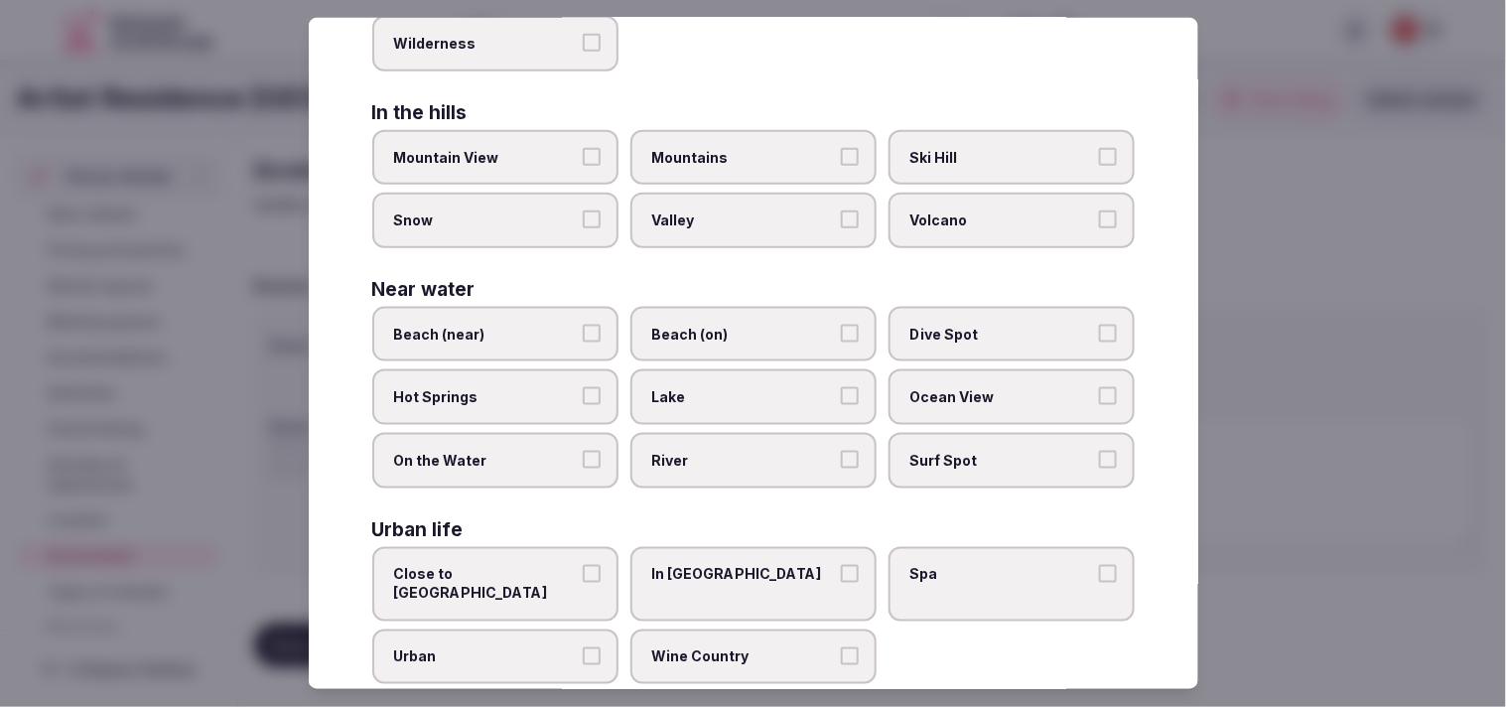
click at [574, 629] on label "Urban" at bounding box center [495, 657] width 246 height 56
click at [583, 647] on button "Urban" at bounding box center [592, 656] width 18 height 18
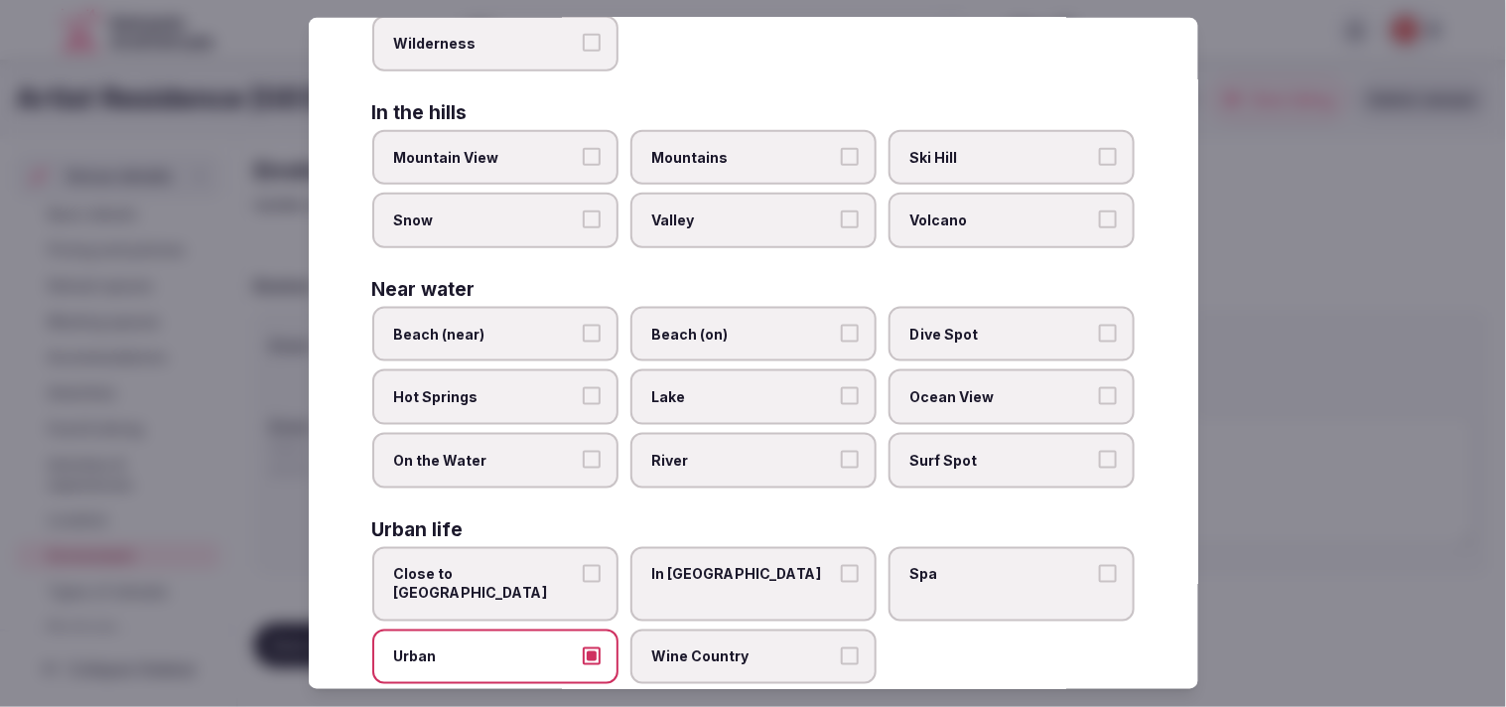
scroll to position [0, 0]
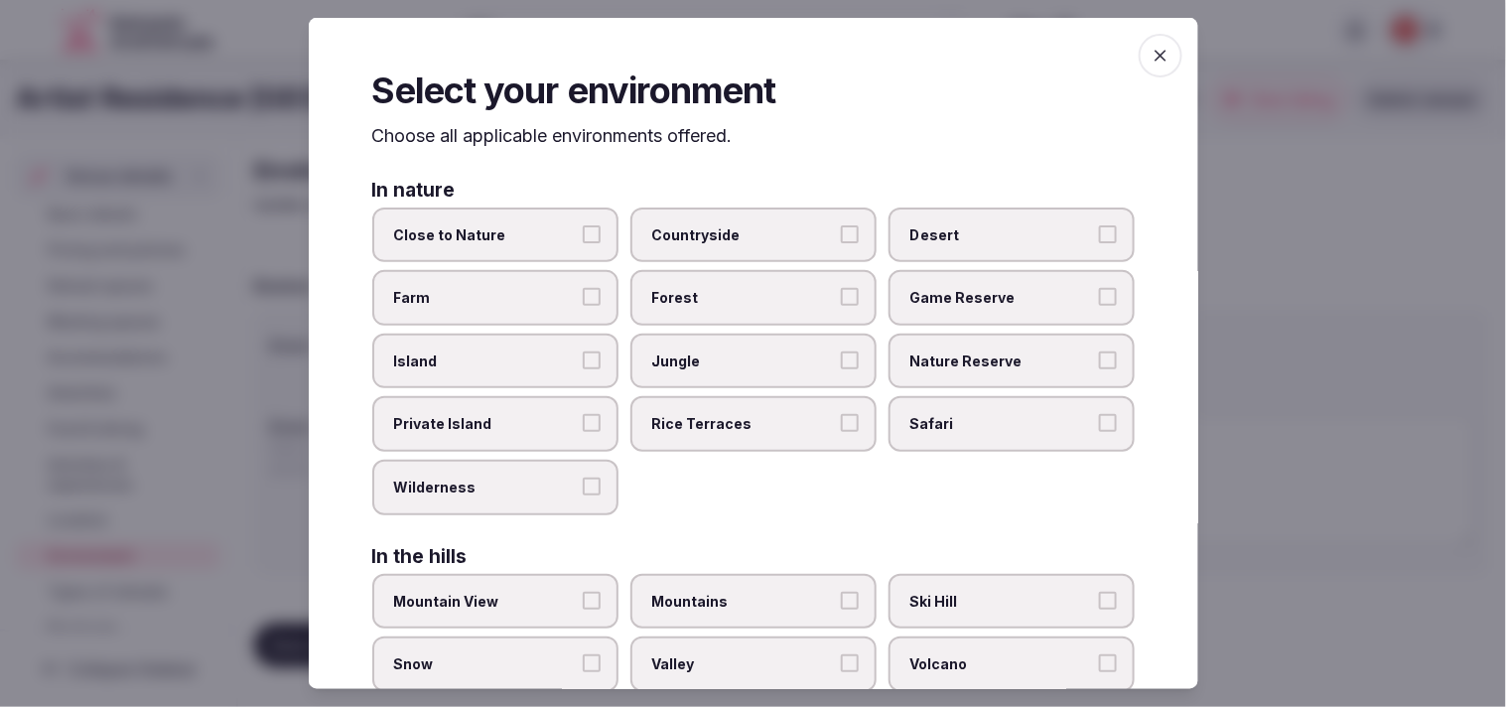
click at [732, 62] on icon "button" at bounding box center [1161, 56] width 20 height 20
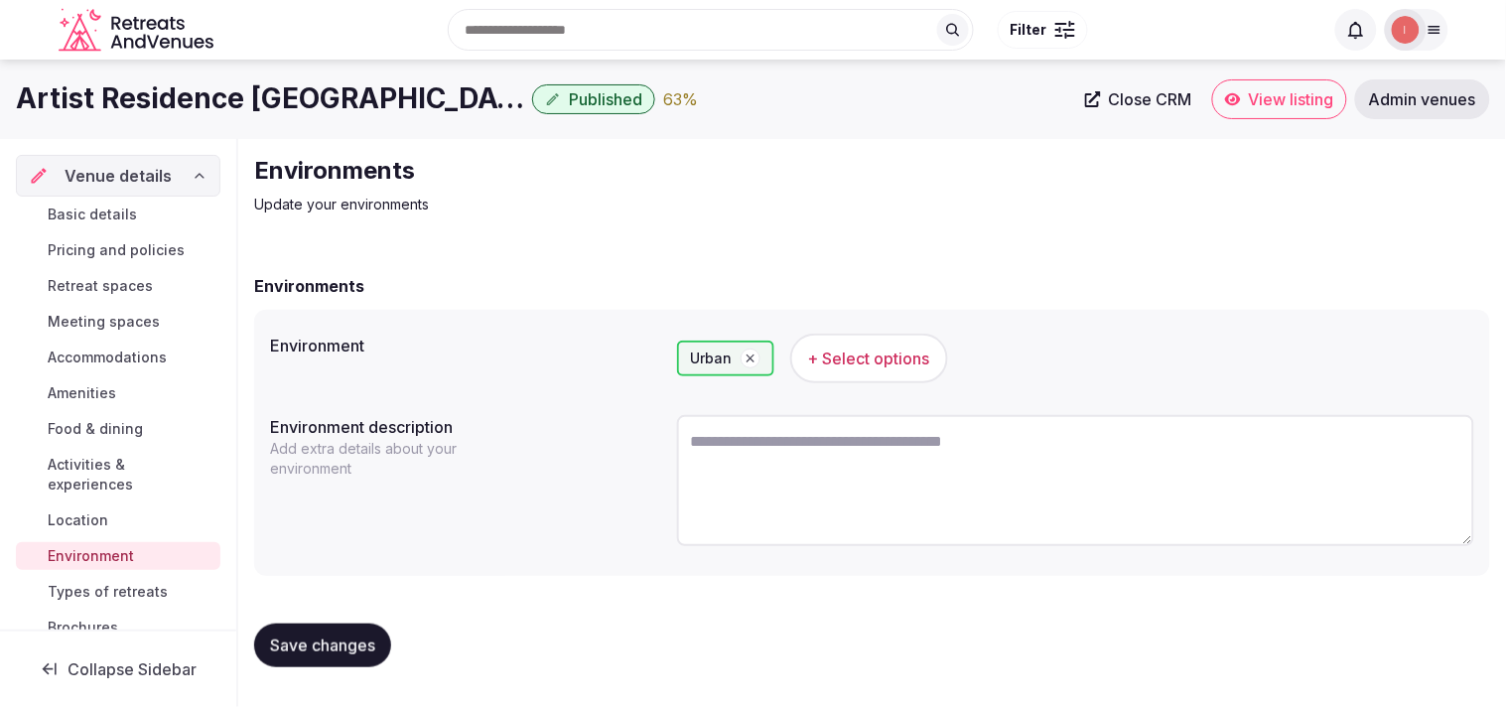
click at [351, 639] on span "Save changes" at bounding box center [322, 645] width 105 height 20
click at [100, 583] on span "Types of retreats" at bounding box center [108, 592] width 120 height 20
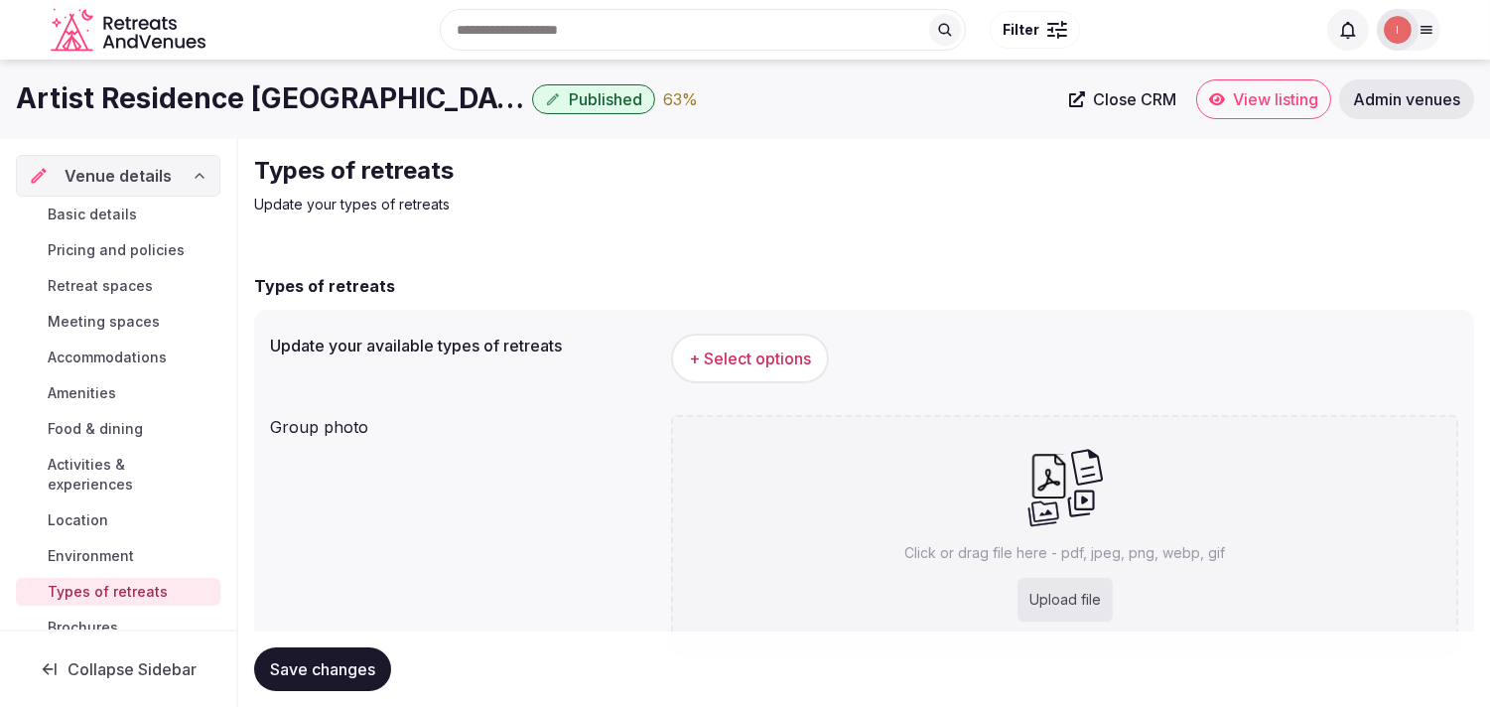
click at [712, 340] on button "+ Select options" at bounding box center [750, 359] width 158 height 50
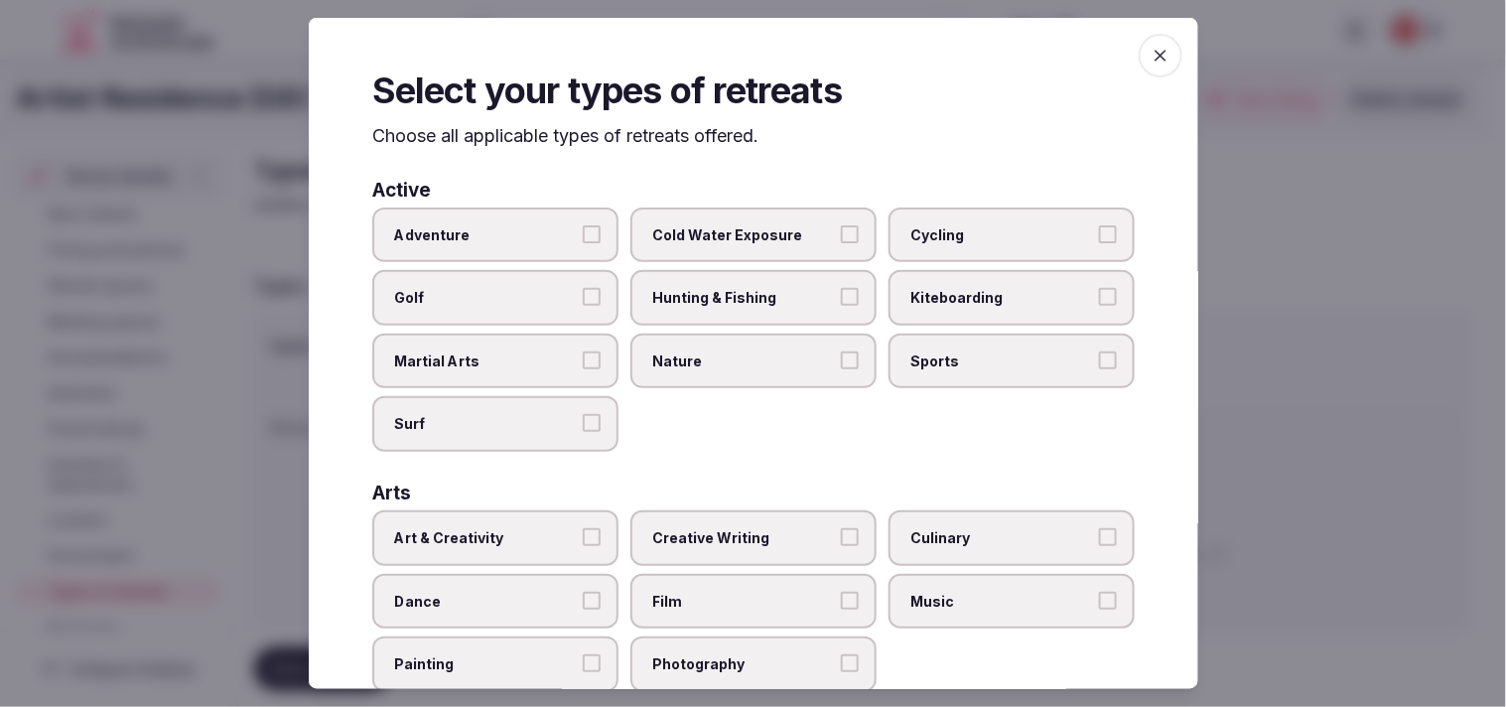
click at [561, 536] on span "Art & Creativity" at bounding box center [485, 538] width 183 height 20
click at [583, 536] on button "Art & Creativity" at bounding box center [592, 537] width 18 height 18
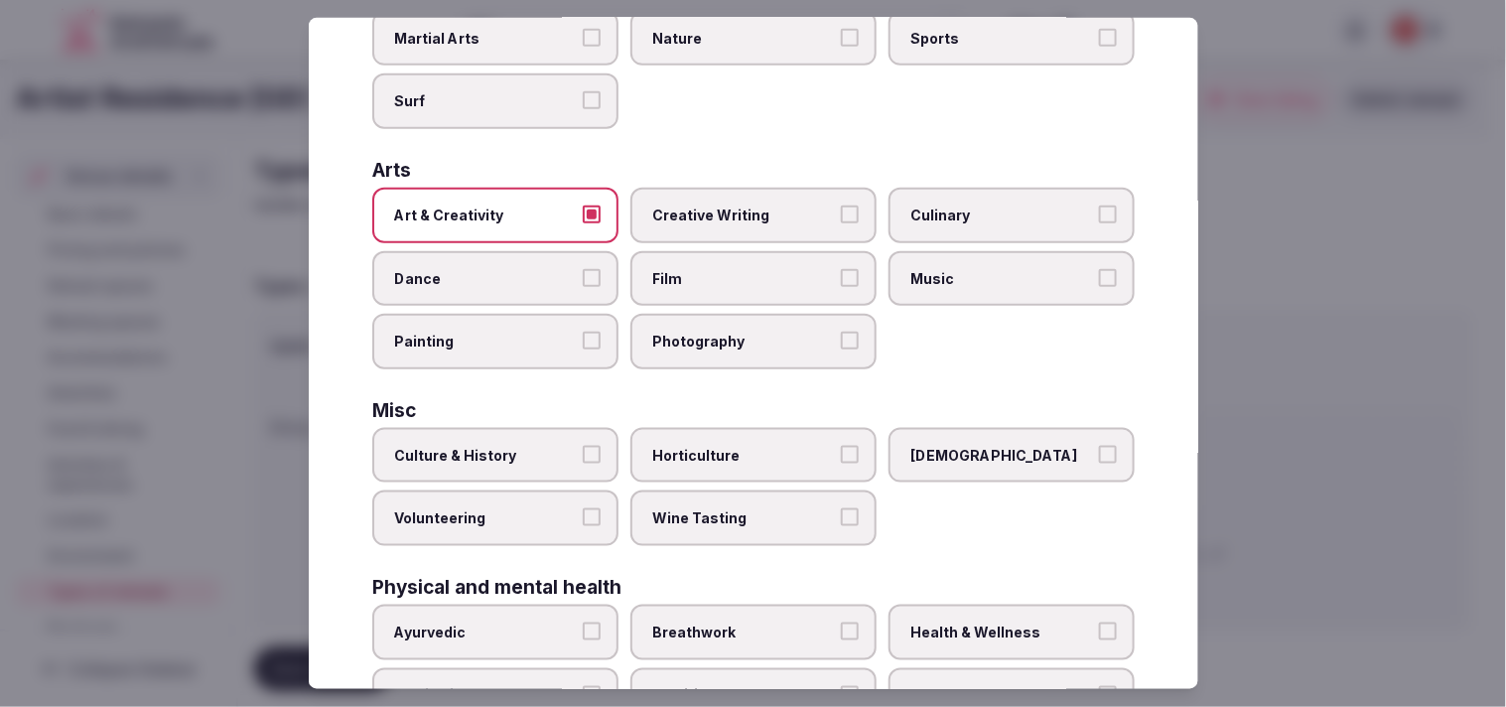
scroll to position [441, 0]
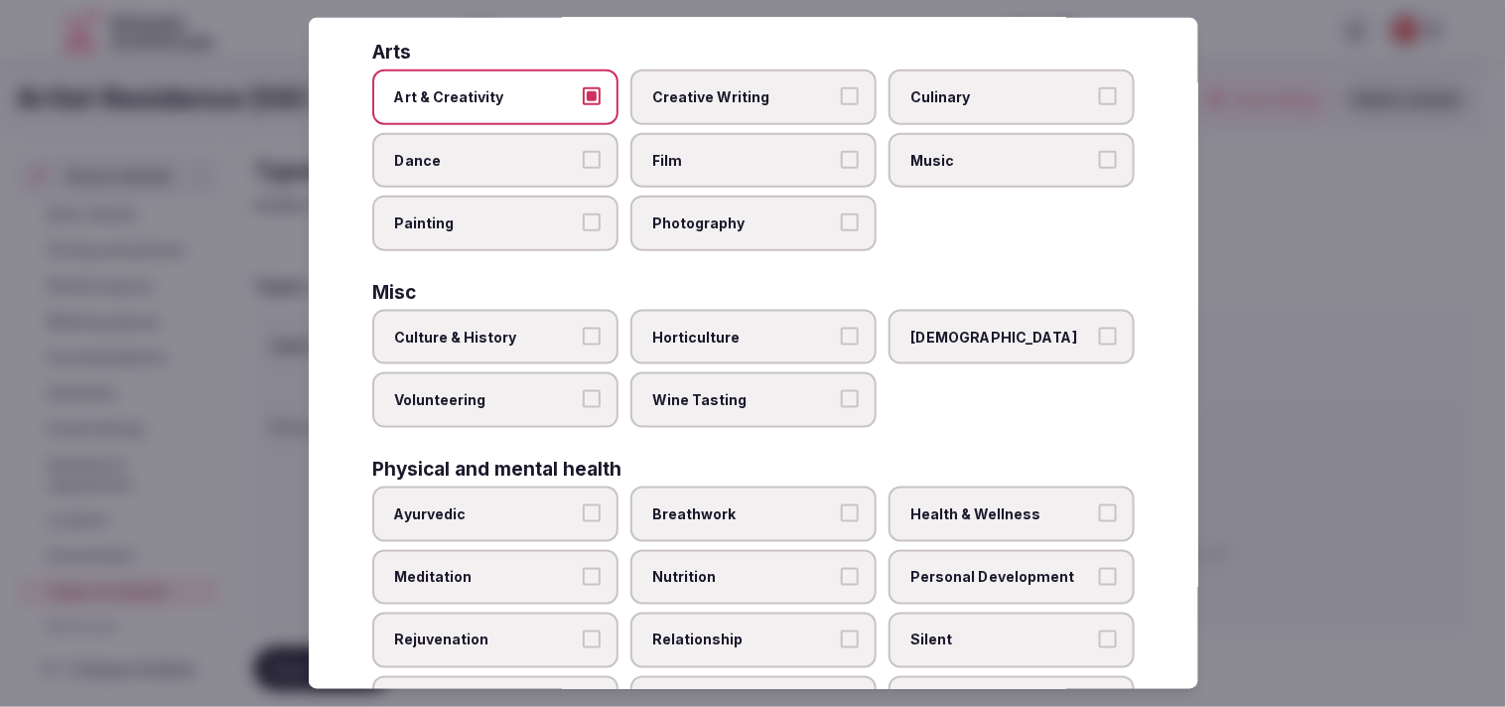
click at [563, 328] on span "Culture & History" at bounding box center [485, 338] width 183 height 20
click at [583, 328] on button "Culture & History" at bounding box center [592, 337] width 18 height 18
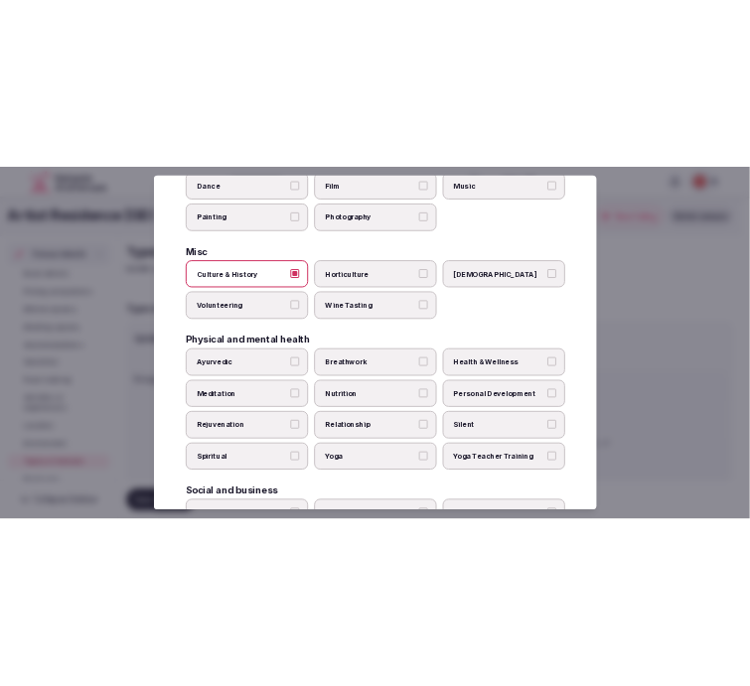
scroll to position [760, 0]
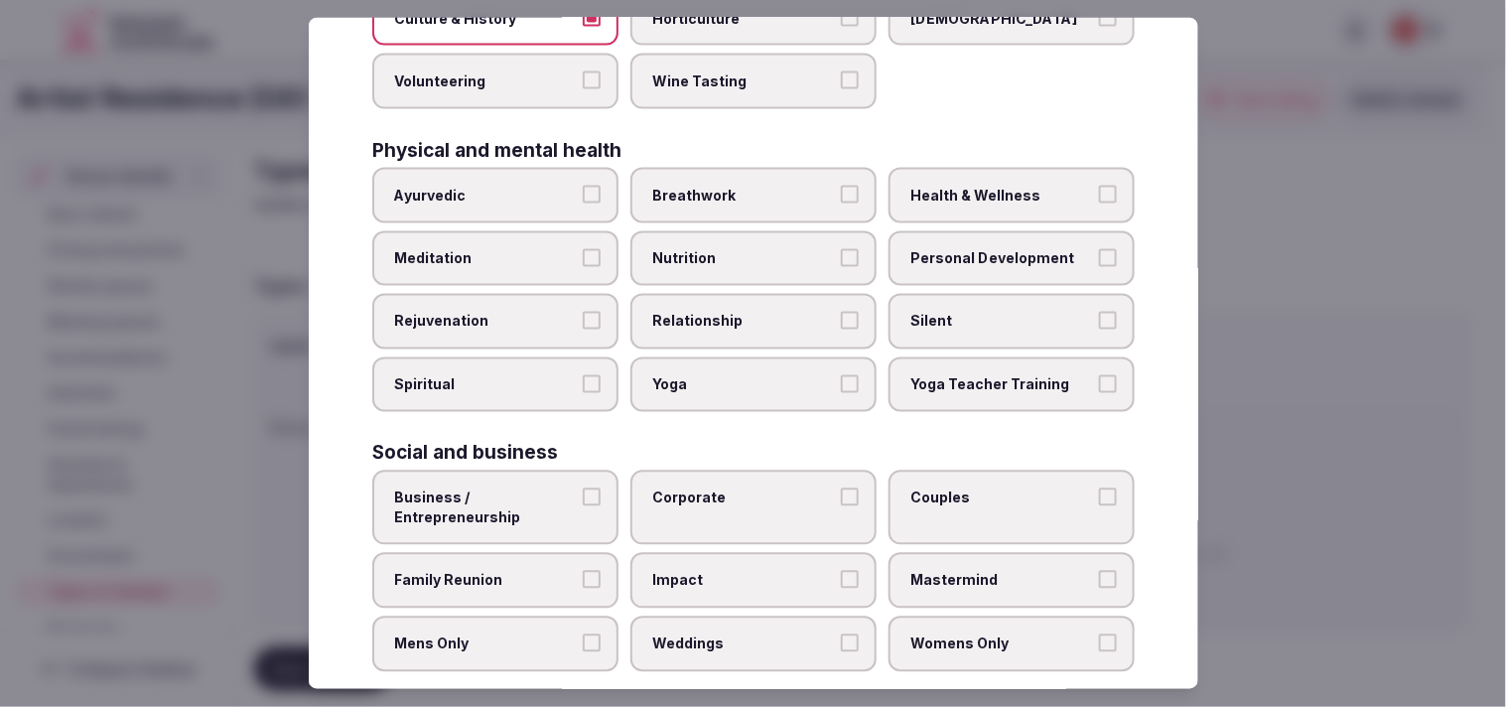
click at [732, 248] on span "Personal Development" at bounding box center [1001, 258] width 183 height 20
click at [732, 248] on button "Personal Development" at bounding box center [1108, 257] width 18 height 18
drag, startPoint x: 590, startPoint y: 478, endPoint x: 606, endPoint y: 479, distance: 15.9
click at [591, 488] on button "Business / Entrepreneurship" at bounding box center [592, 497] width 18 height 18
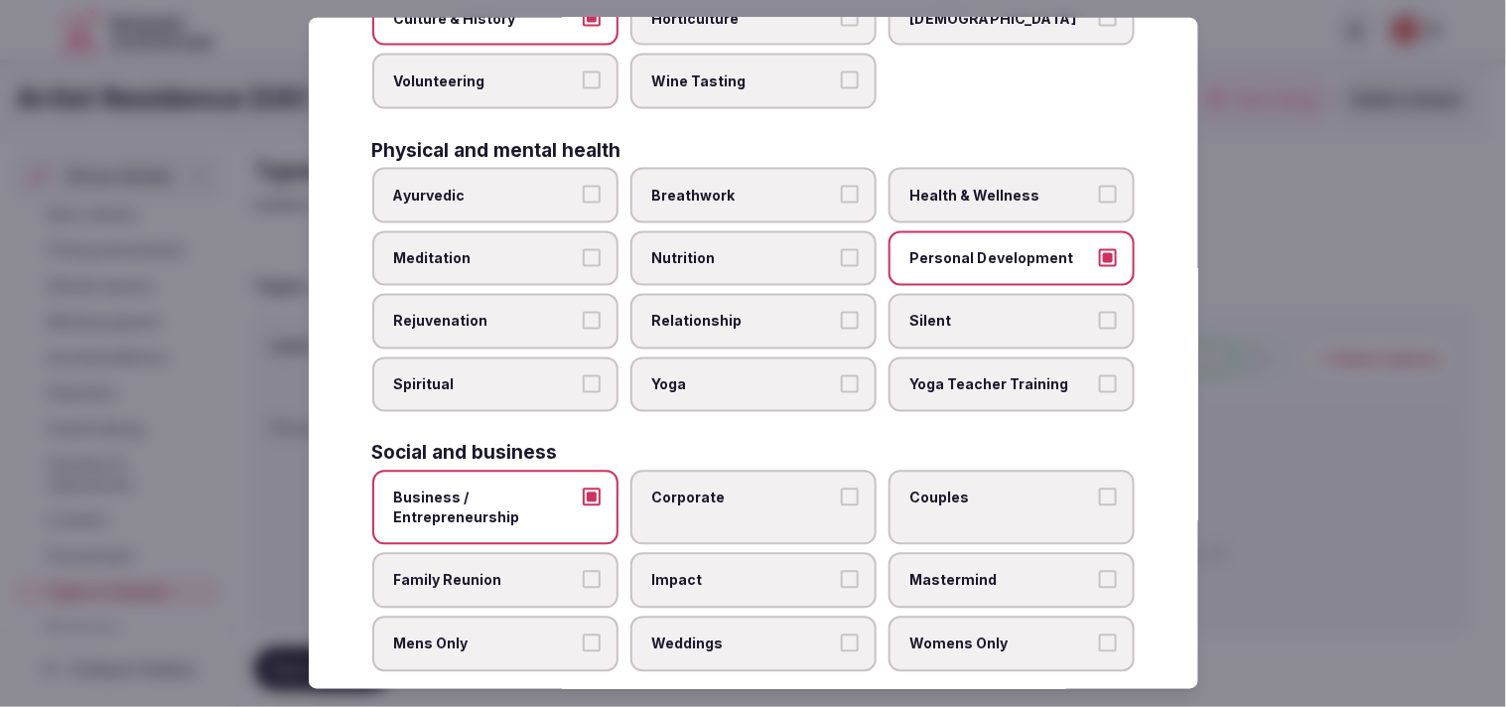
click at [732, 471] on label "Corporate" at bounding box center [753, 508] width 246 height 74
click at [732, 488] on button "Corporate" at bounding box center [850, 497] width 18 height 18
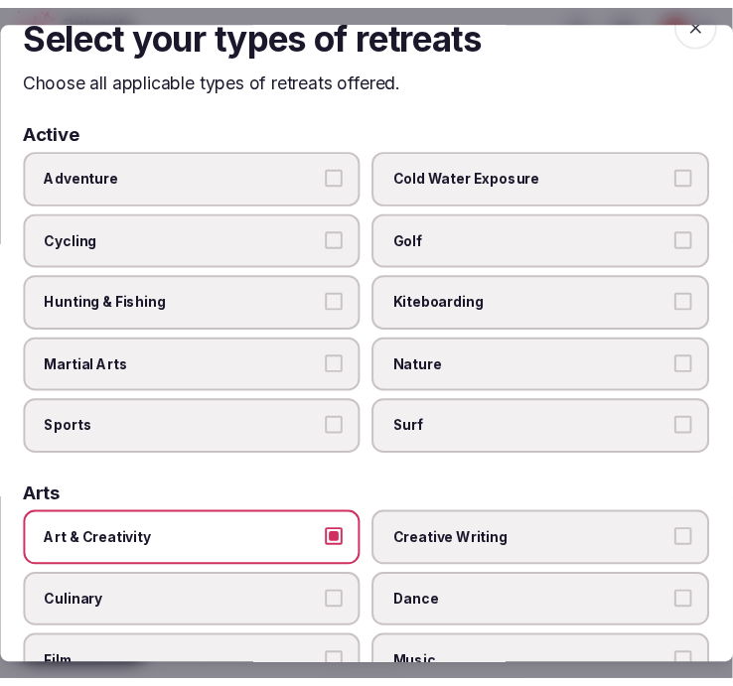
scroll to position [0, 0]
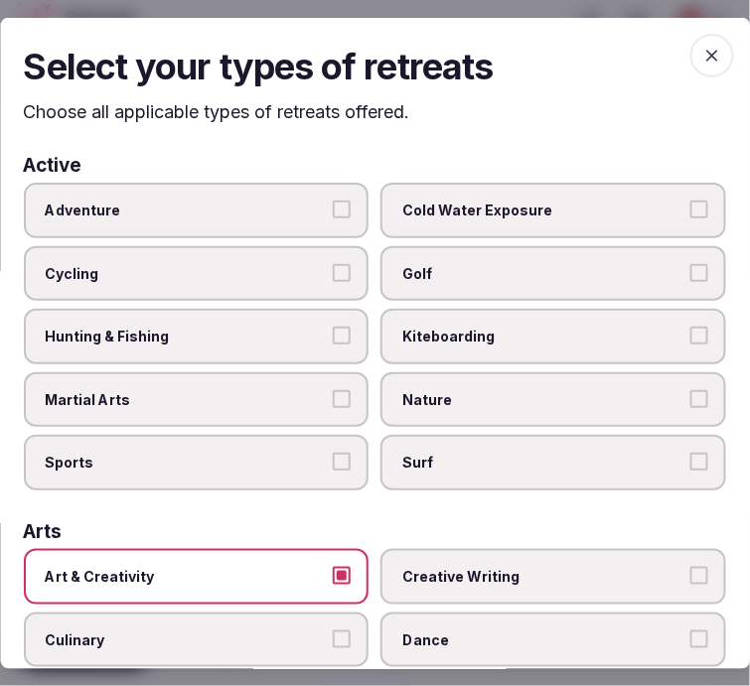
click at [708, 51] on span "button" at bounding box center [712, 55] width 44 height 44
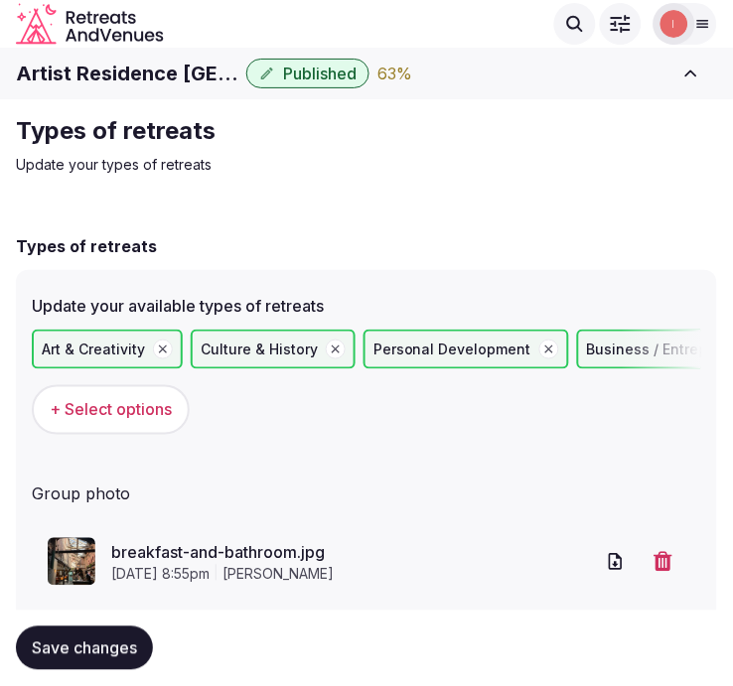
click at [140, 82] on h1 "Artist Residence [GEOGRAPHIC_DATA]" at bounding box center [127, 74] width 222 height 28
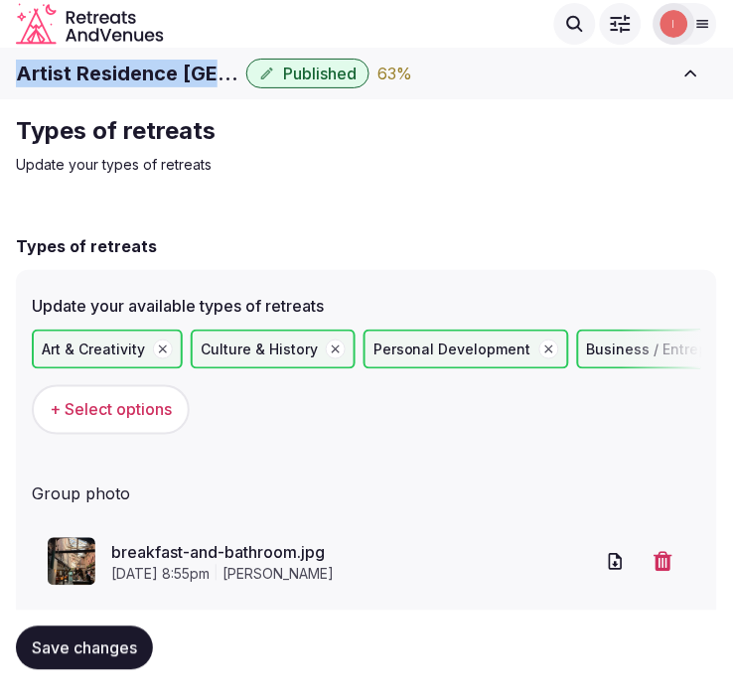
click at [140, 82] on h1 "Artist Residence [GEOGRAPHIC_DATA]" at bounding box center [127, 74] width 222 height 28
copy div "Artist Residence [GEOGRAPHIC_DATA]"
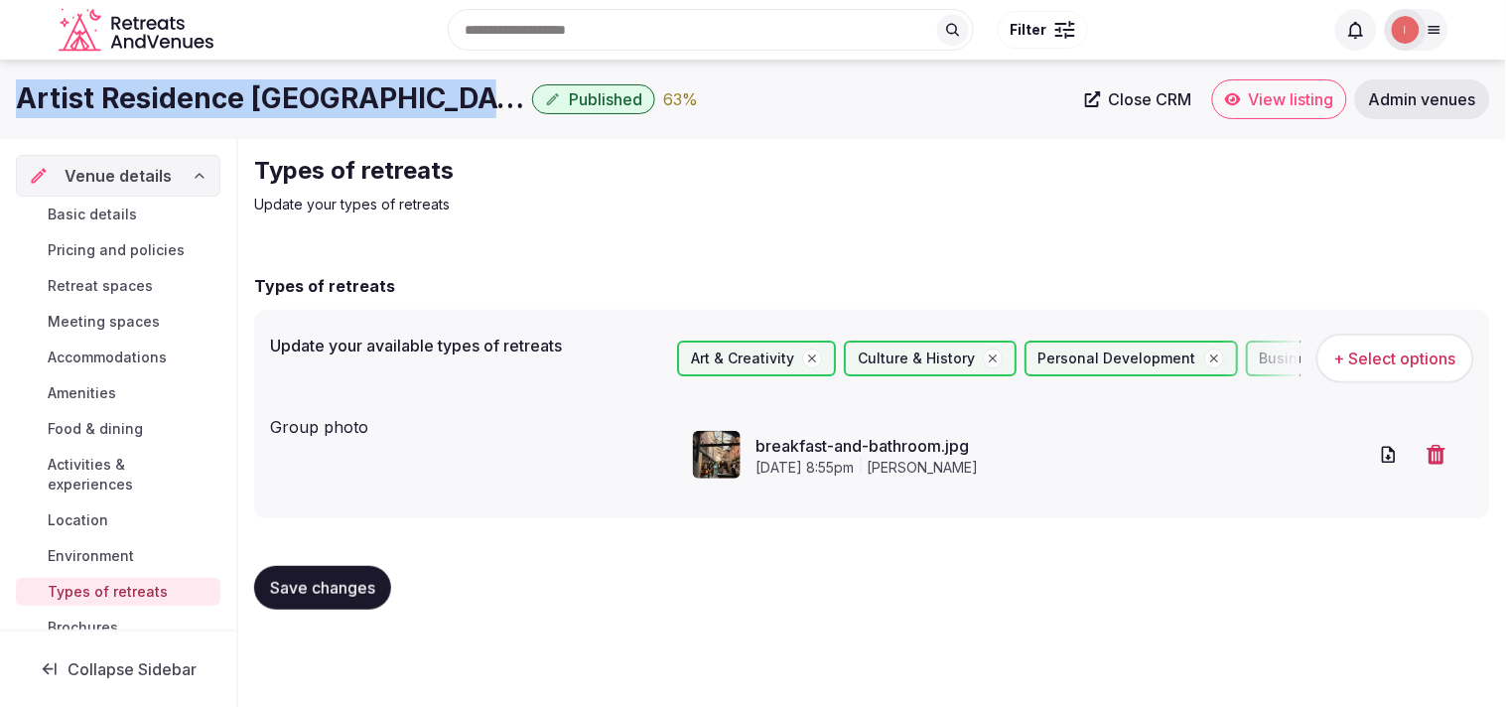
click at [732, 87] on link "Close CRM" at bounding box center [1138, 99] width 131 height 40
